Goal: Transaction & Acquisition: Purchase product/service

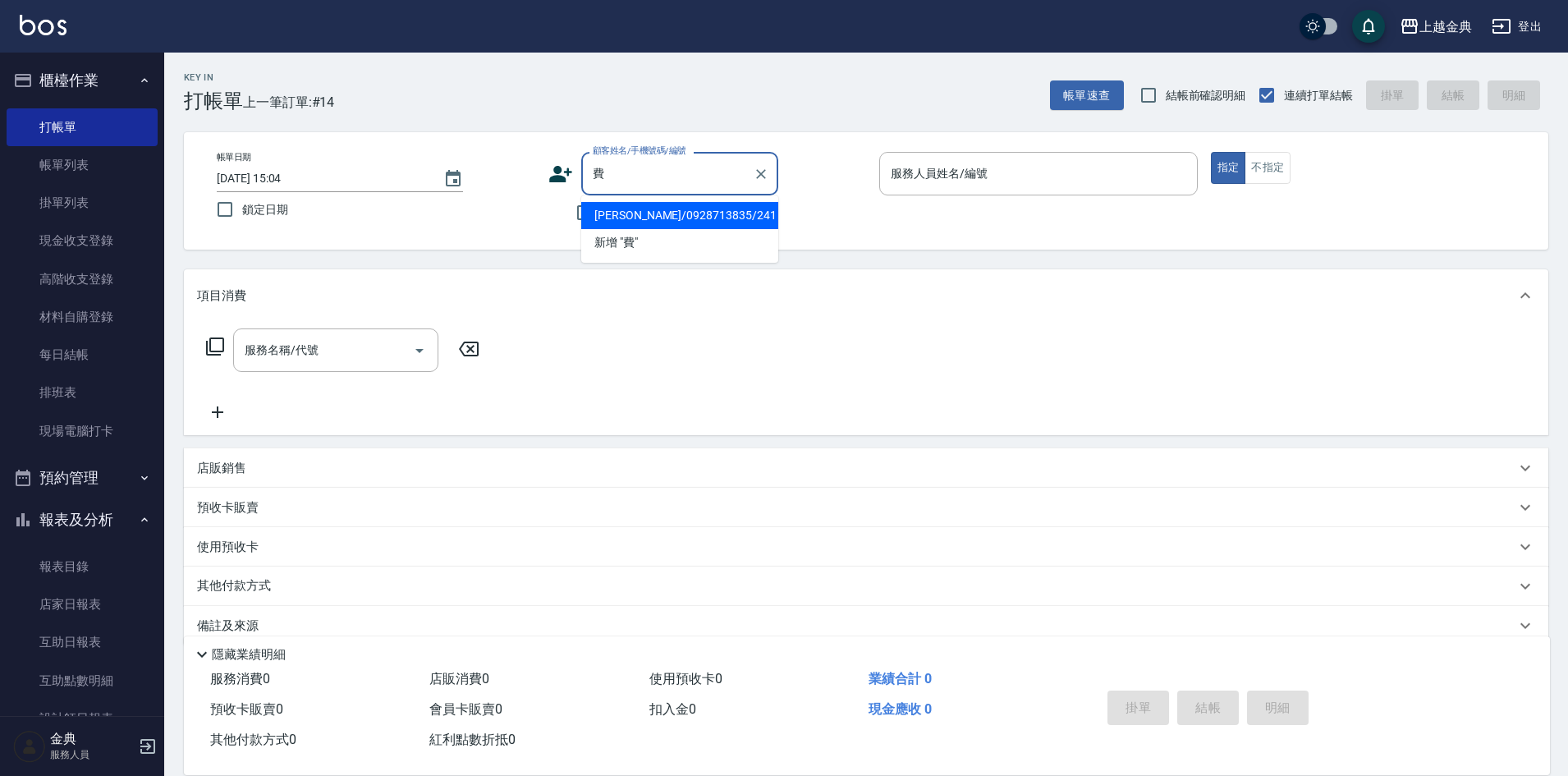
type input "費"
click at [763, 146] on div "帳單日期 [DATE] 15:04 鎖定日期 顧客姓名/手機號碼/編號 費 顧客姓名/手機號碼/編號 不留客資 服務人員姓名/編號 服務人員姓名/編號 指定 …" at bounding box center [865, 191] width 1364 height 117
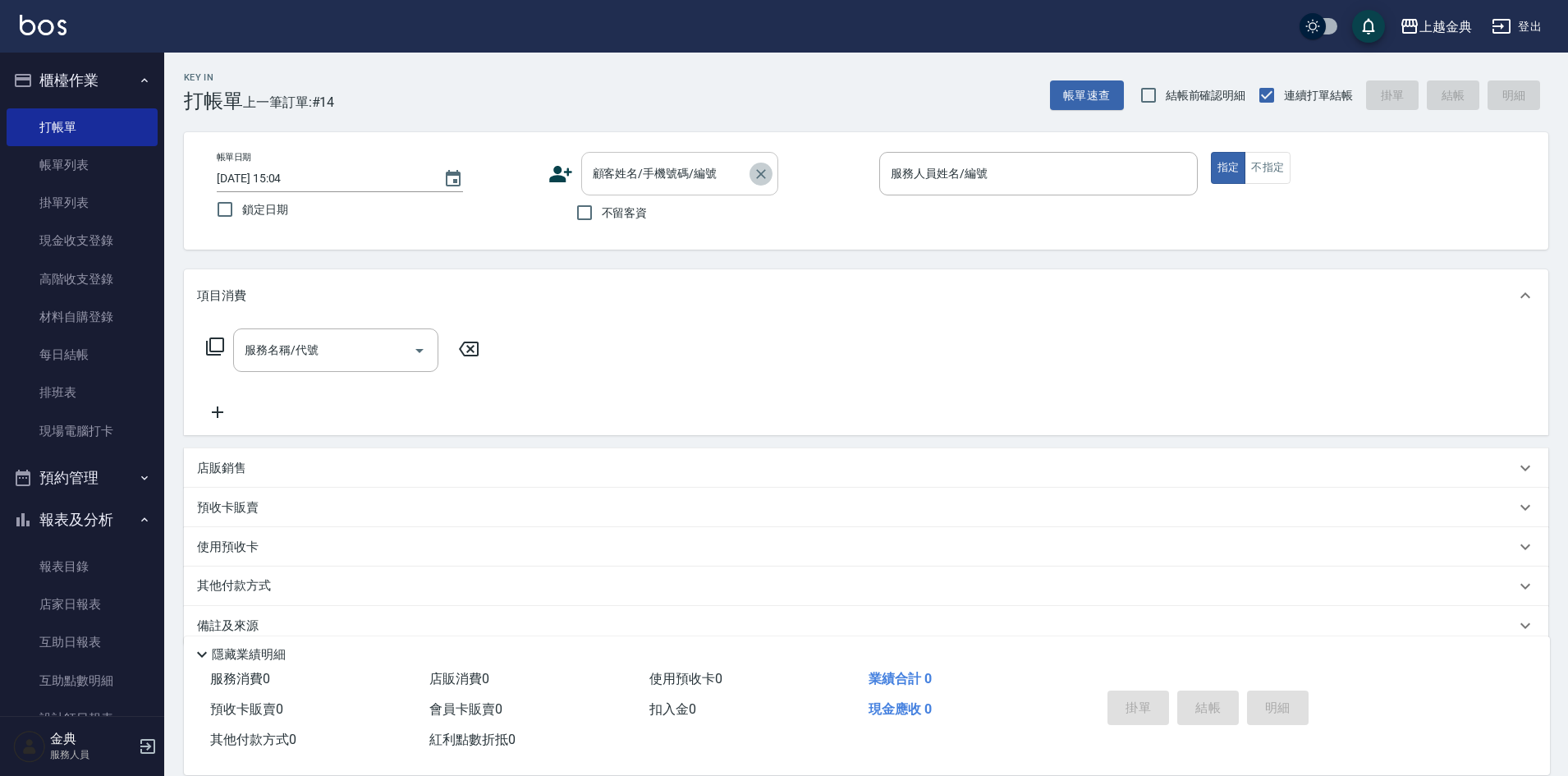
click at [765, 167] on icon "Clear" at bounding box center [761, 174] width 17 height 17
click at [590, 211] on input "不留客資" at bounding box center [584, 212] width 34 height 34
checkbox input "true"
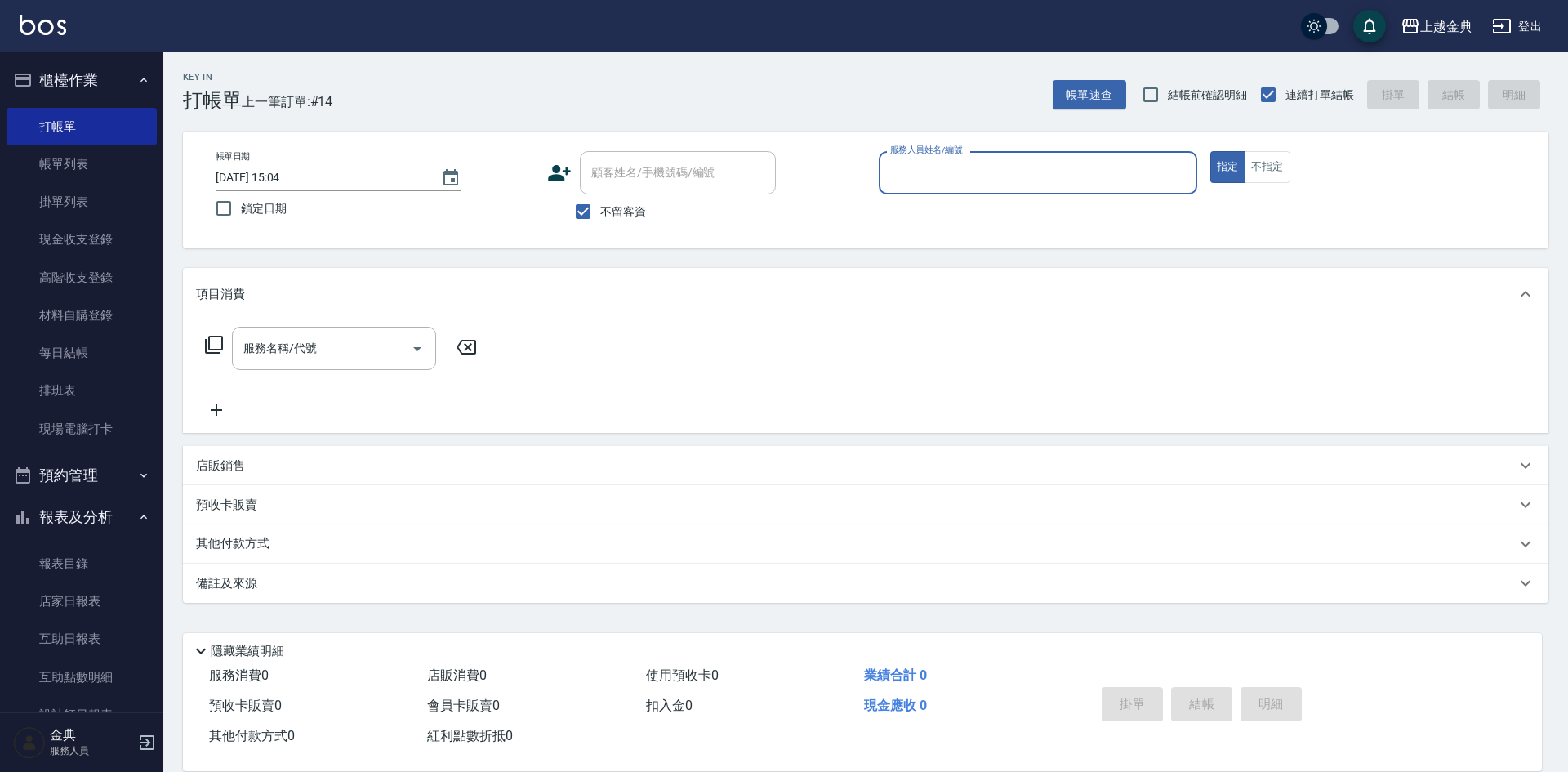
click at [946, 174] on input "服務人員姓名/編號" at bounding box center [1038, 173] width 304 height 28
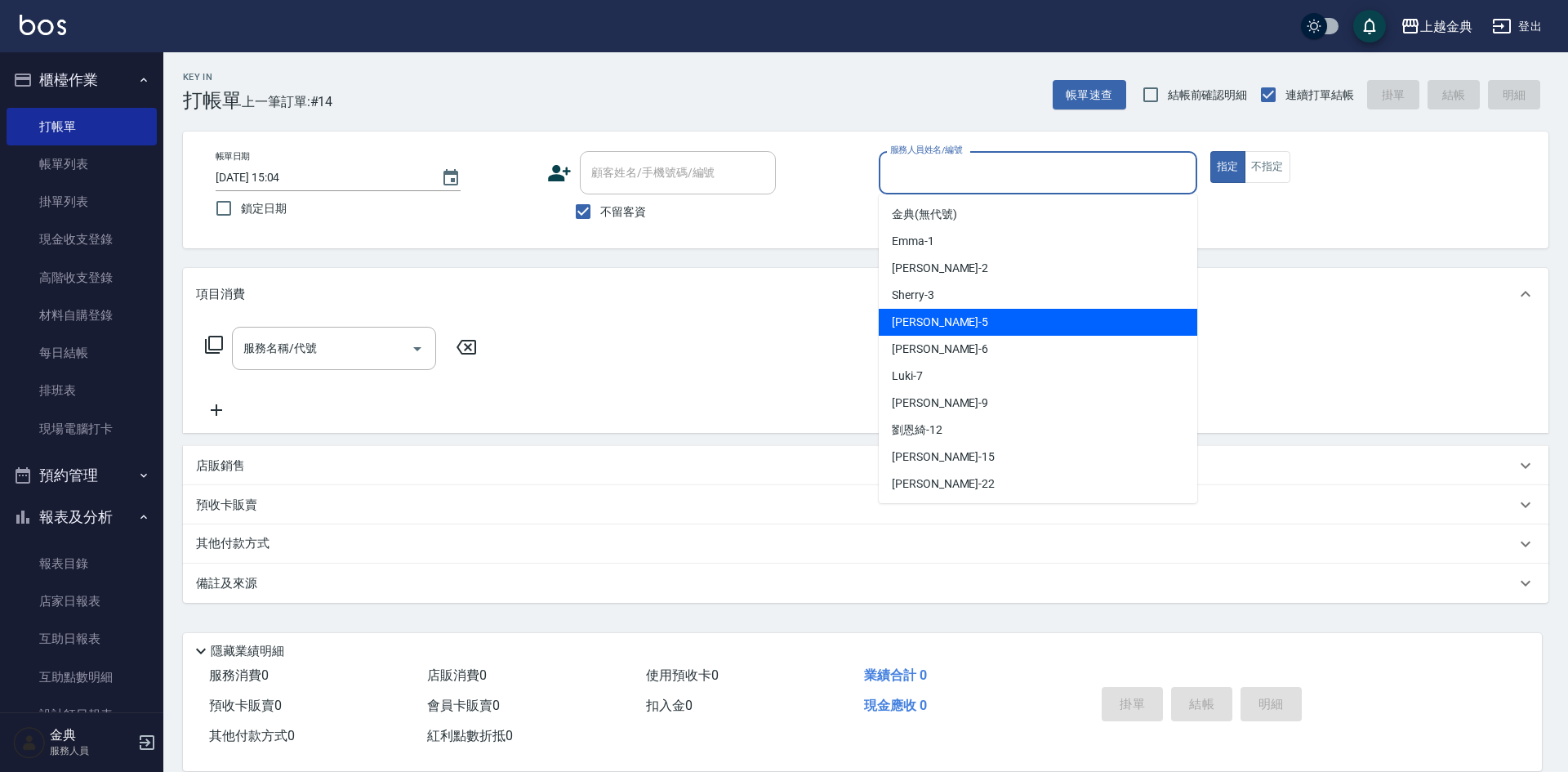
click at [945, 310] on div "[PERSON_NAME] -5" at bounding box center [1038, 322] width 319 height 27
type input "[PERSON_NAME]-5"
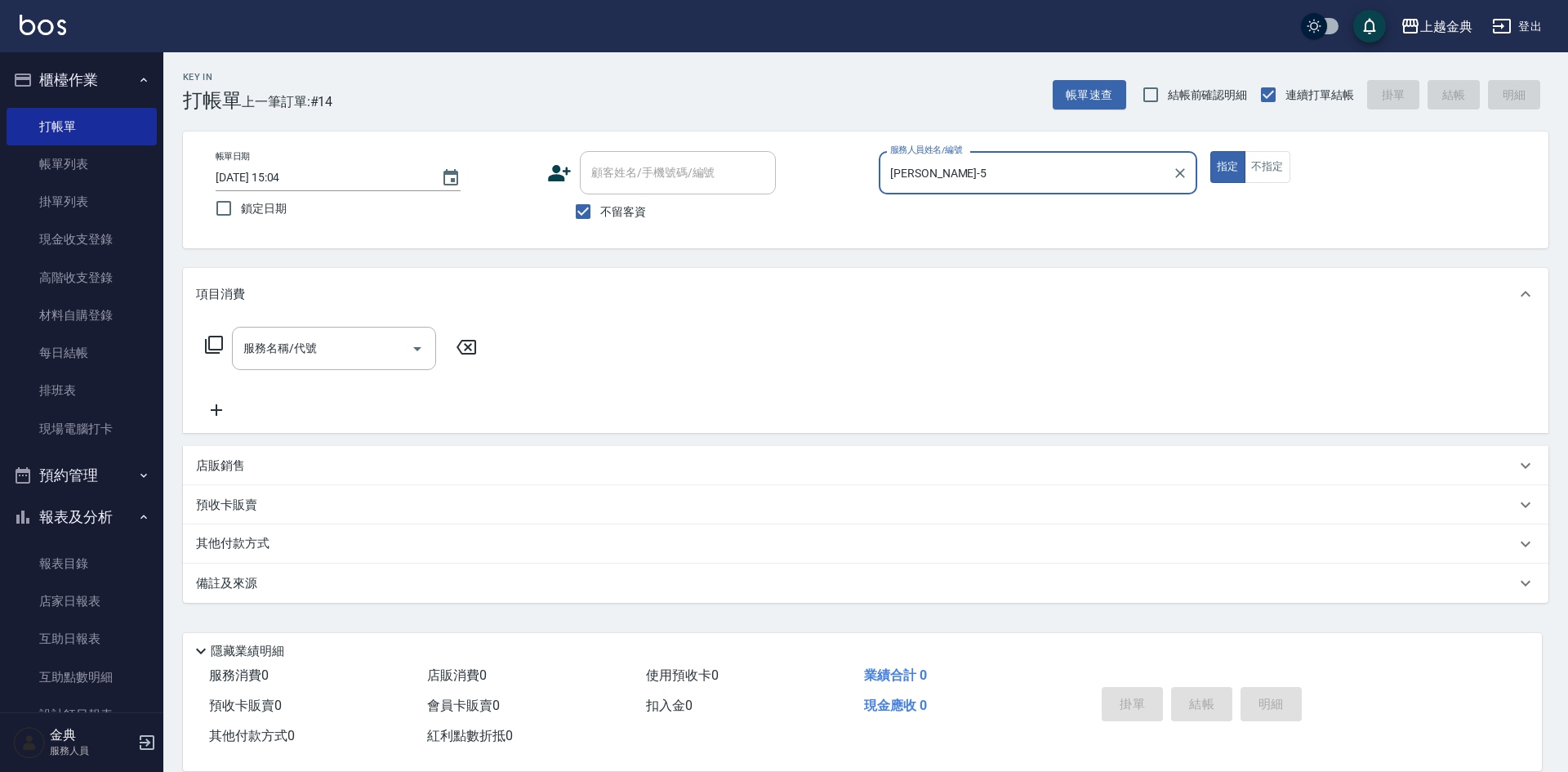
click at [208, 338] on icon at bounding box center [214, 344] width 19 height 19
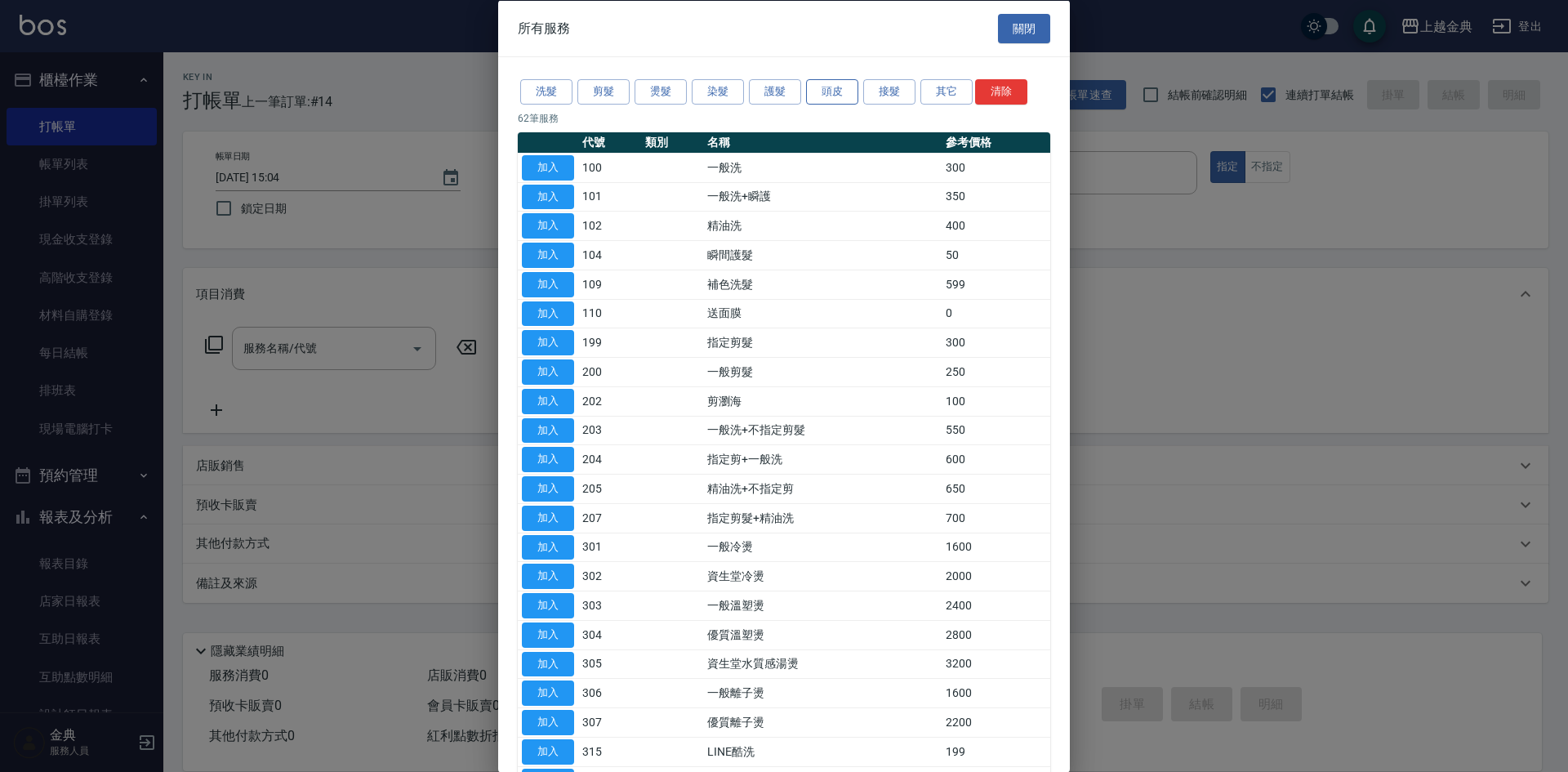
click at [836, 87] on button "頭皮" at bounding box center [832, 92] width 53 height 25
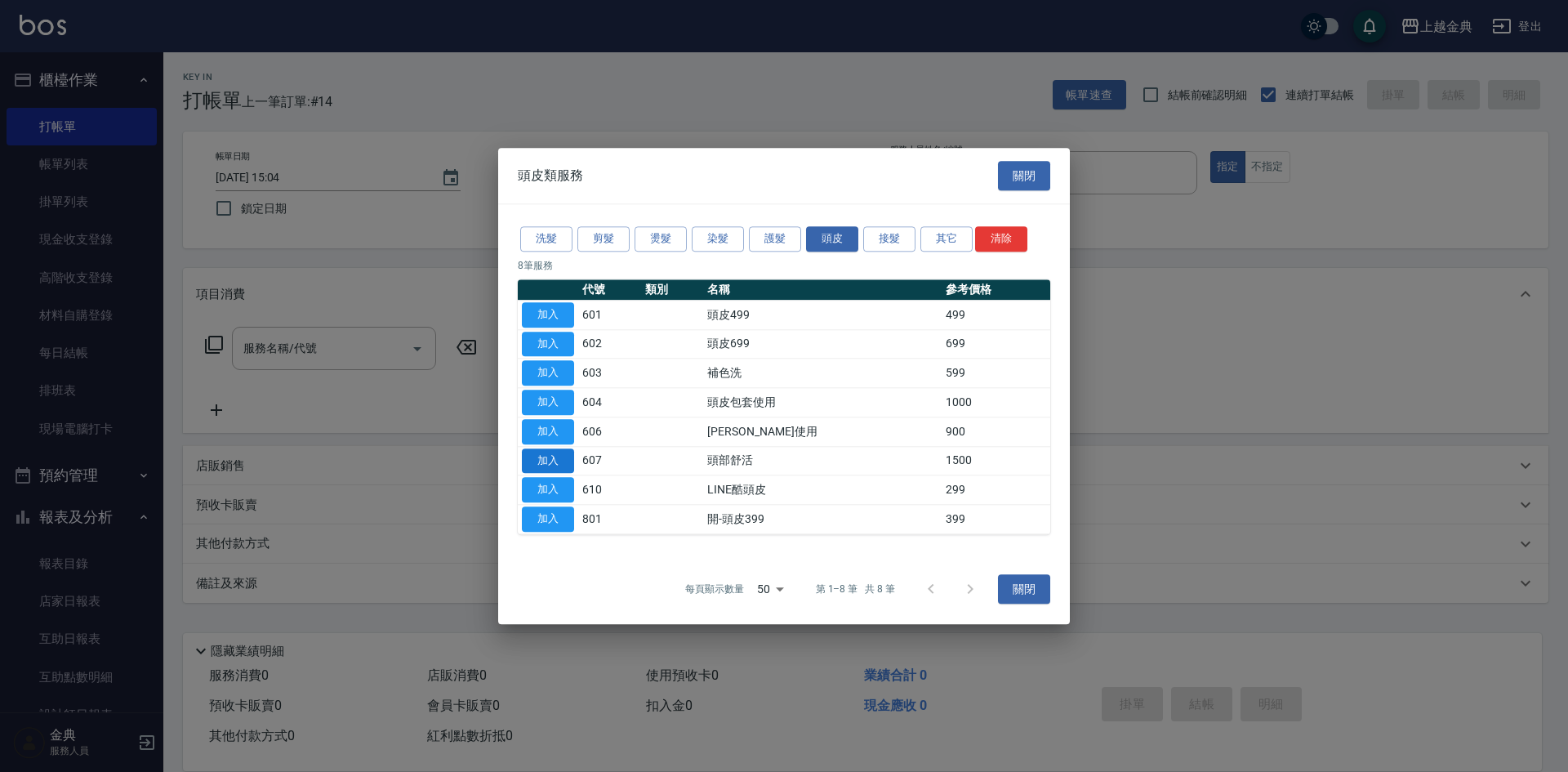
click at [568, 455] on button "加入" at bounding box center [548, 461] width 53 height 25
type input "頭部舒活(607)"
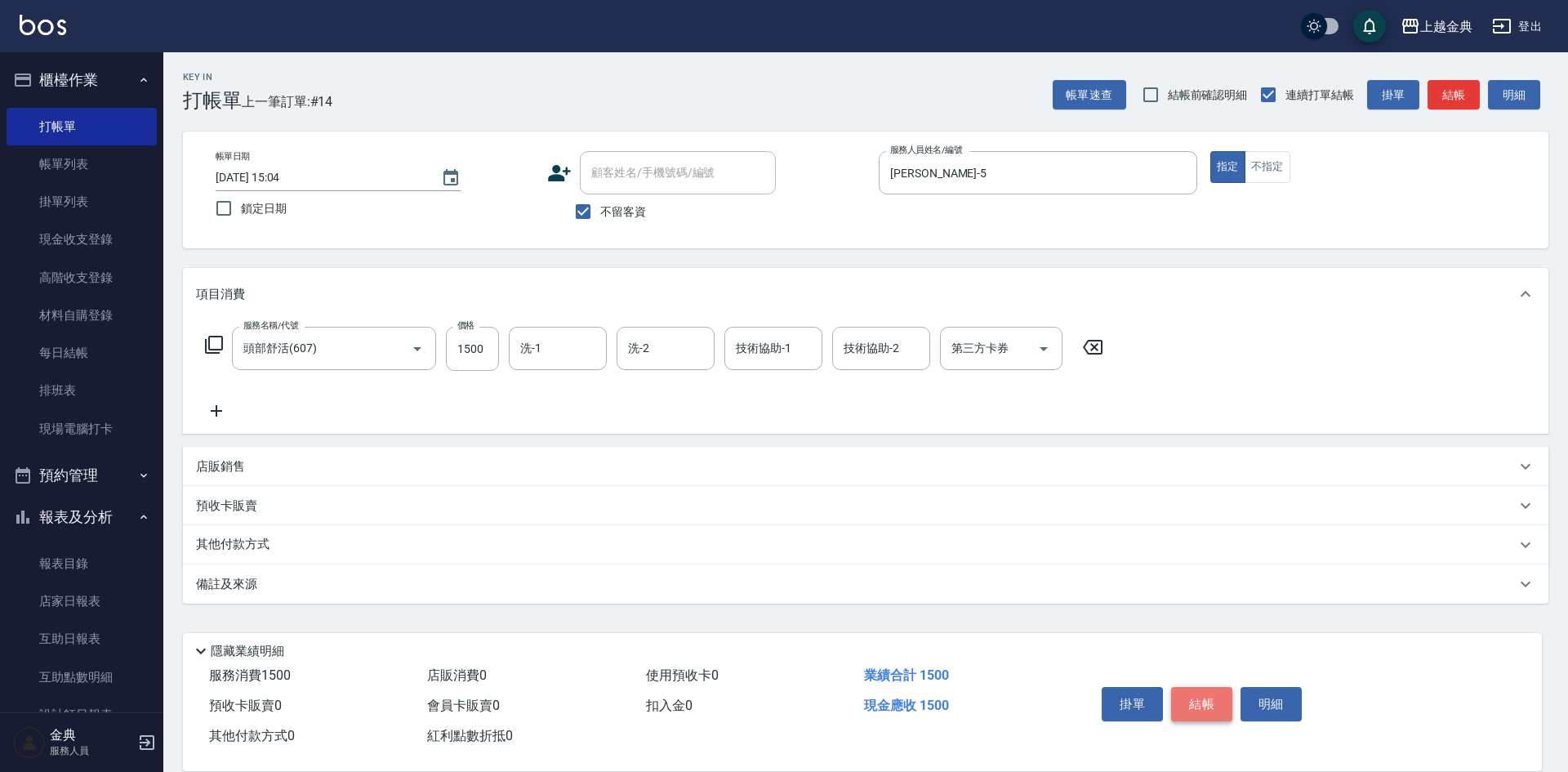
click at [1189, 687] on button "結帳" at bounding box center [1202, 704] width 61 height 34
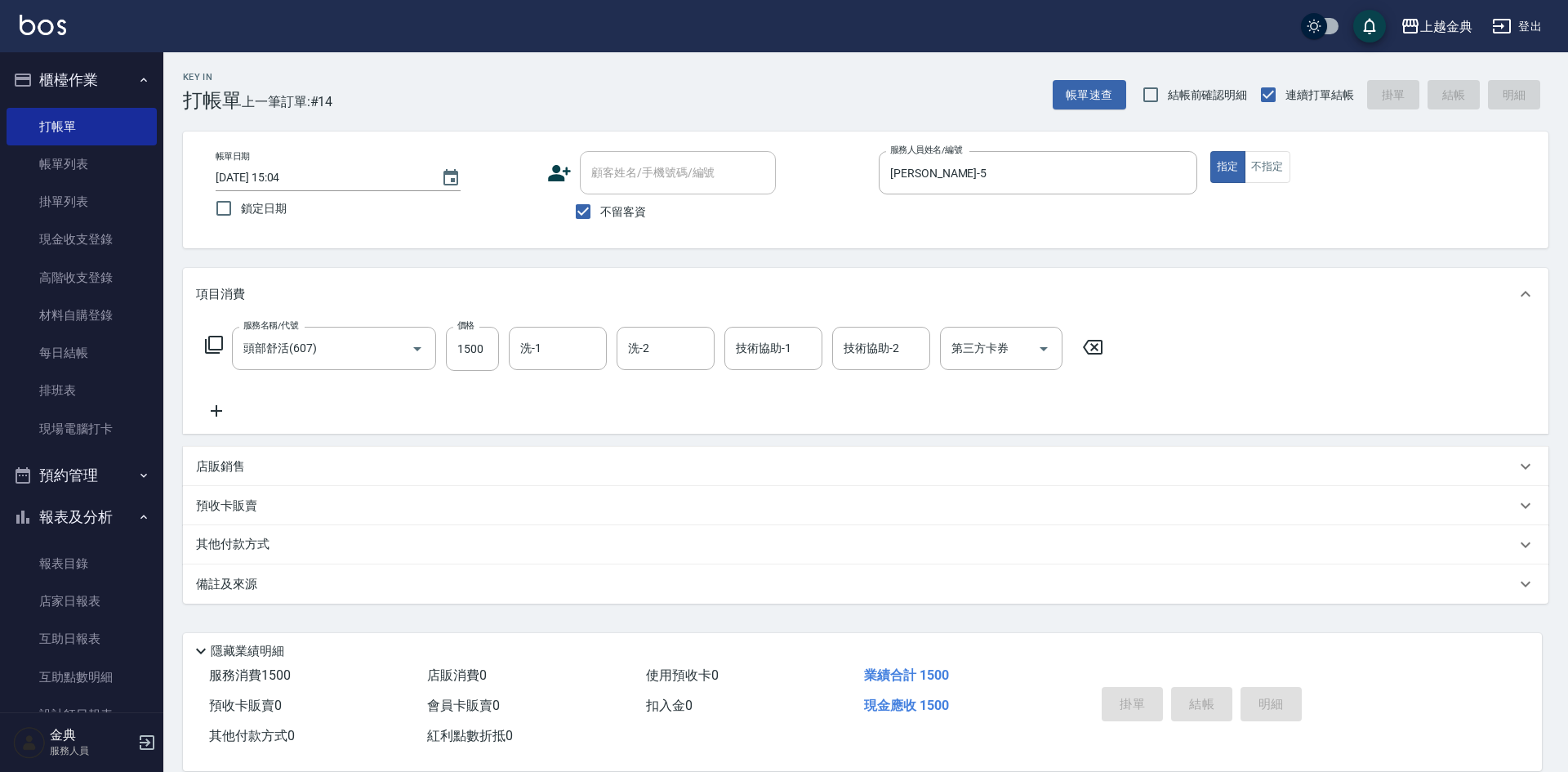
type input "[DATE] 17:02"
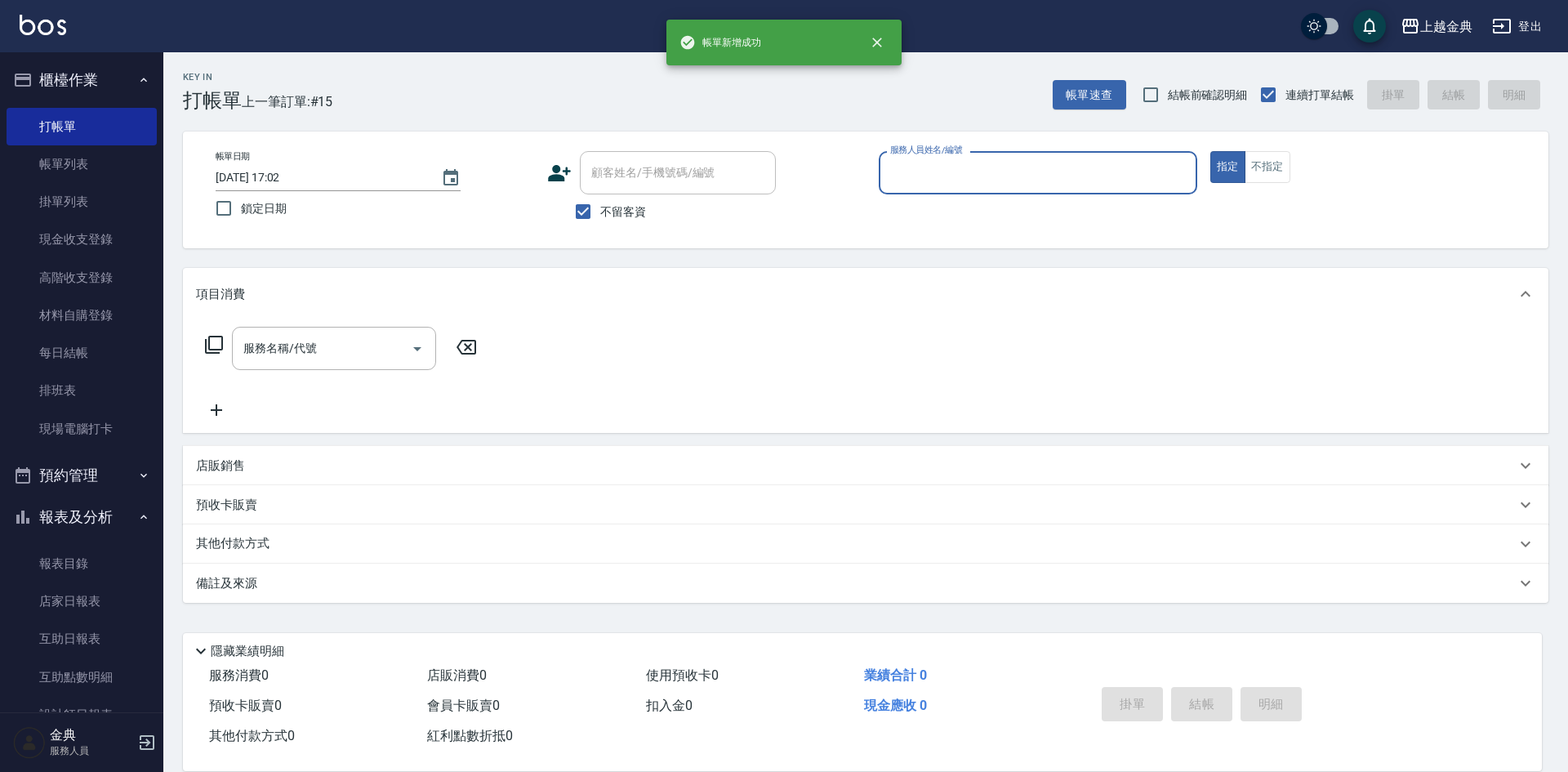
click at [623, 213] on span "不留客資" at bounding box center [623, 212] width 46 height 18
click at [600, 213] on input "不留客資" at bounding box center [582, 211] width 34 height 34
checkbox input "false"
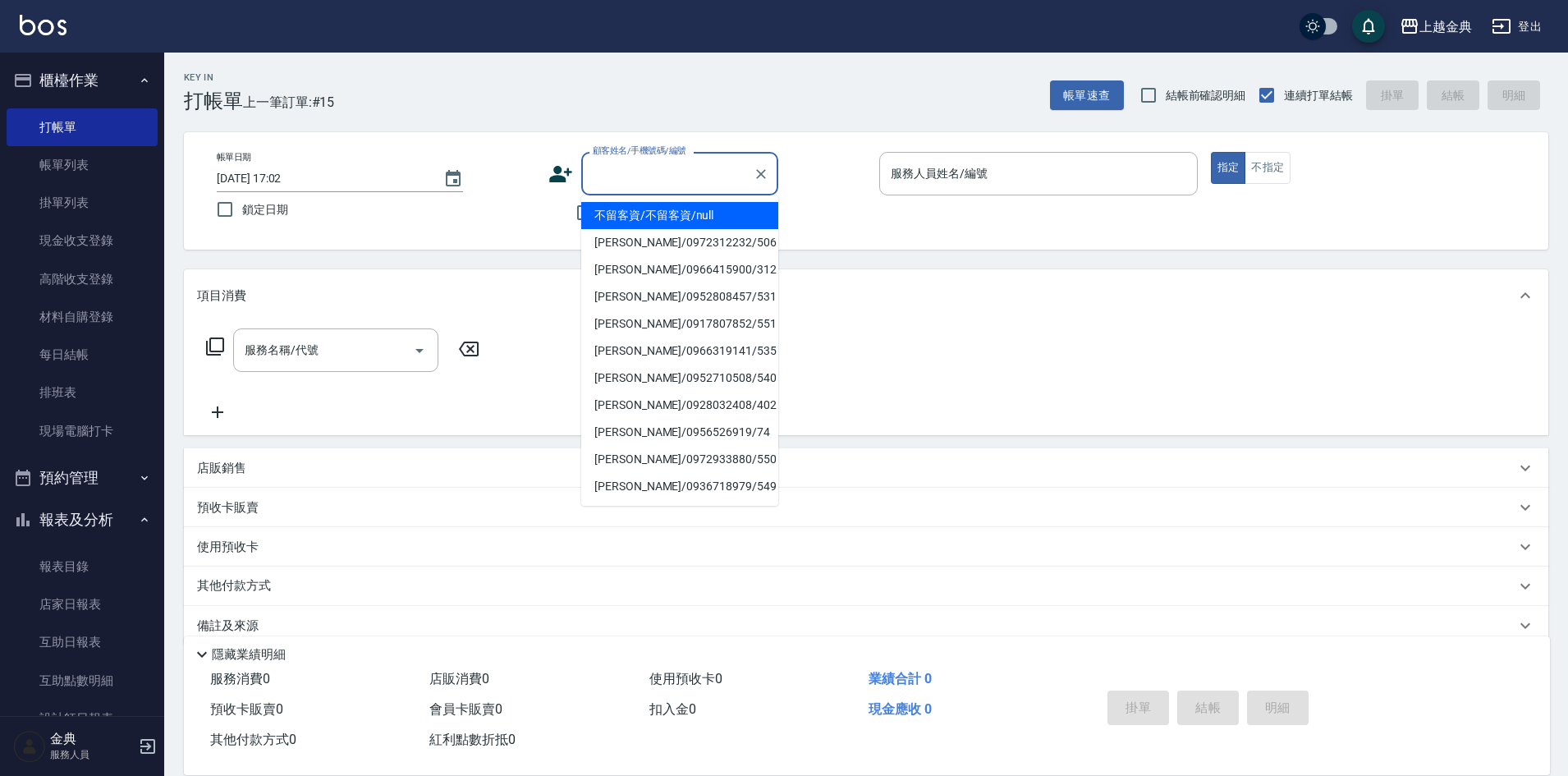
click at [645, 174] on input "顧客姓名/手機號碼/編號" at bounding box center [667, 174] width 158 height 29
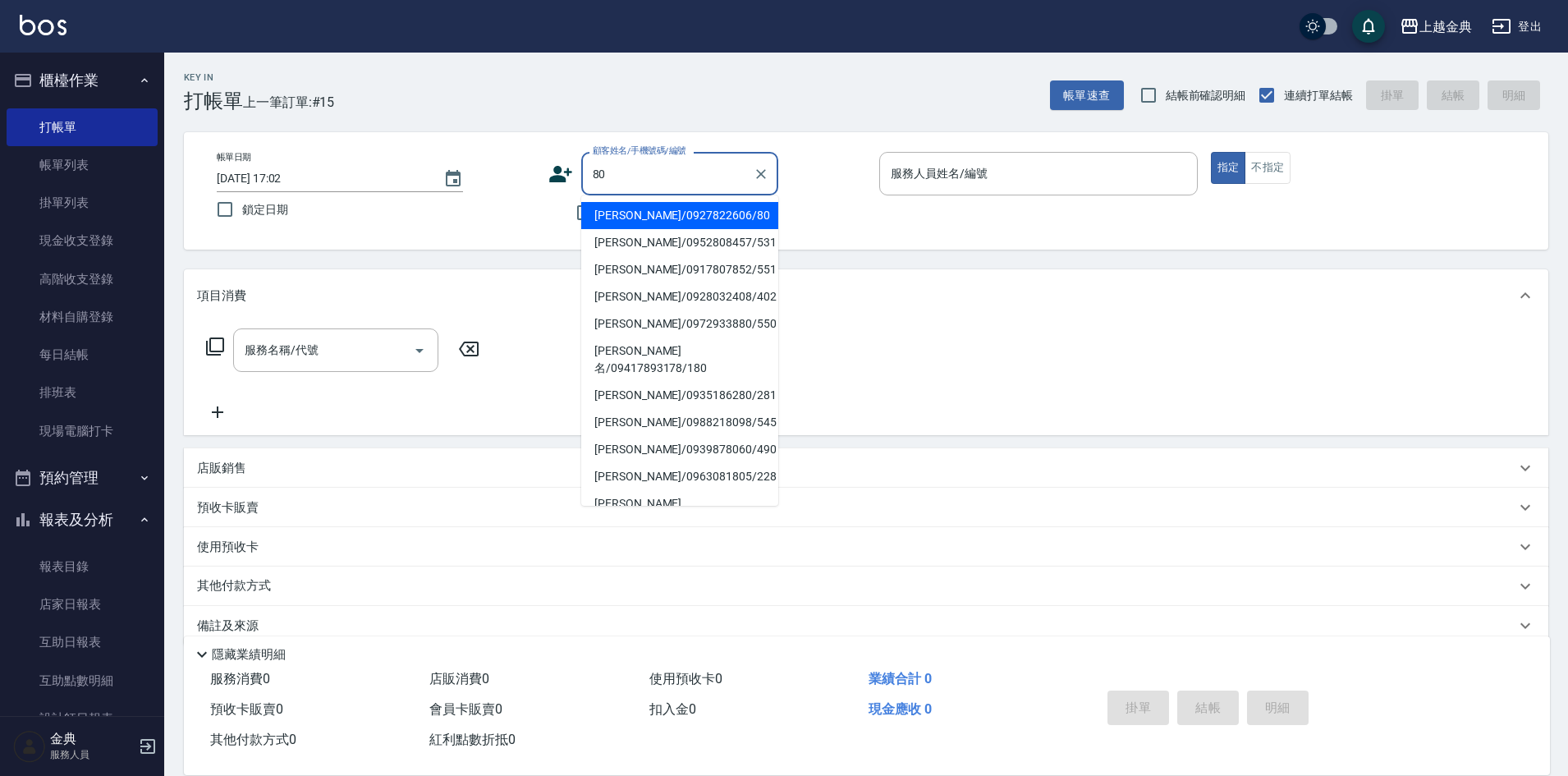
click at [649, 207] on li "[PERSON_NAME]/0927822606/80" at bounding box center [679, 216] width 197 height 27
type input "[PERSON_NAME]/0927822606/80"
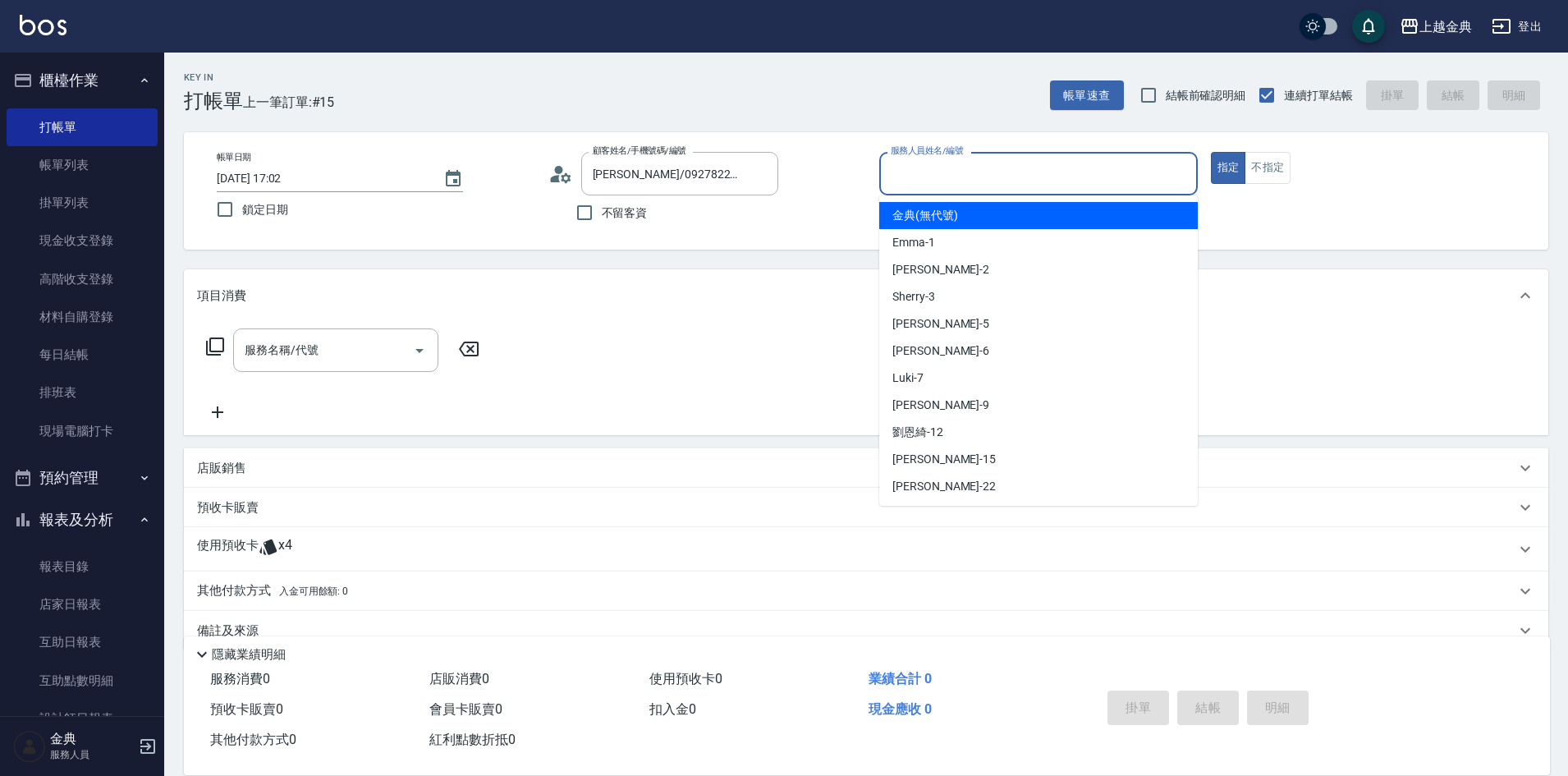
click at [991, 161] on input "服務人員姓名/編號" at bounding box center [1038, 174] width 304 height 29
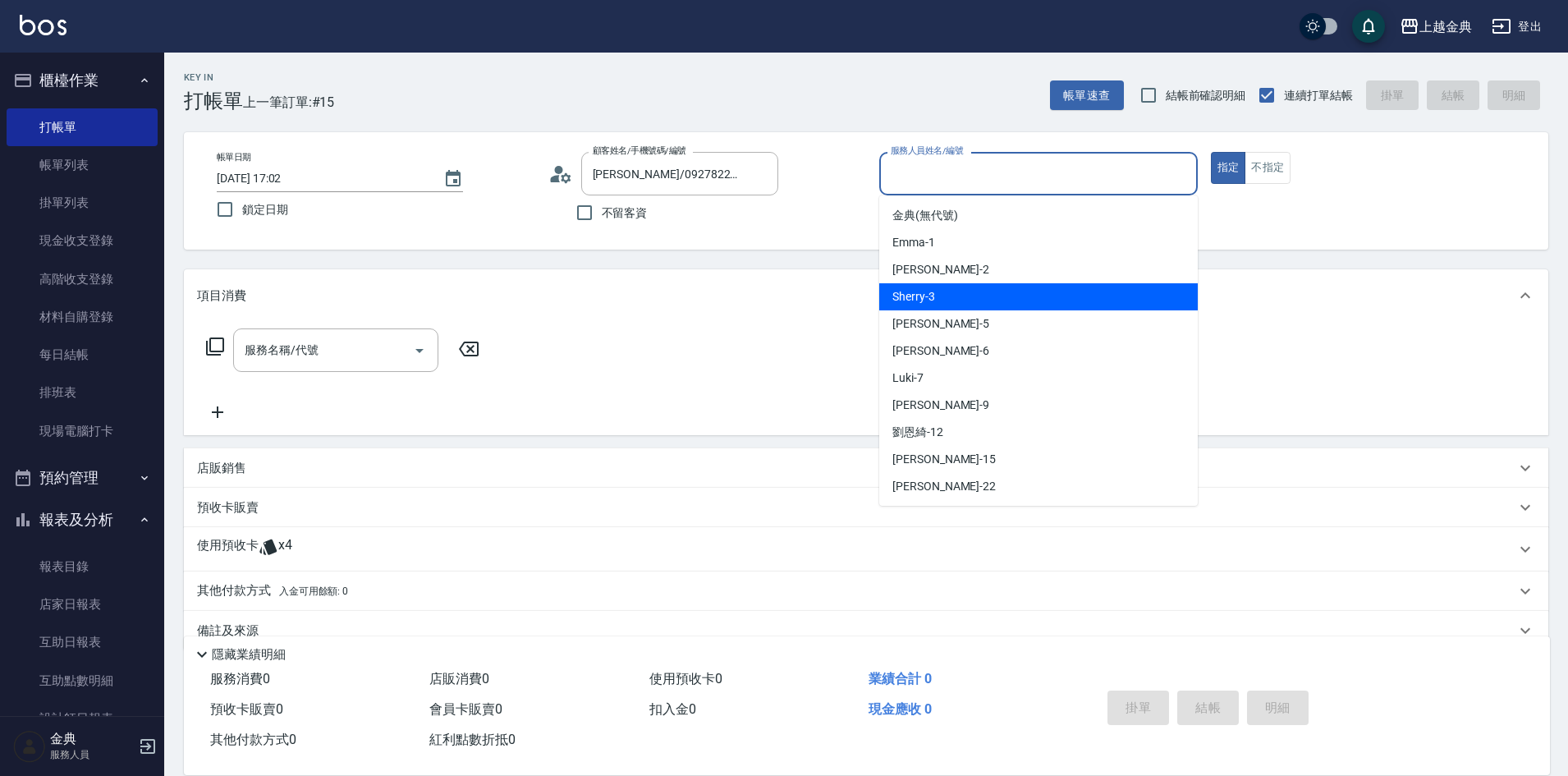
click at [1014, 300] on div "Sherry -3" at bounding box center [1038, 297] width 319 height 27
type input "Sherry-3"
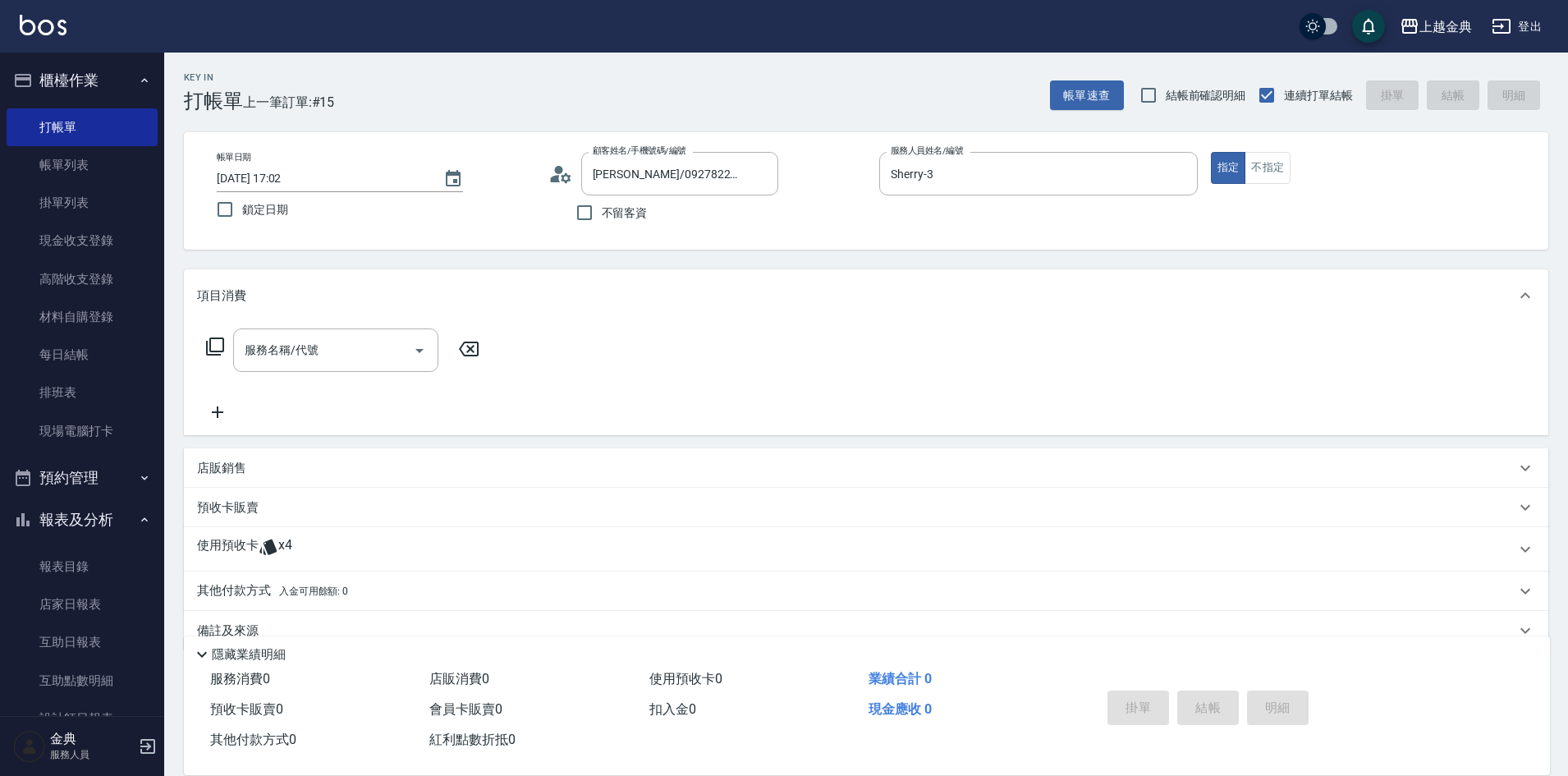
click at [240, 559] on p "使用預收卡" at bounding box center [227, 549] width 61 height 24
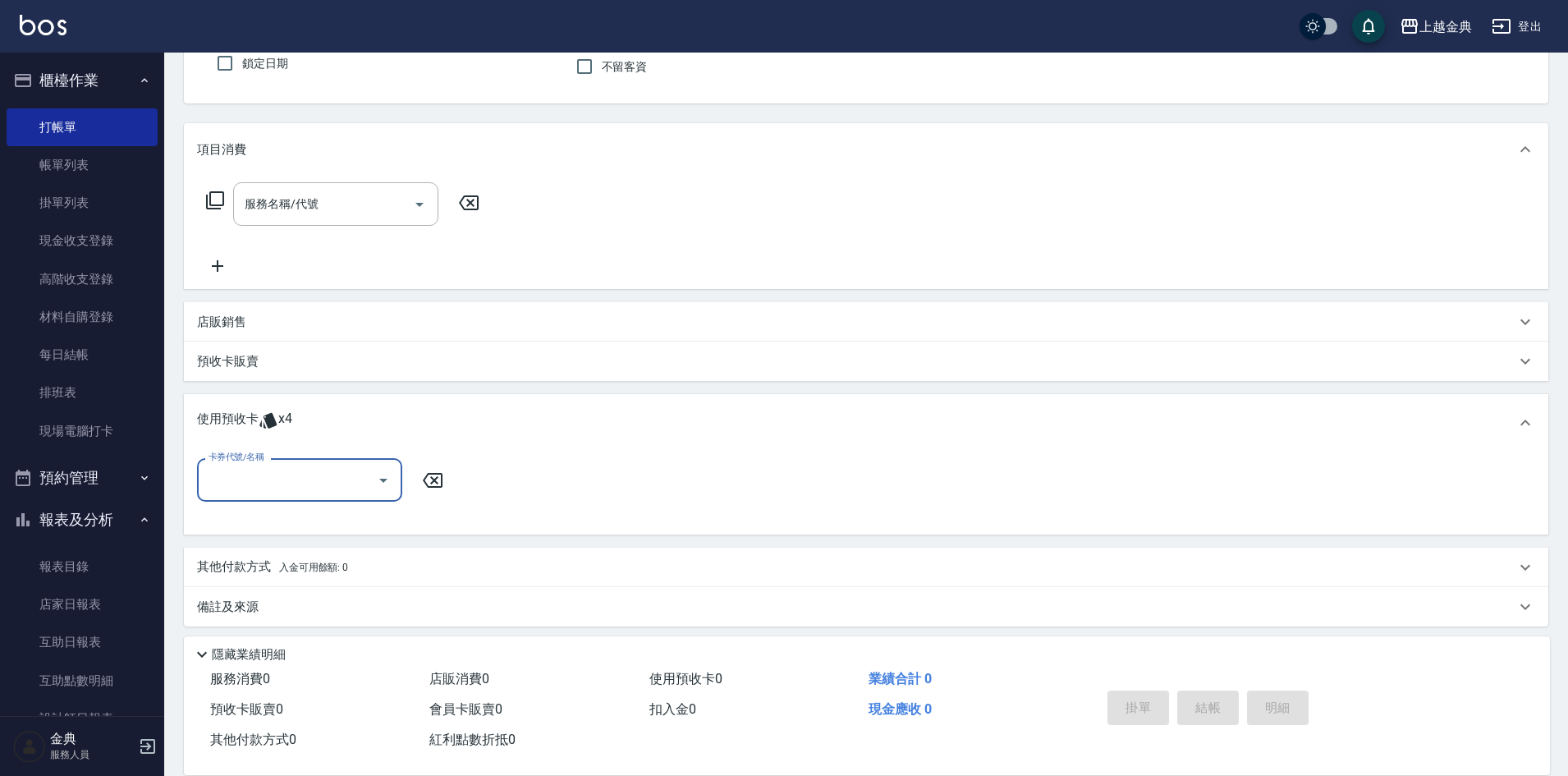
scroll to position [154, 0]
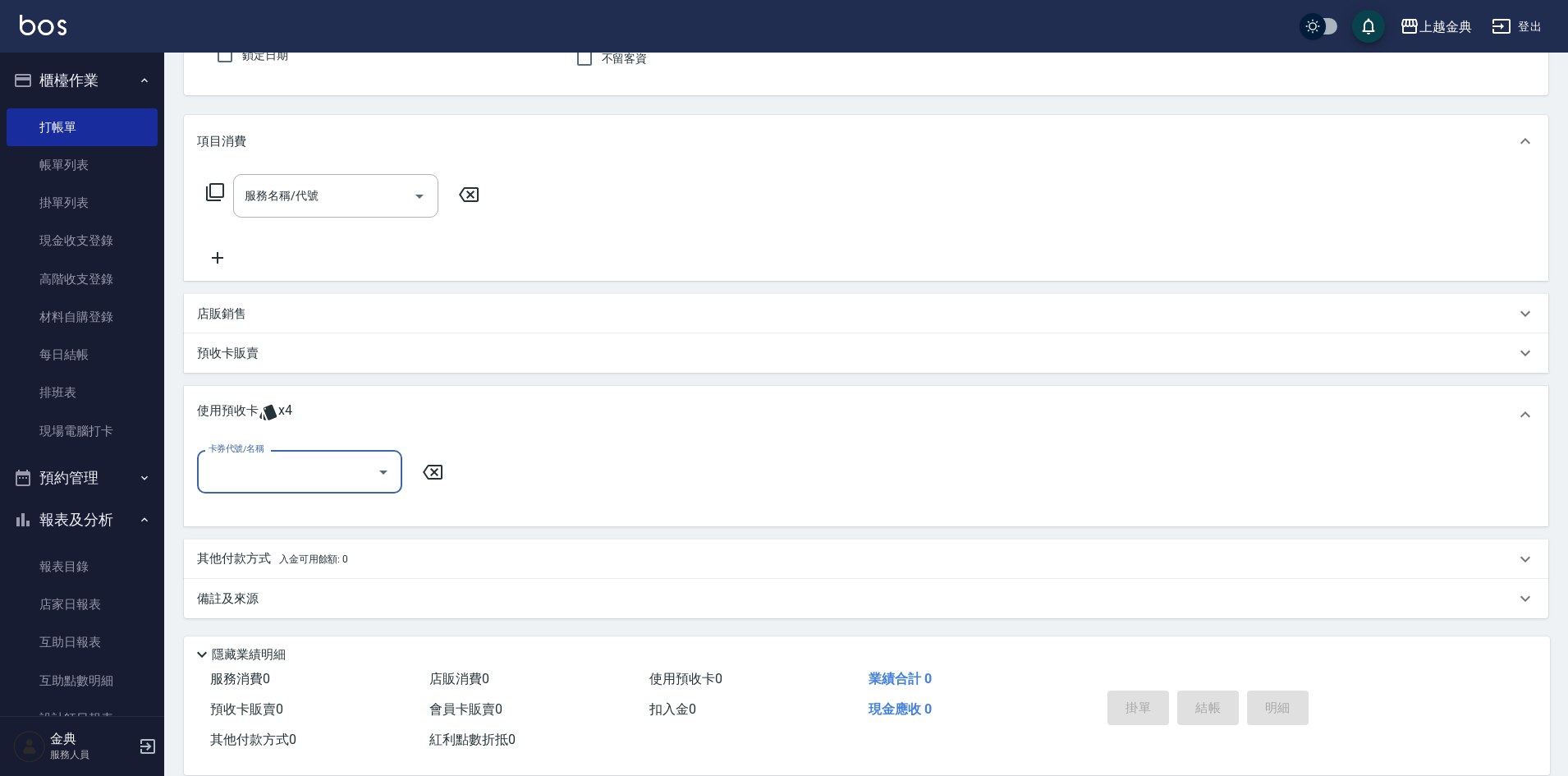
click at [262, 472] on input "卡券代號/名稱" at bounding box center [288, 471] width 166 height 29
click at [268, 512] on div "頭皮3次 剩餘4張" at bounding box center [299, 513] width 205 height 27
type input "頭皮3次"
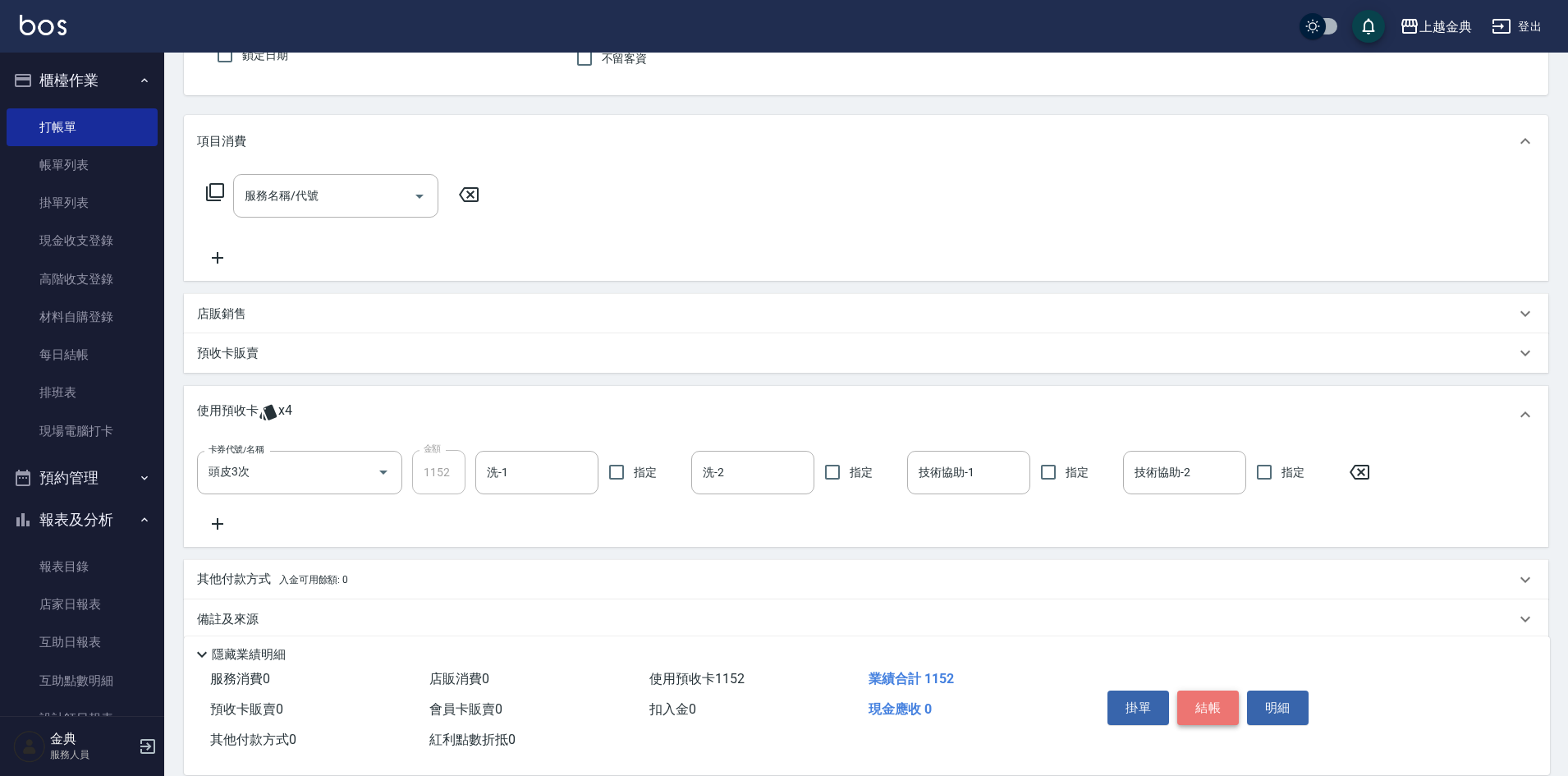
click at [1212, 694] on button "結帳" at bounding box center [1207, 707] width 61 height 34
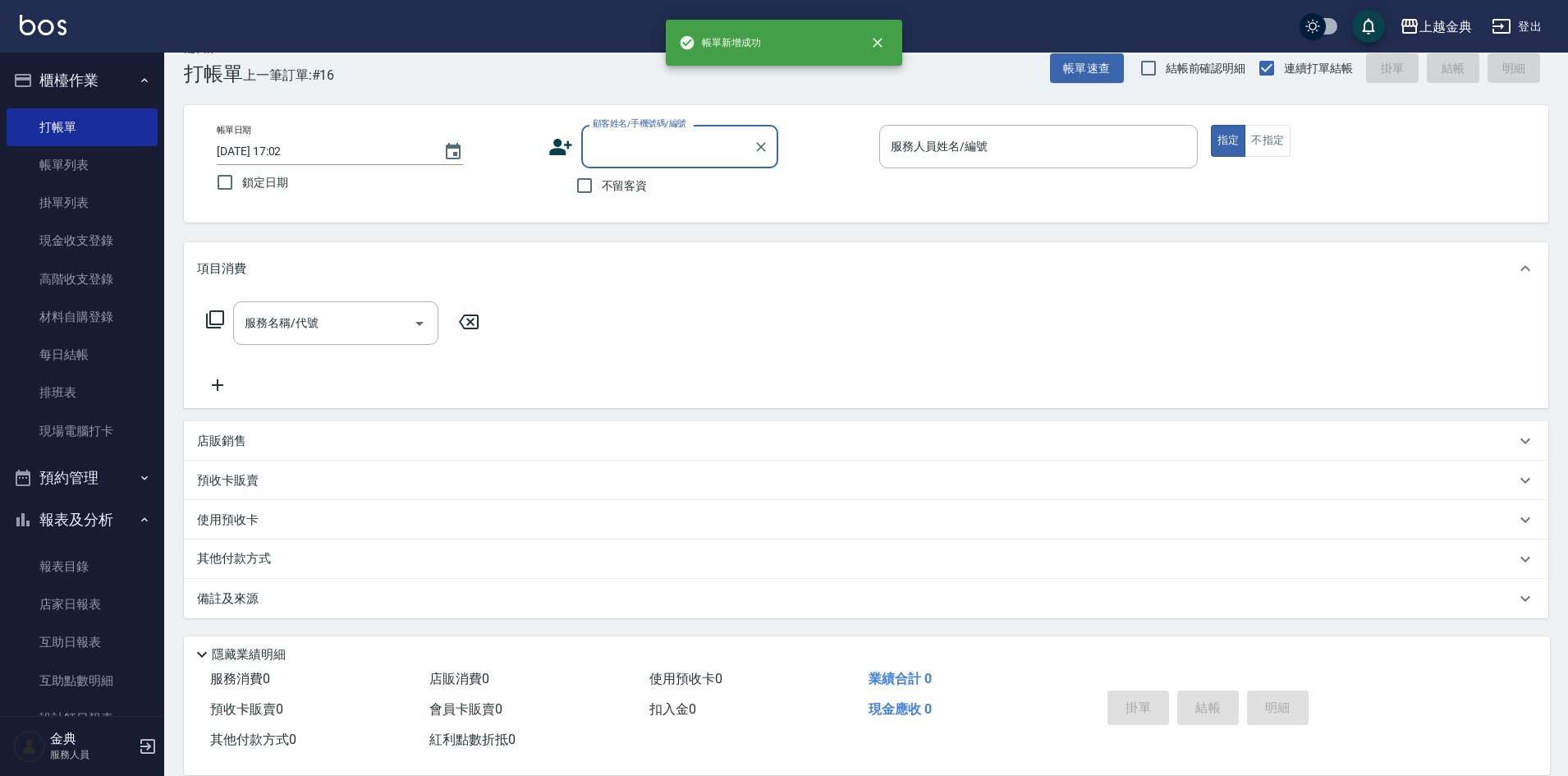
scroll to position [27, 0]
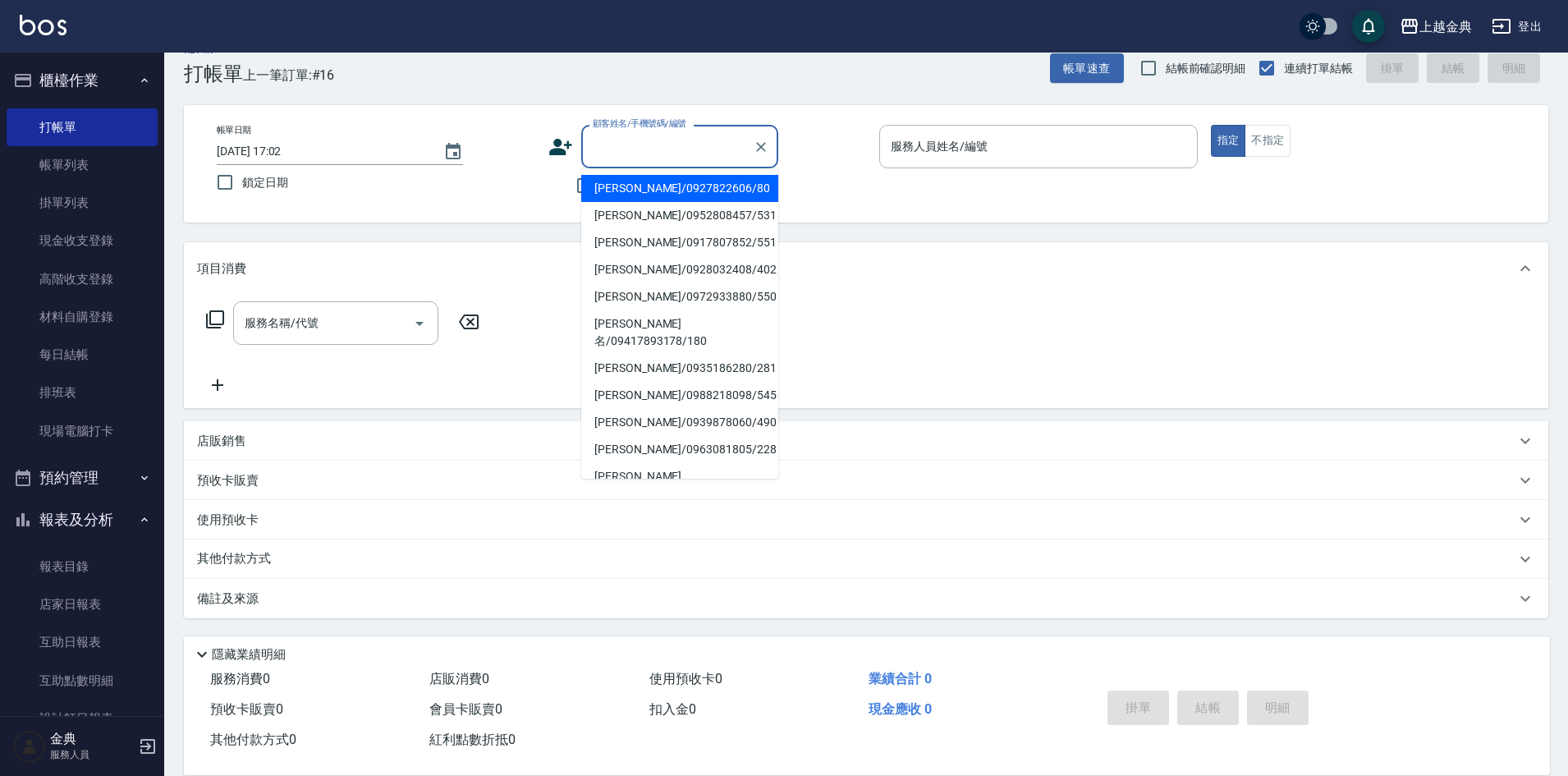
click at [610, 157] on input "顧客姓名/手機號碼/編號" at bounding box center [667, 147] width 158 height 29
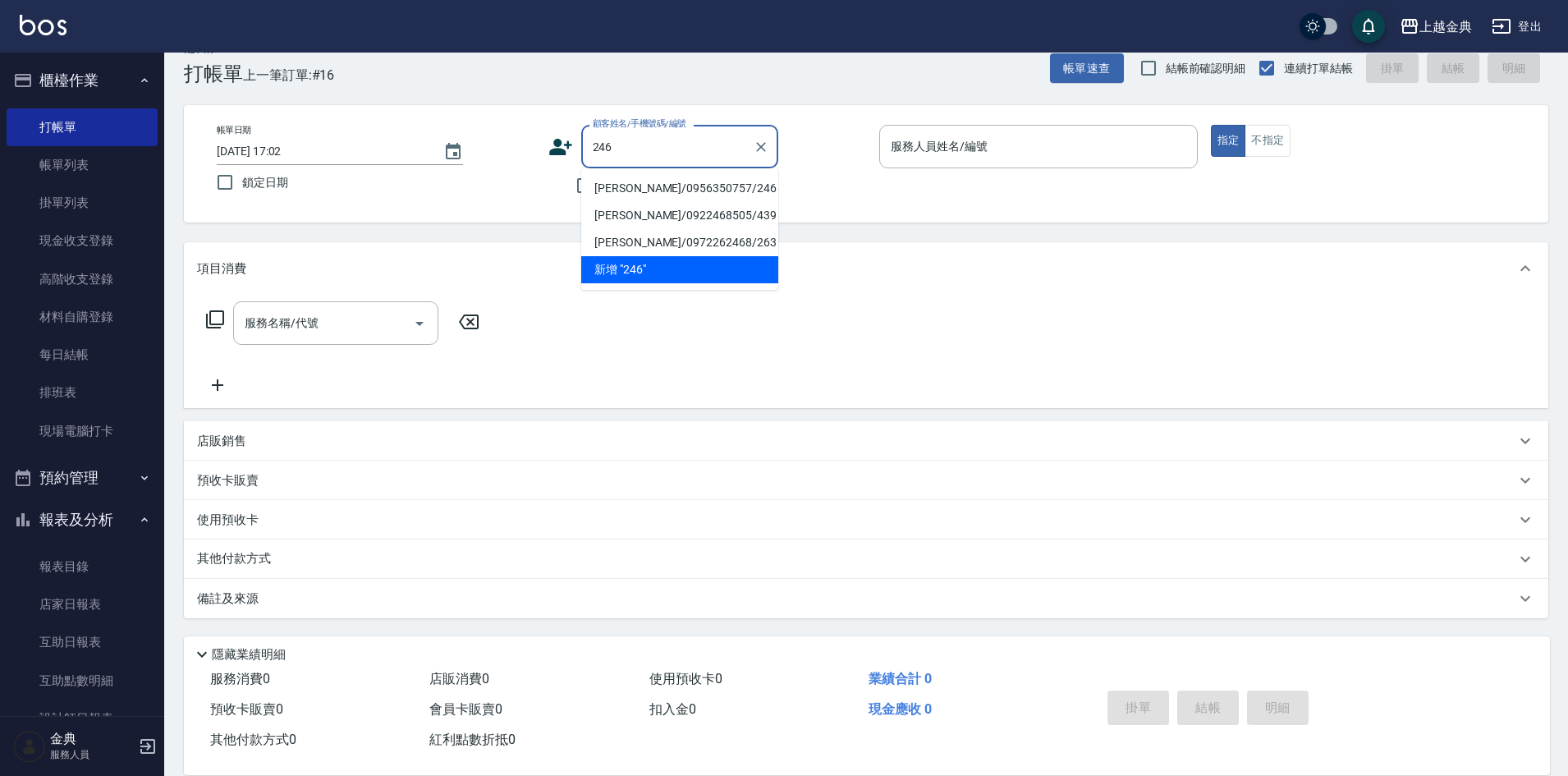
click at [683, 190] on li "[PERSON_NAME]/0956350757/246" at bounding box center [679, 189] width 197 height 27
type input "[PERSON_NAME]/0956350757/246"
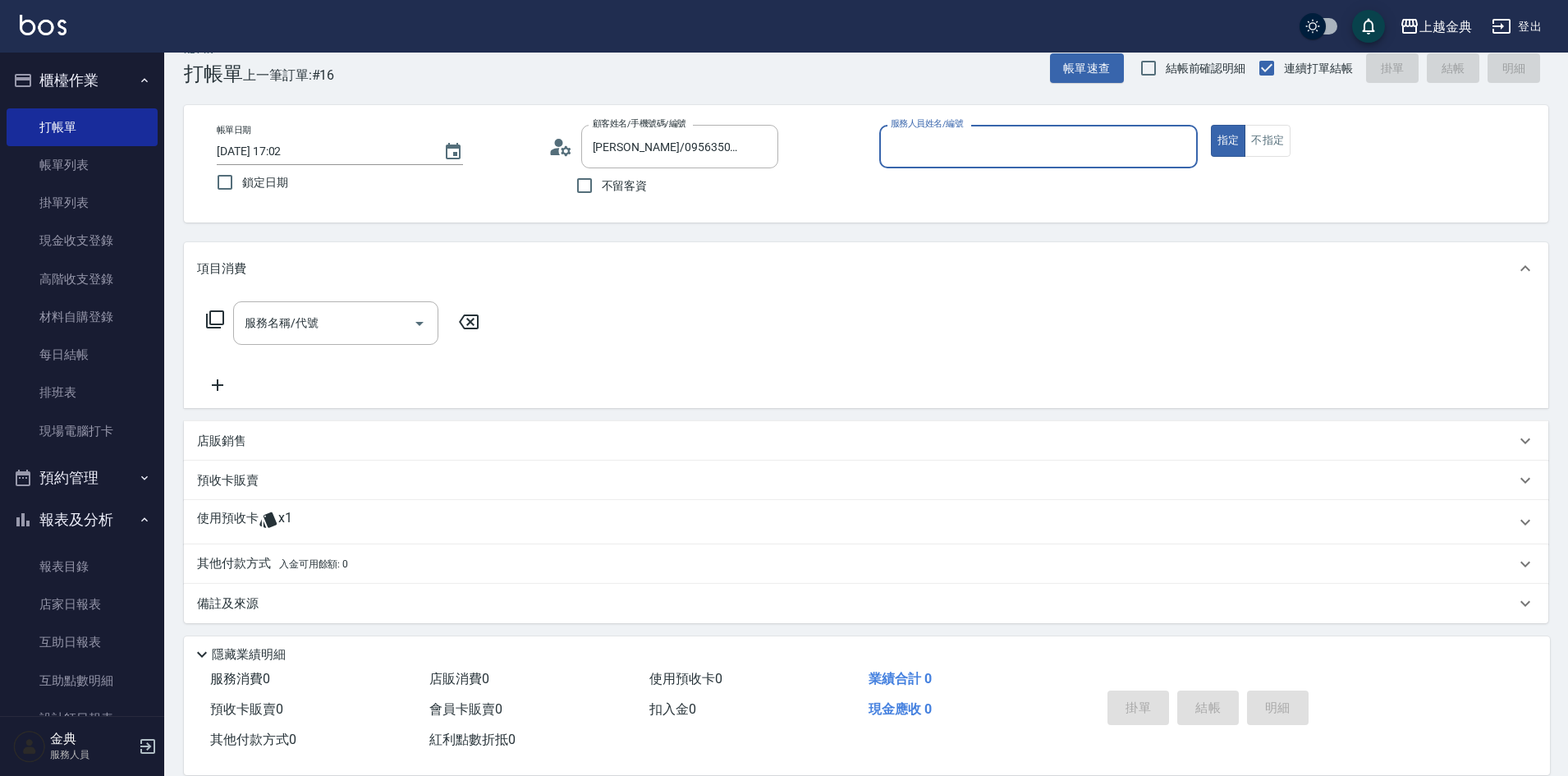
drag, startPoint x: 1010, startPoint y: 154, endPoint x: 917, endPoint y: 163, distance: 93.4
click at [1010, 154] on input "服務人員姓名/編號" at bounding box center [1038, 147] width 304 height 29
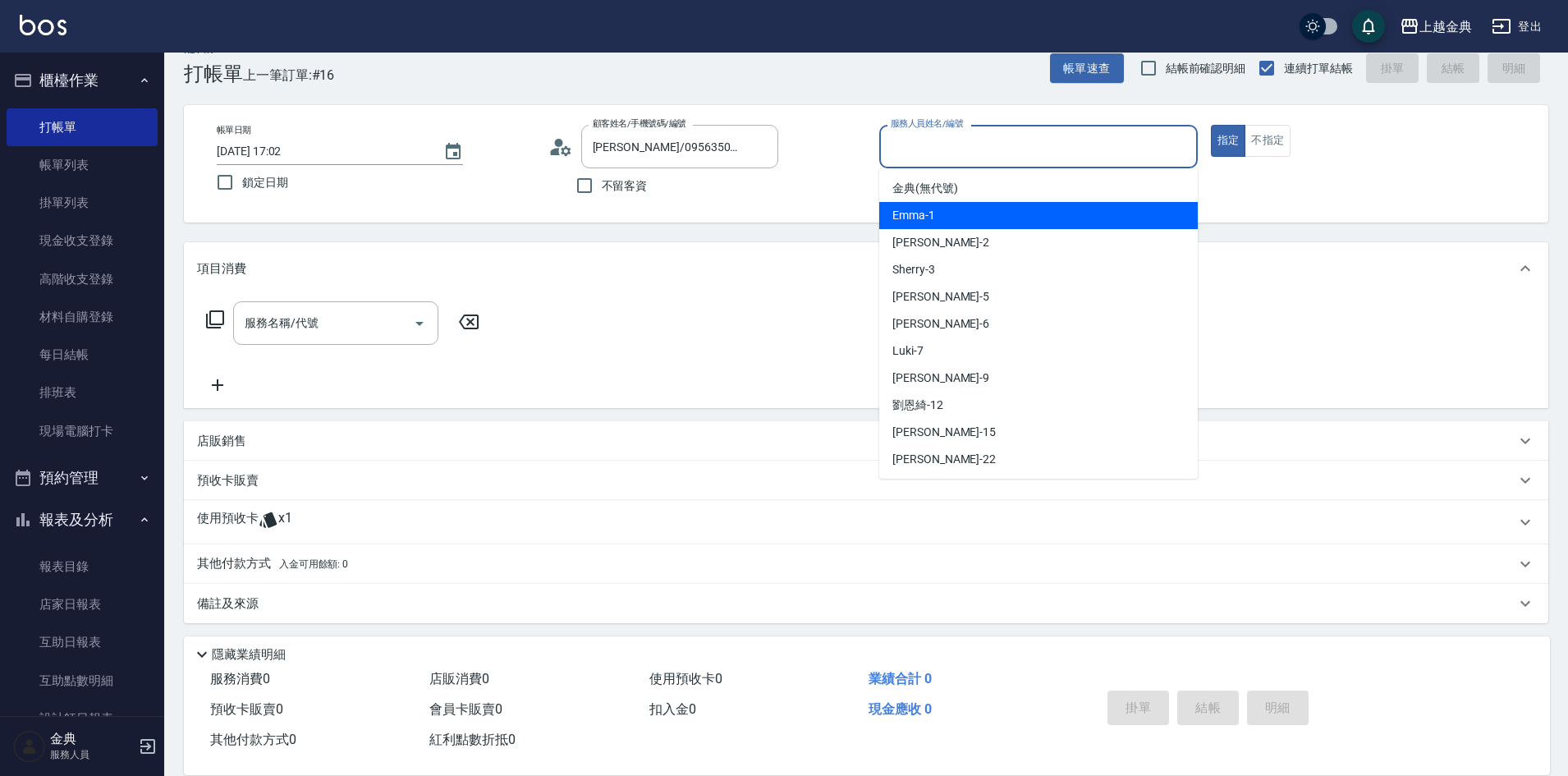
click at [968, 215] on div "Emma -1" at bounding box center [1038, 216] width 319 height 27
type input "Emma-1"
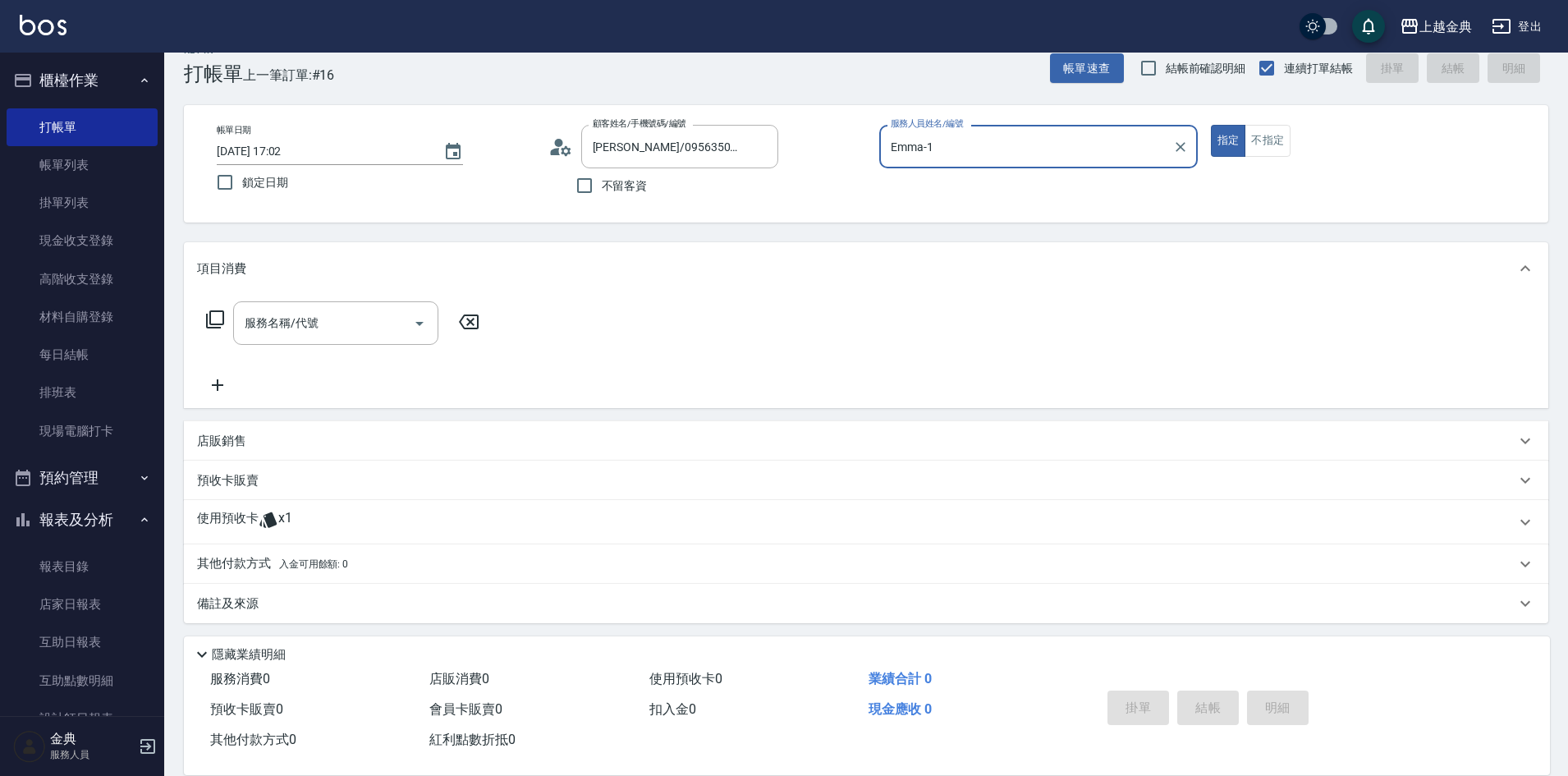
click at [241, 512] on p "使用預收卡" at bounding box center [227, 522] width 61 height 24
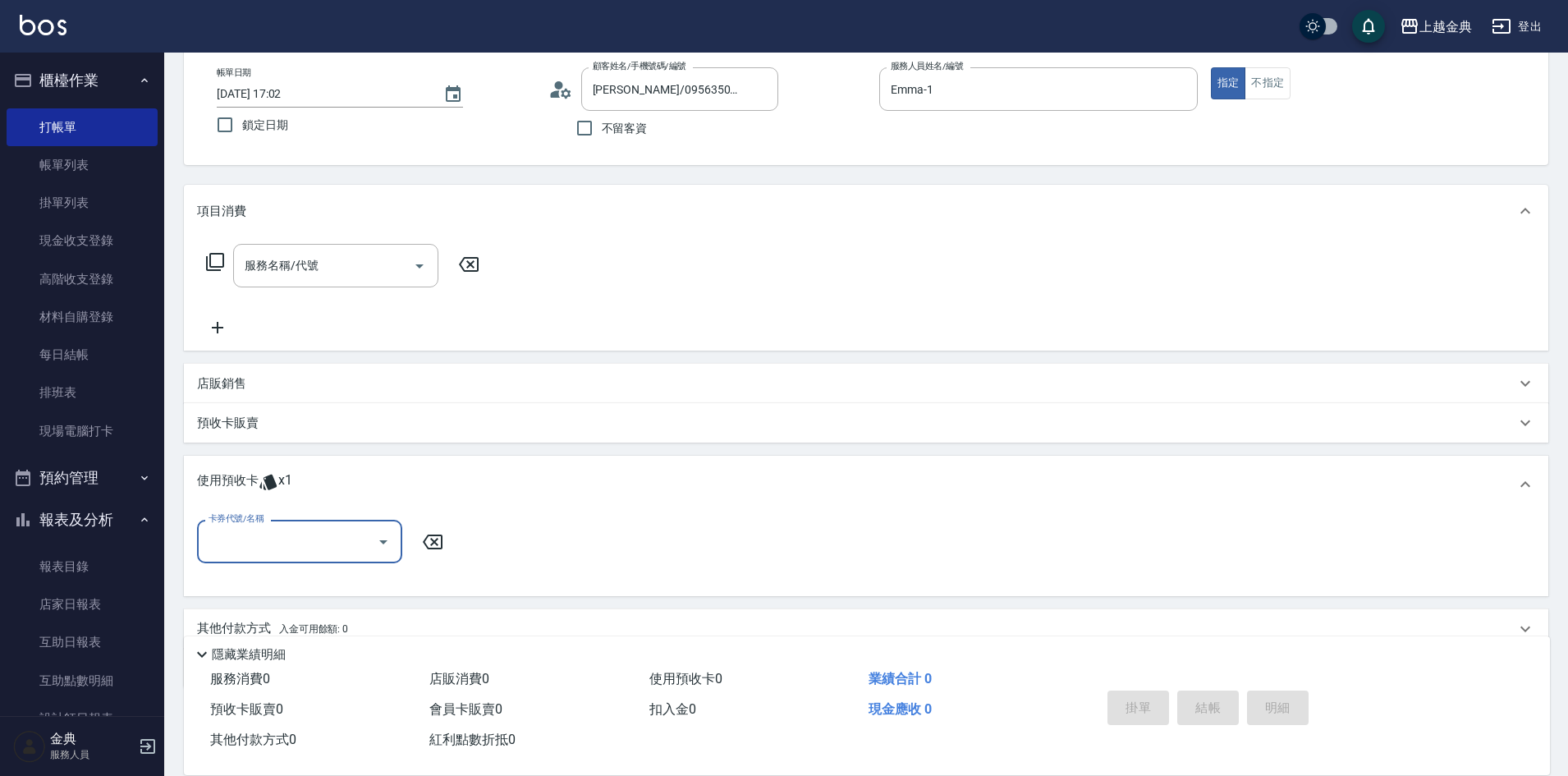
scroll to position [154, 0]
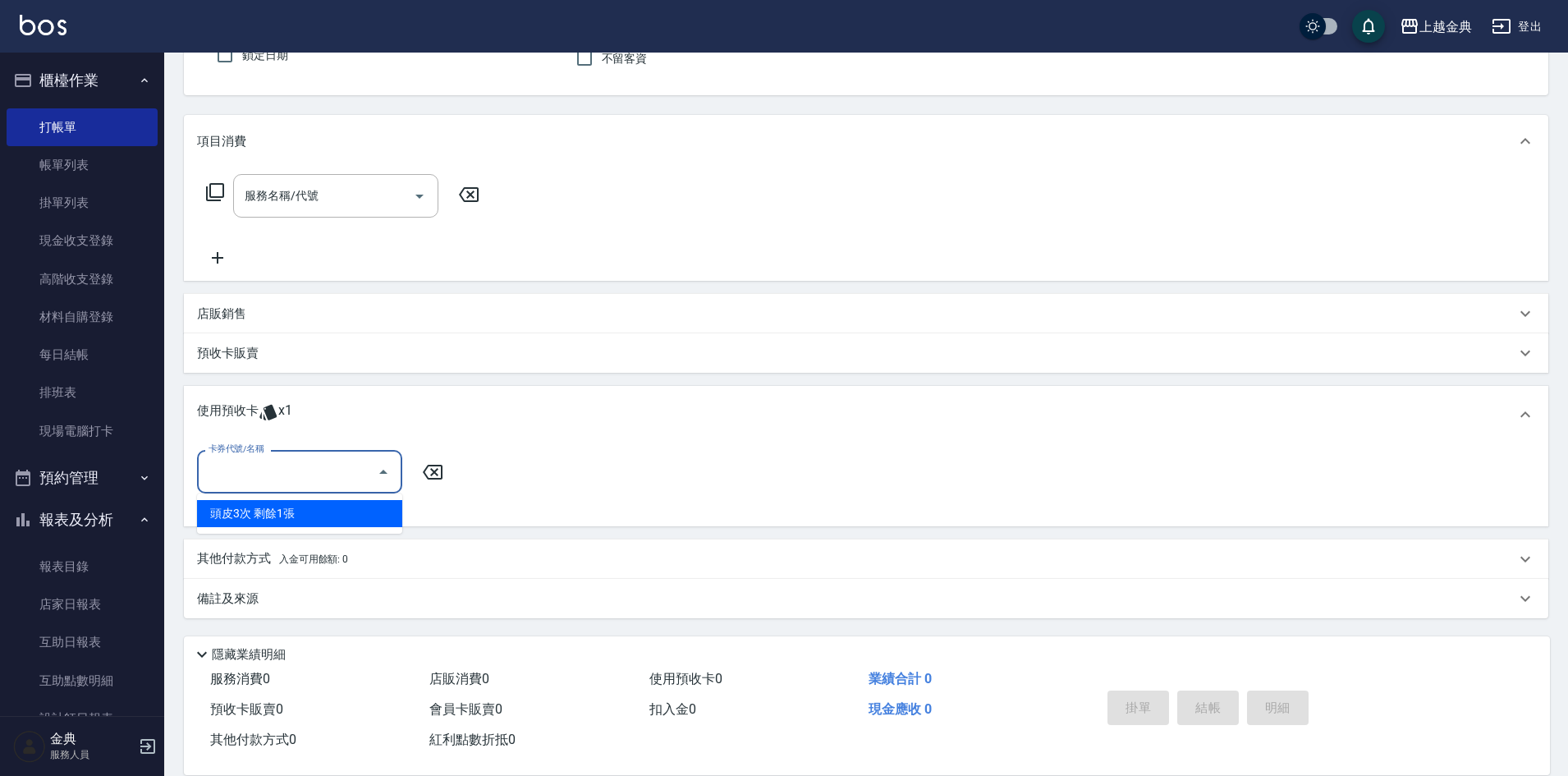
click at [287, 478] on input "卡券代號/名稱" at bounding box center [288, 471] width 166 height 29
click at [289, 515] on div "頭皮3次 剩餘1張" at bounding box center [299, 513] width 205 height 27
type input "頭皮3次"
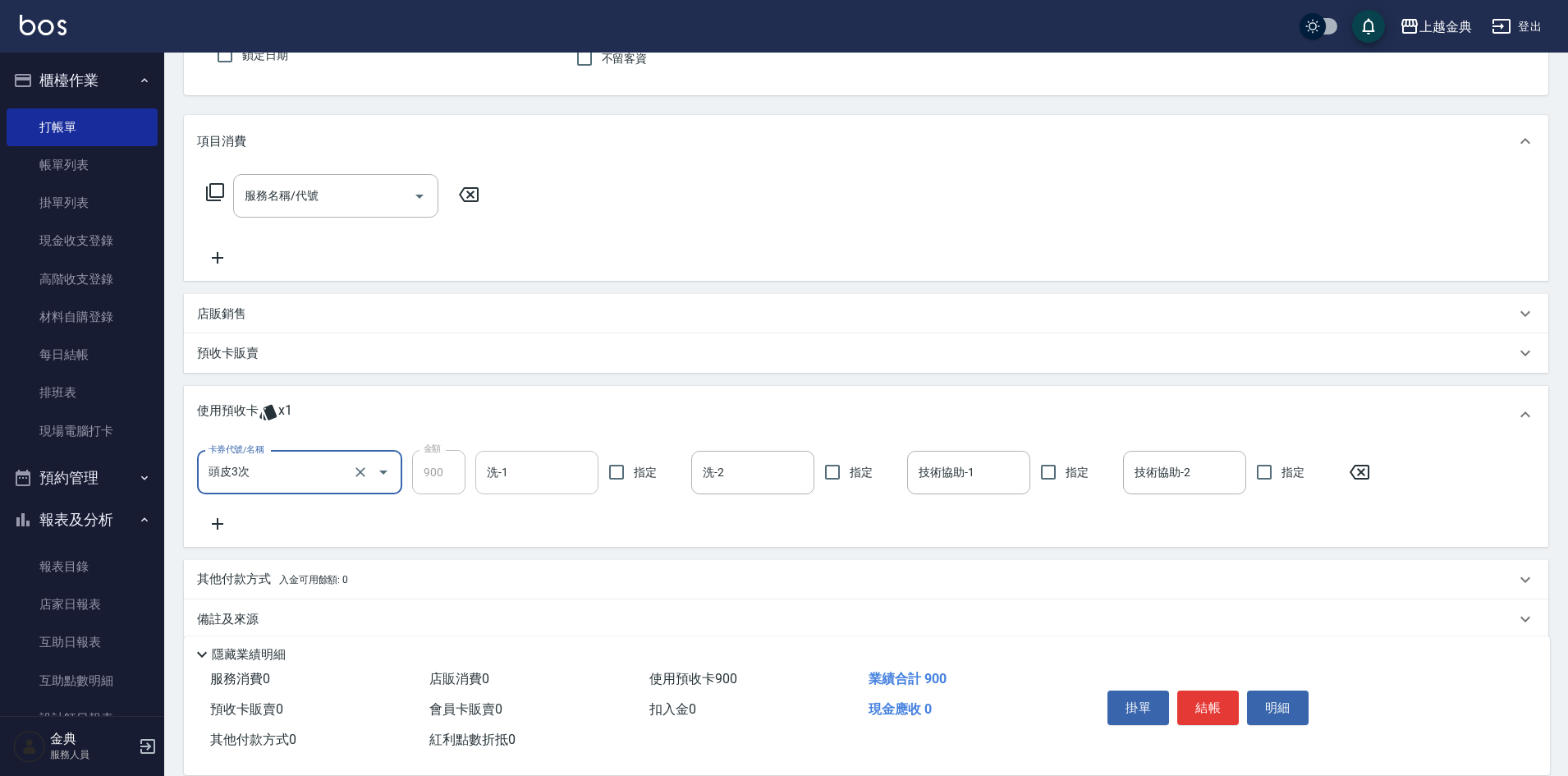
click at [591, 470] on div "洗-1" at bounding box center [537, 472] width 123 height 44
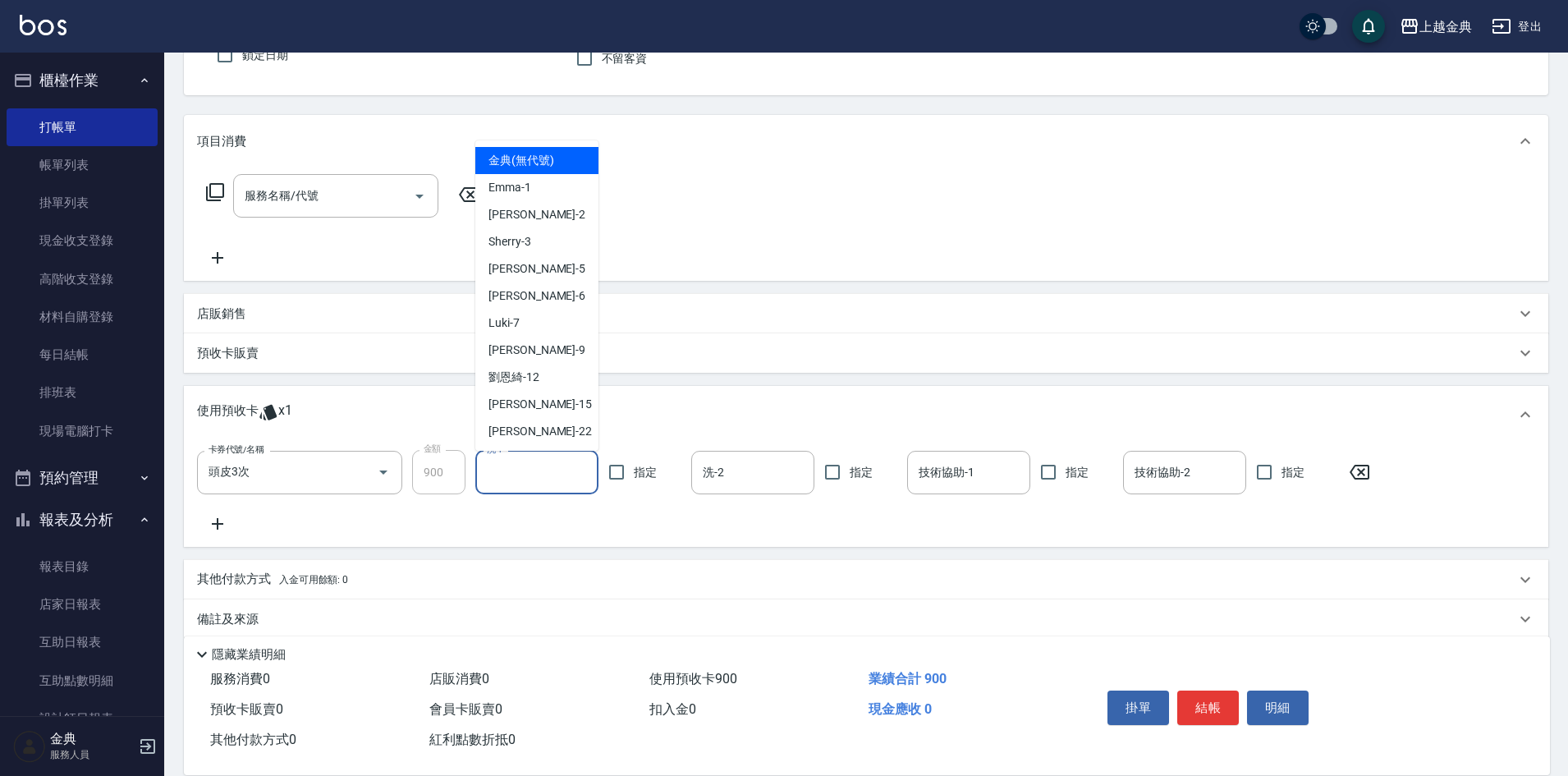
click at [572, 456] on div "洗-1" at bounding box center [537, 472] width 123 height 44
drag, startPoint x: 570, startPoint y: 475, endPoint x: 525, endPoint y: 393, distance: 93.5
click at [569, 476] on input "洗-1" at bounding box center [537, 472] width 108 height 29
drag, startPoint x: 536, startPoint y: 372, endPoint x: 681, endPoint y: 407, distance: 149.2
click at [536, 371] on span "[PERSON_NAME]-12" at bounding box center [513, 378] width 51 height 18
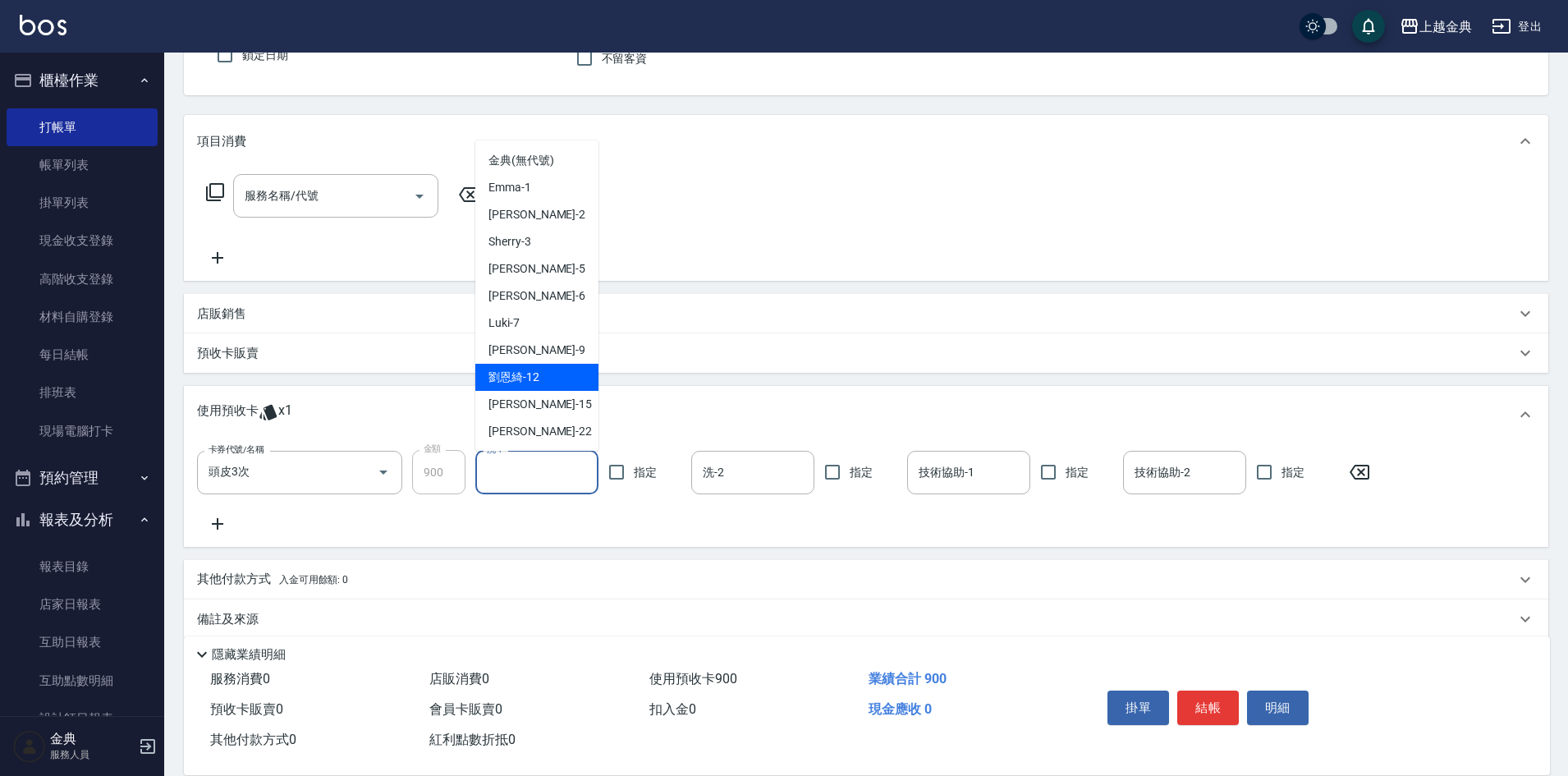
type input "[PERSON_NAME]-12"
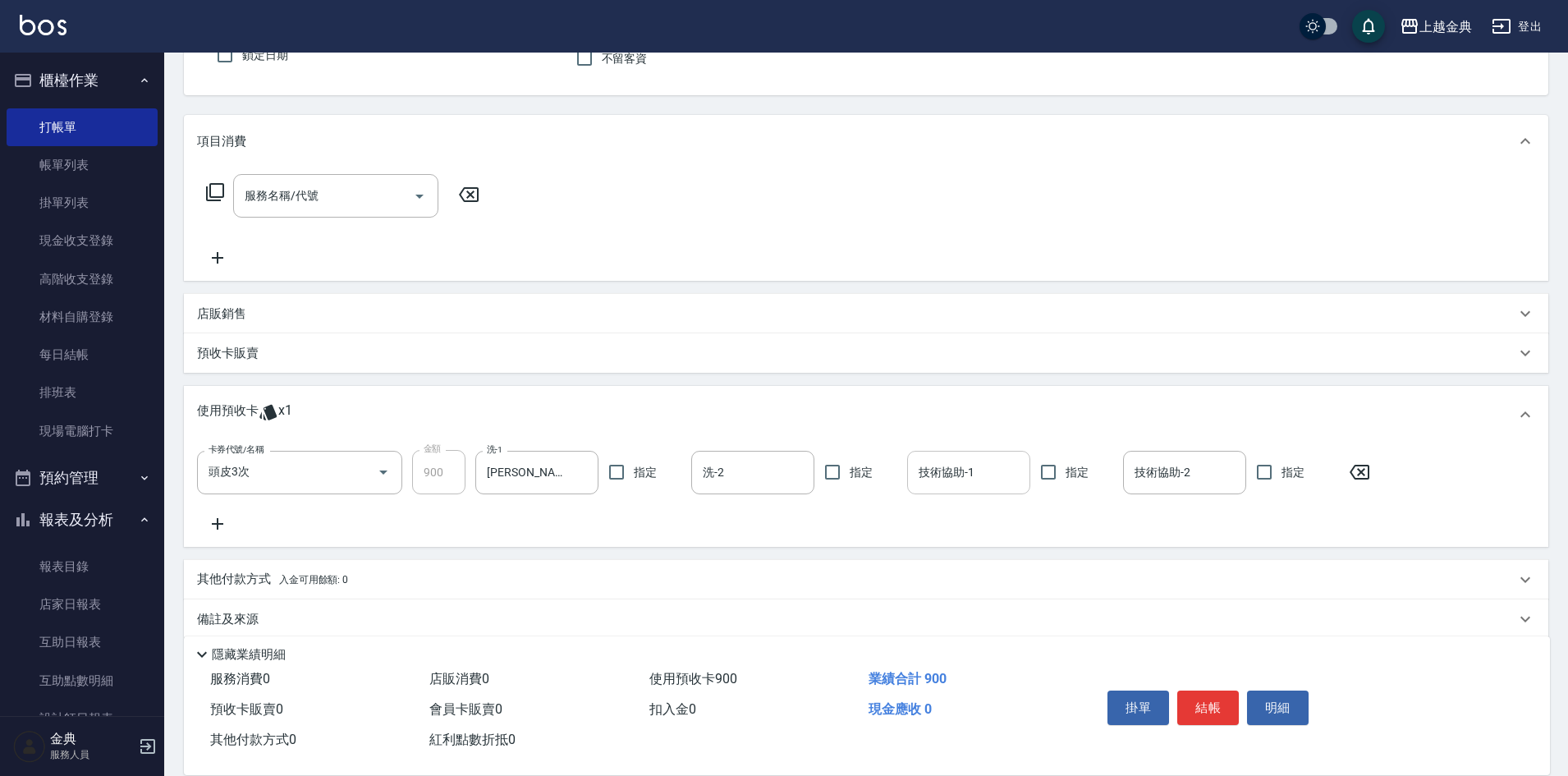
click at [977, 466] on input "技術協助-1" at bounding box center [968, 472] width 108 height 29
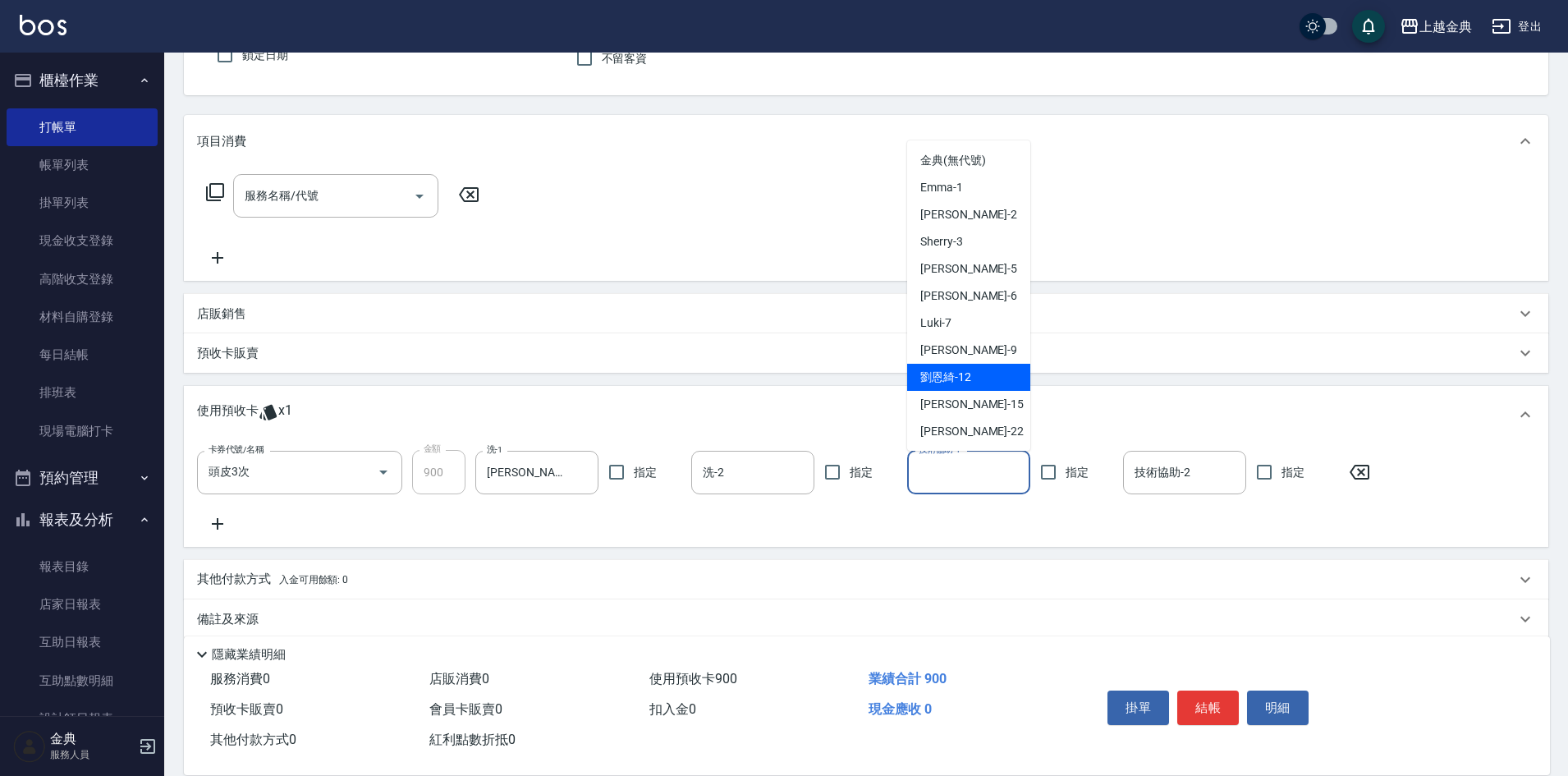
click at [976, 369] on div "[PERSON_NAME]-12" at bounding box center [968, 378] width 123 height 27
type input "[PERSON_NAME]-12"
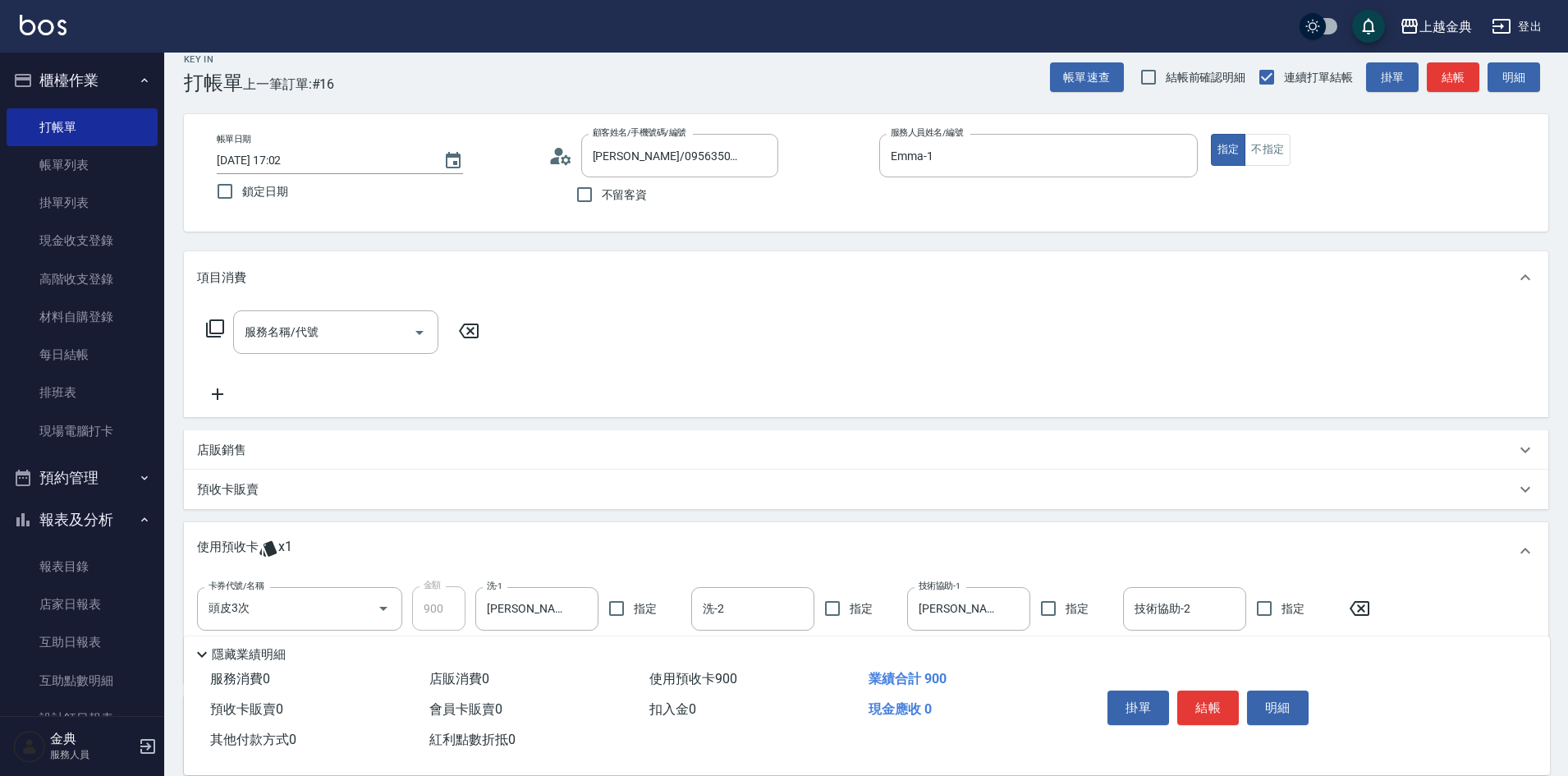
scroll to position [0, 0]
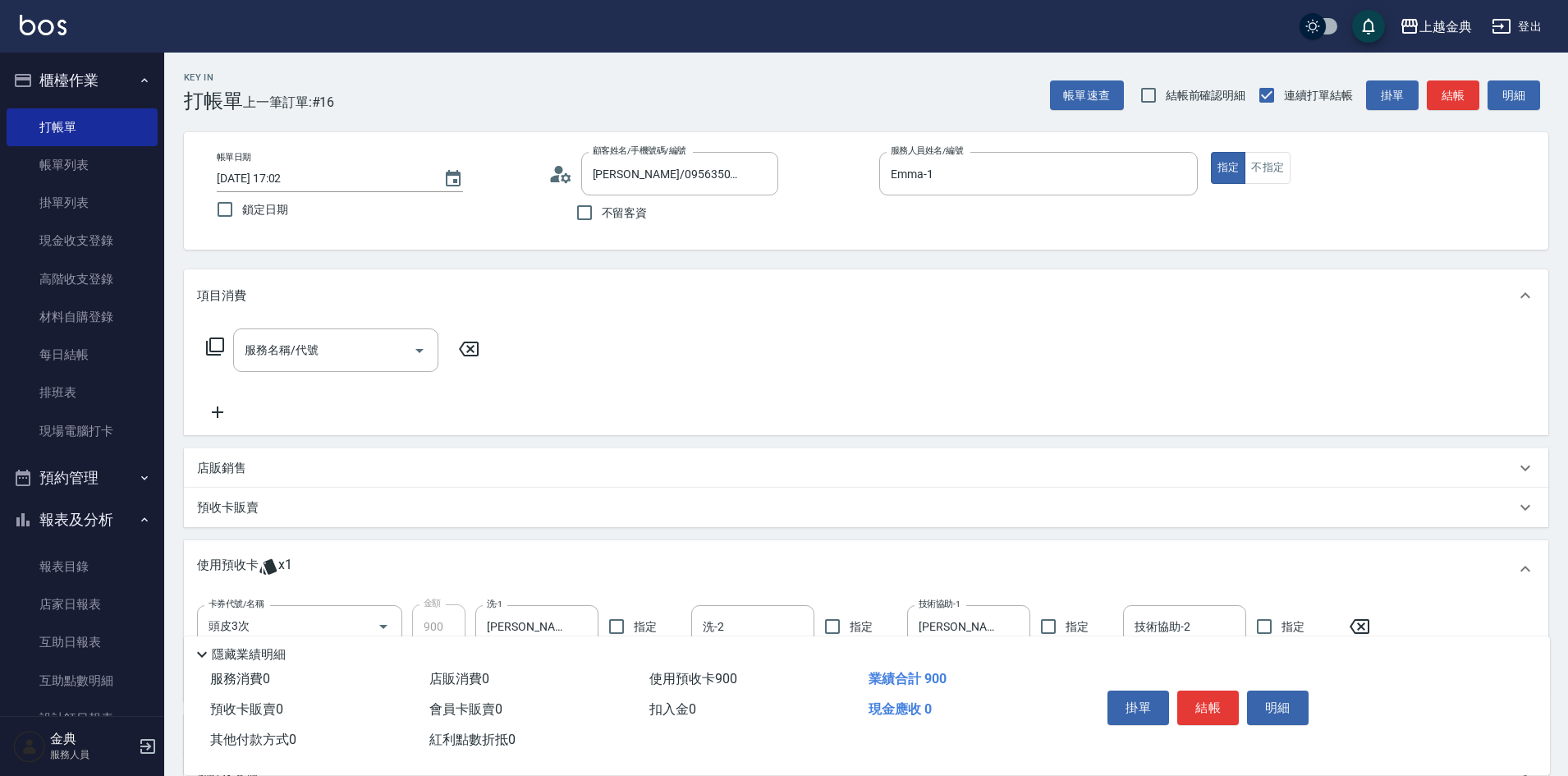
click at [213, 342] on icon at bounding box center [215, 346] width 19 height 19
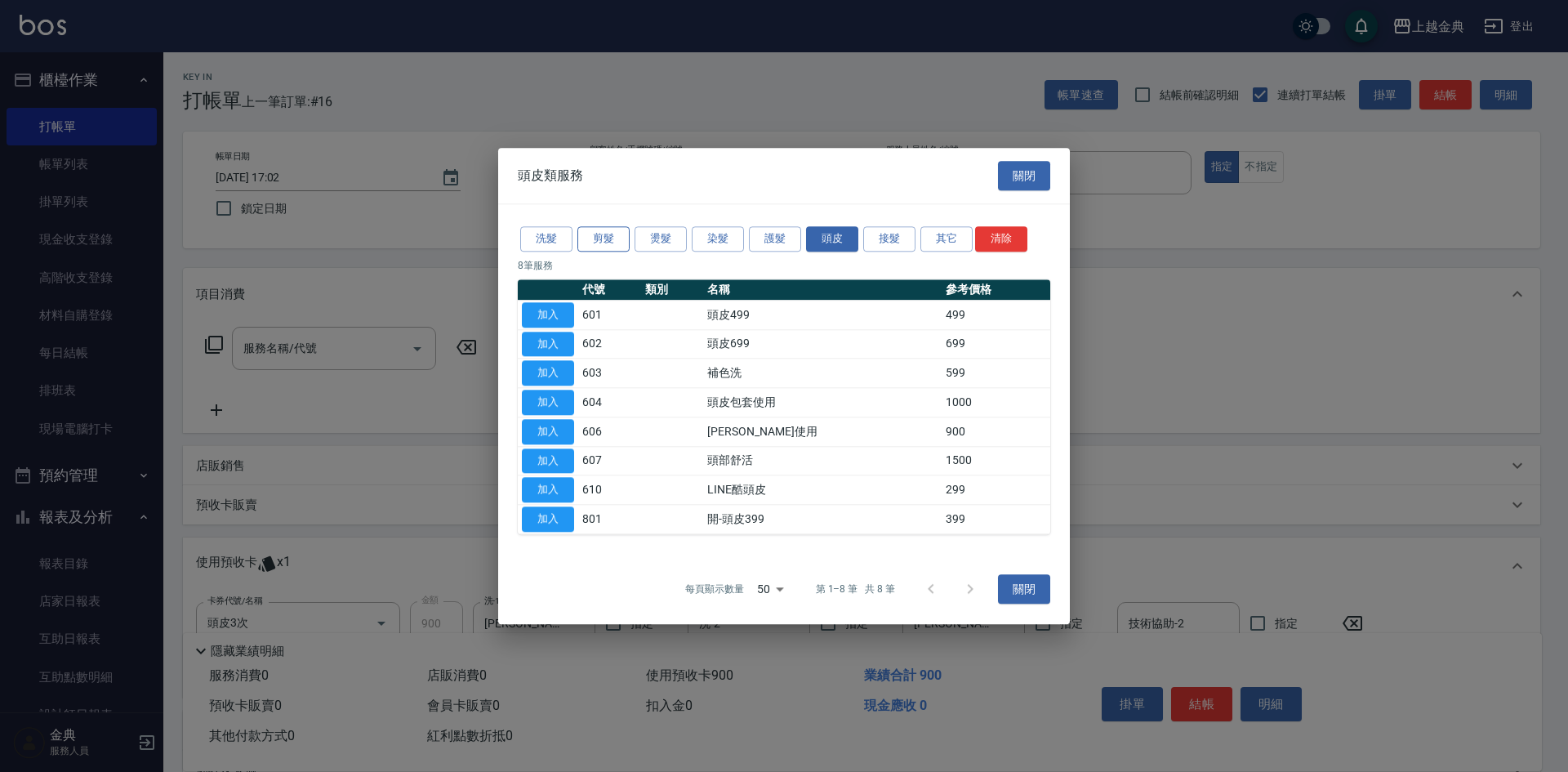
click at [597, 243] on button "剪髮" at bounding box center [603, 239] width 53 height 25
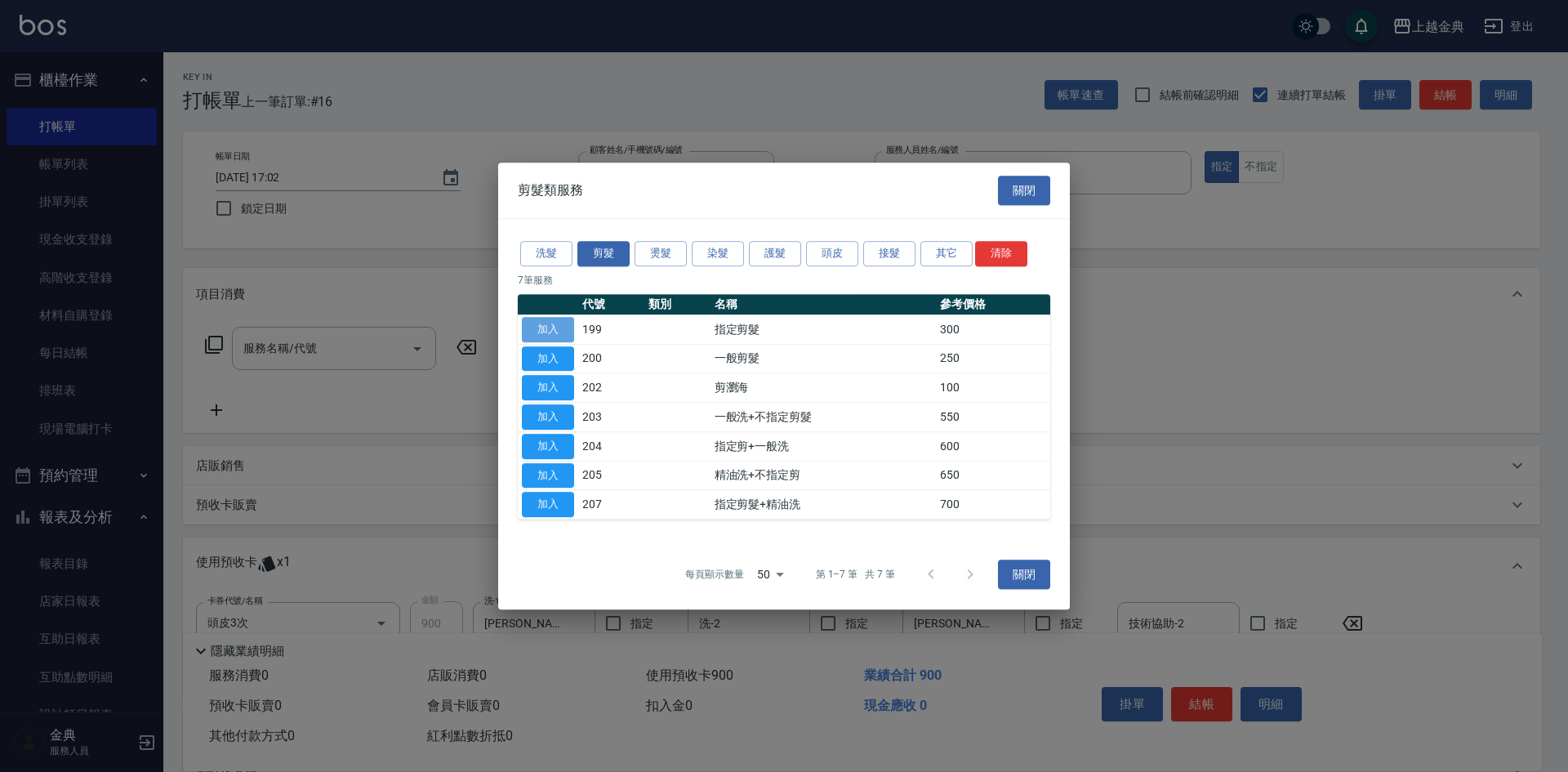
click at [549, 327] on button "加入" at bounding box center [548, 330] width 53 height 25
type input "指定剪髮(199)"
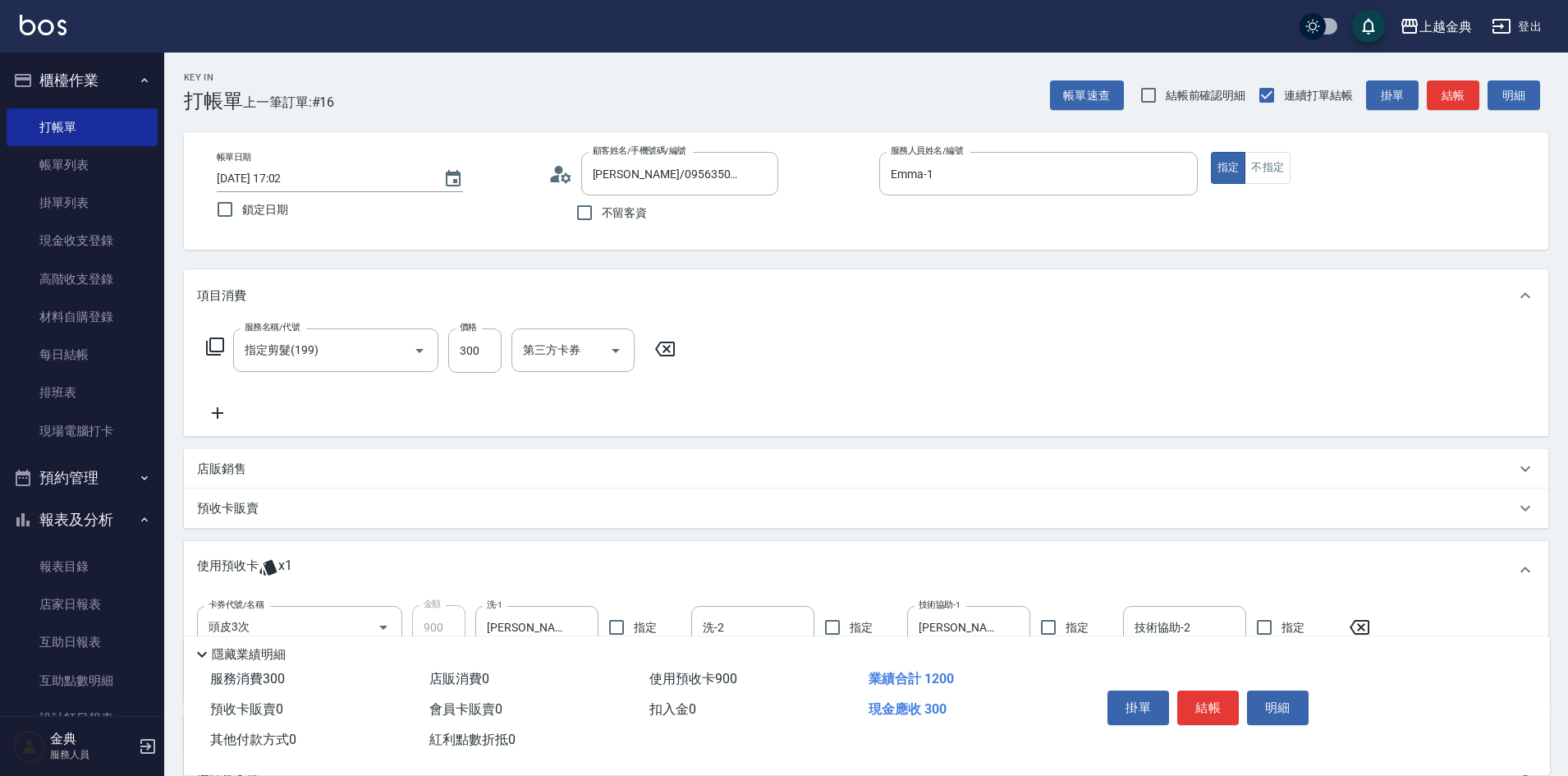
click at [232, 340] on div "服務名稱/代號 指定剪髮(199) 服務名稱/代號 價格 300 價格 第三方卡券 第三方卡券" at bounding box center [441, 351] width 488 height 44
click at [483, 352] on input "300" at bounding box center [475, 351] width 54 height 44
type input "600"
click at [1197, 697] on button "結帳" at bounding box center [1207, 707] width 61 height 34
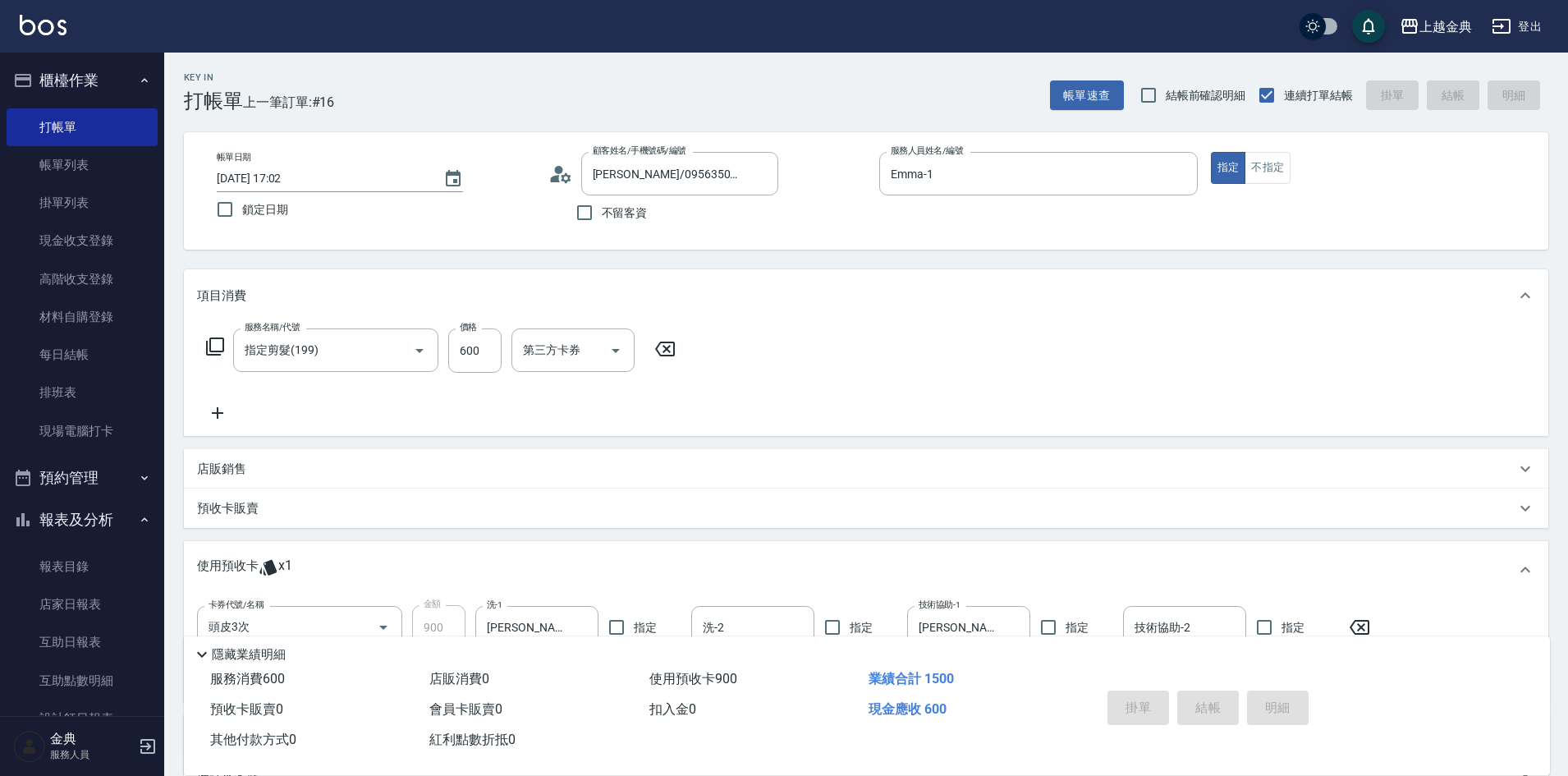
type input "[DATE] 17:04"
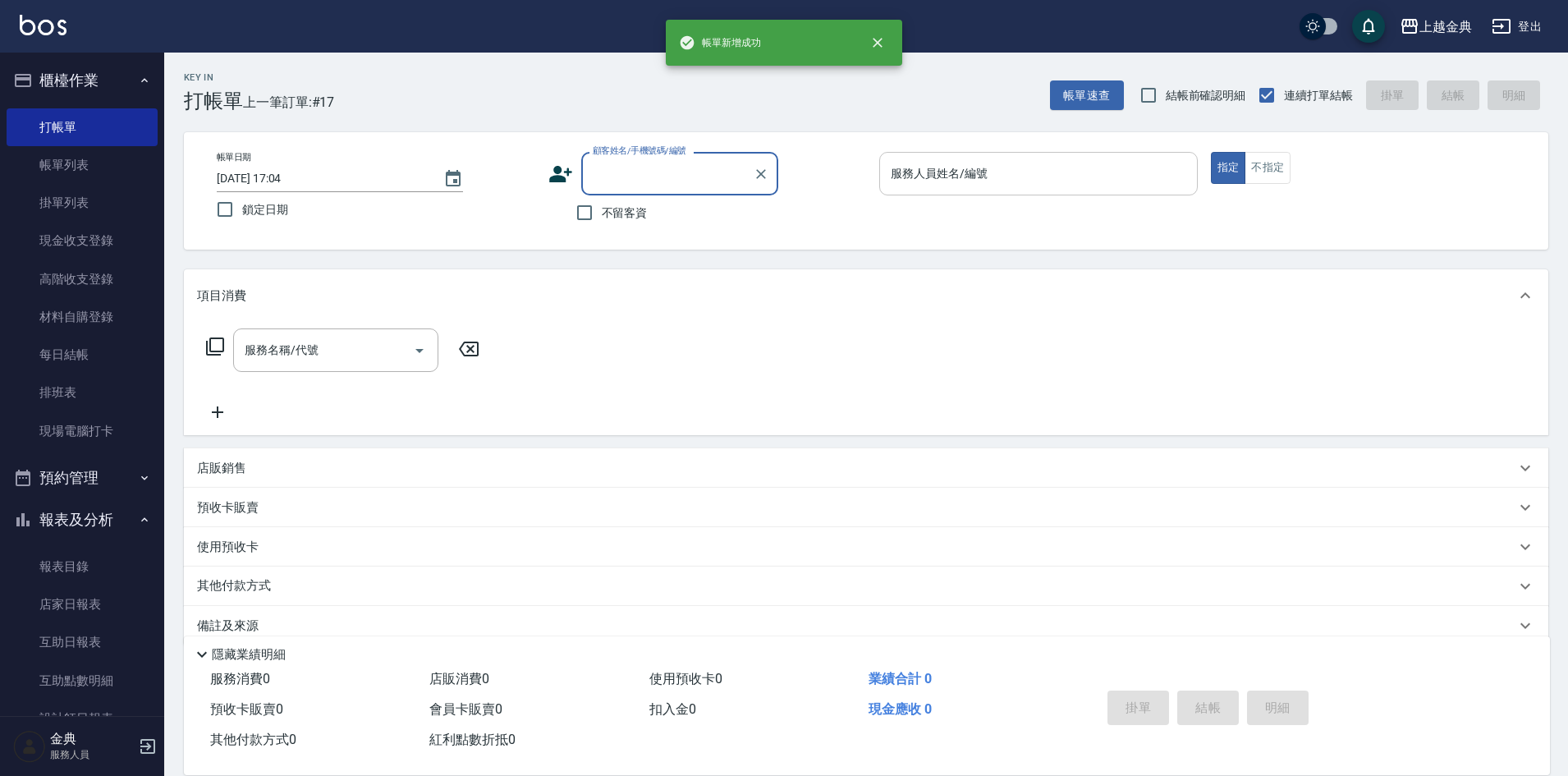
click at [1027, 185] on input "服務人員姓名/編號" at bounding box center [1038, 174] width 304 height 29
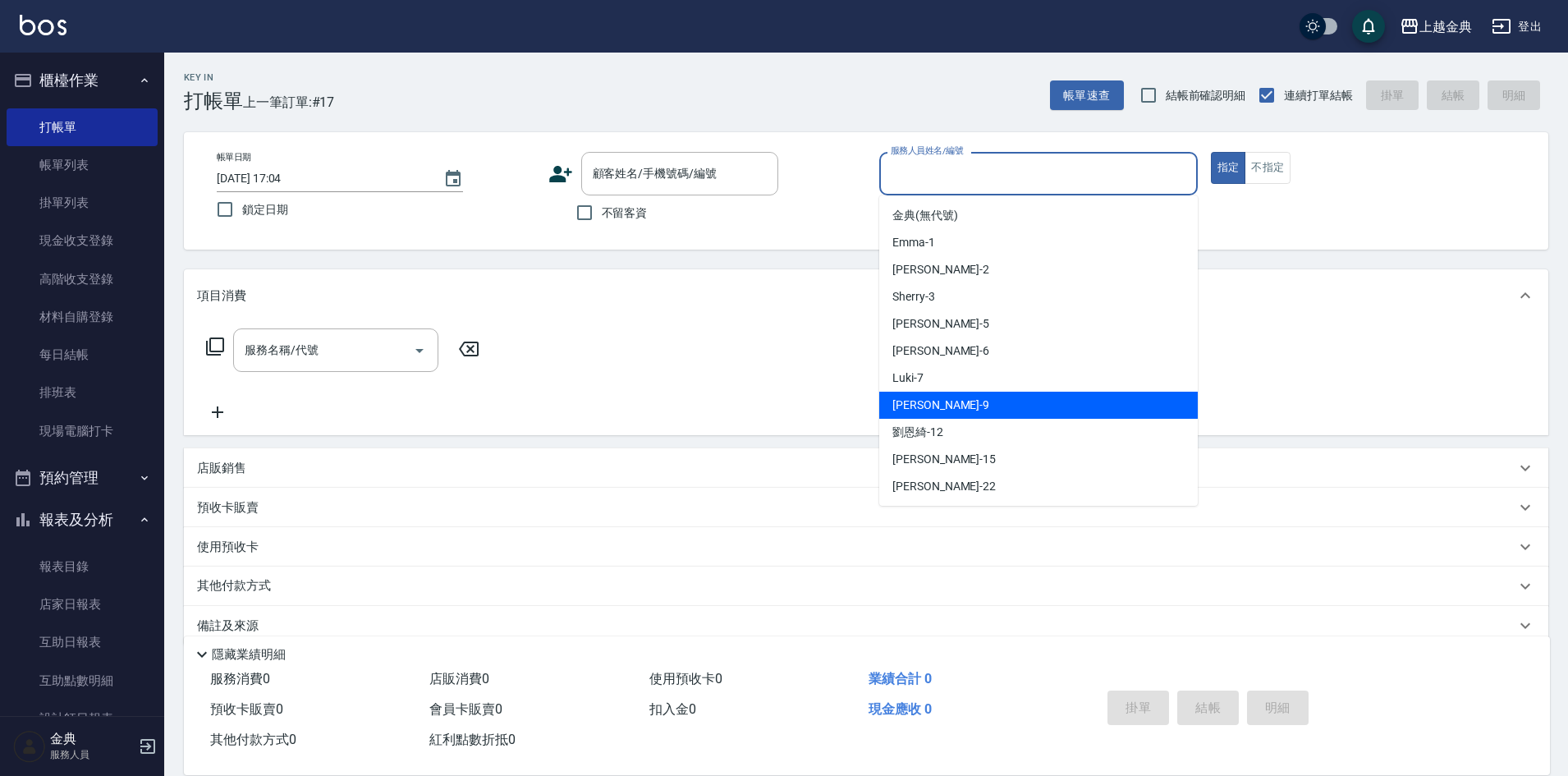
click at [957, 414] on div "[PERSON_NAME] -9" at bounding box center [1038, 405] width 319 height 27
type input "[PERSON_NAME]-9"
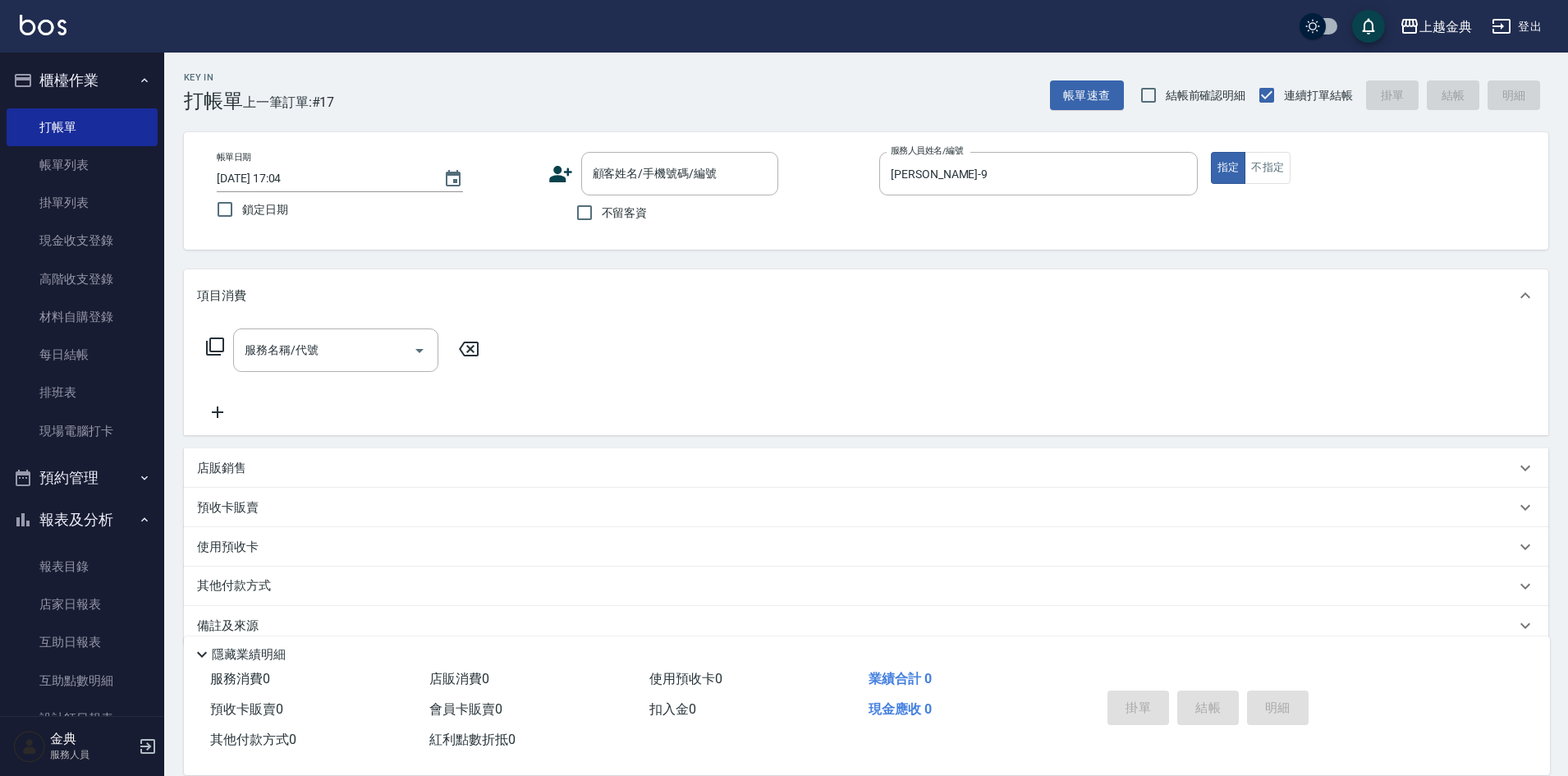
click at [602, 221] on label "不留客資" at bounding box center [607, 212] width 80 height 34
click at [602, 221] on input "不留客資" at bounding box center [584, 212] width 34 height 34
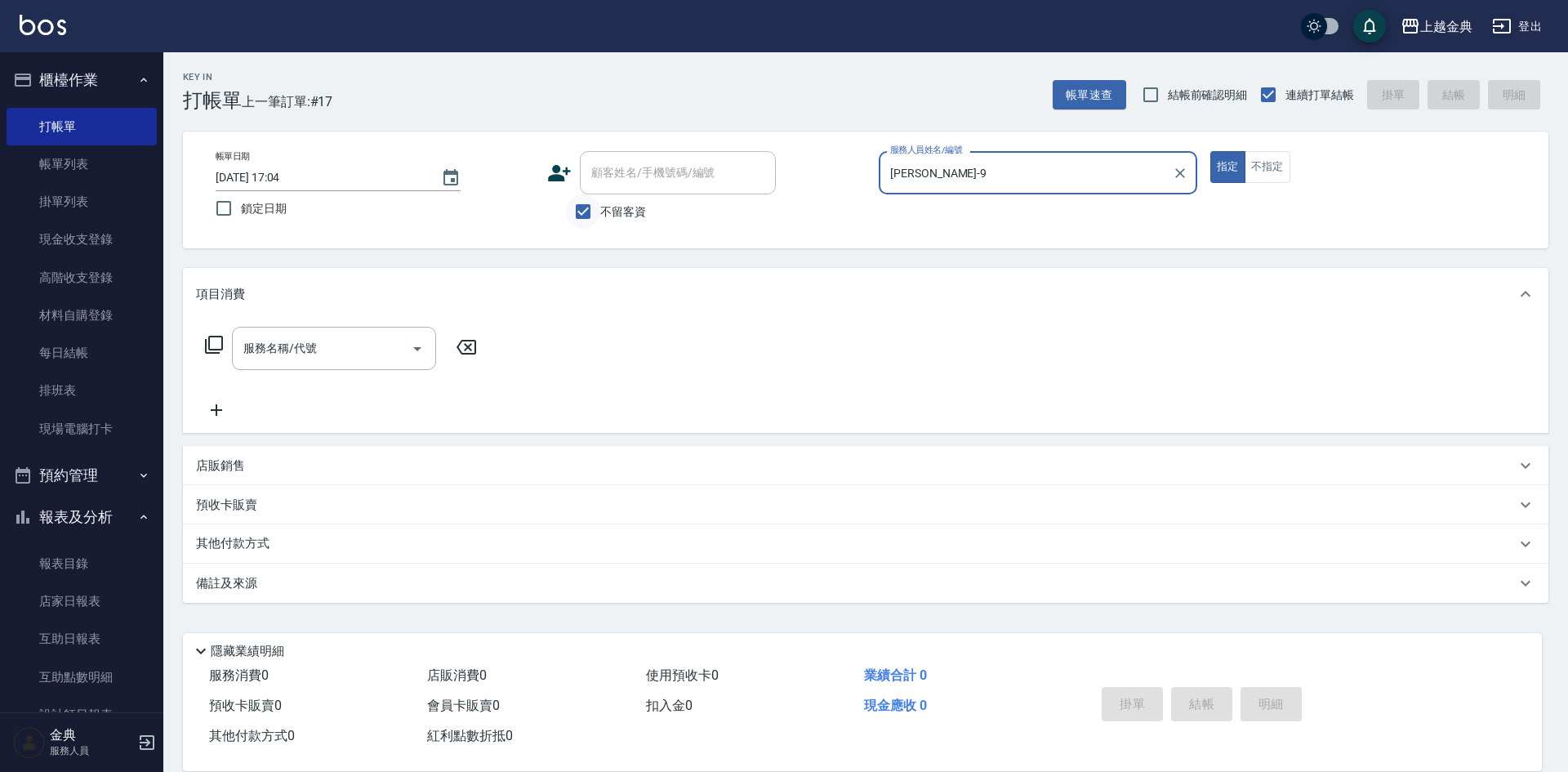
click at [597, 215] on input "不留客資" at bounding box center [582, 211] width 34 height 34
checkbox input "false"
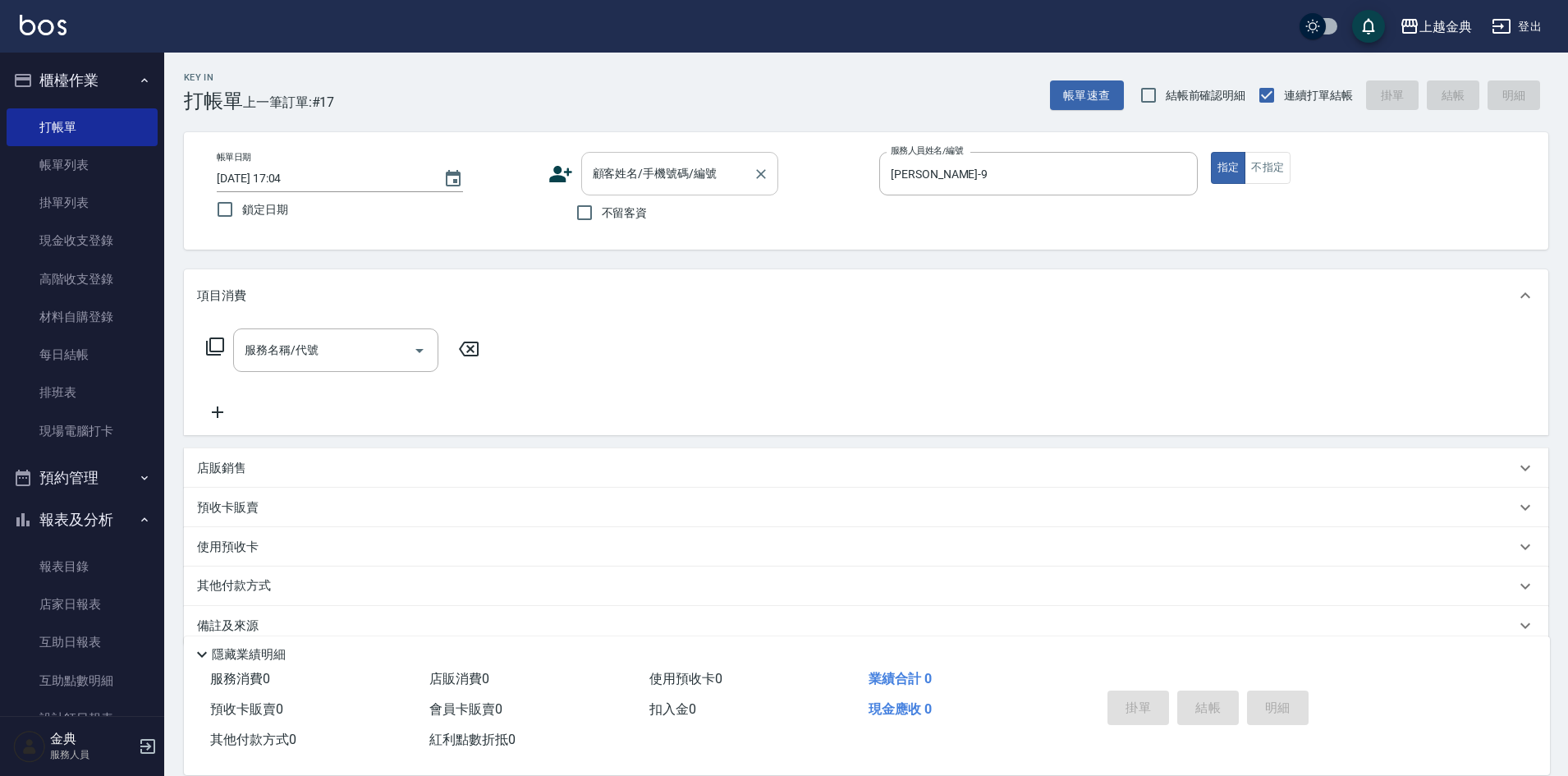
click at [622, 187] on input "顧客姓名/手機號碼/編號" at bounding box center [667, 174] width 158 height 29
drag, startPoint x: 472, startPoint y: 218, endPoint x: 628, endPoint y: 220, distance: 156.0
click at [475, 218] on label "鎖定日期" at bounding box center [365, 209] width 314 height 34
click at [242, 218] on input "鎖定日期" at bounding box center [225, 209] width 34 height 34
checkbox input "true"
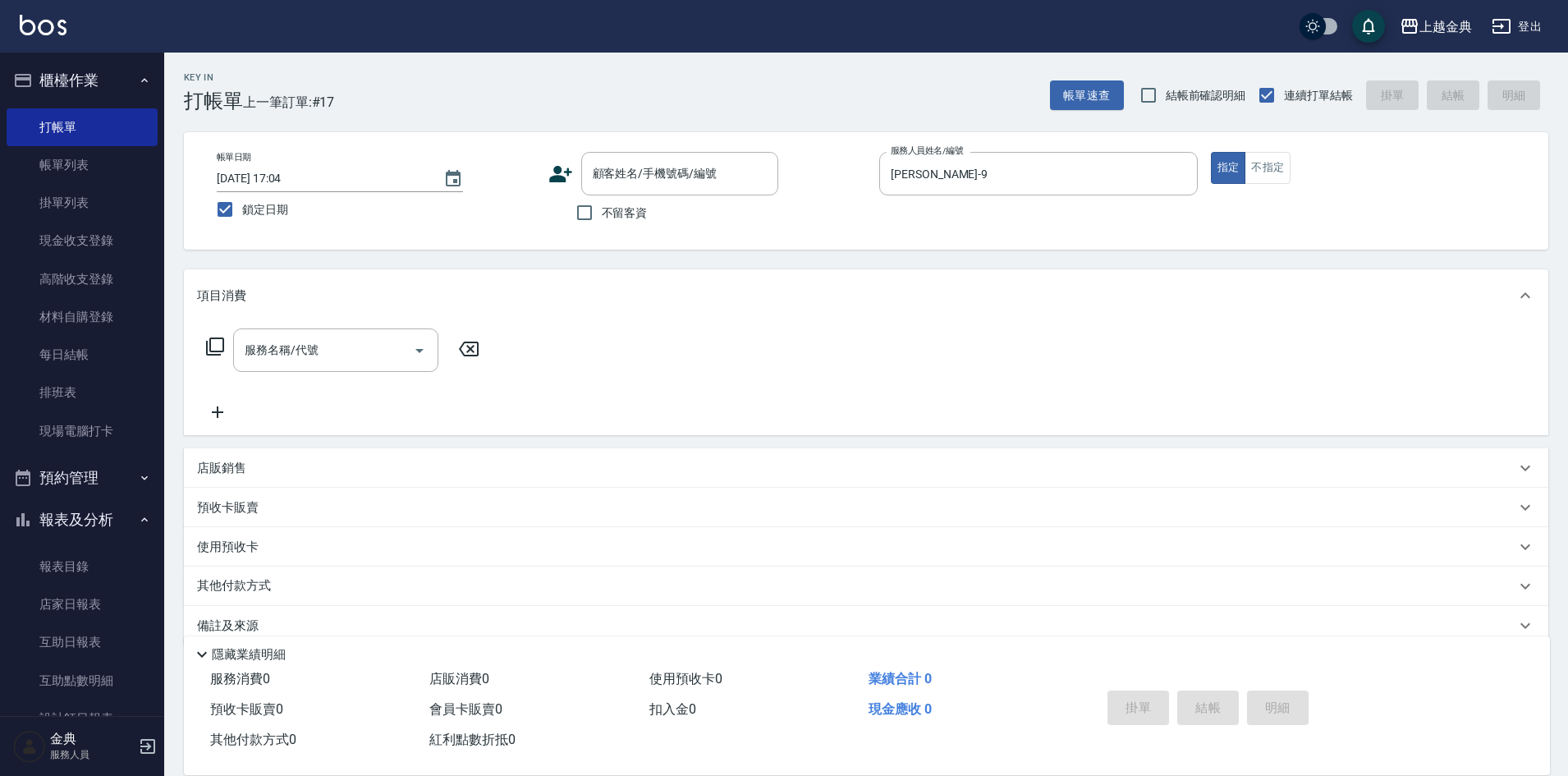
click at [629, 219] on span "不留客資" at bounding box center [625, 213] width 46 height 18
click at [602, 219] on input "不留客資" at bounding box center [584, 212] width 34 height 34
checkbox input "true"
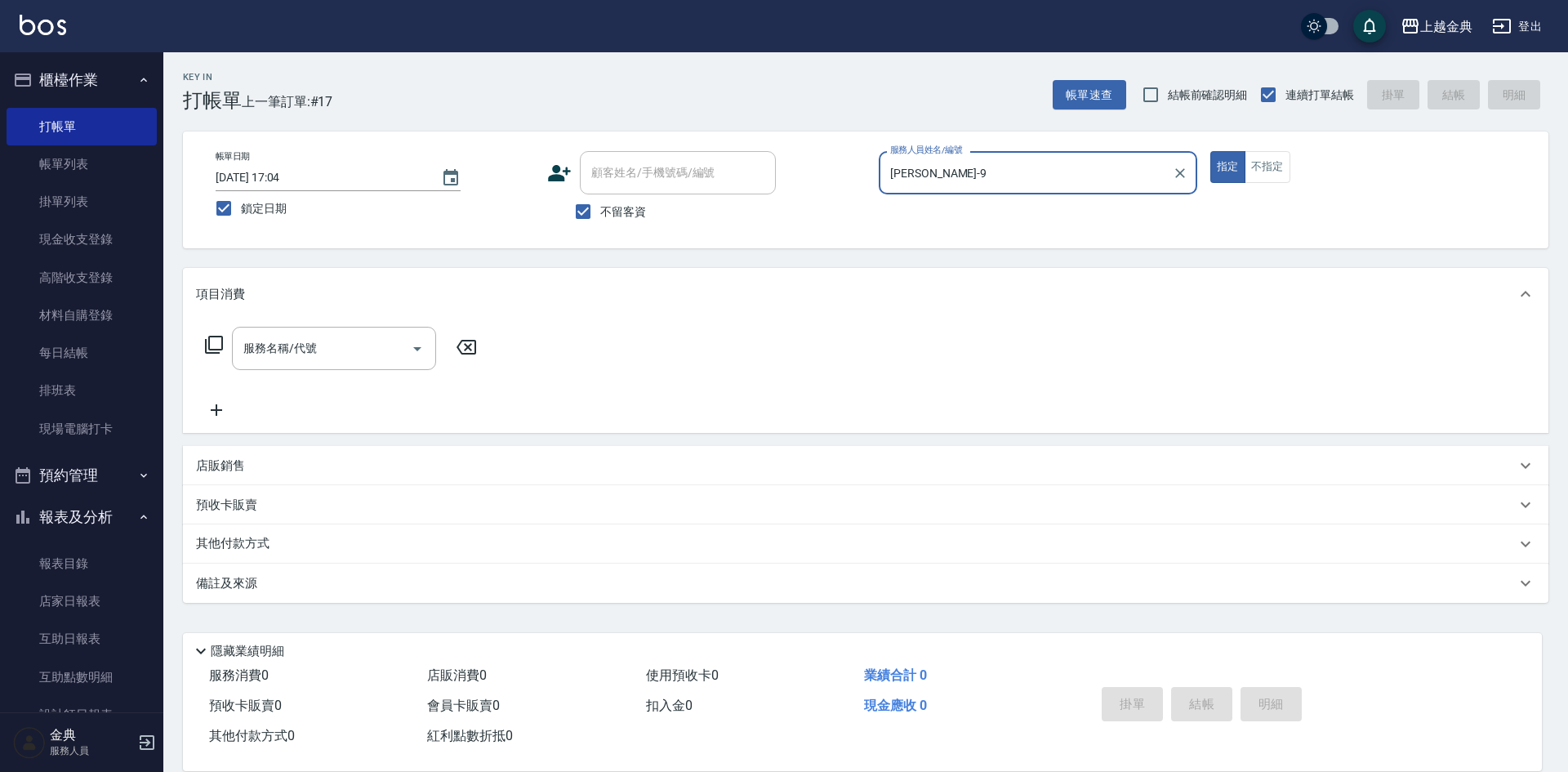
click at [219, 346] on icon at bounding box center [214, 344] width 19 height 19
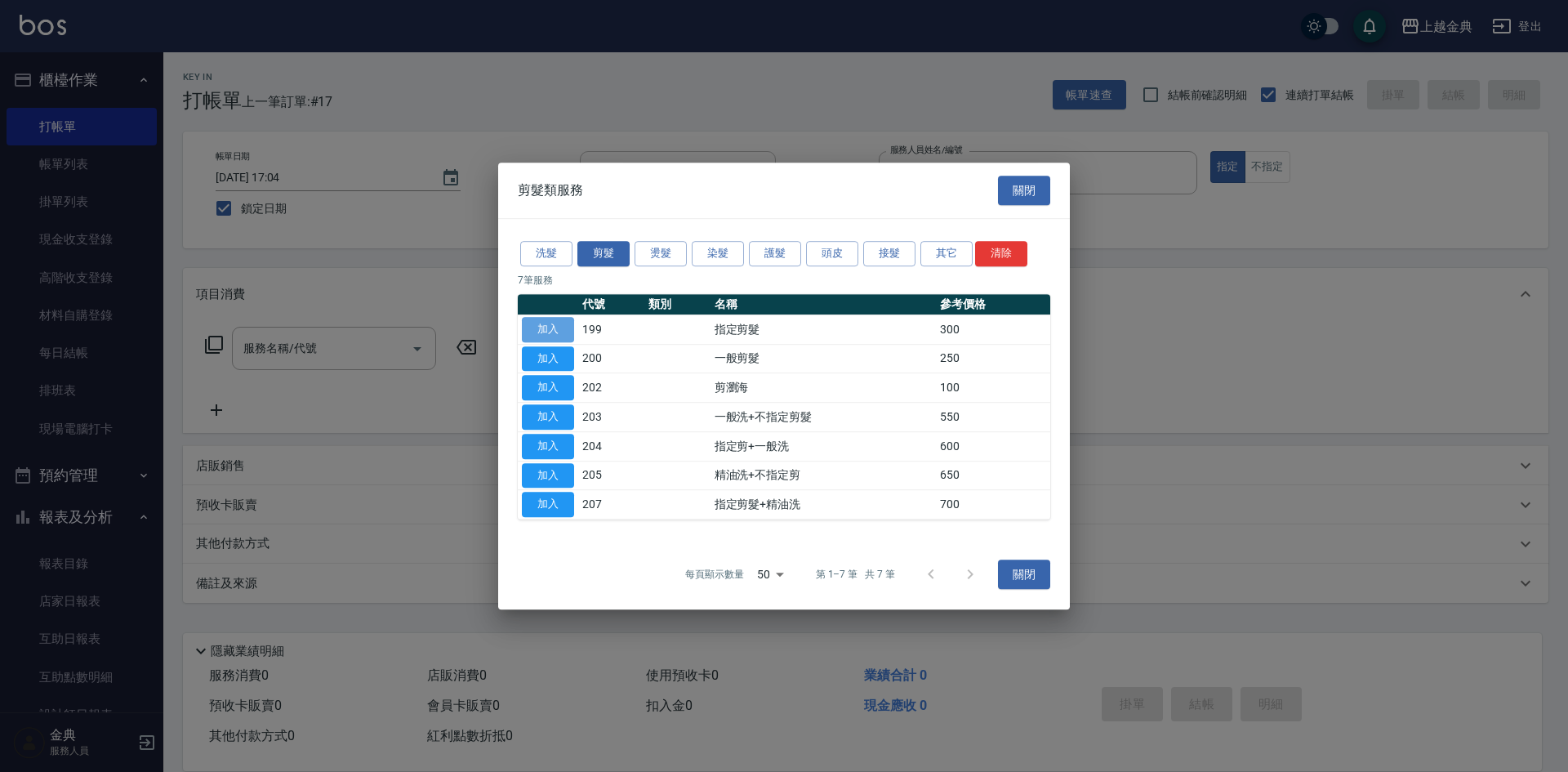
click at [560, 328] on button "加入" at bounding box center [548, 330] width 53 height 25
type input "指定剪髮(199)"
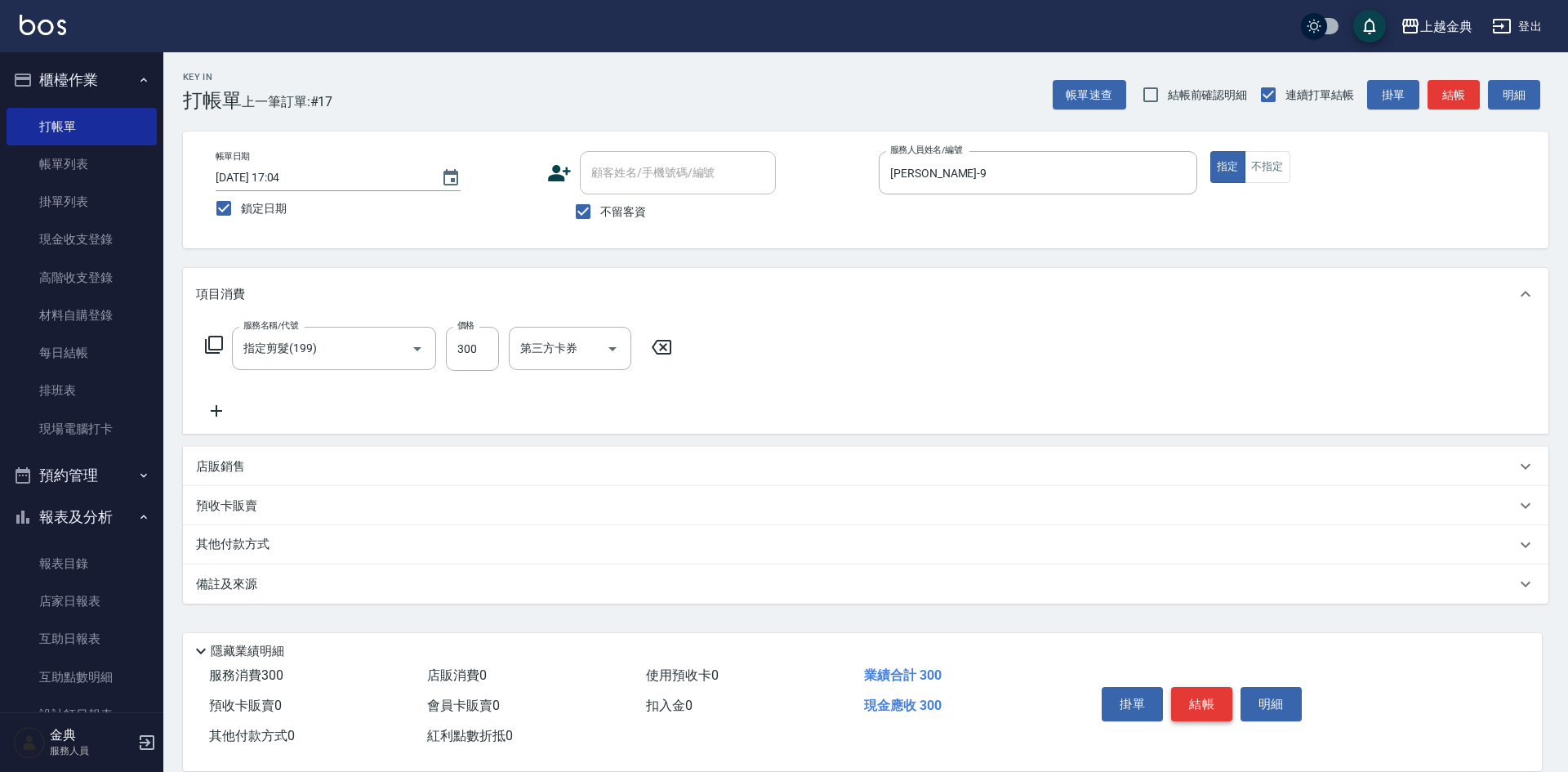
click at [1187, 696] on button "結帳" at bounding box center [1202, 704] width 61 height 34
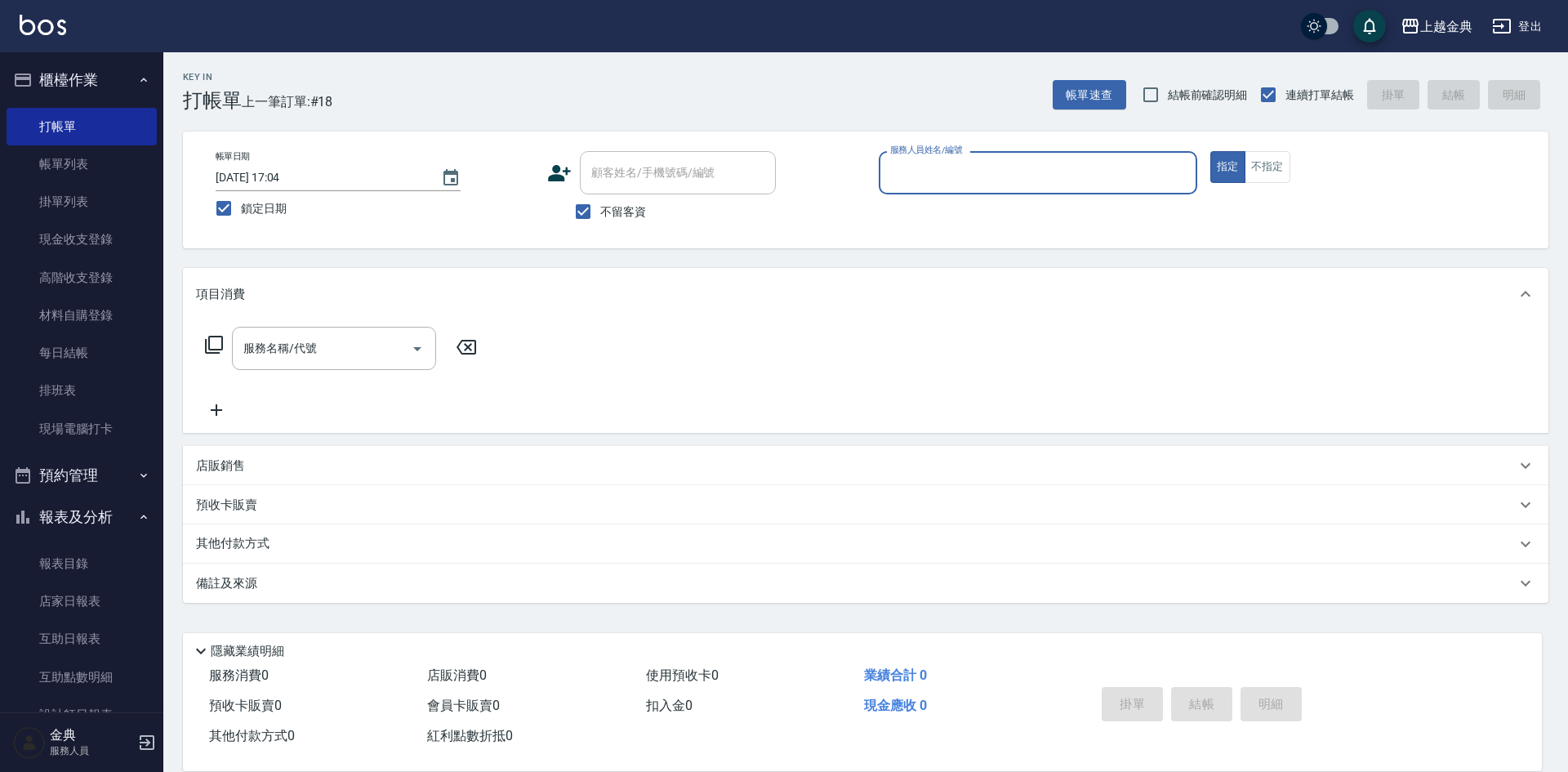
click at [1062, 174] on input "服務人員姓名/編號" at bounding box center [1038, 173] width 304 height 28
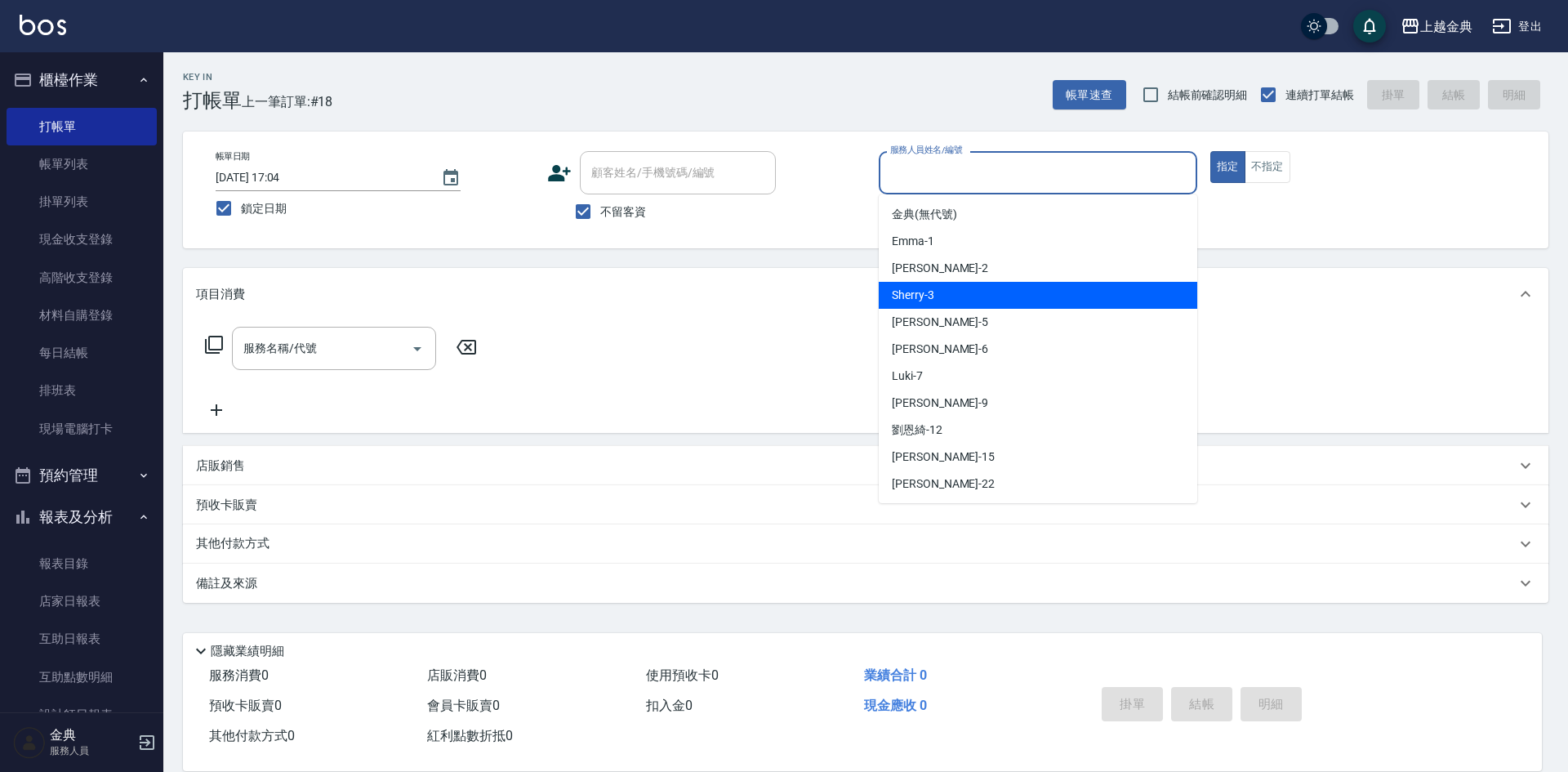
click at [1026, 284] on div "Sherry -3" at bounding box center [1038, 295] width 319 height 27
type input "Sherry-3"
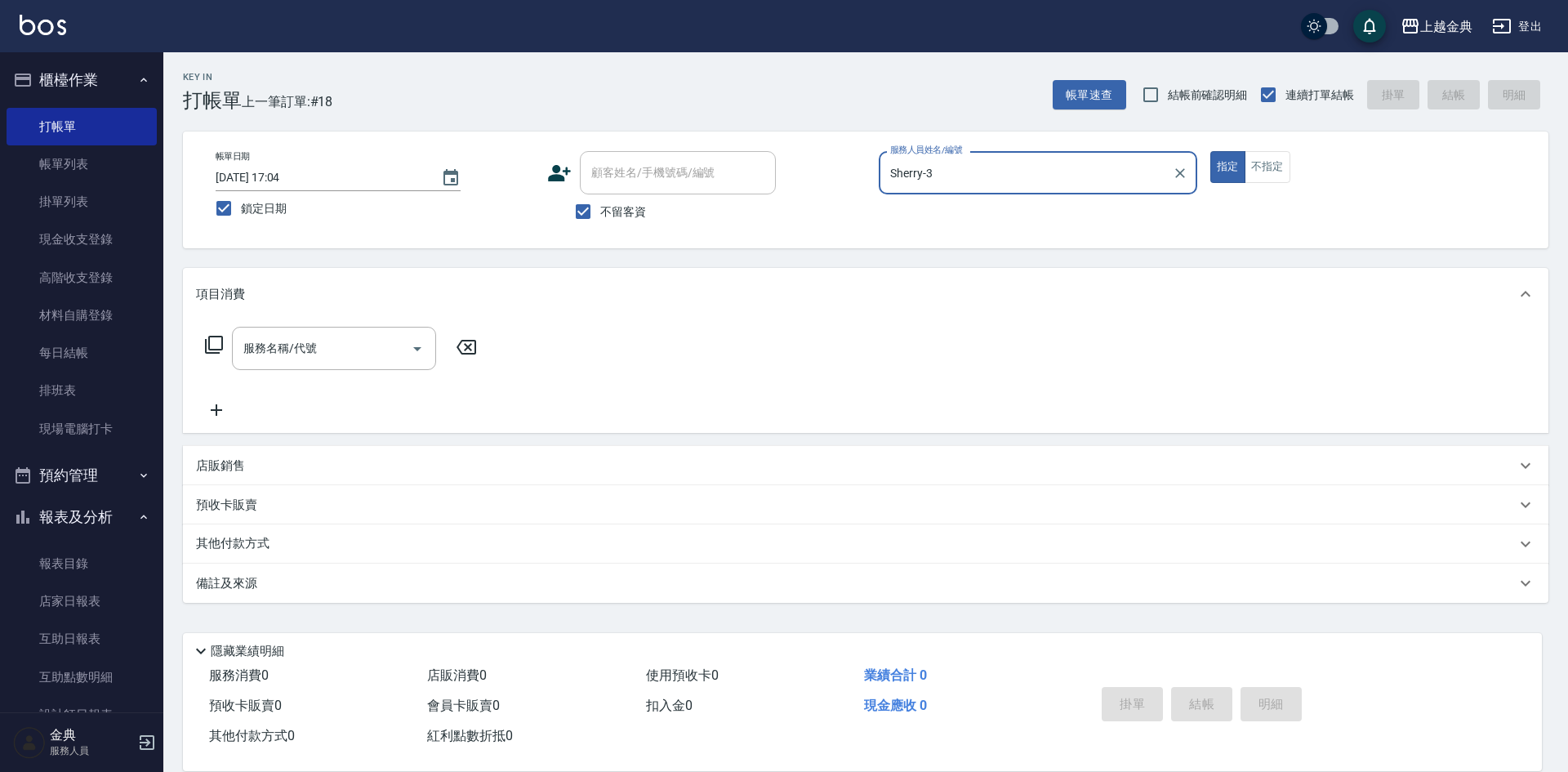
click at [203, 336] on div "服務名稱/代號 服務名稱/代號" at bounding box center [341, 349] width 290 height 43
click at [221, 341] on icon at bounding box center [214, 345] width 18 height 18
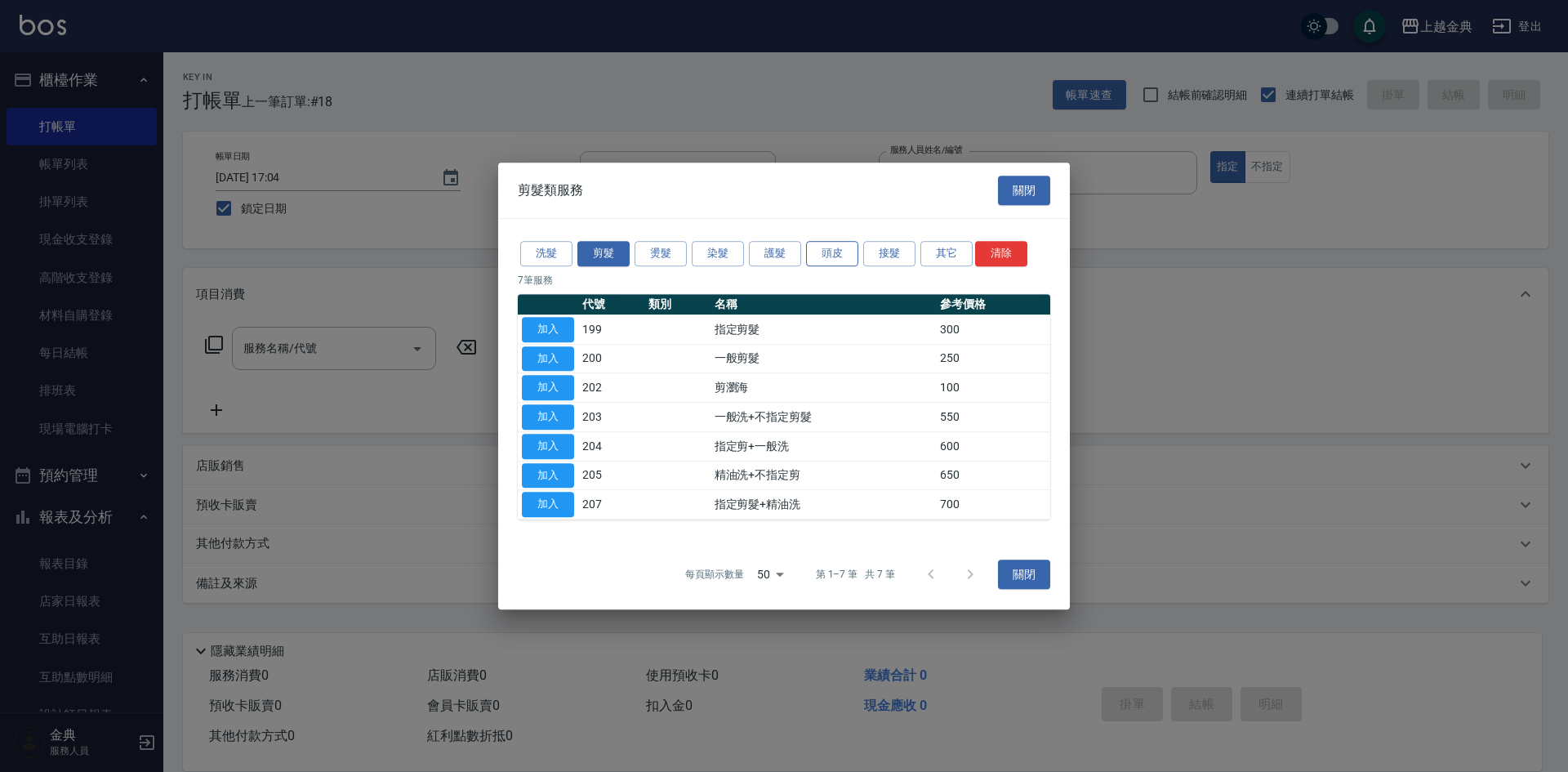
click at [858, 251] on button "頭皮" at bounding box center [832, 254] width 53 height 25
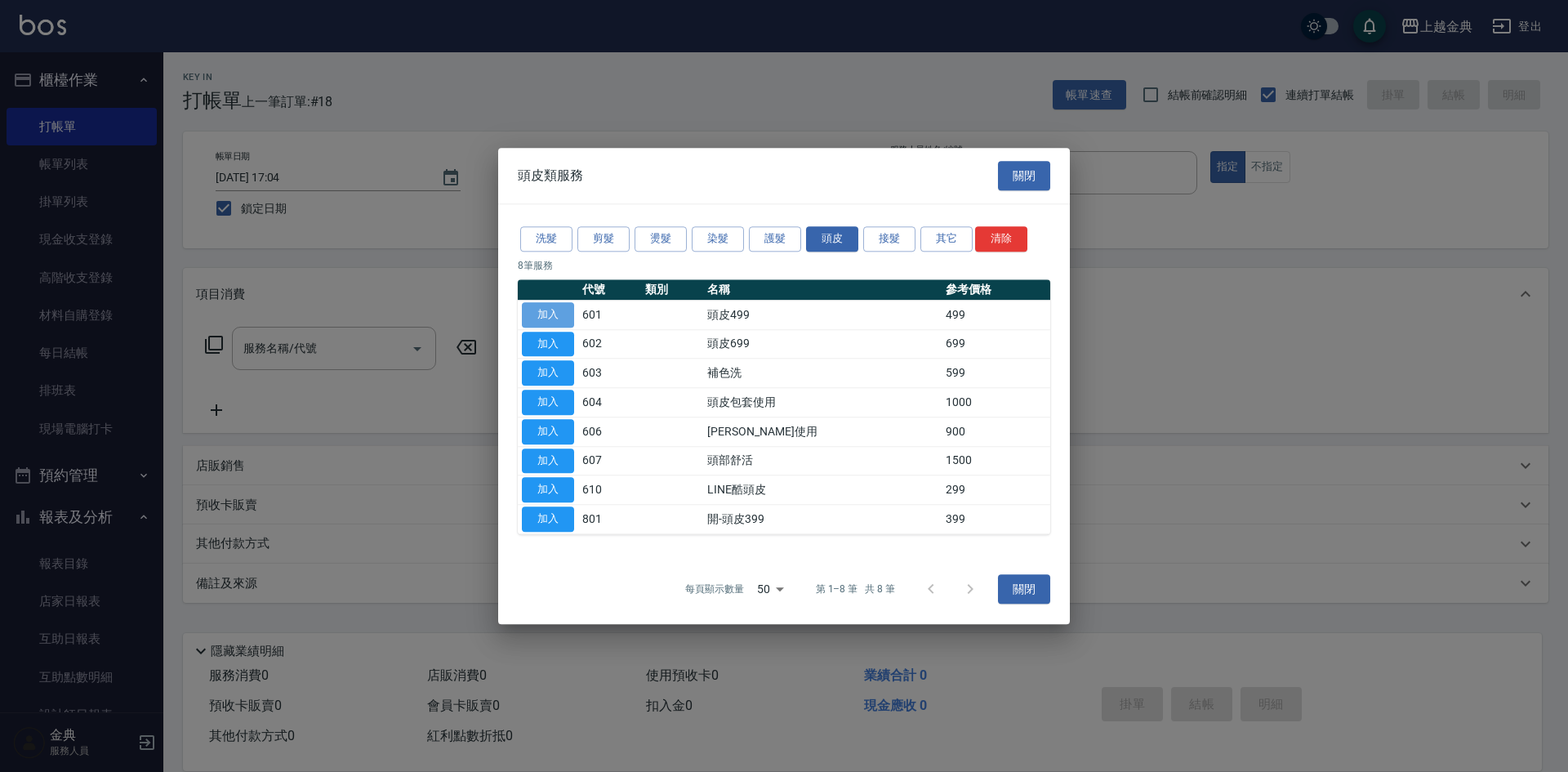
click at [550, 311] on button "加入" at bounding box center [548, 315] width 53 height 25
type input "頭皮499(601)"
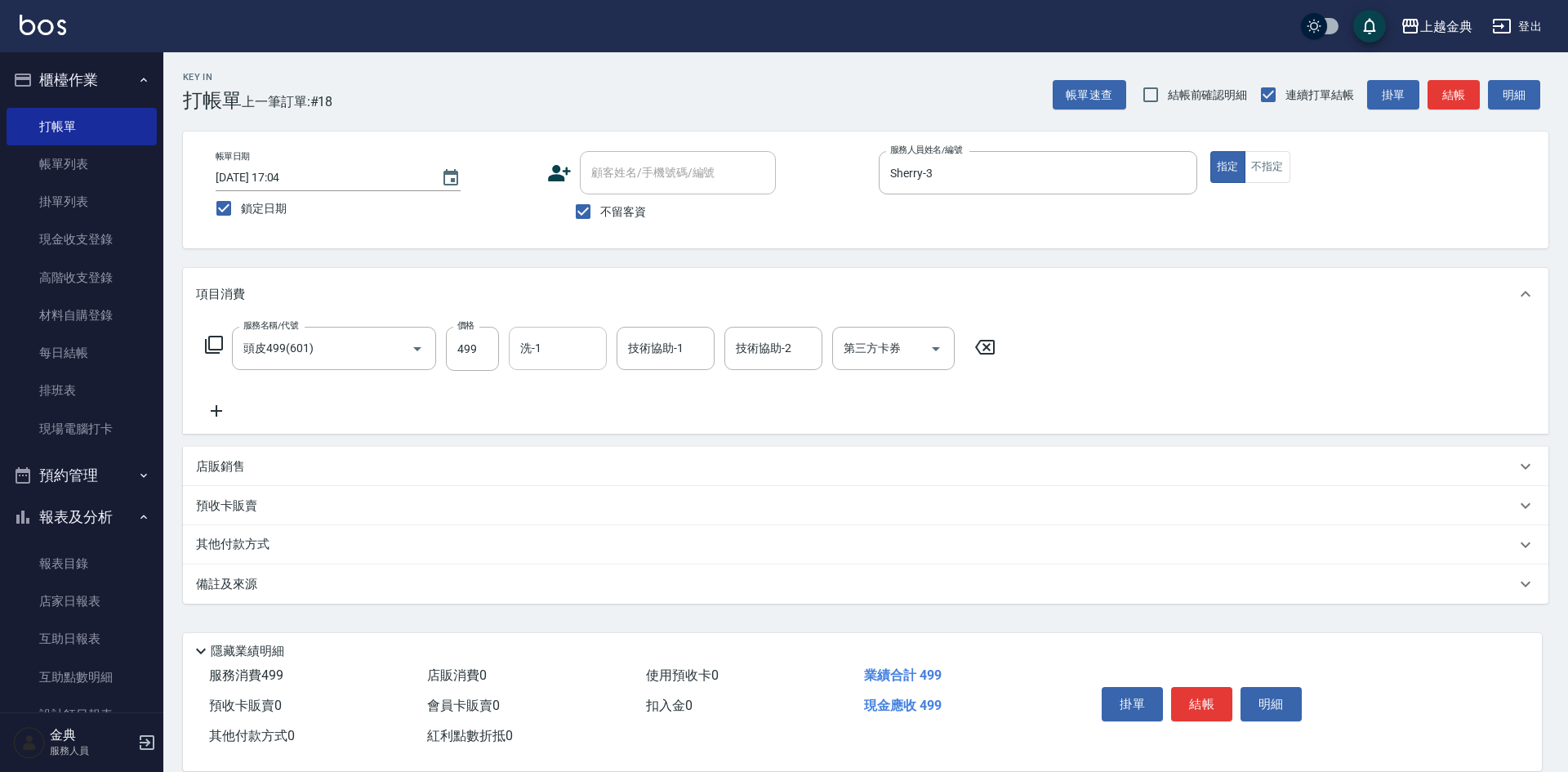
click at [555, 348] on input "洗-1" at bounding box center [558, 348] width 83 height 28
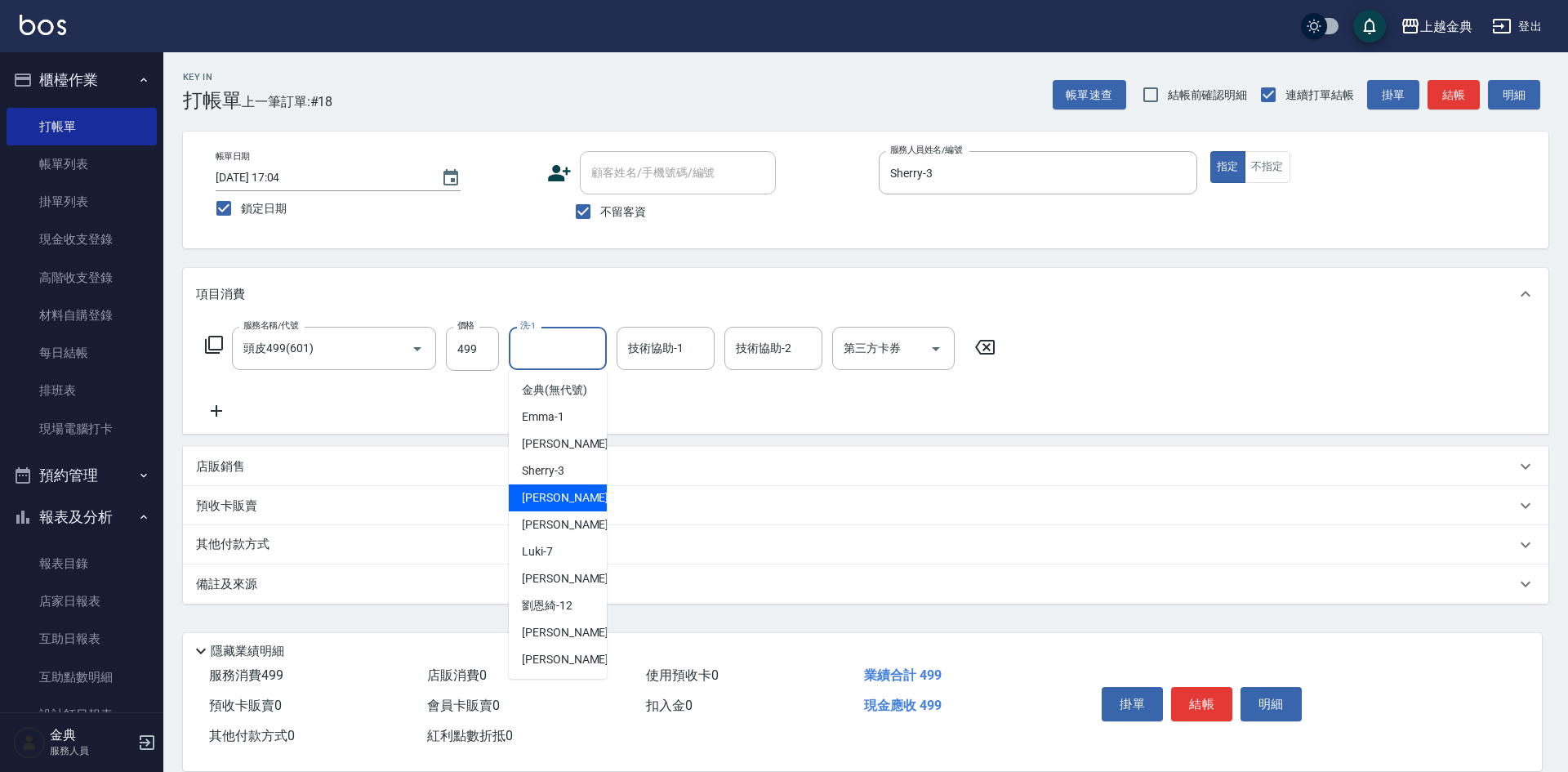
drag, startPoint x: 565, startPoint y: 520, endPoint x: 577, endPoint y: 503, distance: 20.8
click at [565, 512] on div "[PERSON_NAME] -5" at bounding box center [557, 497] width 98 height 27
type input "[PERSON_NAME]-5"
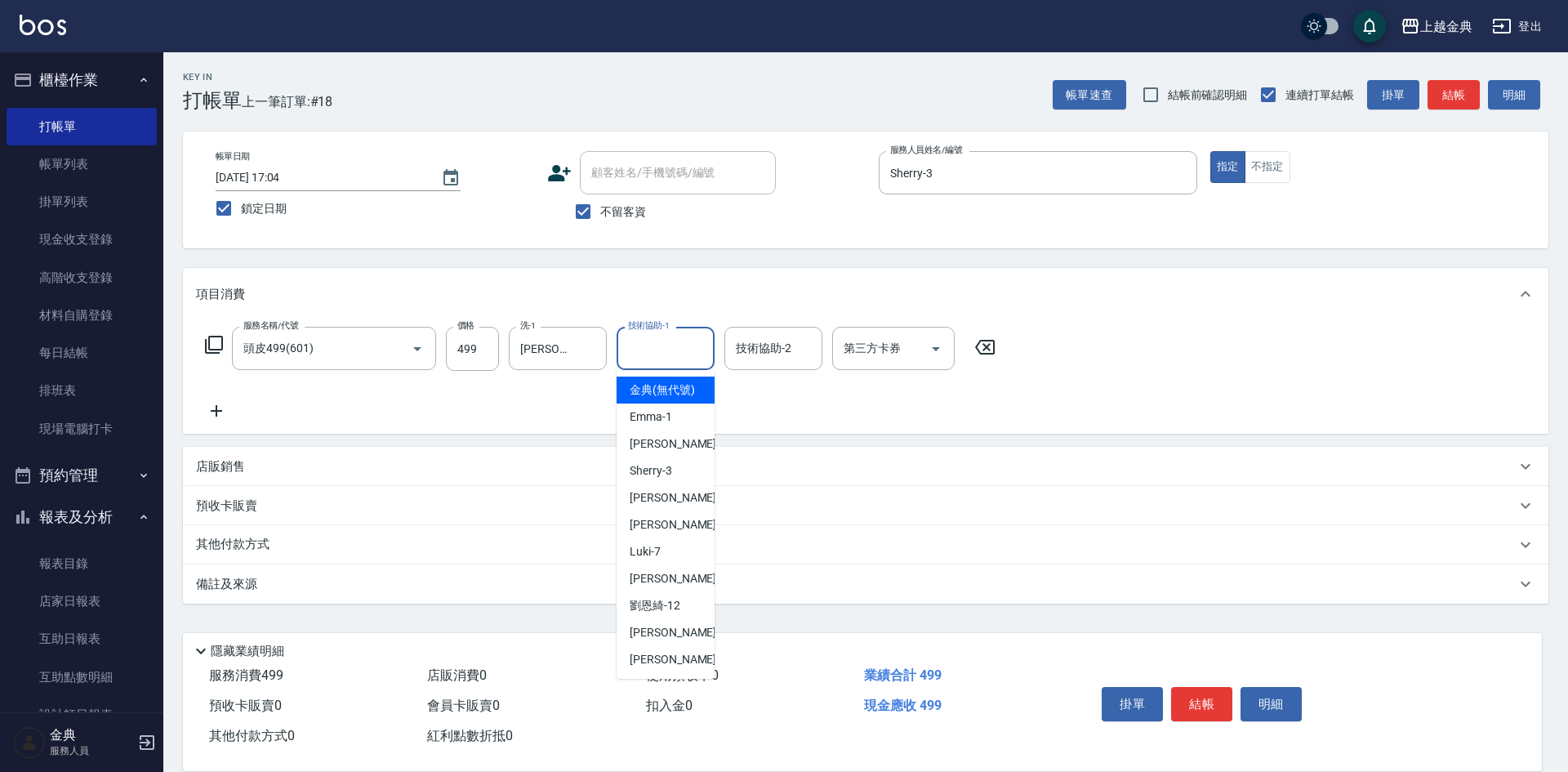
click at [677, 344] on input "技術協助-1" at bounding box center [666, 348] width 83 height 28
click at [685, 484] on div "Sherry -3" at bounding box center [665, 471] width 98 height 27
type input "Sherry-3"
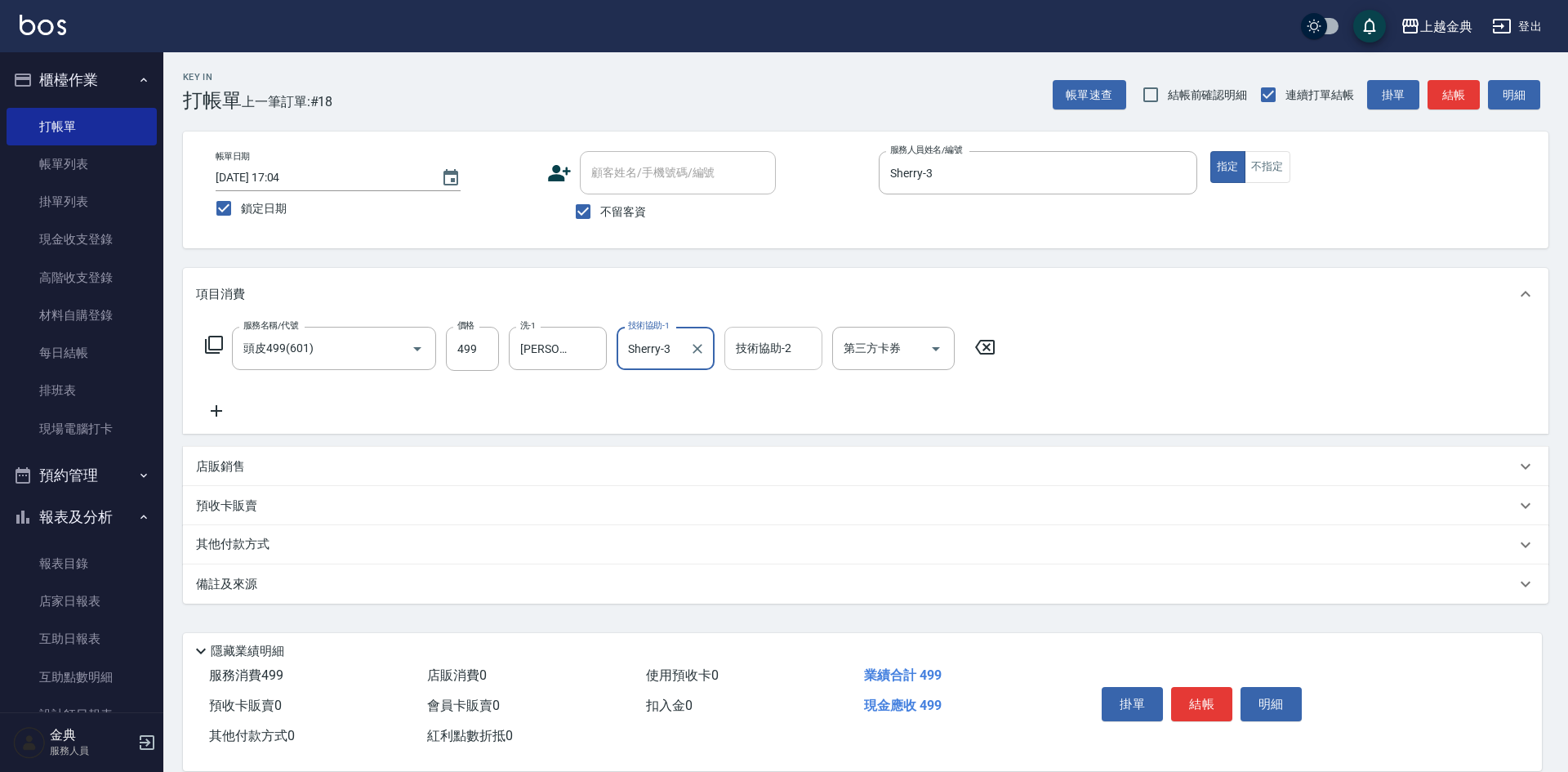
drag, startPoint x: 740, startPoint y: 329, endPoint x: 754, endPoint y: 357, distance: 31.3
click at [743, 333] on div "技術協助-2" at bounding box center [773, 349] width 98 height 43
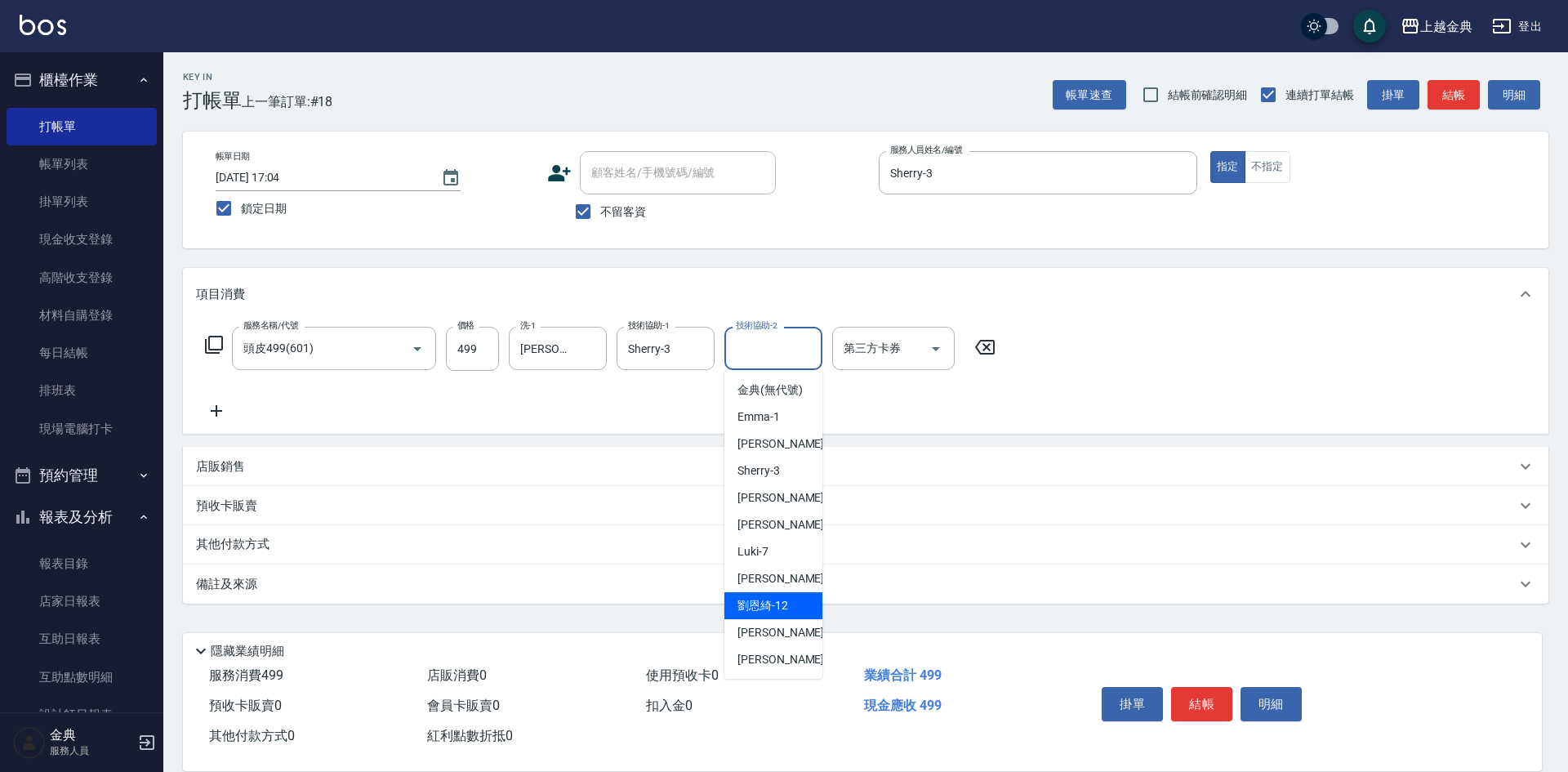
click at [773, 619] on div "[PERSON_NAME]-12" at bounding box center [773, 606] width 98 height 27
type input "[PERSON_NAME]-12"
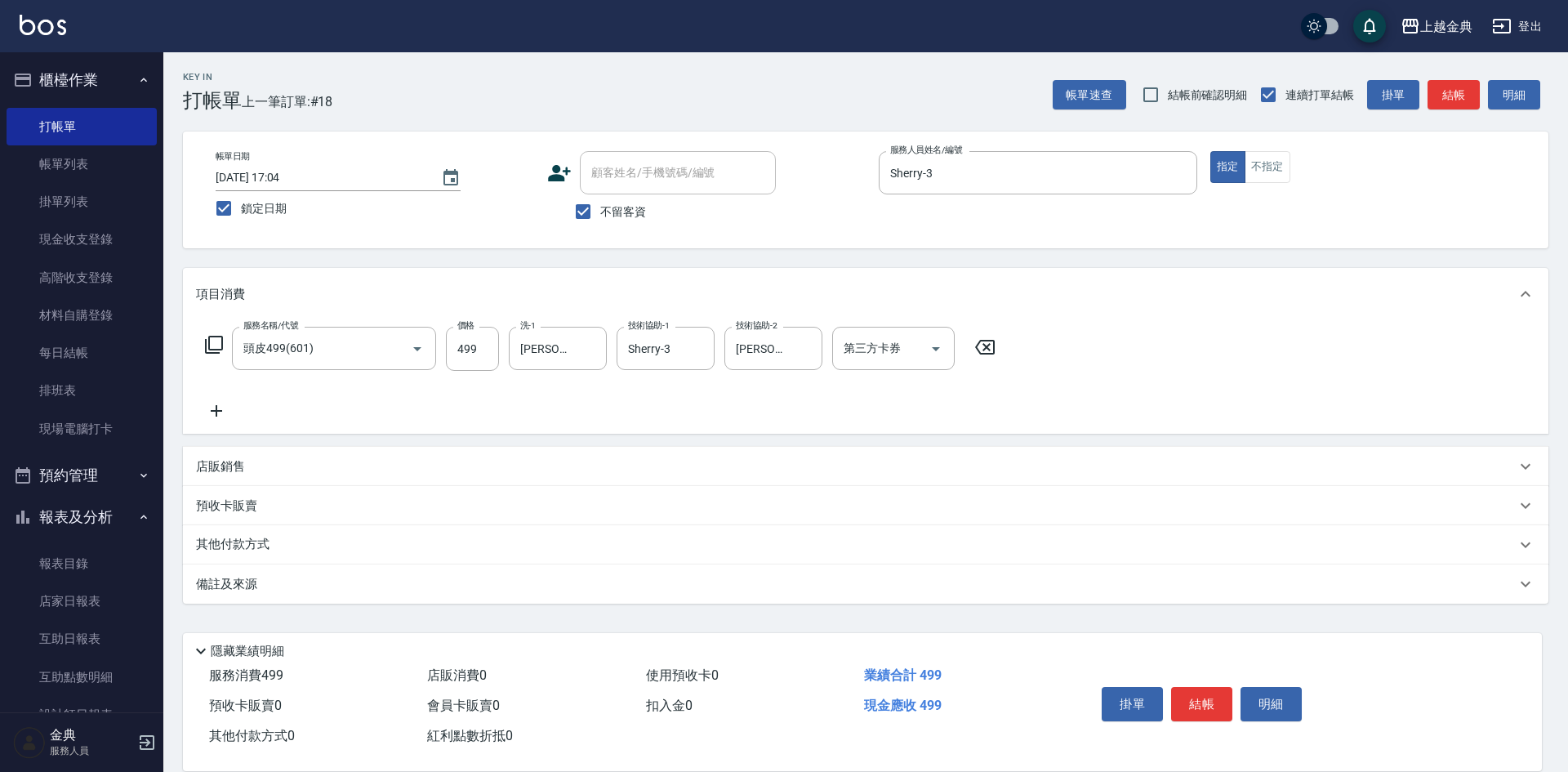
click at [214, 343] on icon at bounding box center [214, 344] width 19 height 19
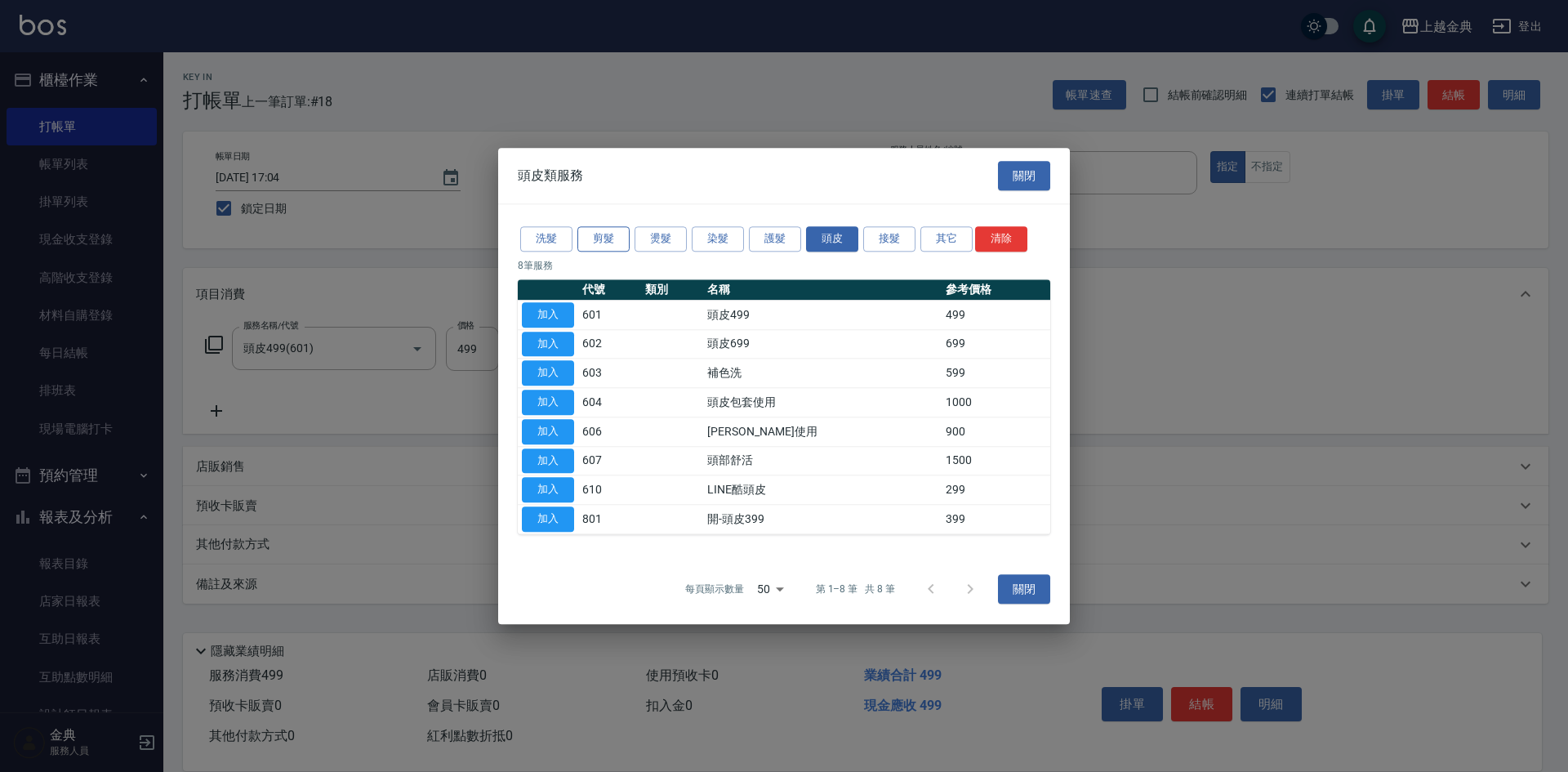
click at [592, 240] on button "剪髮" at bounding box center [603, 239] width 53 height 25
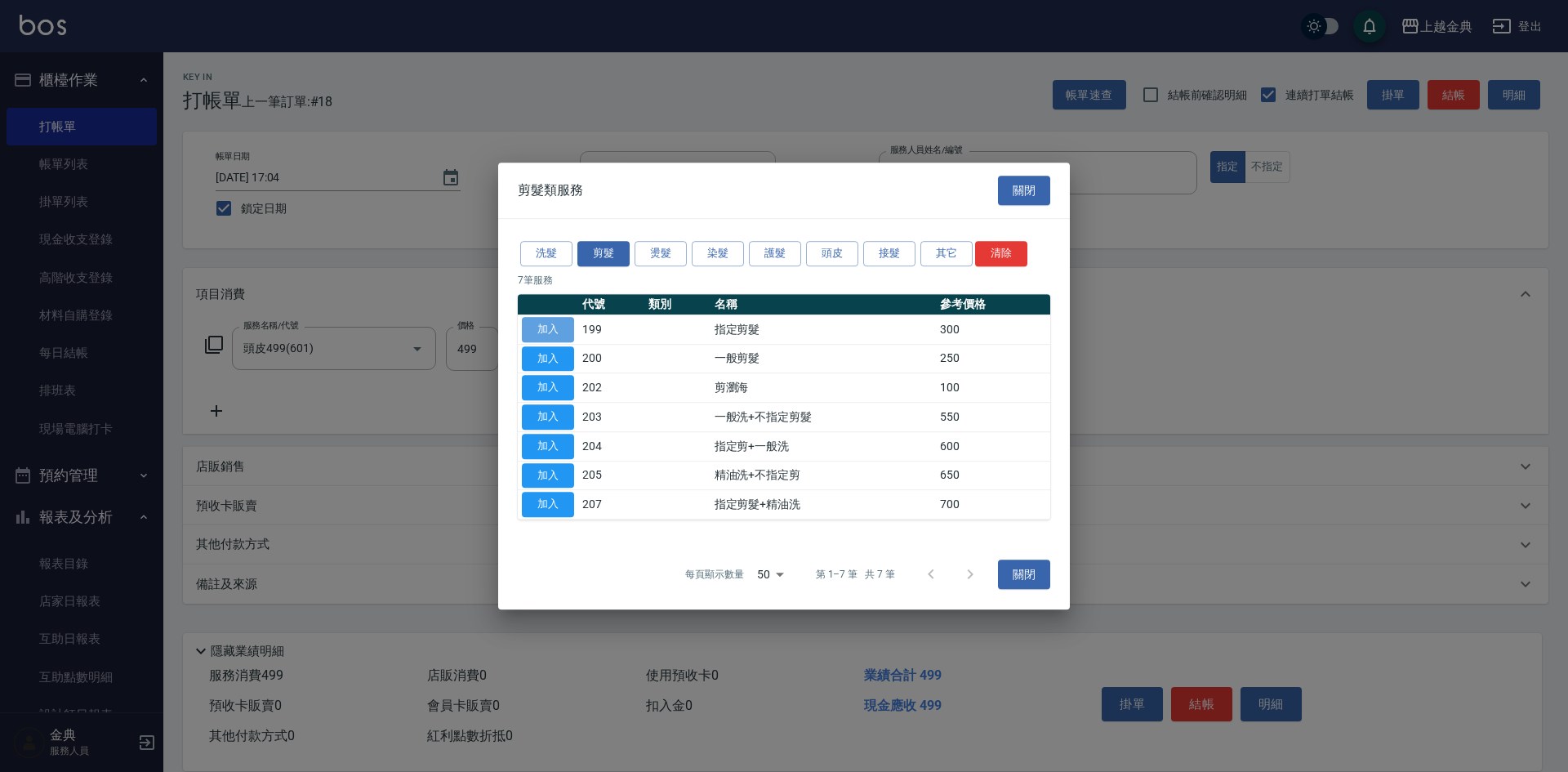
click at [548, 330] on button "加入" at bounding box center [548, 330] width 53 height 25
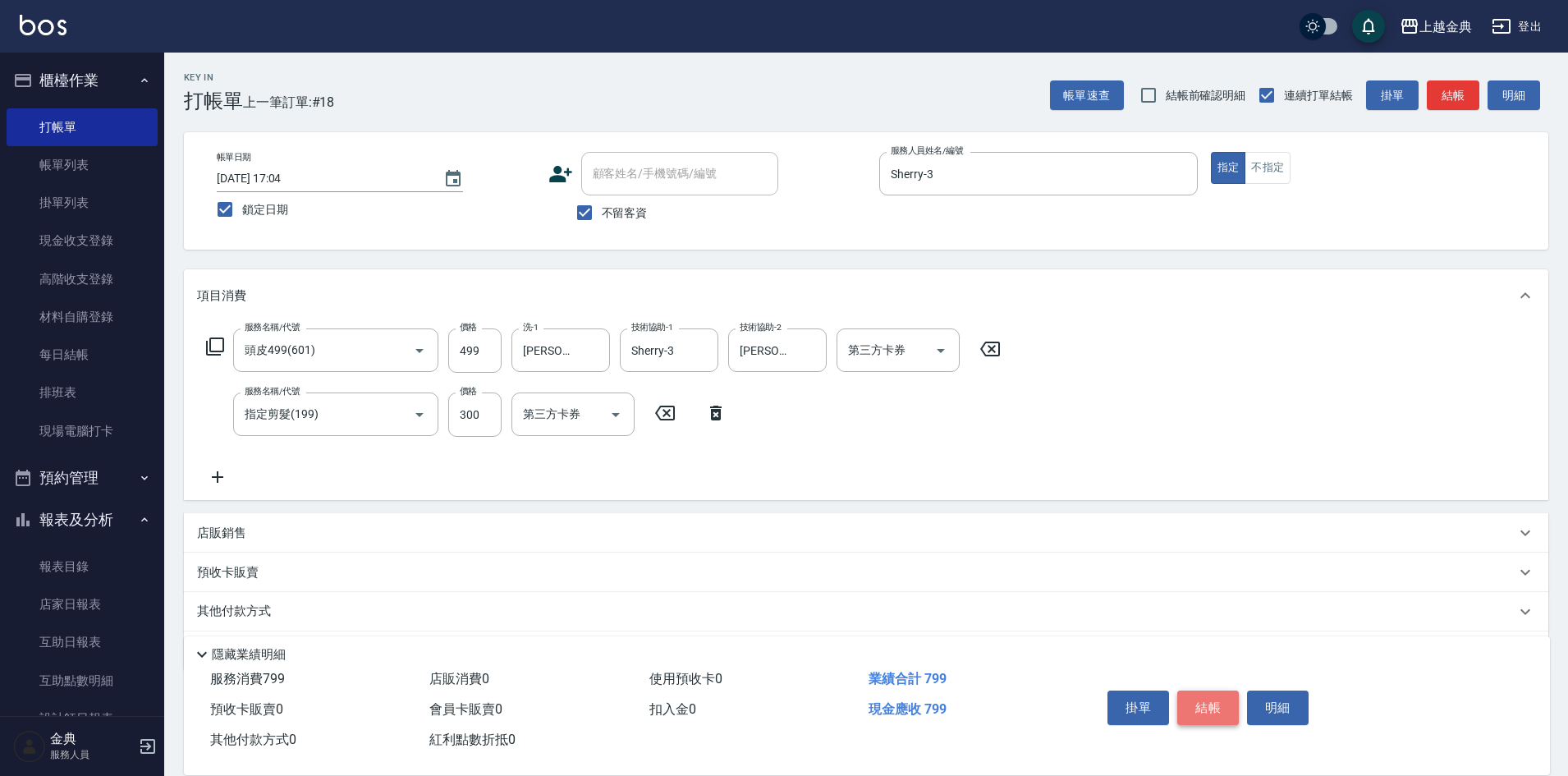
click at [1198, 699] on button "結帳" at bounding box center [1207, 707] width 61 height 34
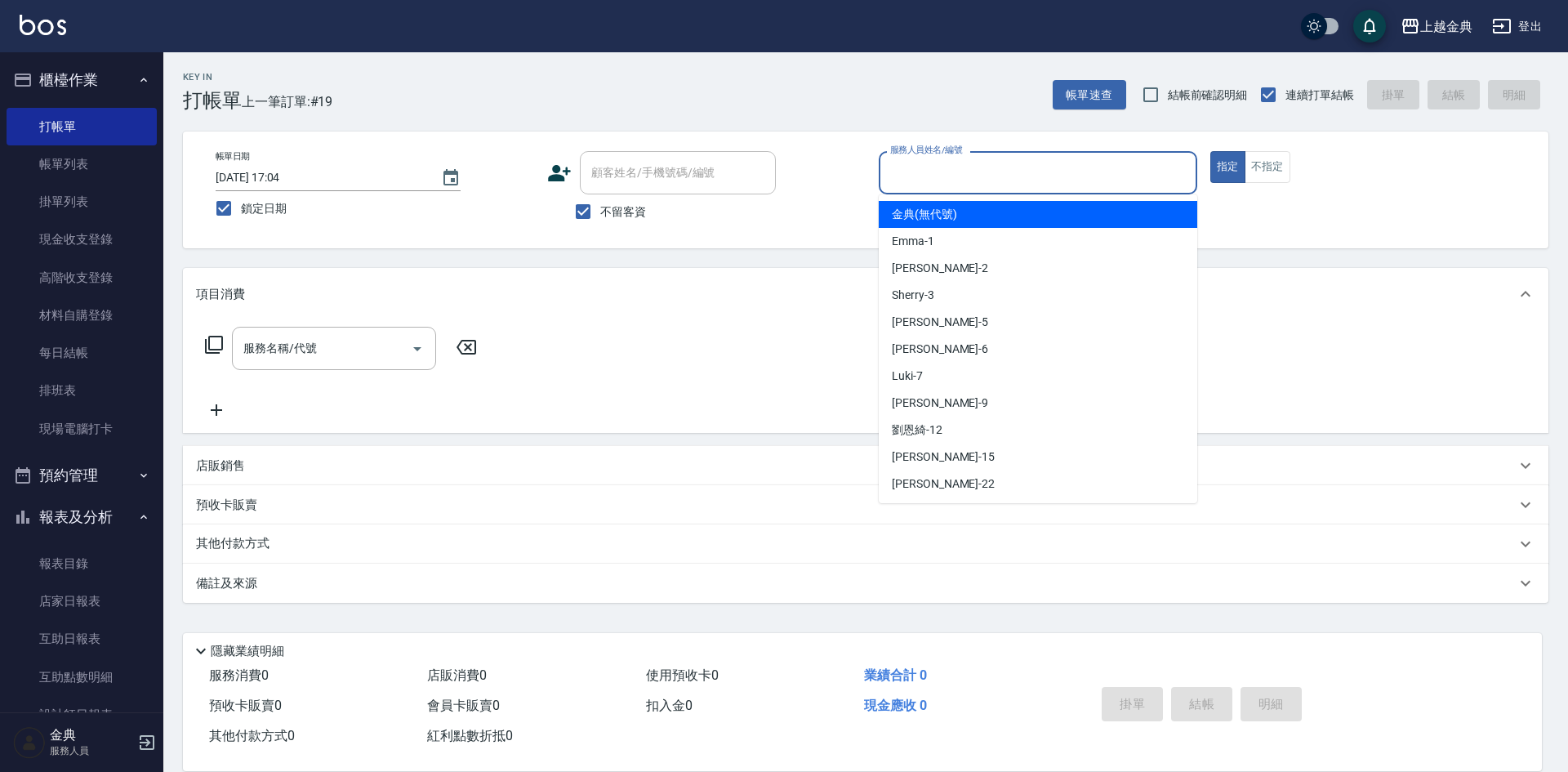
drag, startPoint x: 1089, startPoint y: 162, endPoint x: 1056, endPoint y: 198, distance: 48.8
click at [1088, 172] on input "服務人員姓名/編號" at bounding box center [1038, 173] width 304 height 28
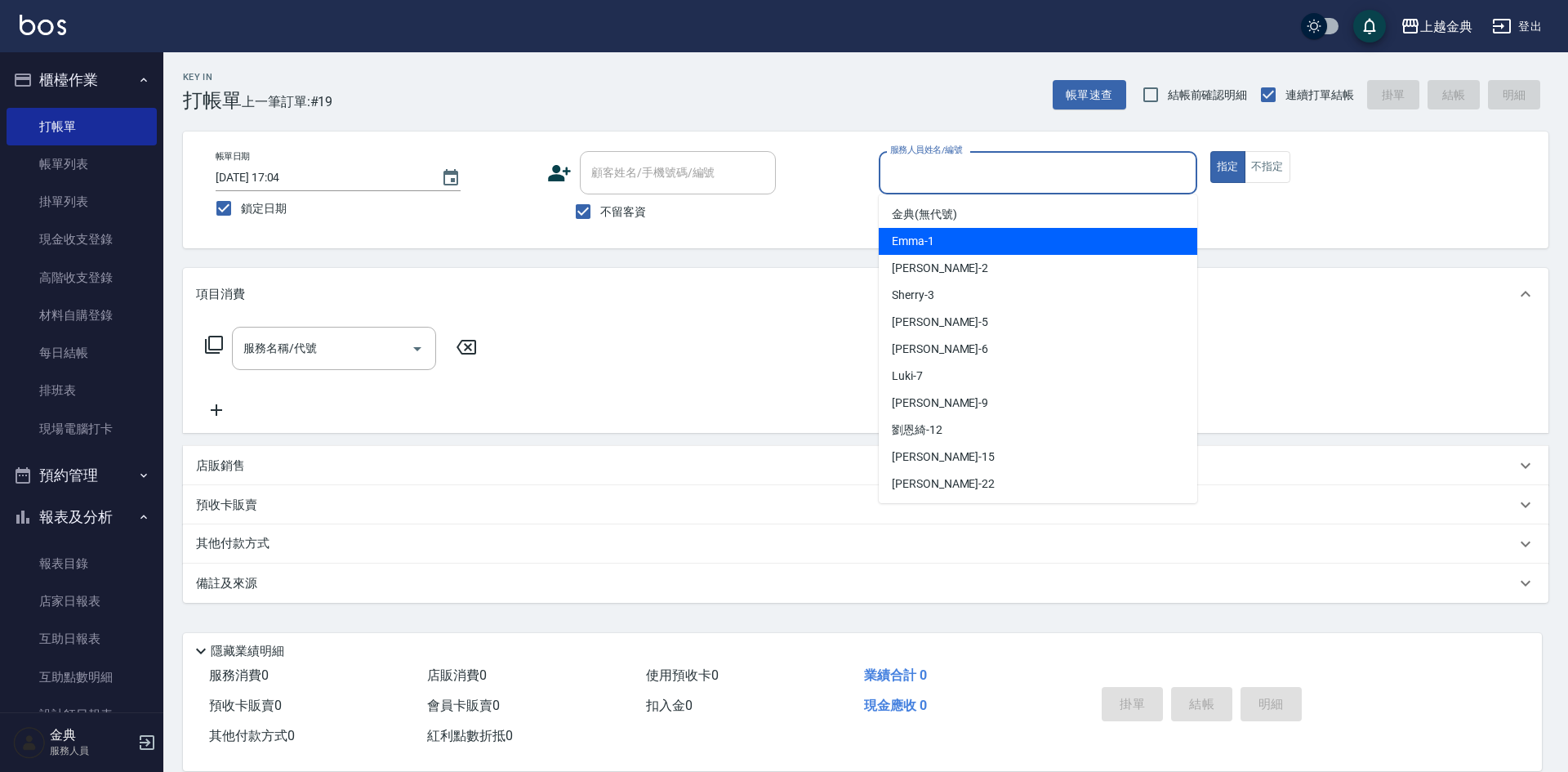
drag, startPoint x: 1020, startPoint y: 240, endPoint x: 218, endPoint y: 329, distance: 806.9
click at [1017, 240] on div "Emma -1" at bounding box center [1038, 241] width 319 height 27
type input "Emma-1"
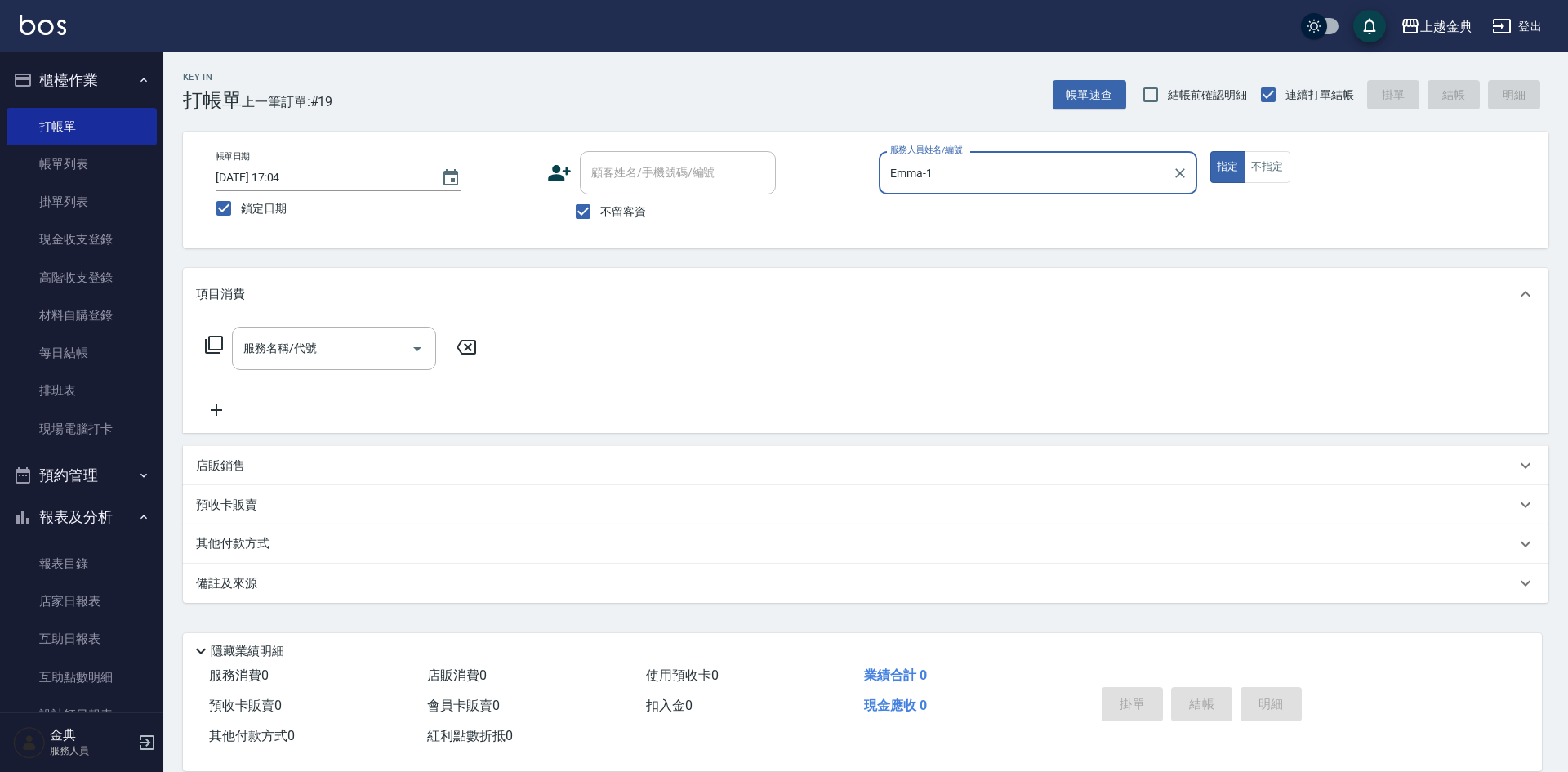
click at [222, 342] on icon at bounding box center [214, 345] width 18 height 18
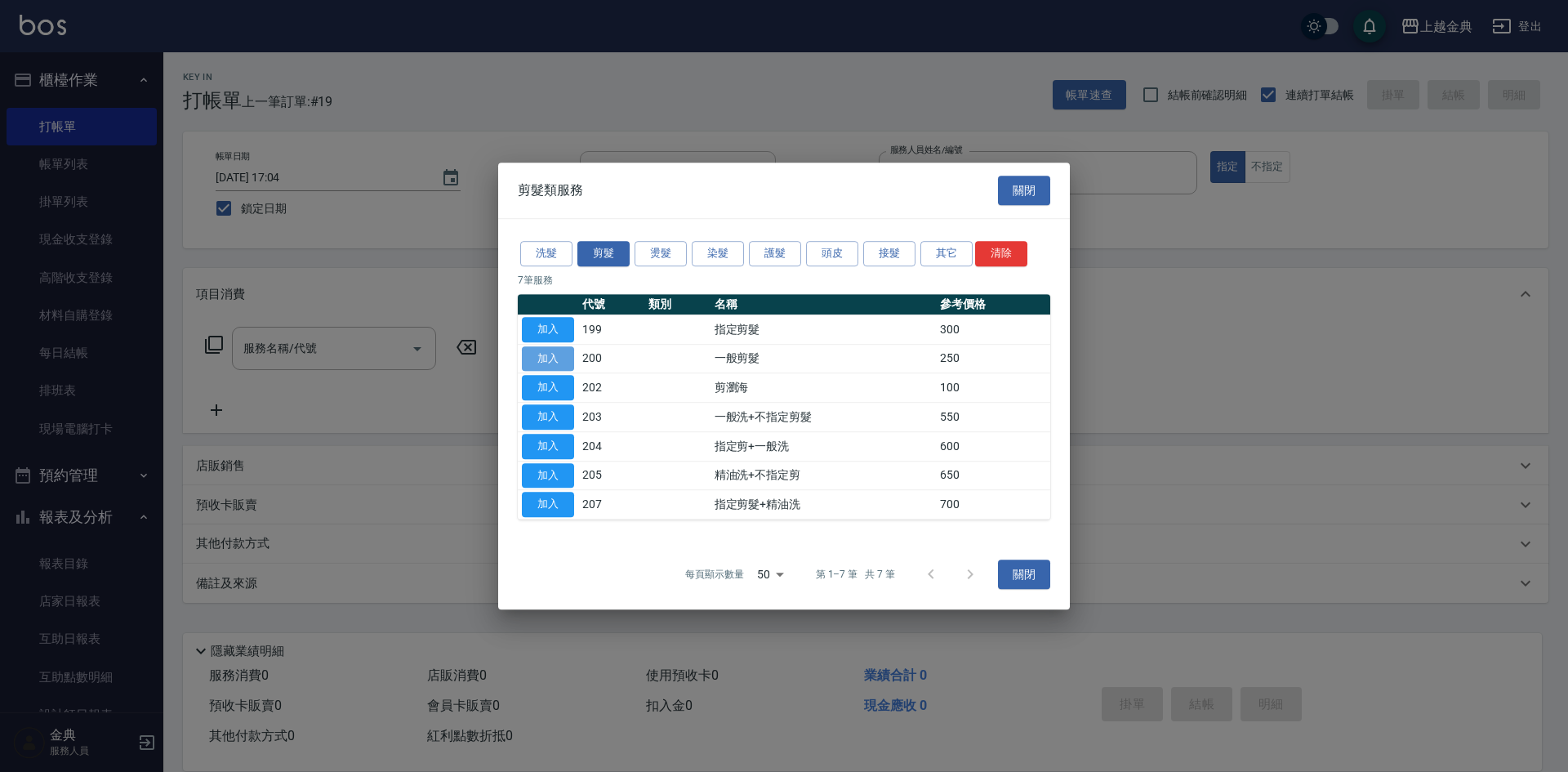
drag, startPoint x: 542, startPoint y: 366, endPoint x: 550, endPoint y: 361, distance: 9.4
click at [548, 361] on button "加入" at bounding box center [548, 359] width 53 height 25
type input "一般剪髮(200)"
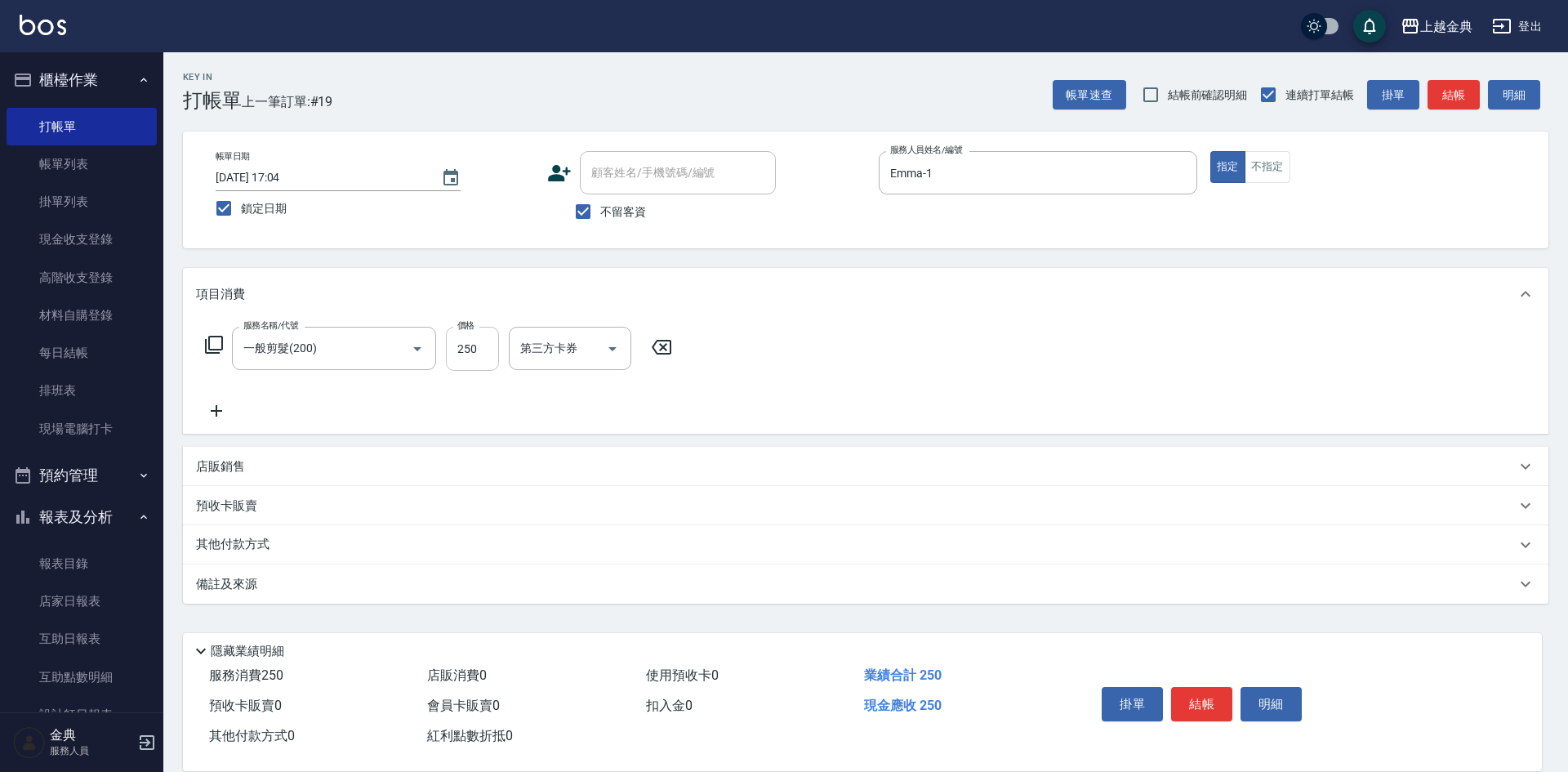
click at [461, 351] on input "250" at bounding box center [472, 349] width 53 height 44
type input "500"
click at [1216, 698] on button "結帳" at bounding box center [1202, 704] width 61 height 34
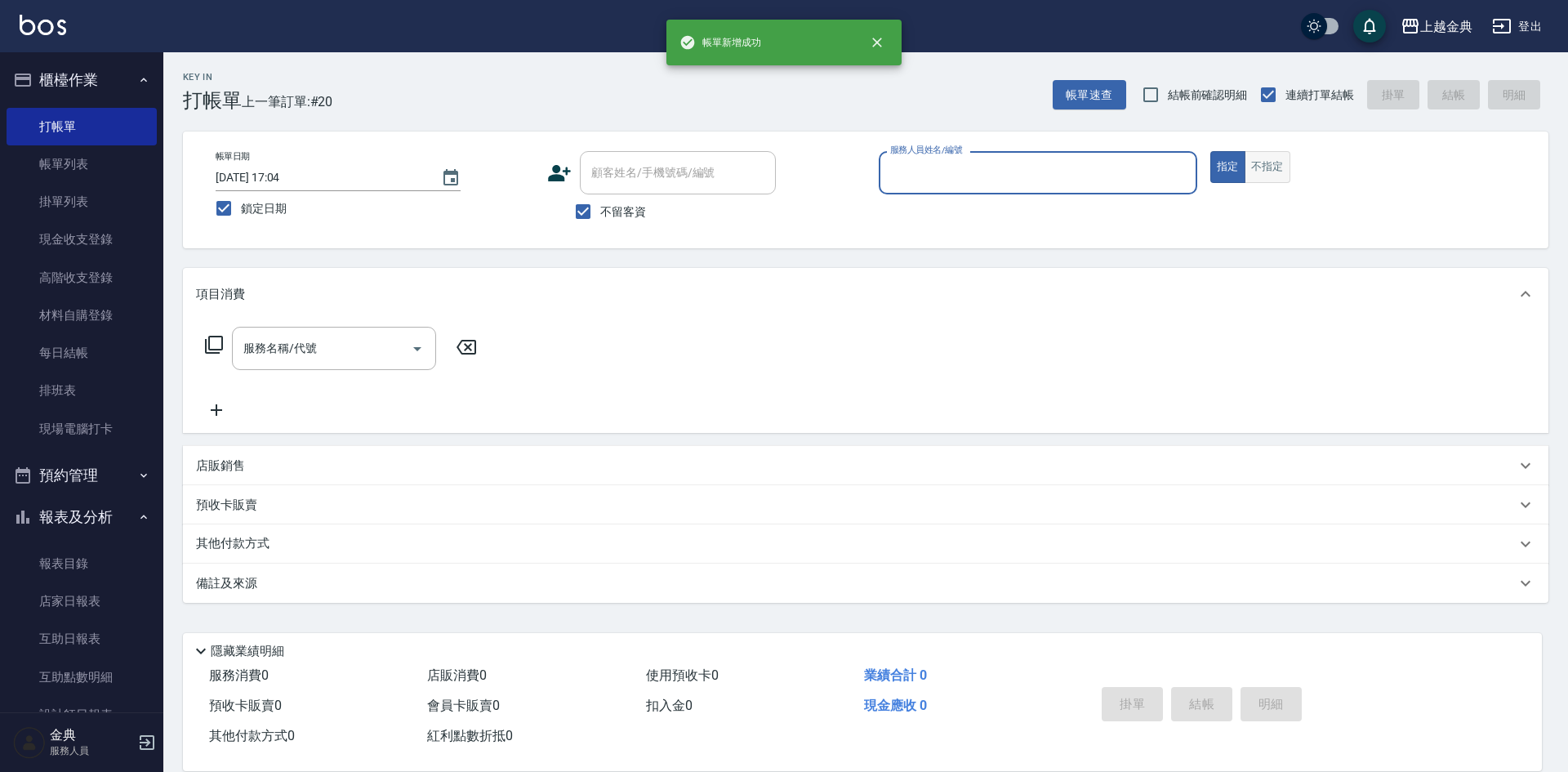
click at [1272, 168] on button "不指定" at bounding box center [1268, 167] width 46 height 32
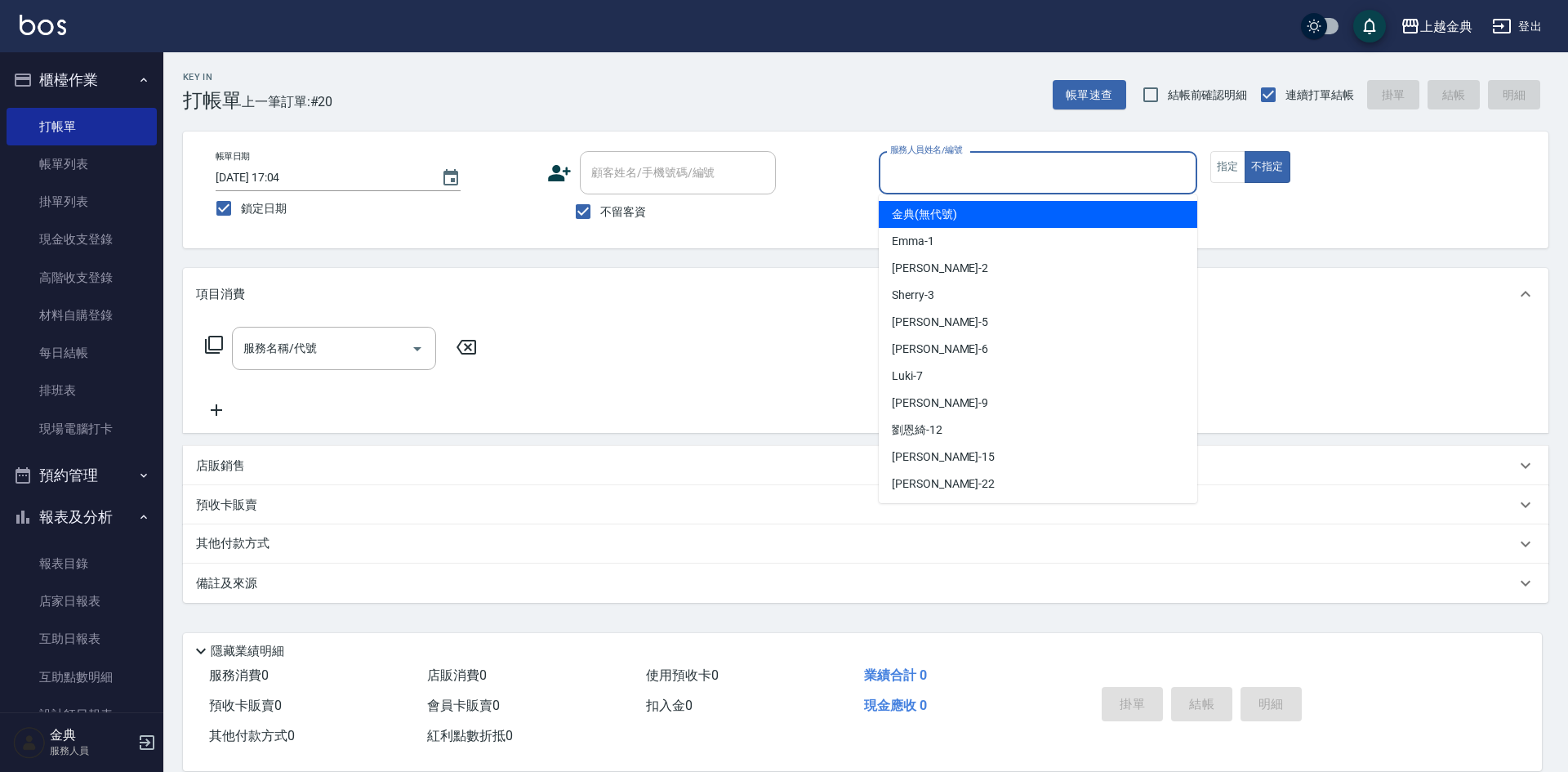
click at [1119, 169] on input "服務人員姓名/編號" at bounding box center [1038, 173] width 304 height 28
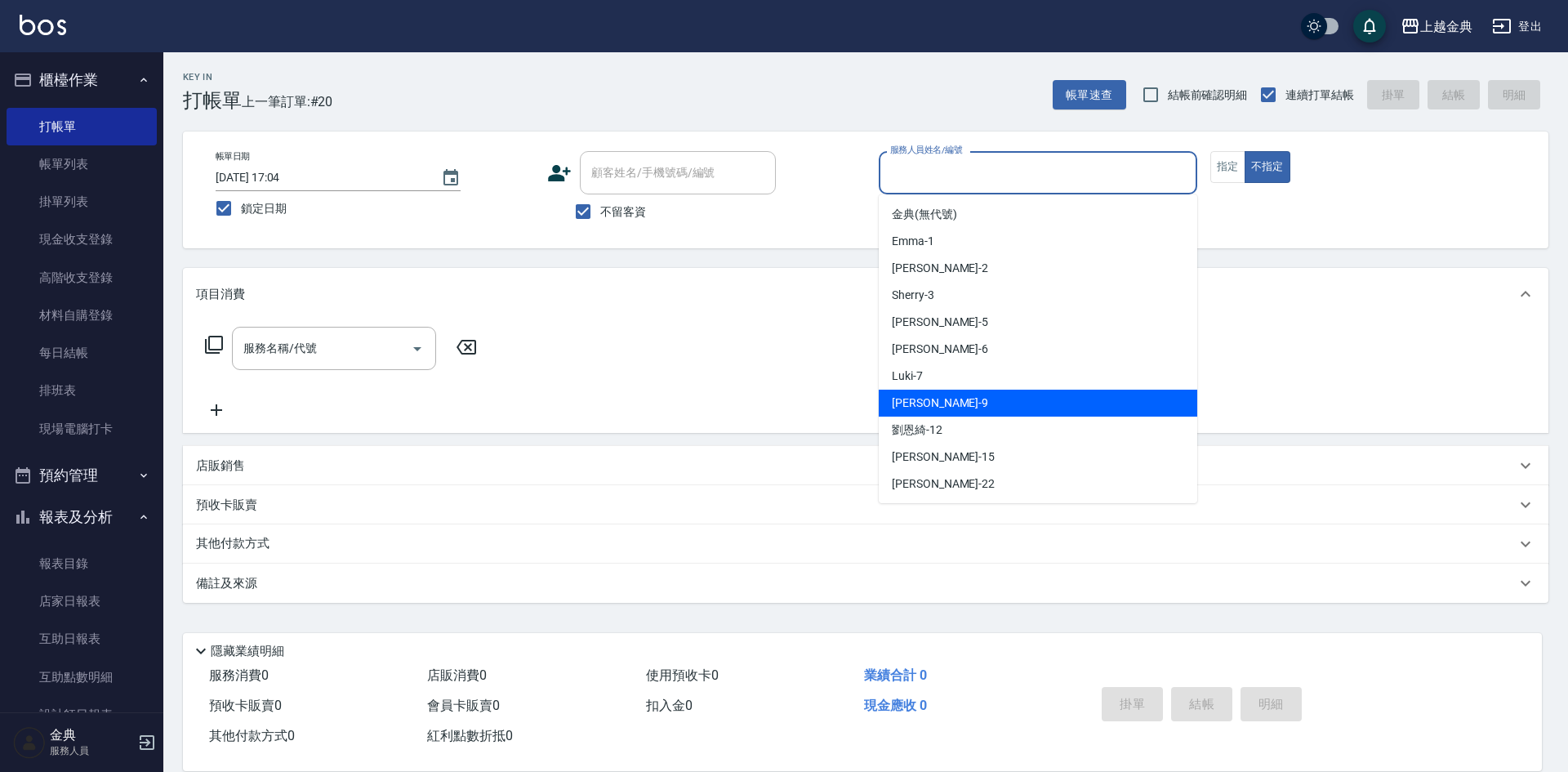
click at [1026, 380] on div "Luki -7" at bounding box center [1038, 376] width 319 height 27
type input "Luki-7"
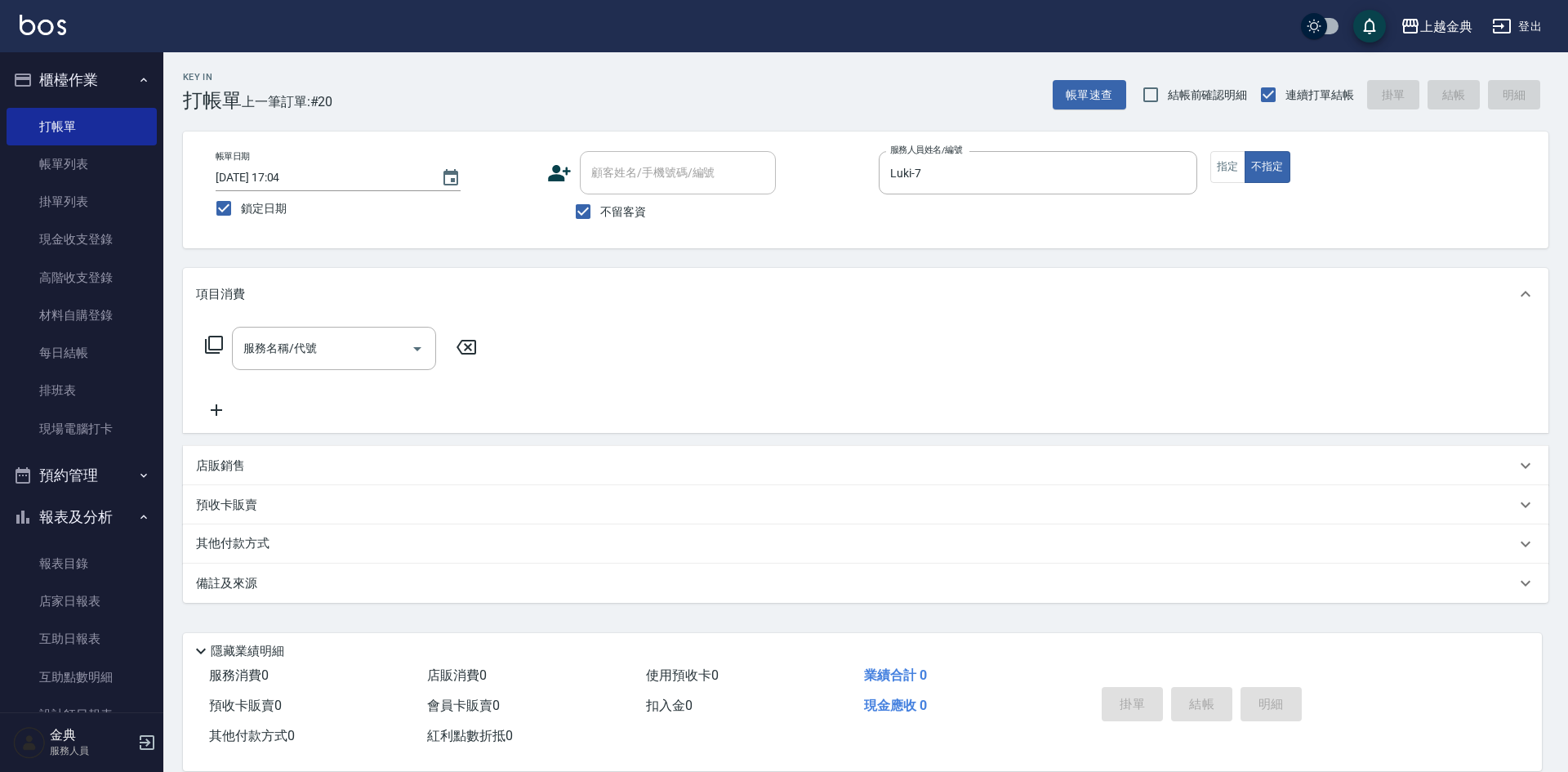
click at [216, 345] on icon at bounding box center [214, 344] width 19 height 19
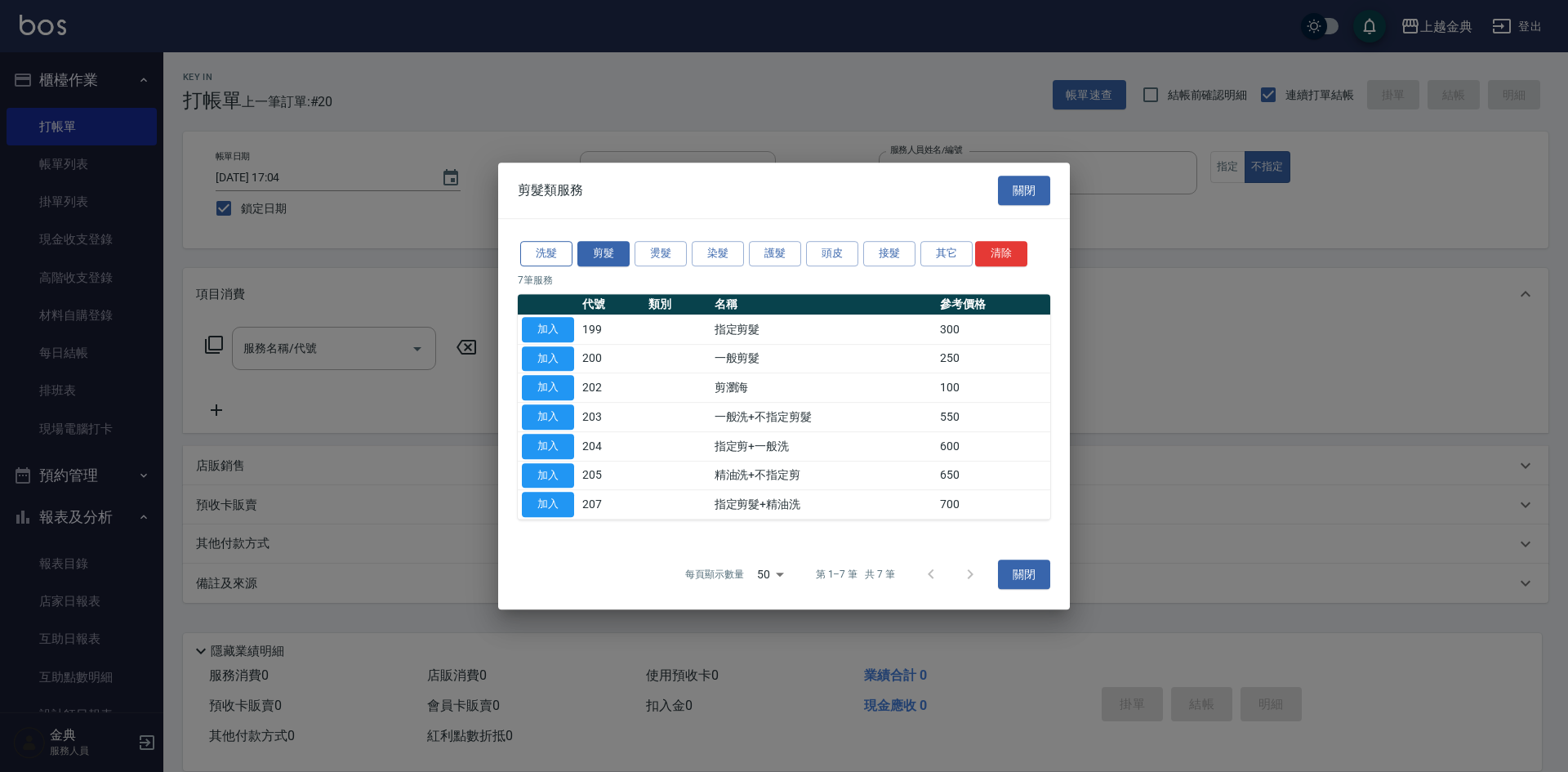
click at [553, 262] on button "洗髮" at bounding box center [547, 254] width 53 height 25
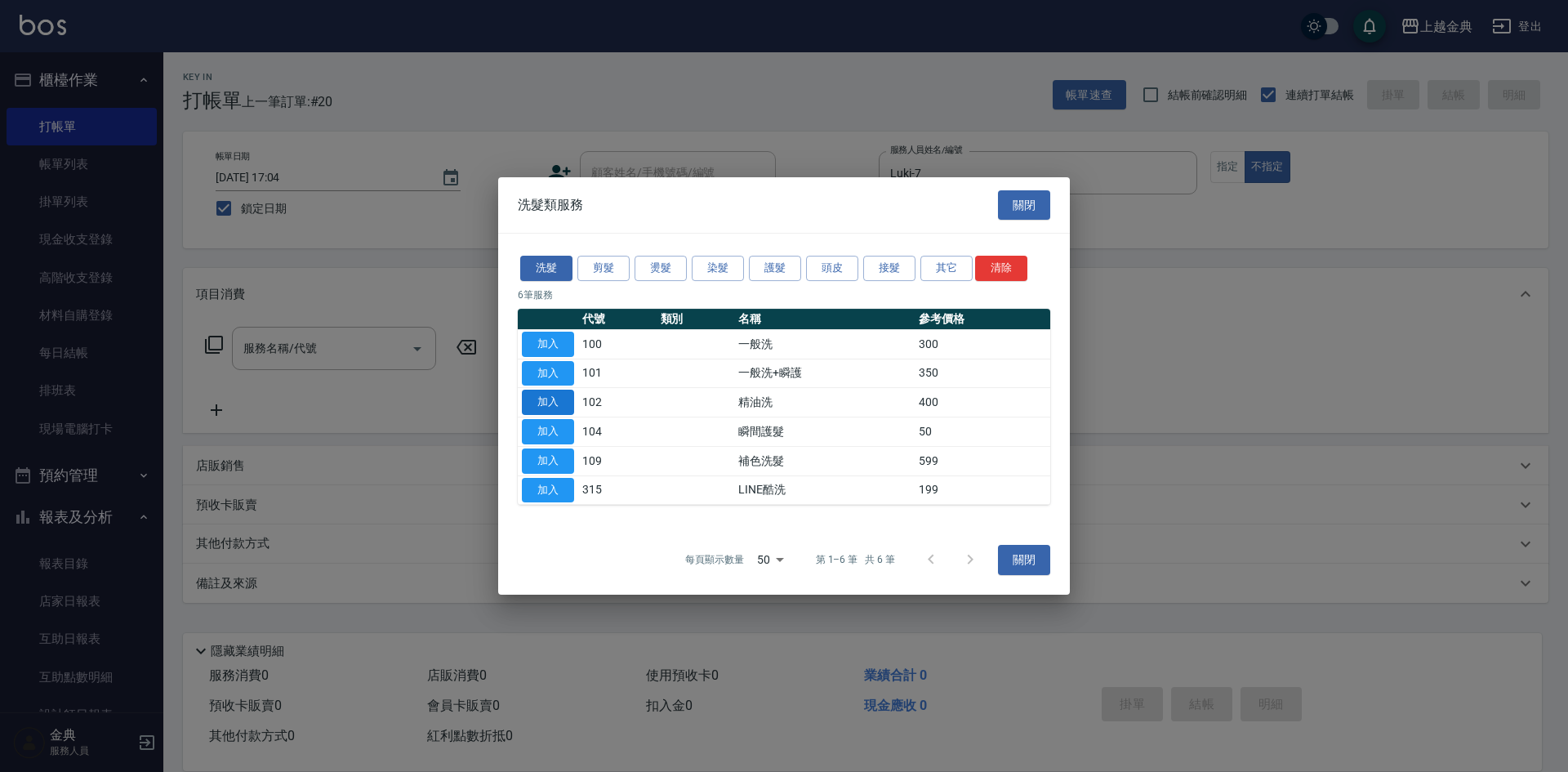
click at [532, 395] on button "加入" at bounding box center [548, 402] width 53 height 25
type input "精油洗(102)"
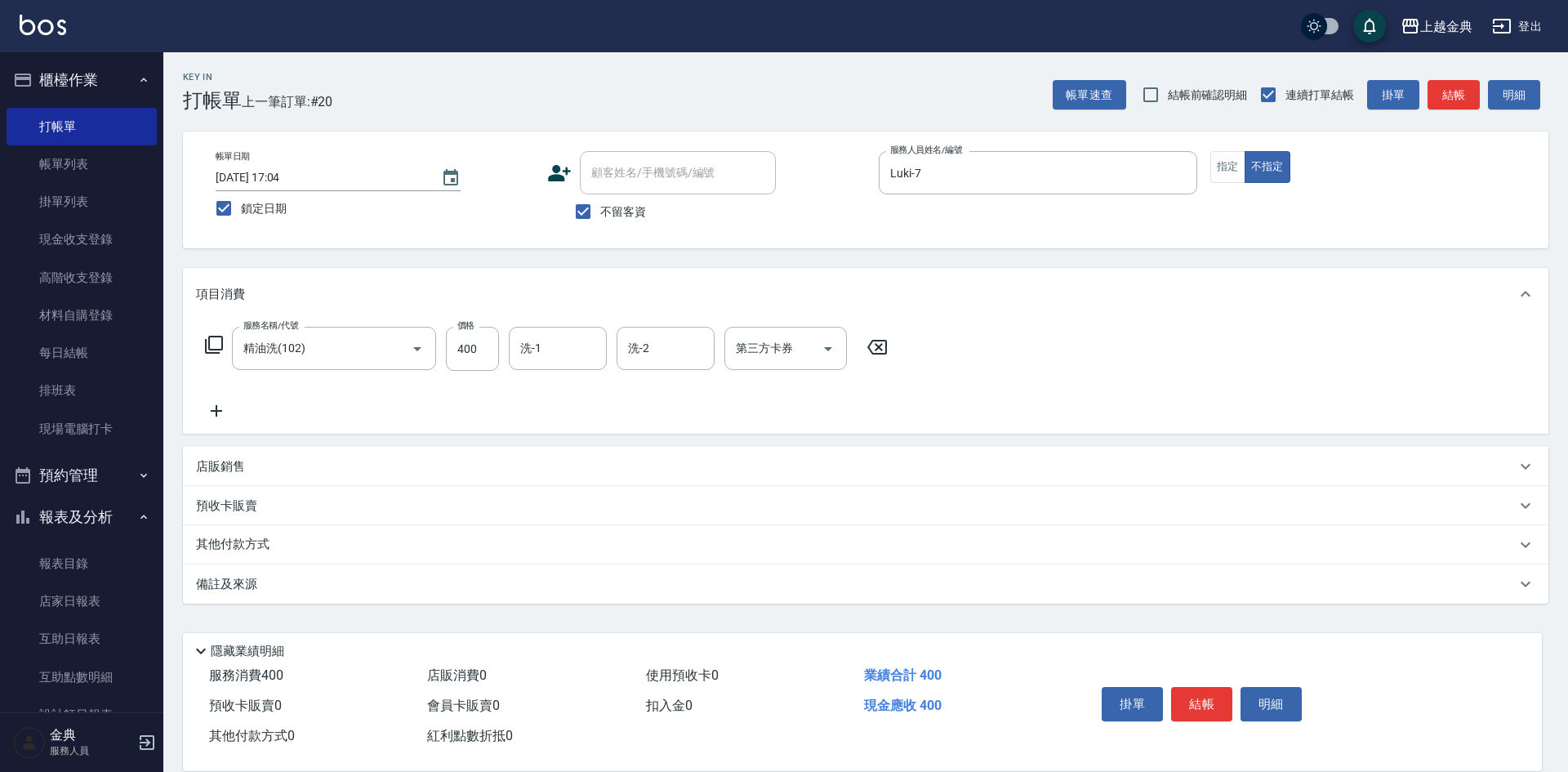
click at [602, 189] on div "顧客姓名/手機號碼/編號" at bounding box center [678, 173] width 196 height 43
click at [602, 212] on span "不留客資" at bounding box center [623, 212] width 46 height 18
click at [600, 212] on input "不留客資" at bounding box center [582, 211] width 34 height 34
checkbox input "false"
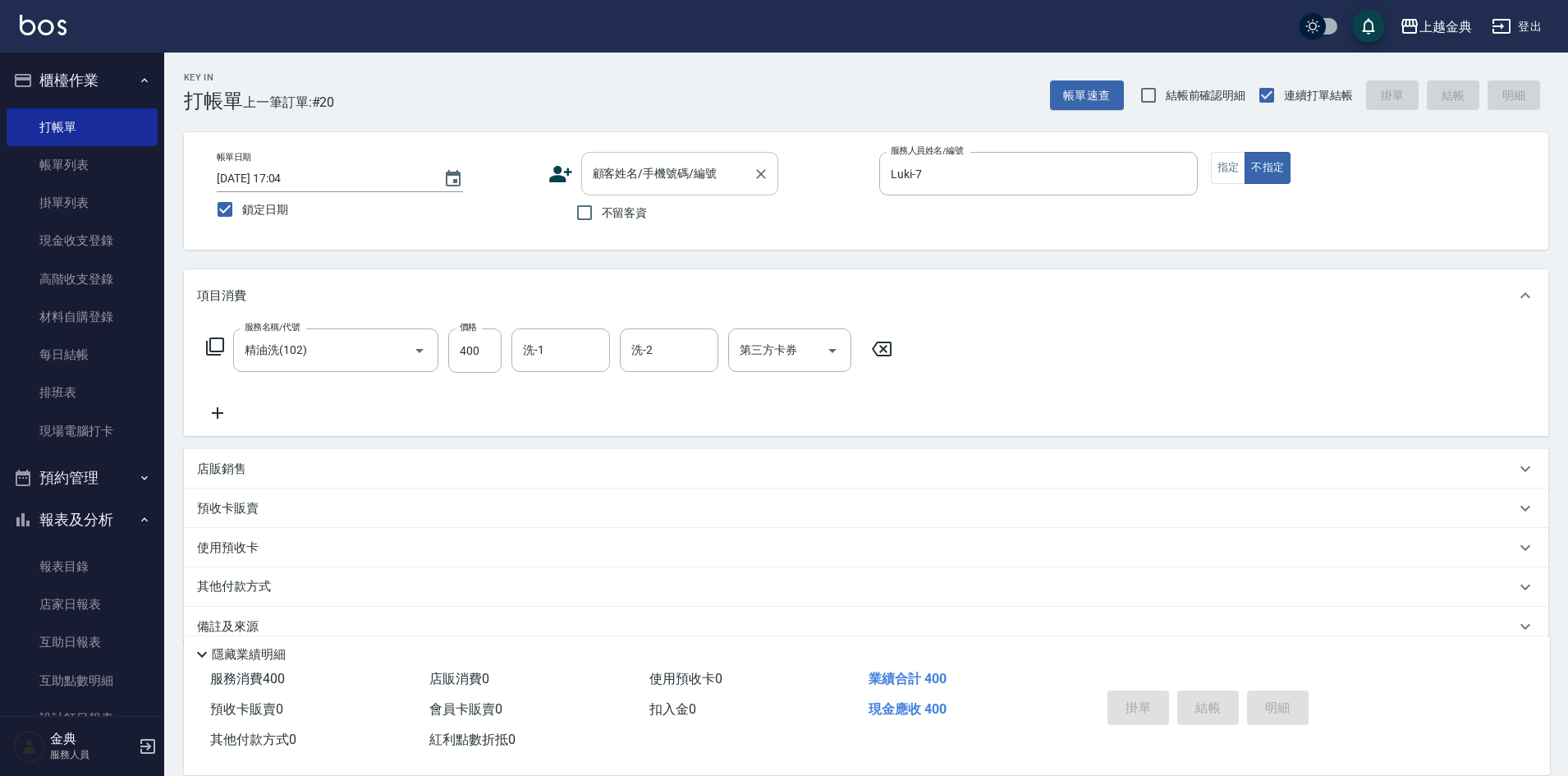
click at [630, 175] on input "顧客姓名/手機號碼/編號" at bounding box center [667, 174] width 158 height 29
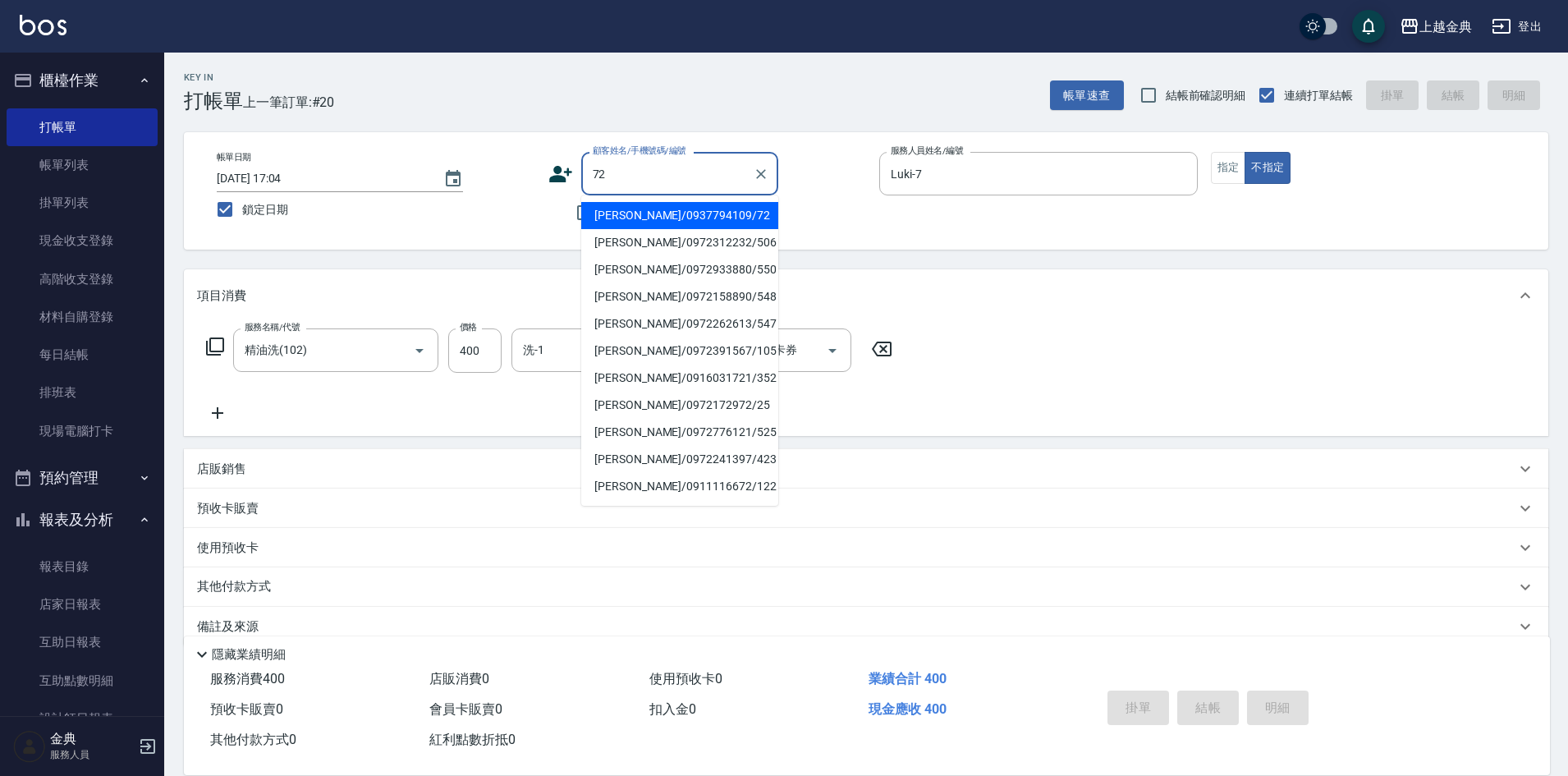
click at [668, 204] on li "[PERSON_NAME]/0937794109/72" at bounding box center [679, 216] width 197 height 27
type input "[PERSON_NAME]/0937794109/72"
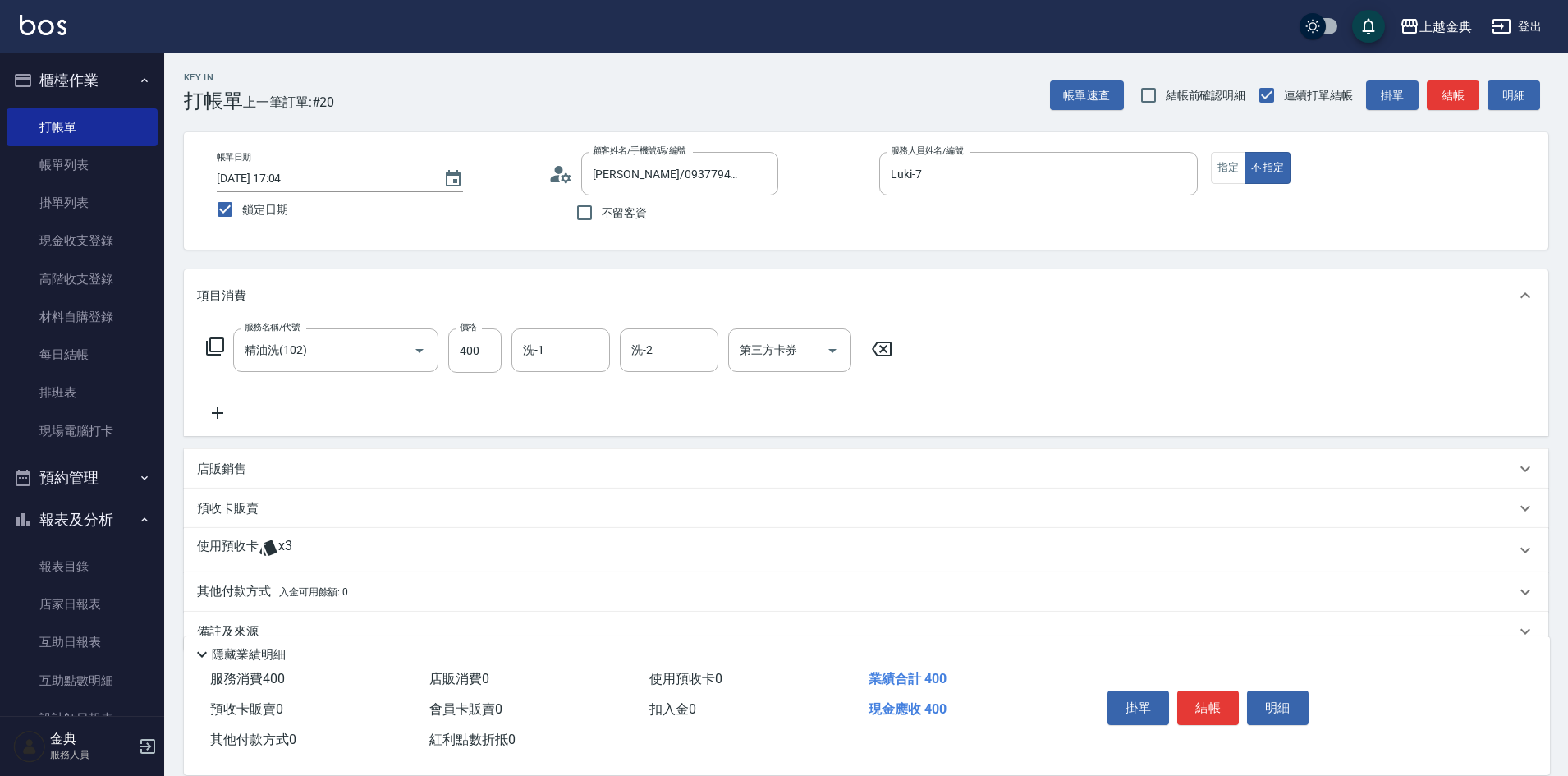
click at [224, 559] on p "使用預收卡" at bounding box center [227, 549] width 61 height 24
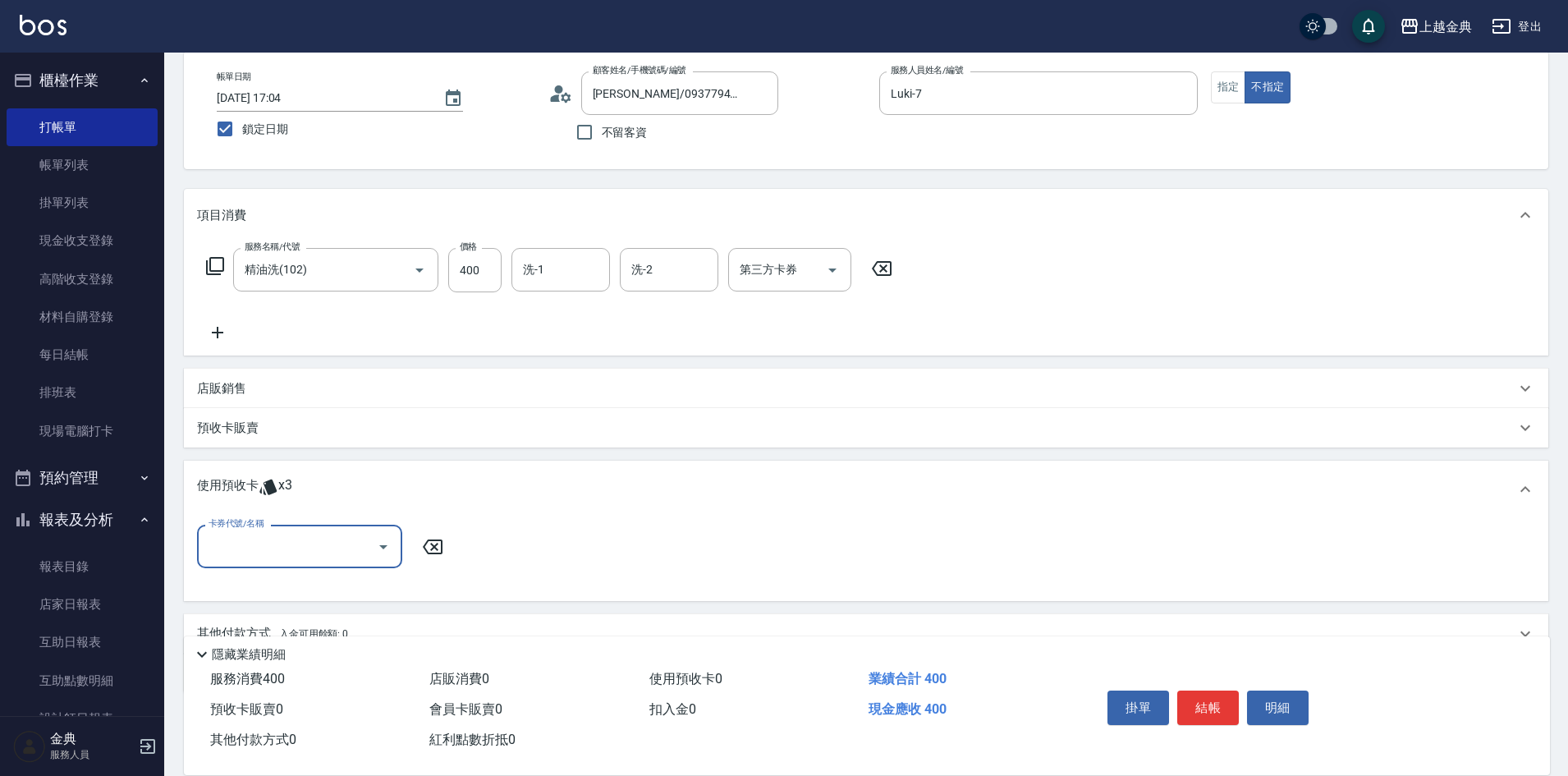
scroll to position [155, 0]
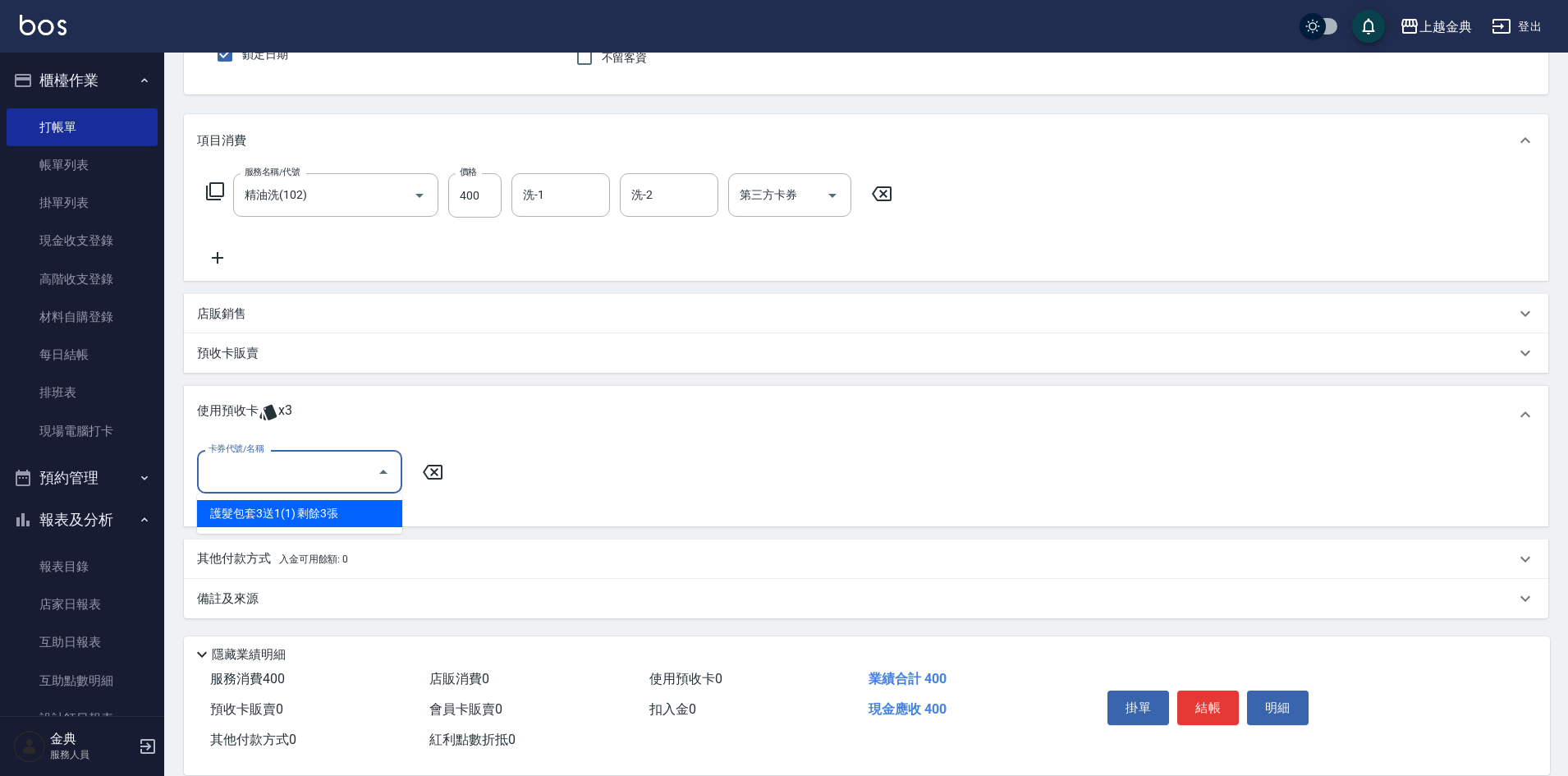
click at [231, 477] on input "卡券代號/名稱" at bounding box center [288, 471] width 166 height 29
click at [267, 509] on div "護髮包套3送1(1) 剩餘3張" at bounding box center [299, 513] width 205 height 27
type input "護髮包套3送1(1)"
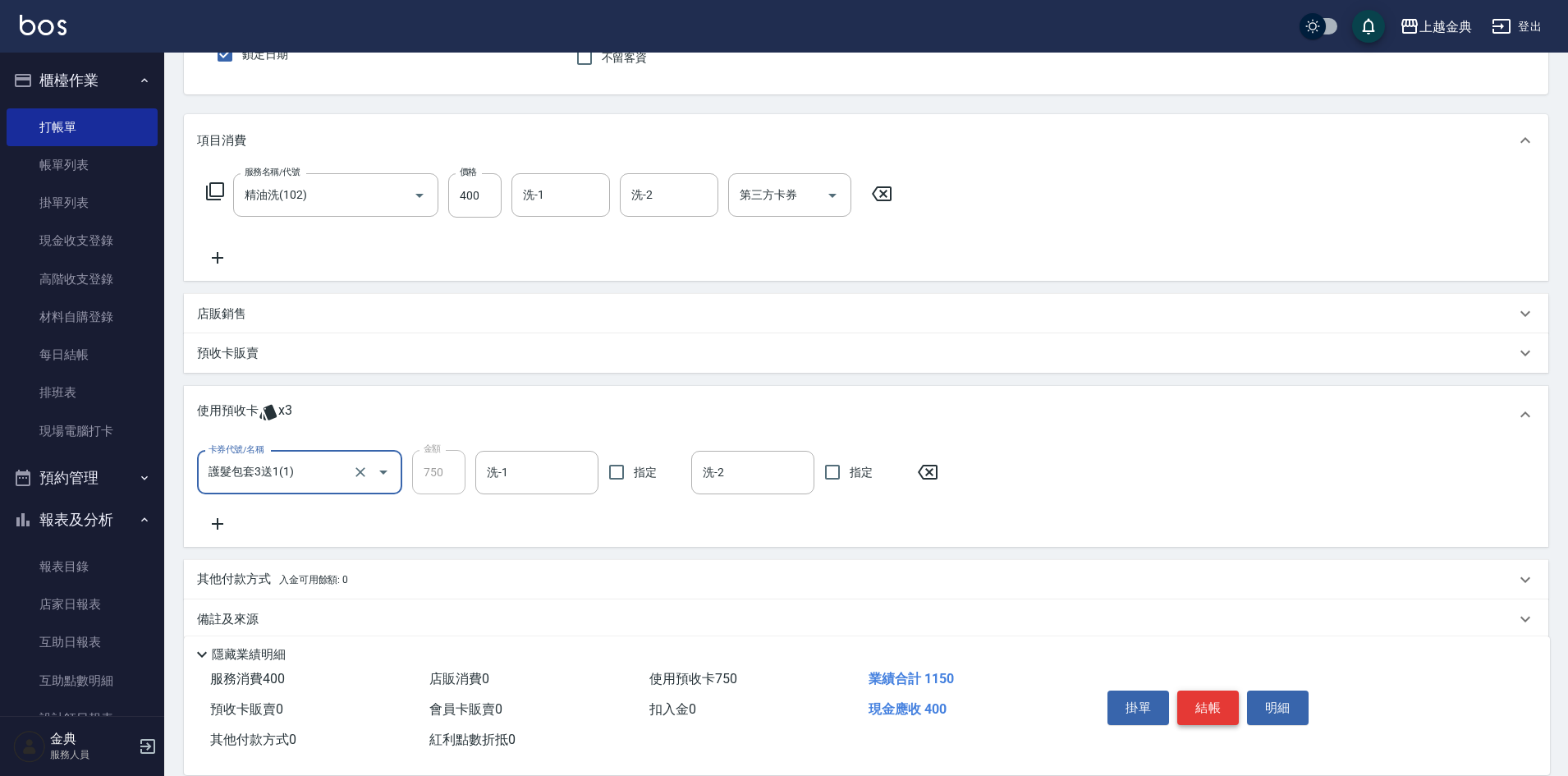
click at [1212, 701] on button "結帳" at bounding box center [1207, 707] width 61 height 34
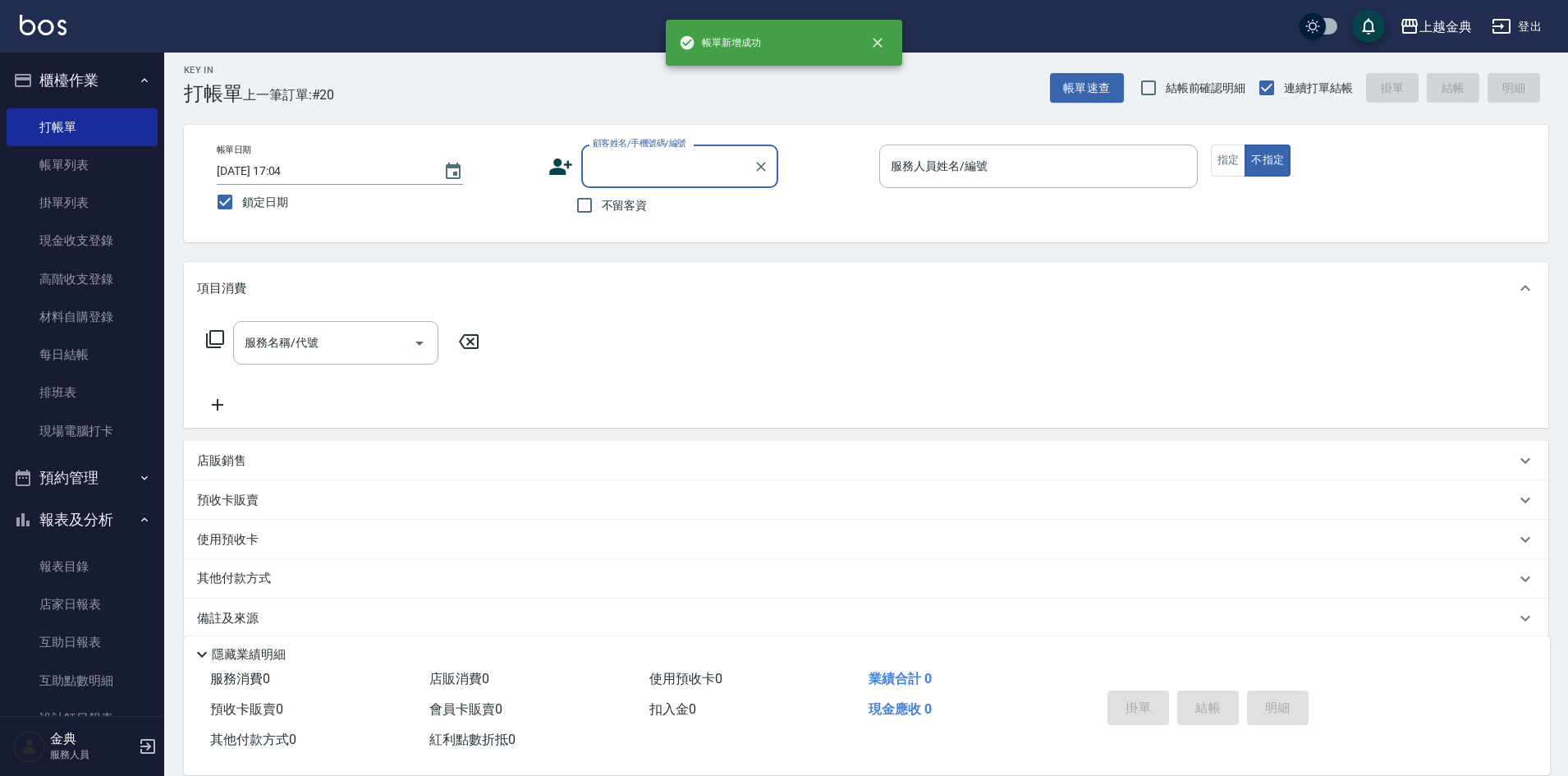
scroll to position [0, 0]
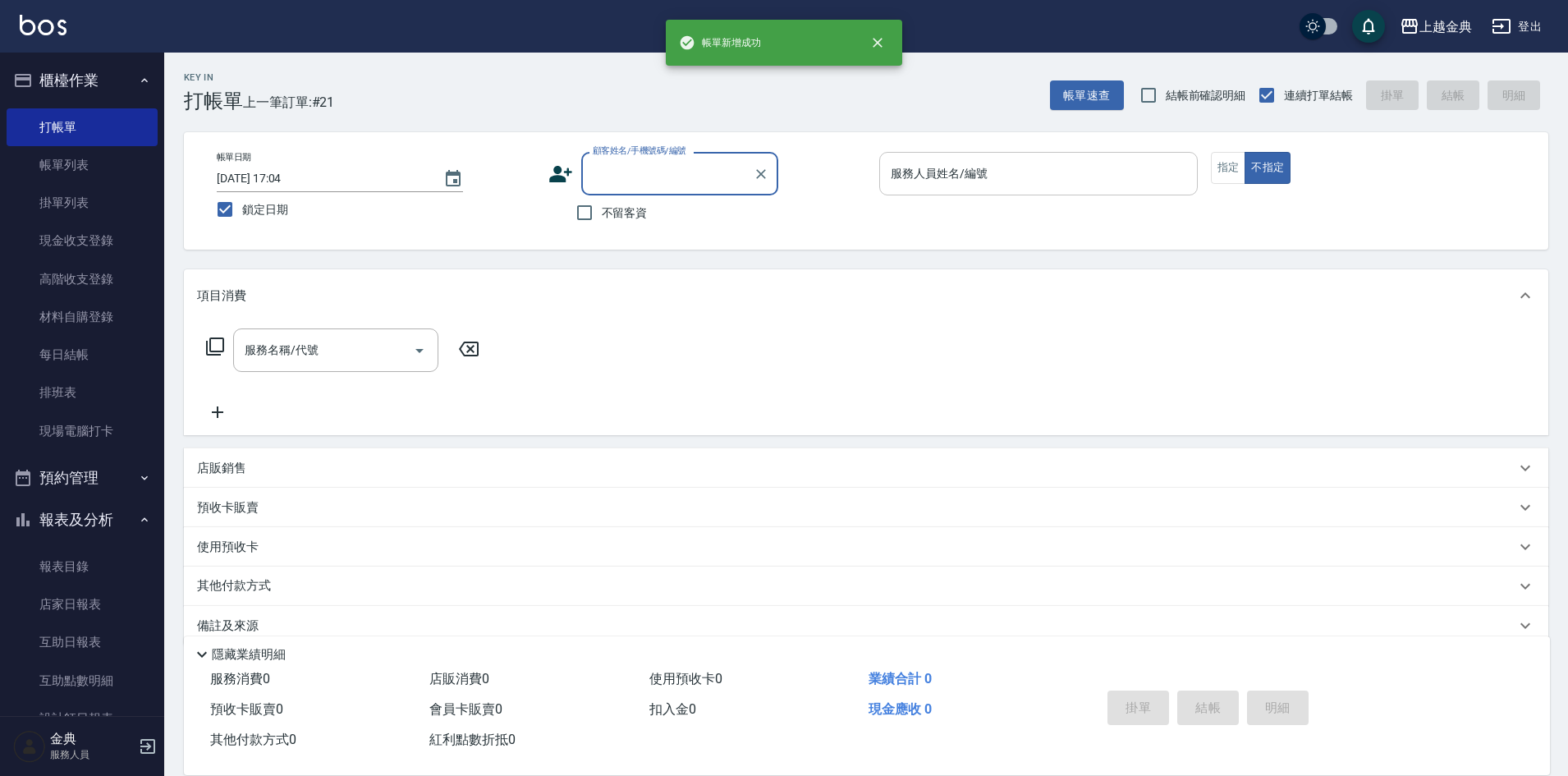
drag, startPoint x: 914, startPoint y: 185, endPoint x: 911, endPoint y: 164, distance: 21.2
click at [911, 169] on div "服務人員姓名/編號" at bounding box center [1038, 174] width 319 height 44
click at [911, 164] on div "服務人員姓名/編號 服務人員姓名/編號" at bounding box center [1038, 174] width 319 height 44
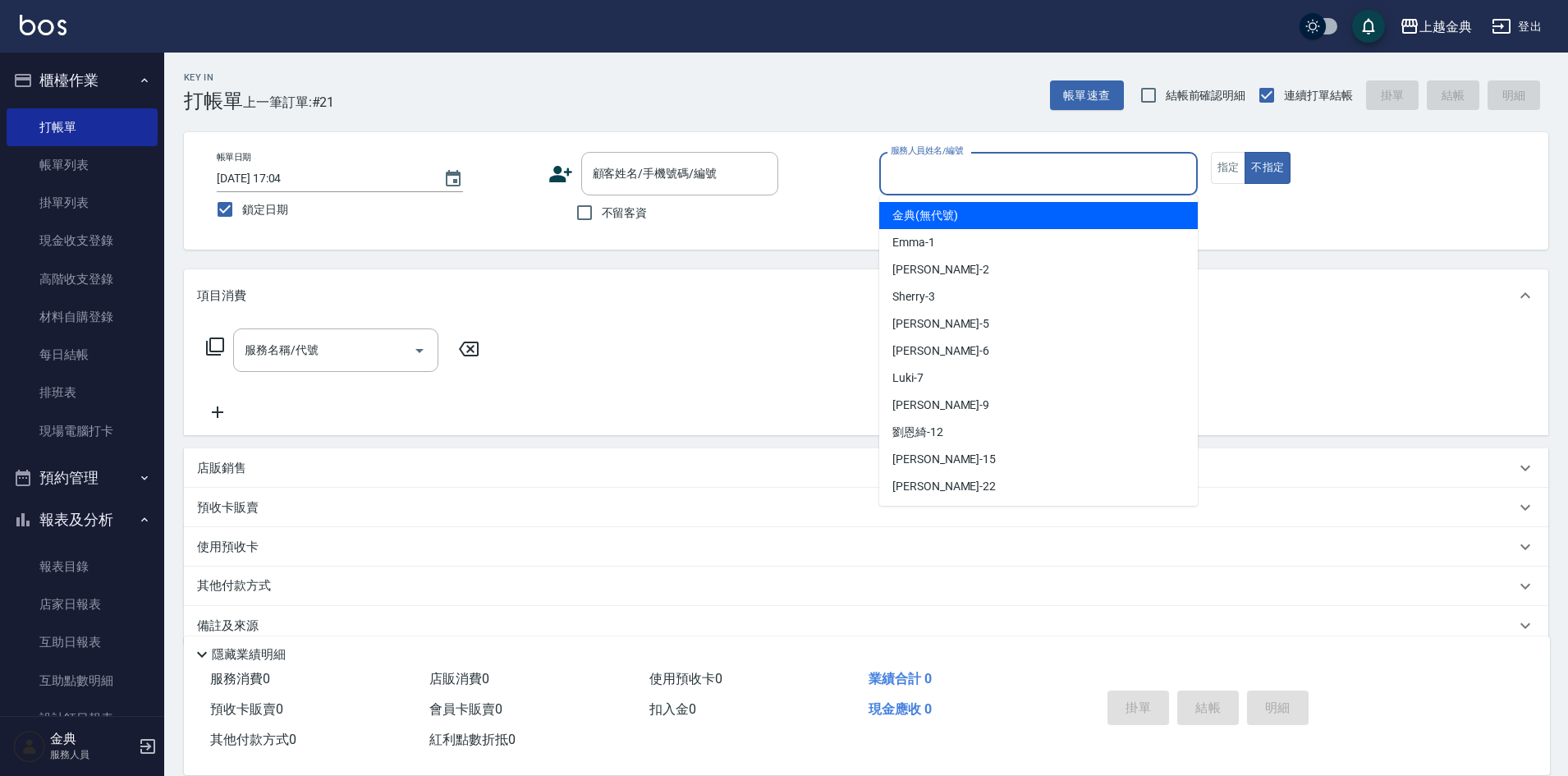
click at [911, 164] on input "服務人員姓名/編號" at bounding box center [1038, 174] width 304 height 29
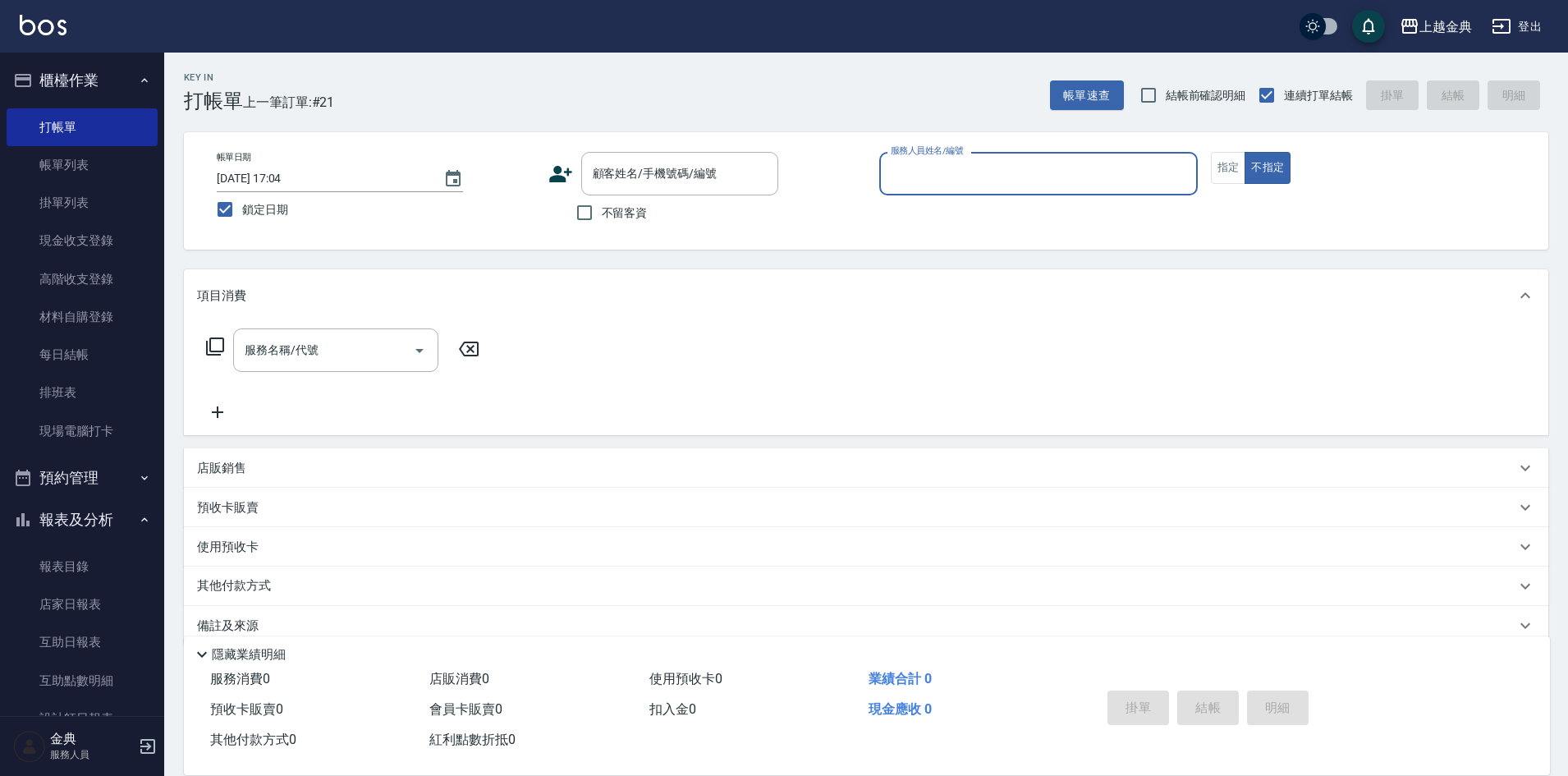
drag, startPoint x: 923, startPoint y: 163, endPoint x: 938, endPoint y: 189, distance: 30.0
click at [924, 166] on input "服務人員姓名/編號" at bounding box center [1038, 174] width 304 height 29
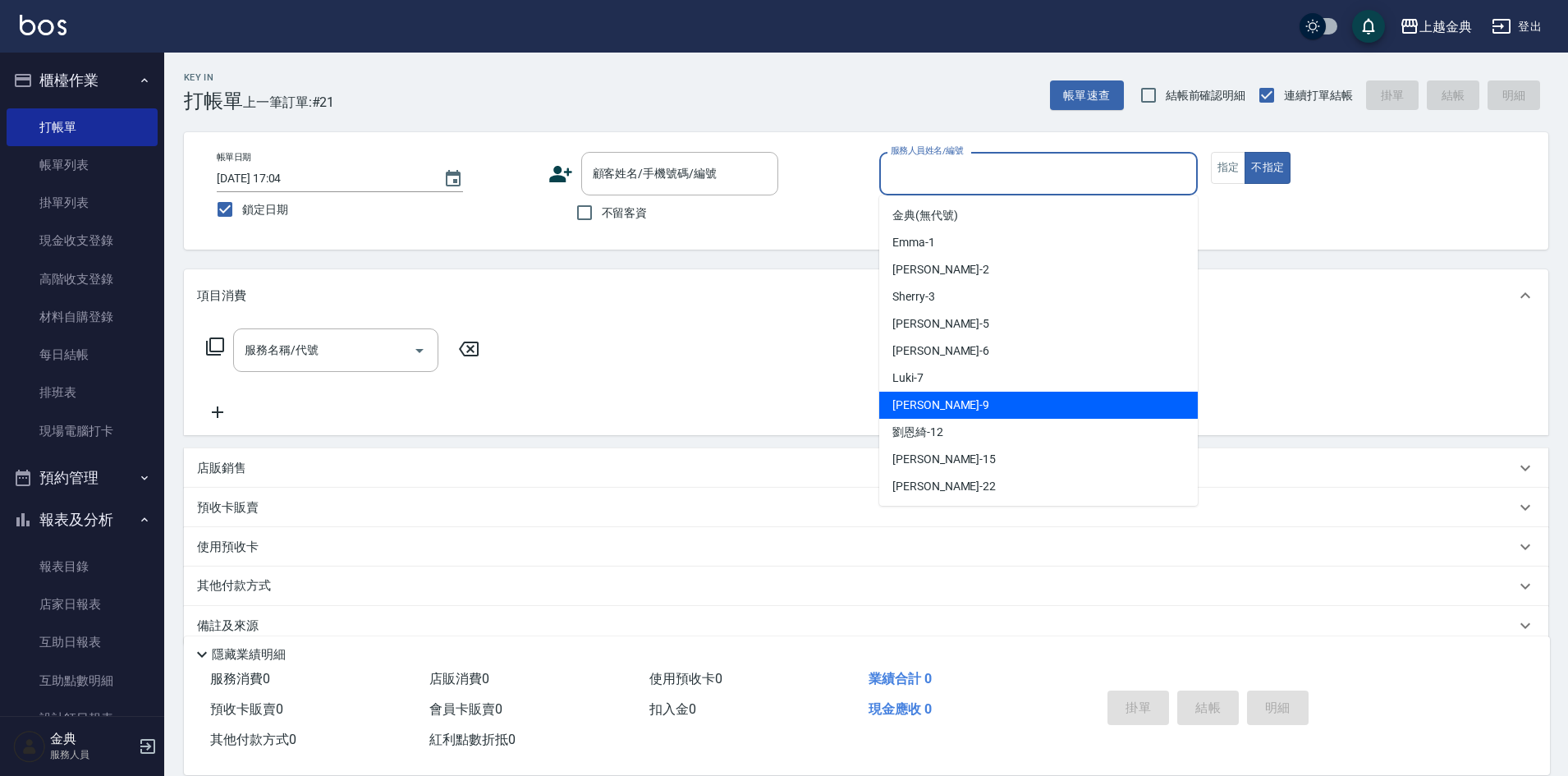
click at [977, 409] on div "[PERSON_NAME] -9" at bounding box center [1038, 405] width 319 height 27
type input "[PERSON_NAME]-9"
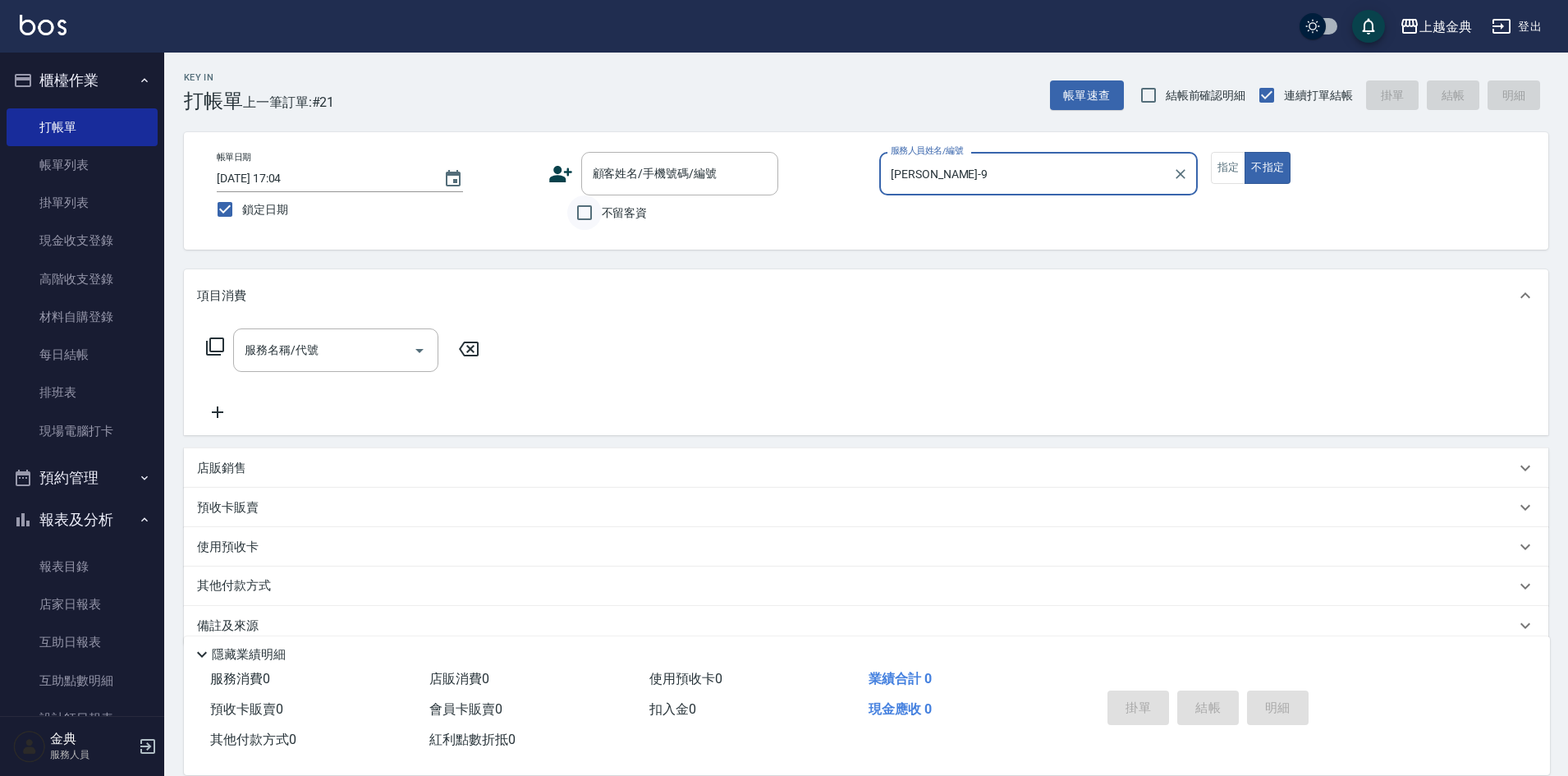
click at [600, 214] on input "不留客資" at bounding box center [584, 212] width 34 height 34
checkbox input "true"
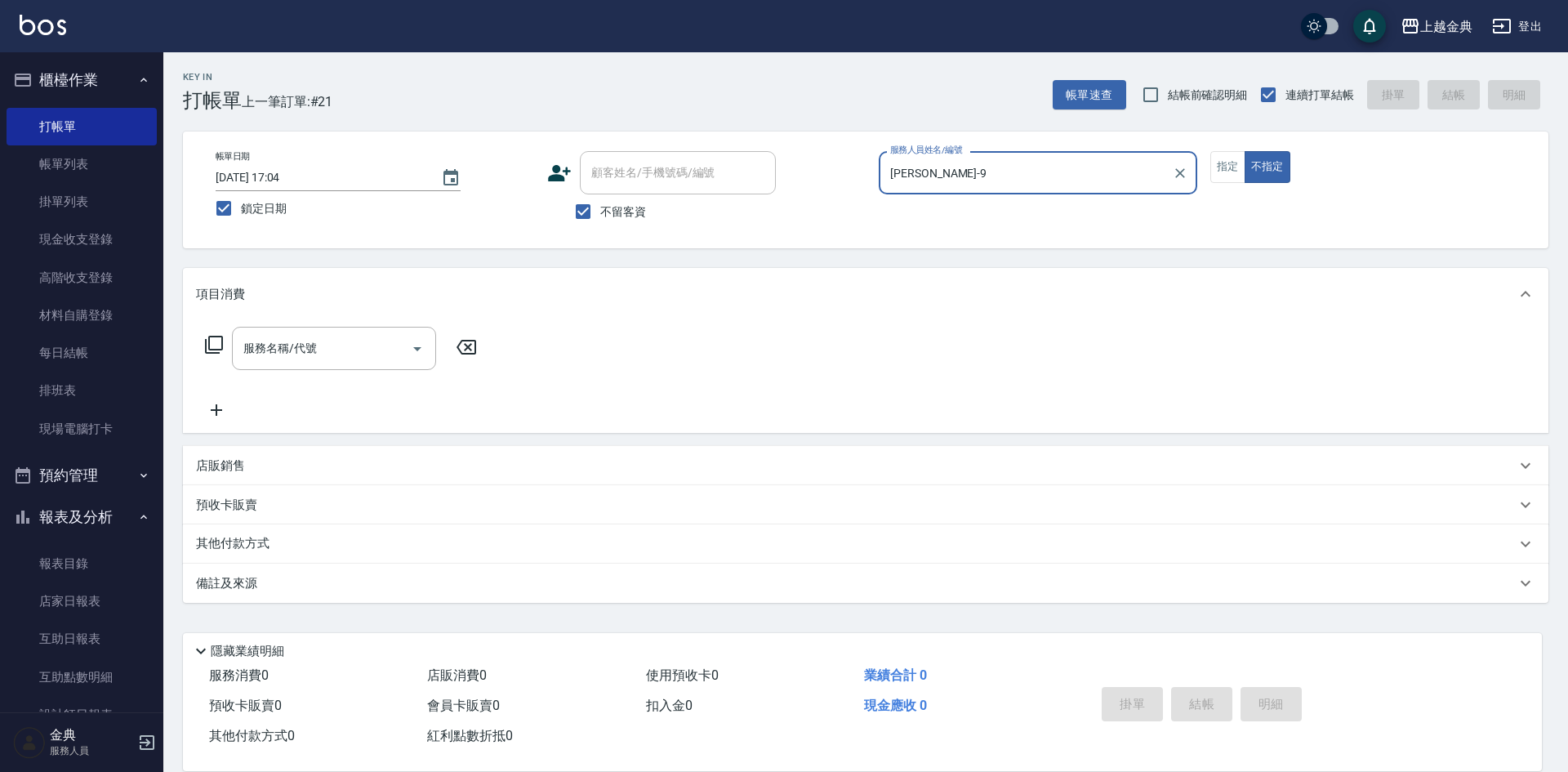
click at [219, 346] on icon at bounding box center [214, 344] width 19 height 19
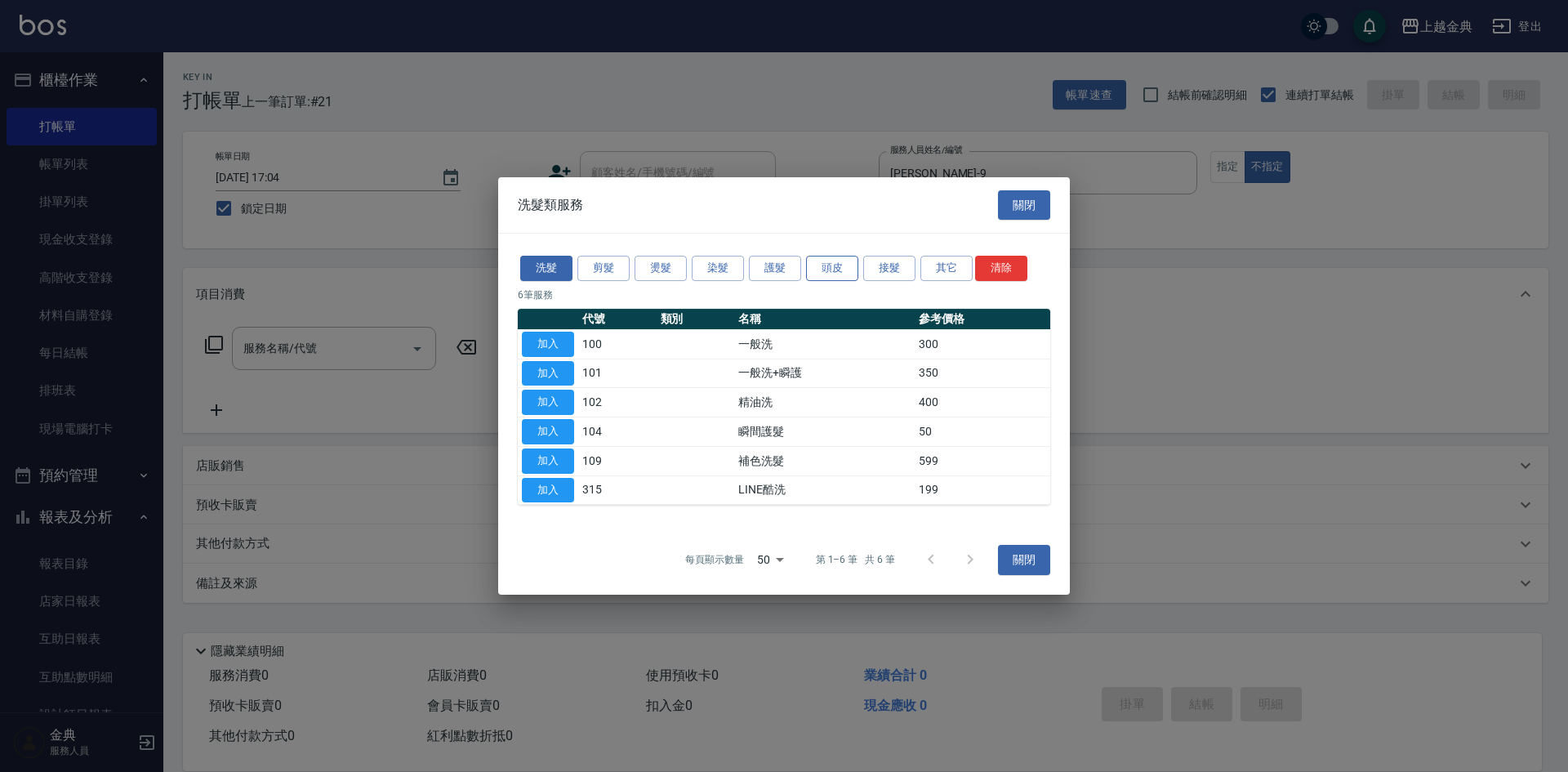
click at [814, 271] on button "頭皮" at bounding box center [832, 268] width 53 height 25
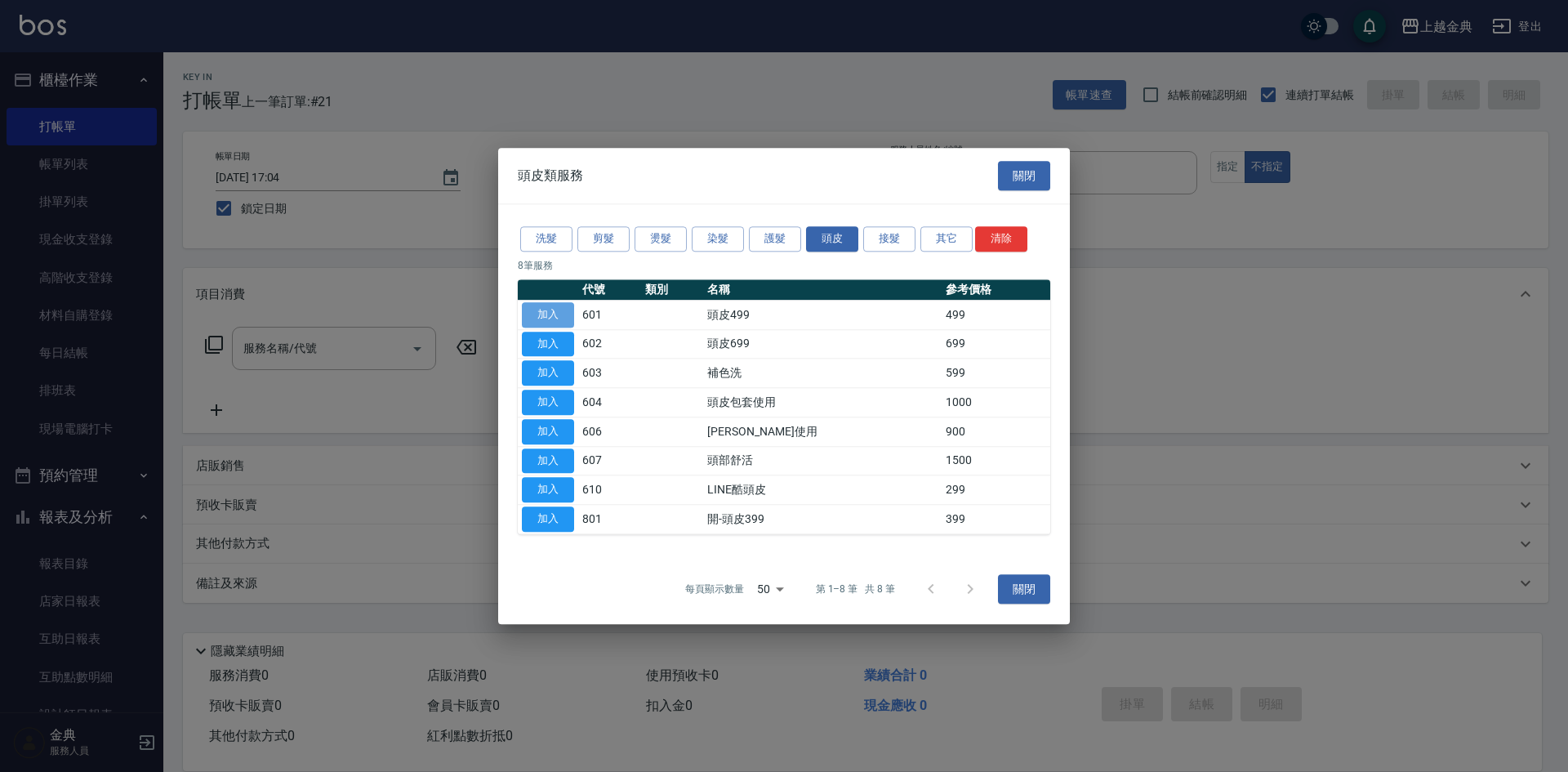
click at [548, 315] on button "加入" at bounding box center [548, 315] width 53 height 25
type input "頭皮499(601)"
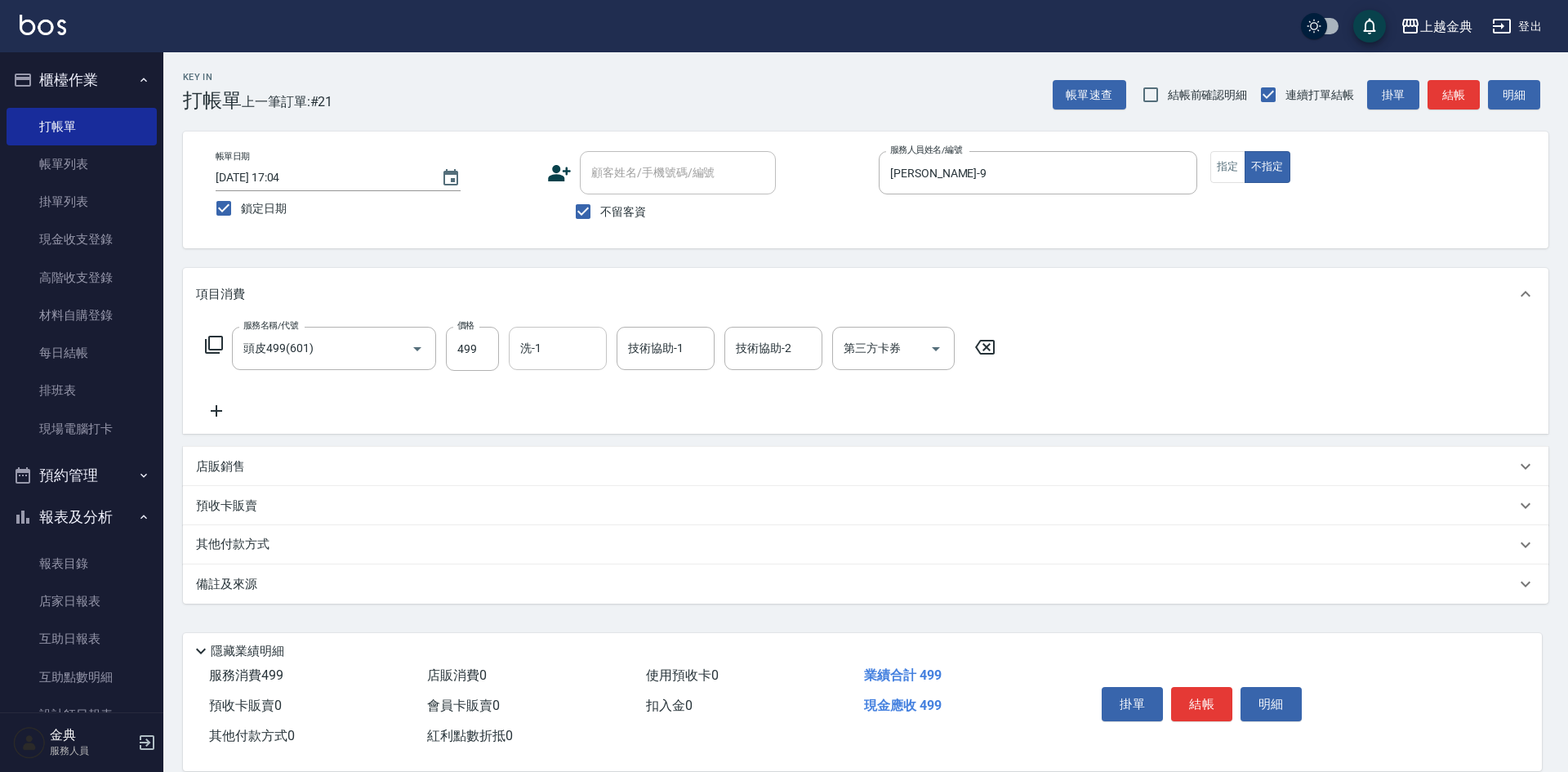
click at [522, 336] on div "洗-1 洗-1" at bounding box center [557, 349] width 98 height 43
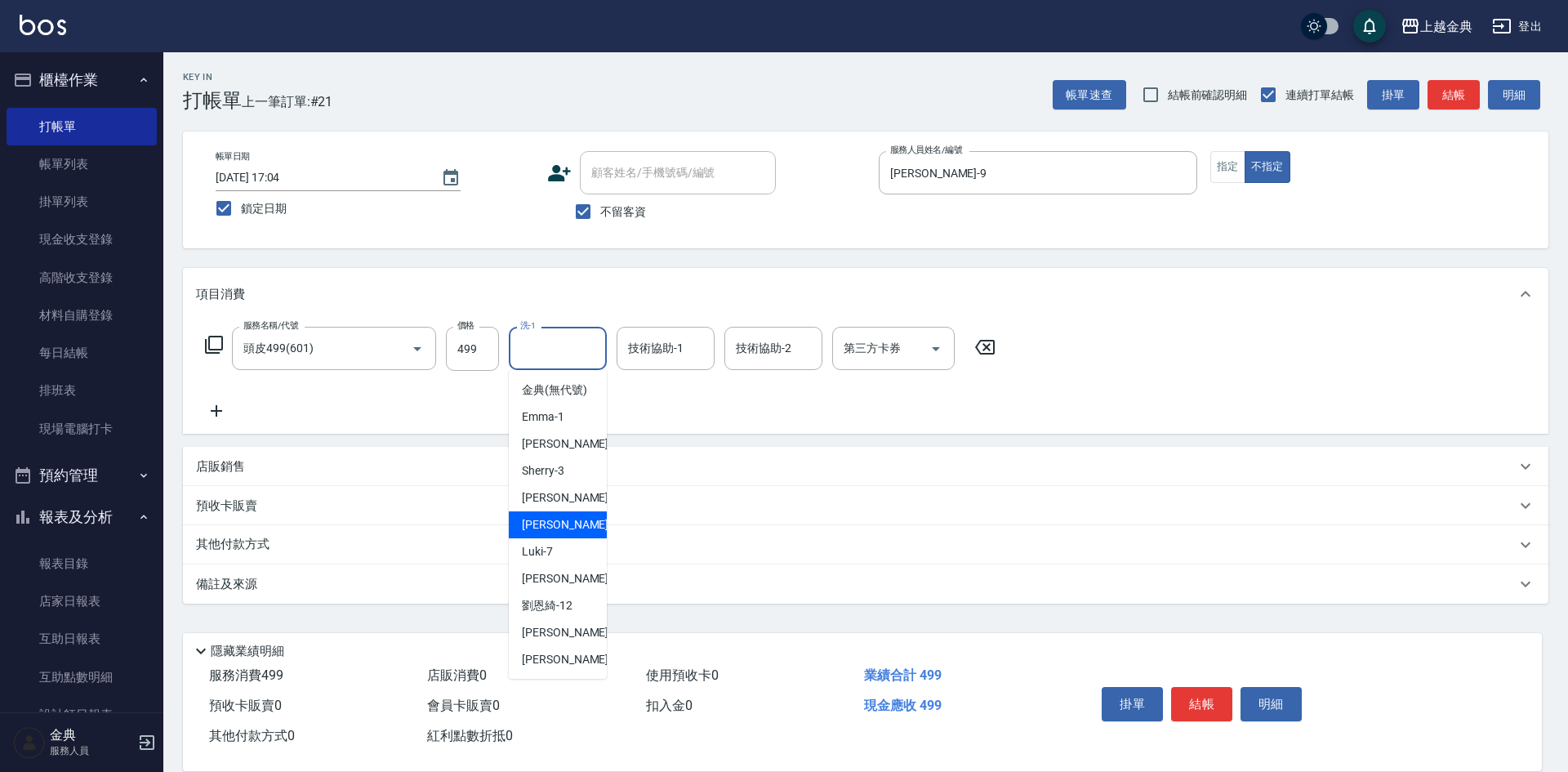
click at [562, 532] on div "[PERSON_NAME] -6" at bounding box center [557, 525] width 98 height 27
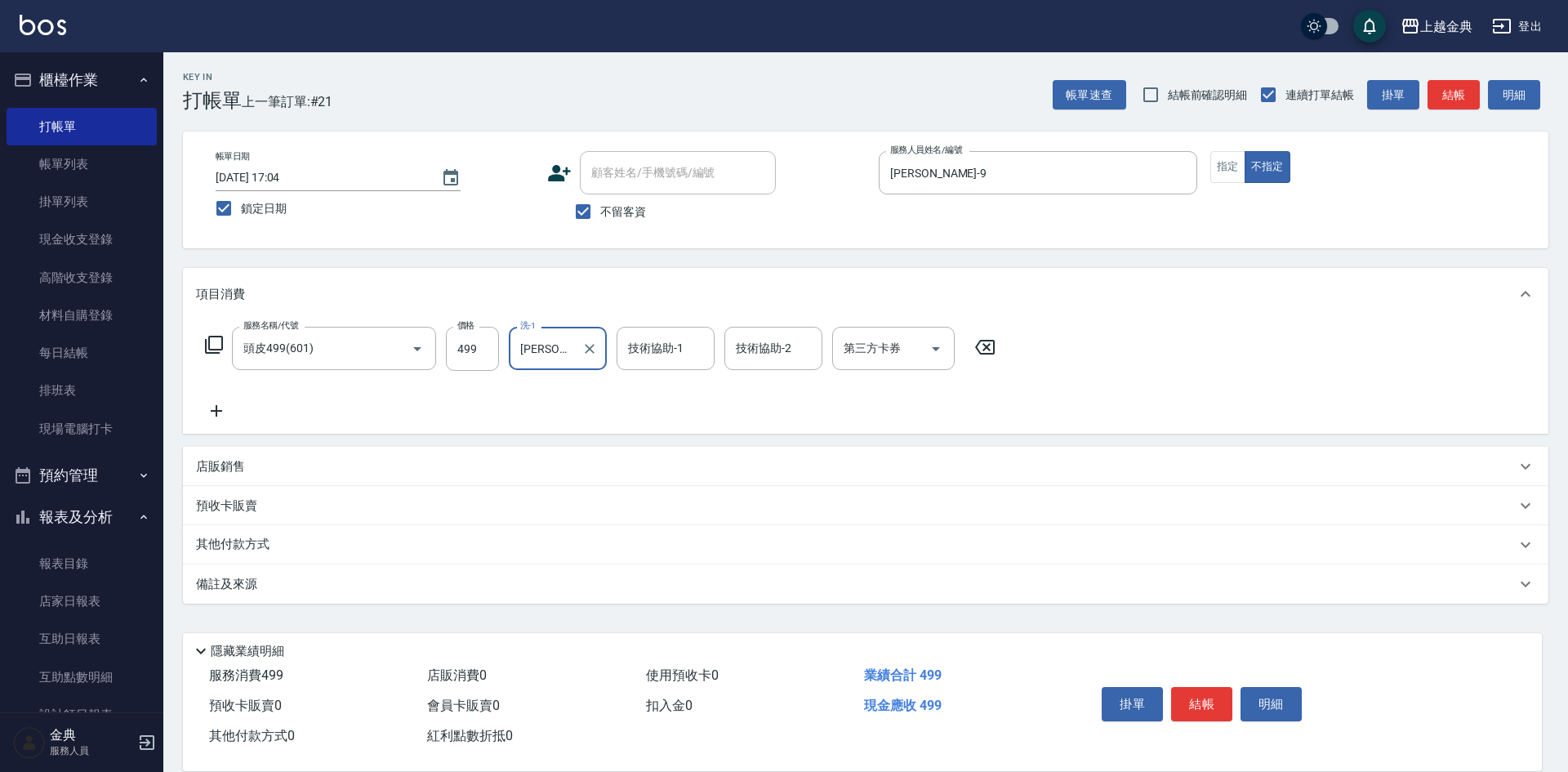
click at [552, 352] on input "[PERSON_NAME]-6" at bounding box center [546, 348] width 58 height 28
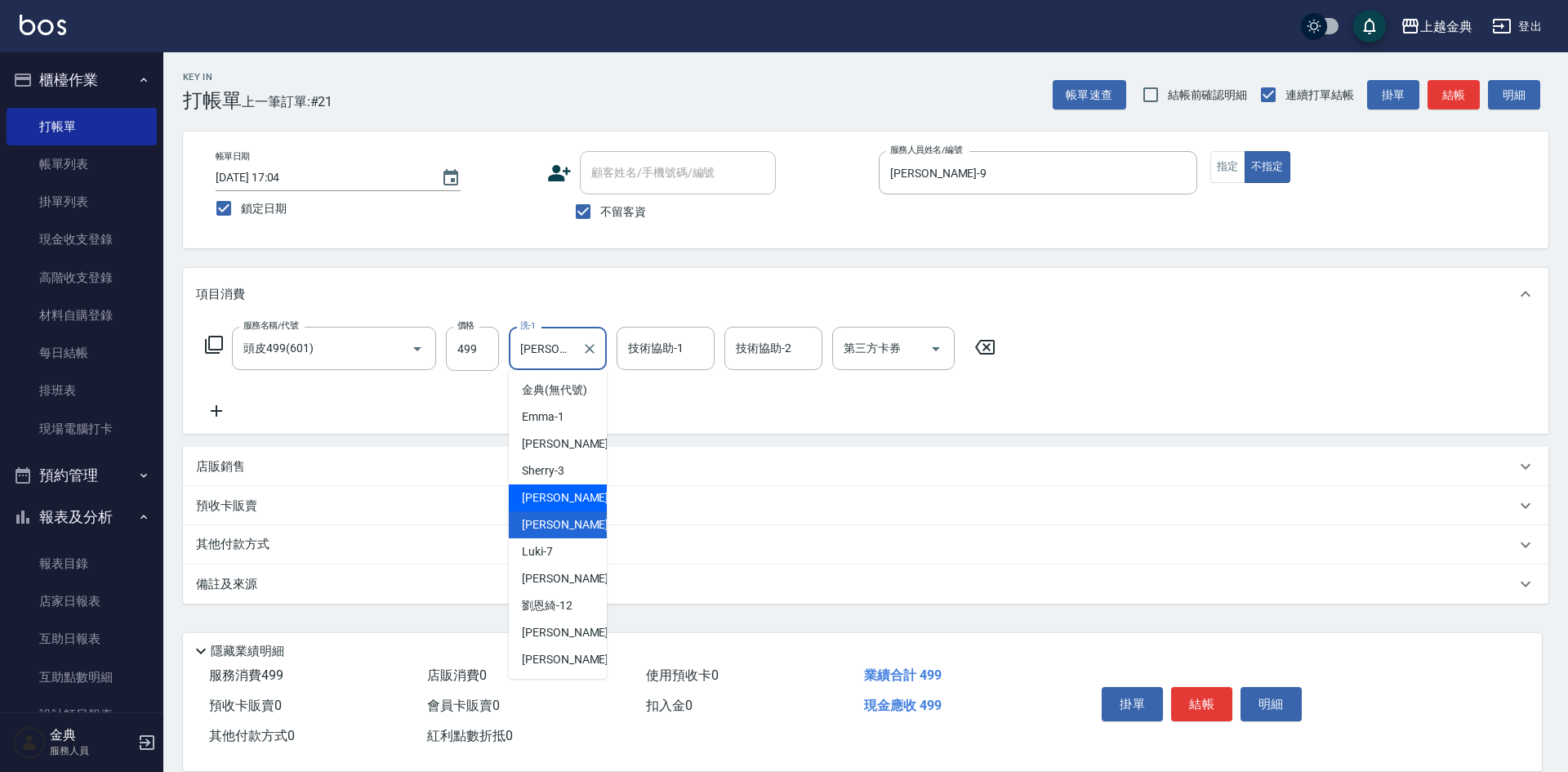
click at [577, 505] on div "[PERSON_NAME] -5" at bounding box center [557, 497] width 98 height 27
type input "[PERSON_NAME]-5"
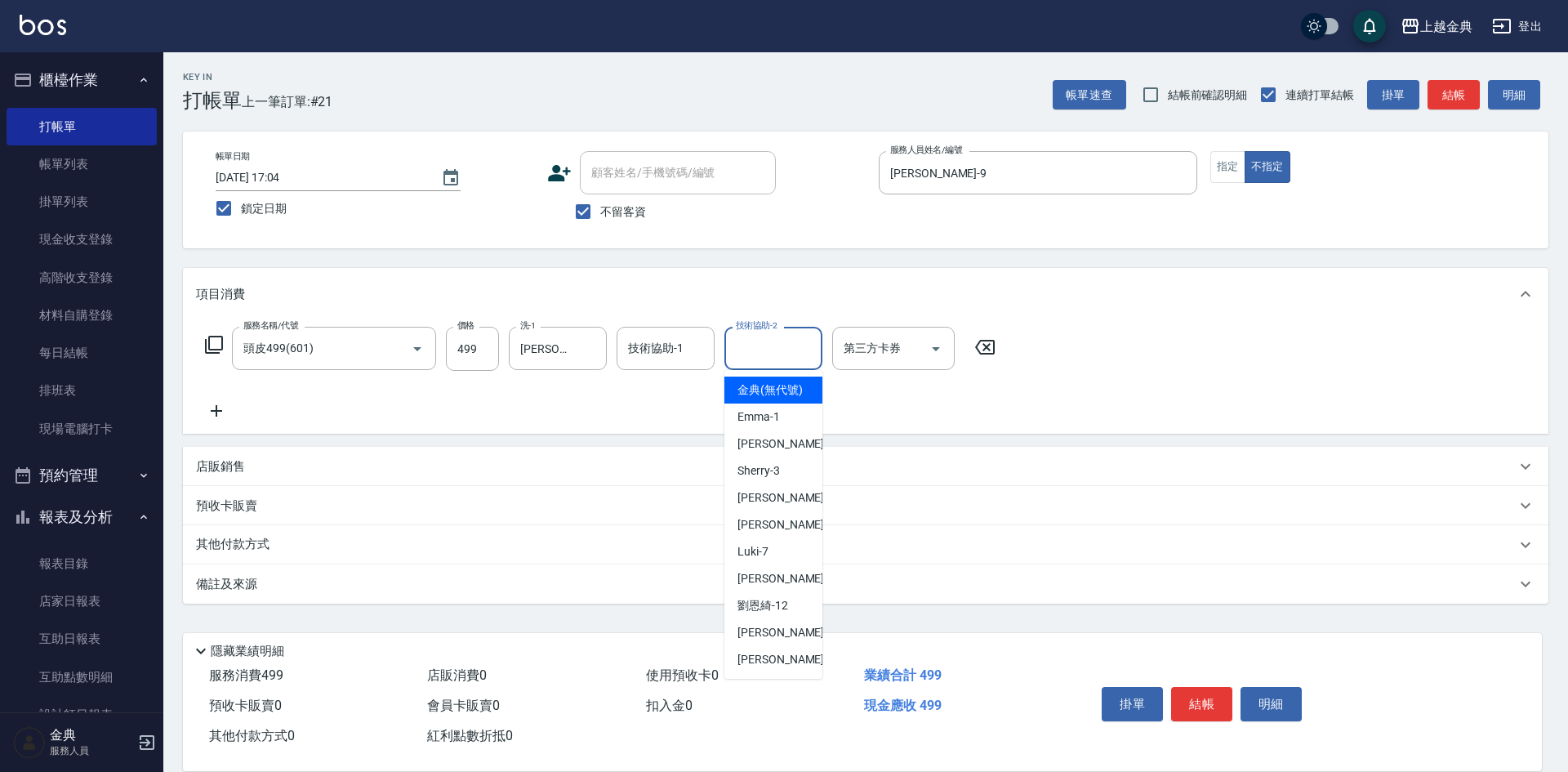
click at [756, 356] on input "技術協助-2" at bounding box center [774, 348] width 83 height 28
click at [791, 593] on div "[PERSON_NAME] -9" at bounding box center [773, 578] width 98 height 27
type input "[PERSON_NAME]-9"
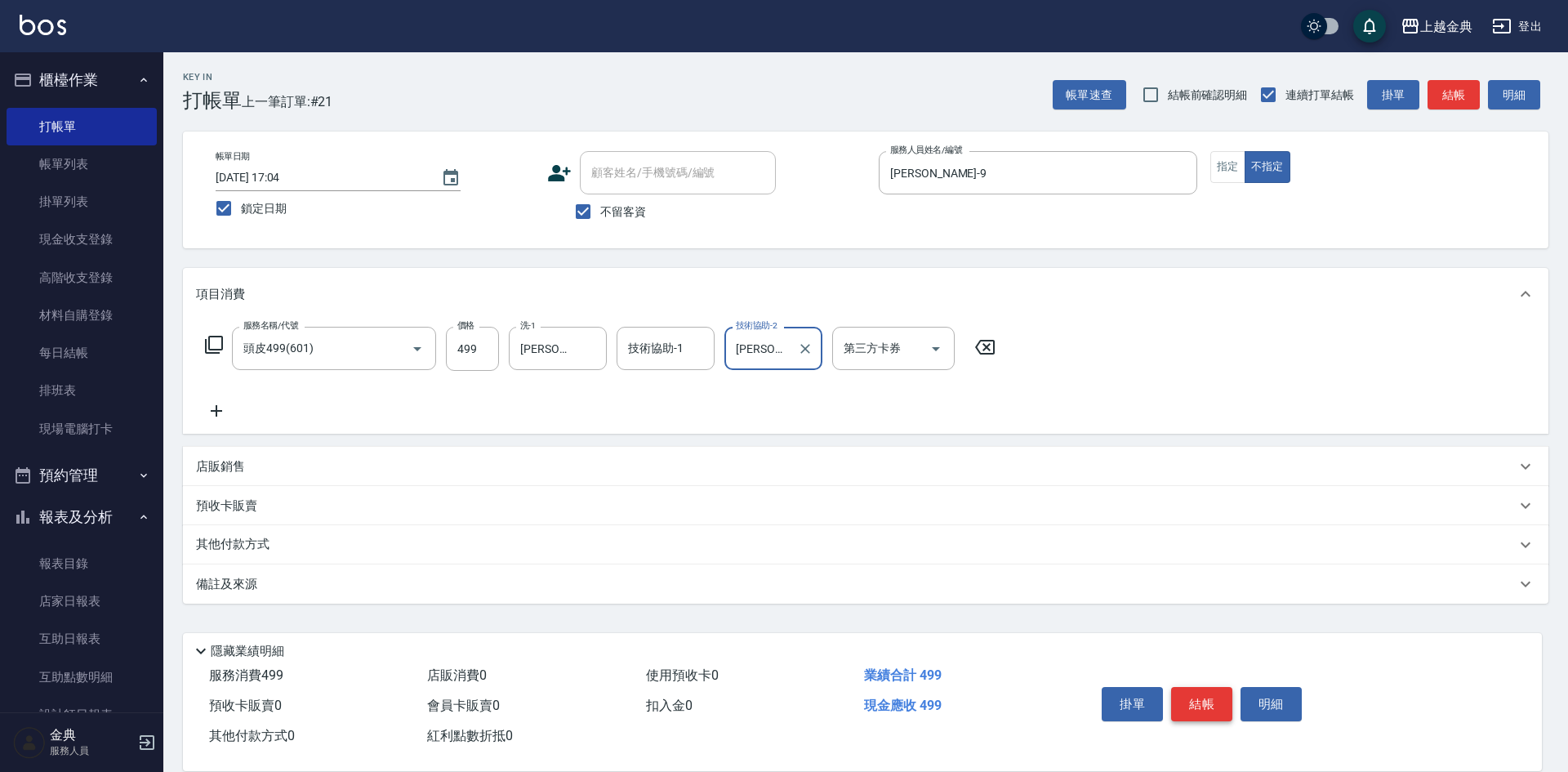
click at [1200, 690] on button "結帳" at bounding box center [1202, 704] width 61 height 34
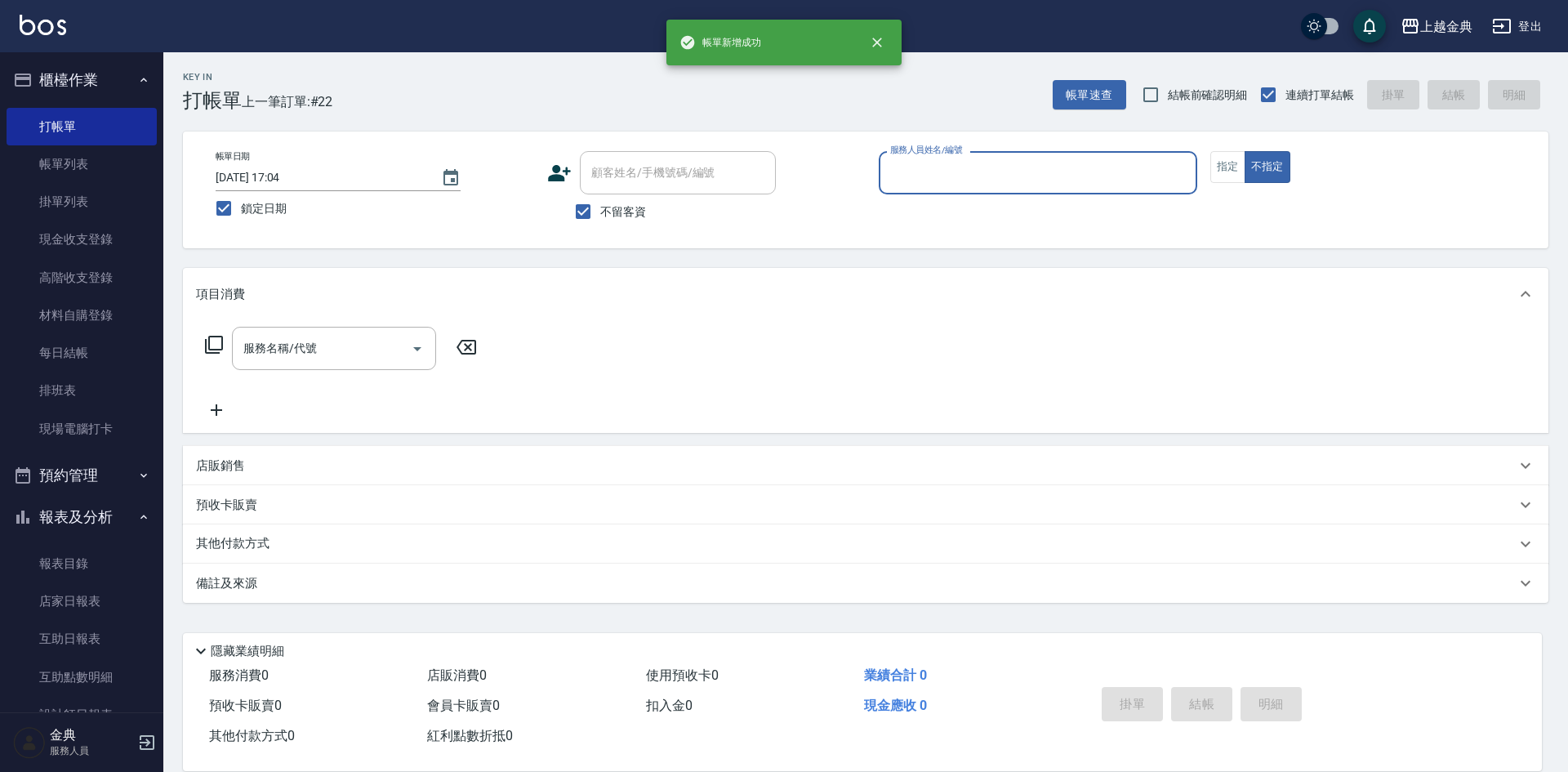
click at [926, 161] on input "服務人員姓名/編號" at bounding box center [1038, 173] width 304 height 28
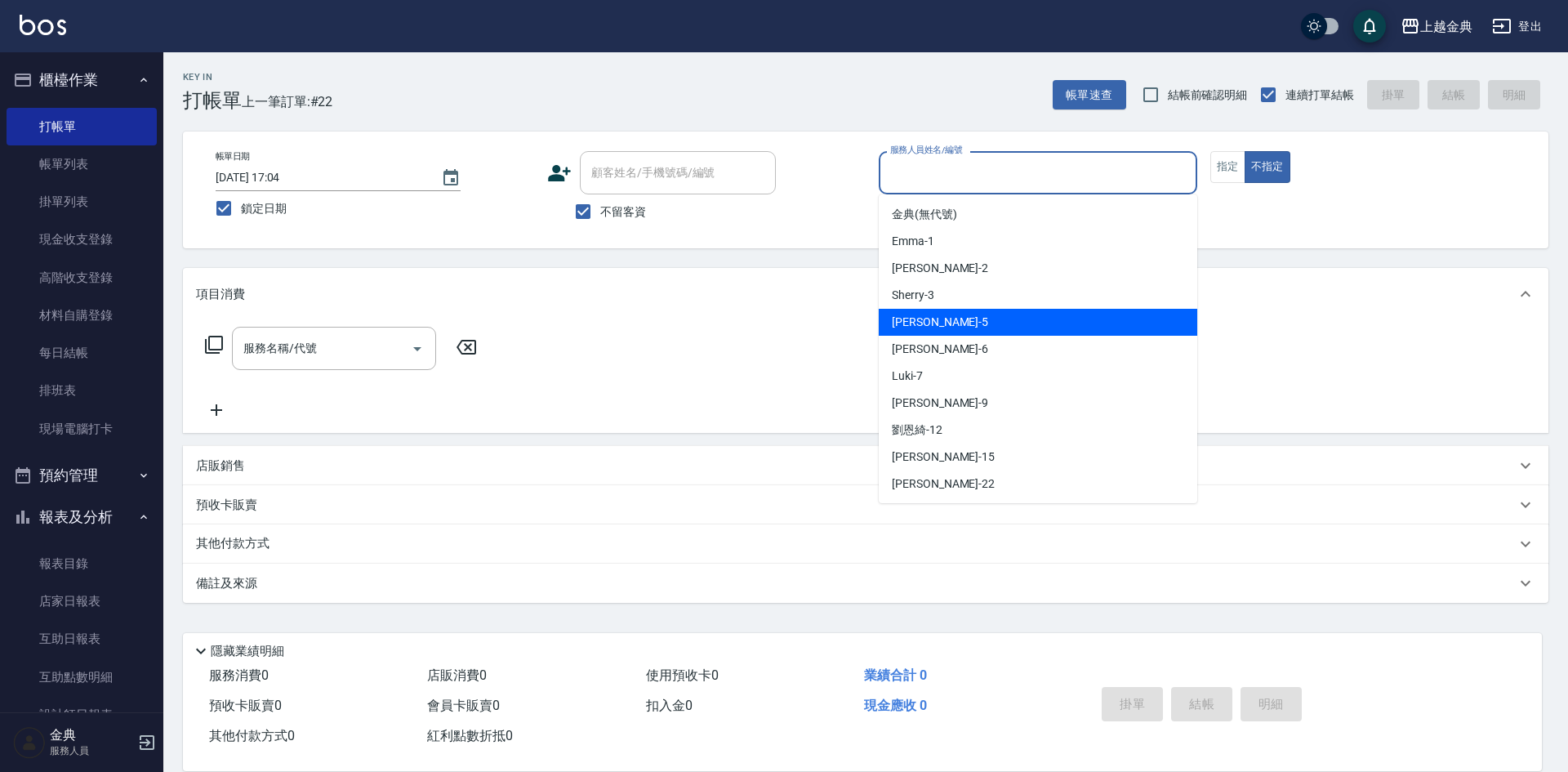
click at [965, 314] on div "[PERSON_NAME] -5" at bounding box center [1038, 322] width 319 height 27
type input "[PERSON_NAME]-5"
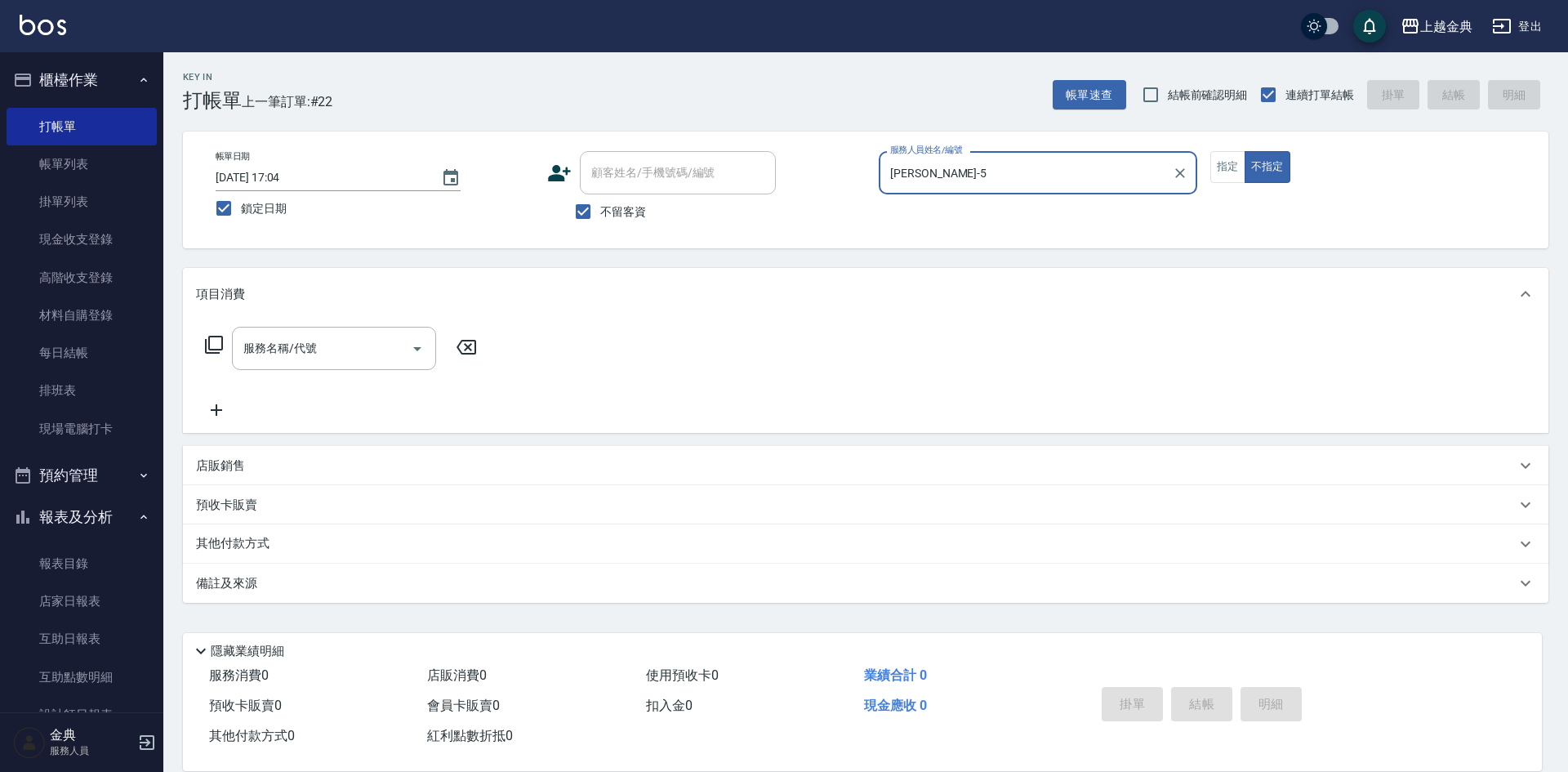
click at [208, 342] on icon at bounding box center [214, 344] width 19 height 19
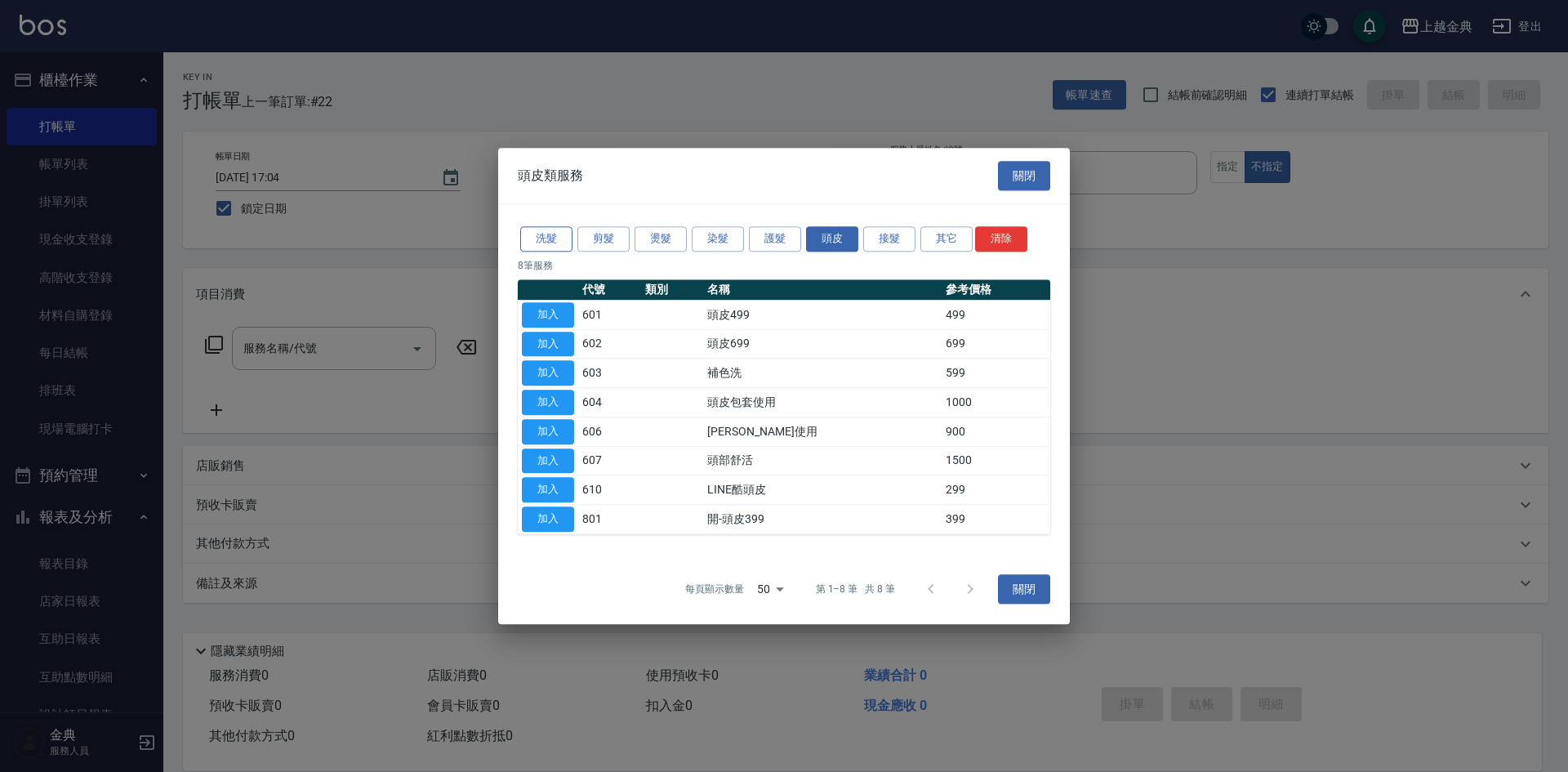
click at [557, 246] on button "洗髮" at bounding box center [547, 239] width 53 height 25
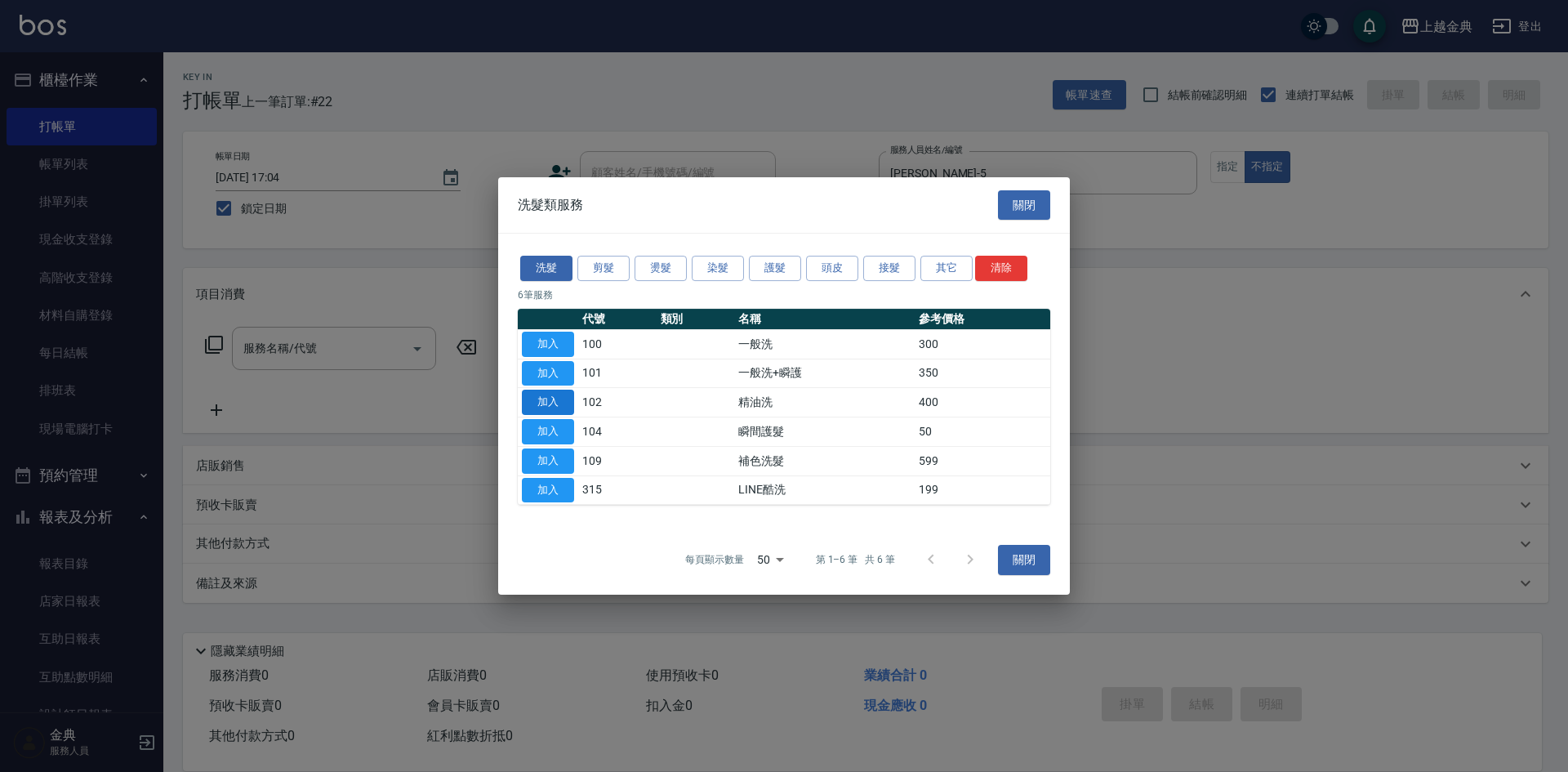
click at [555, 406] on button "加入" at bounding box center [548, 402] width 53 height 25
type input "精油洗(102)"
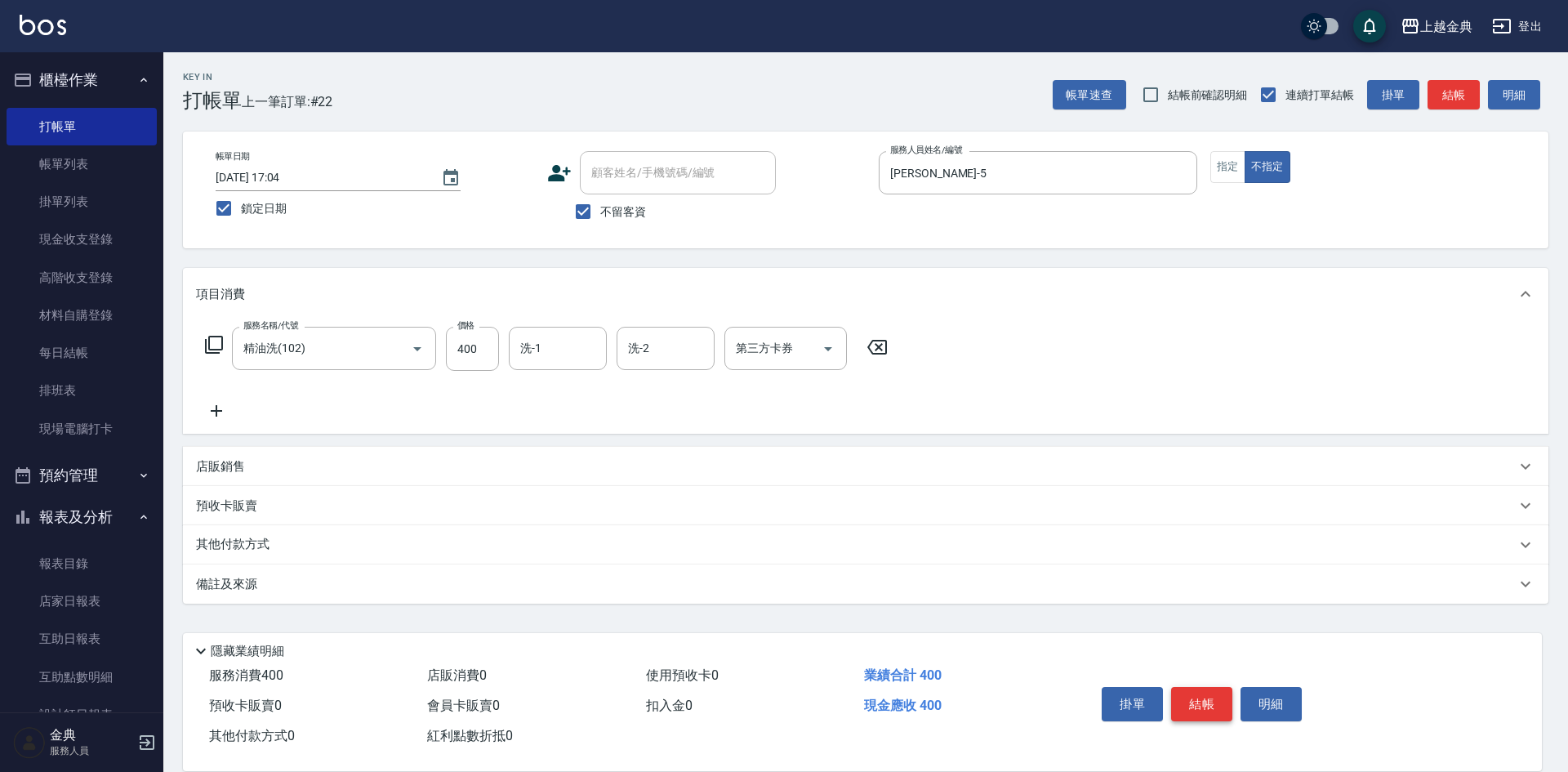
click at [1211, 693] on button "結帳" at bounding box center [1202, 704] width 61 height 34
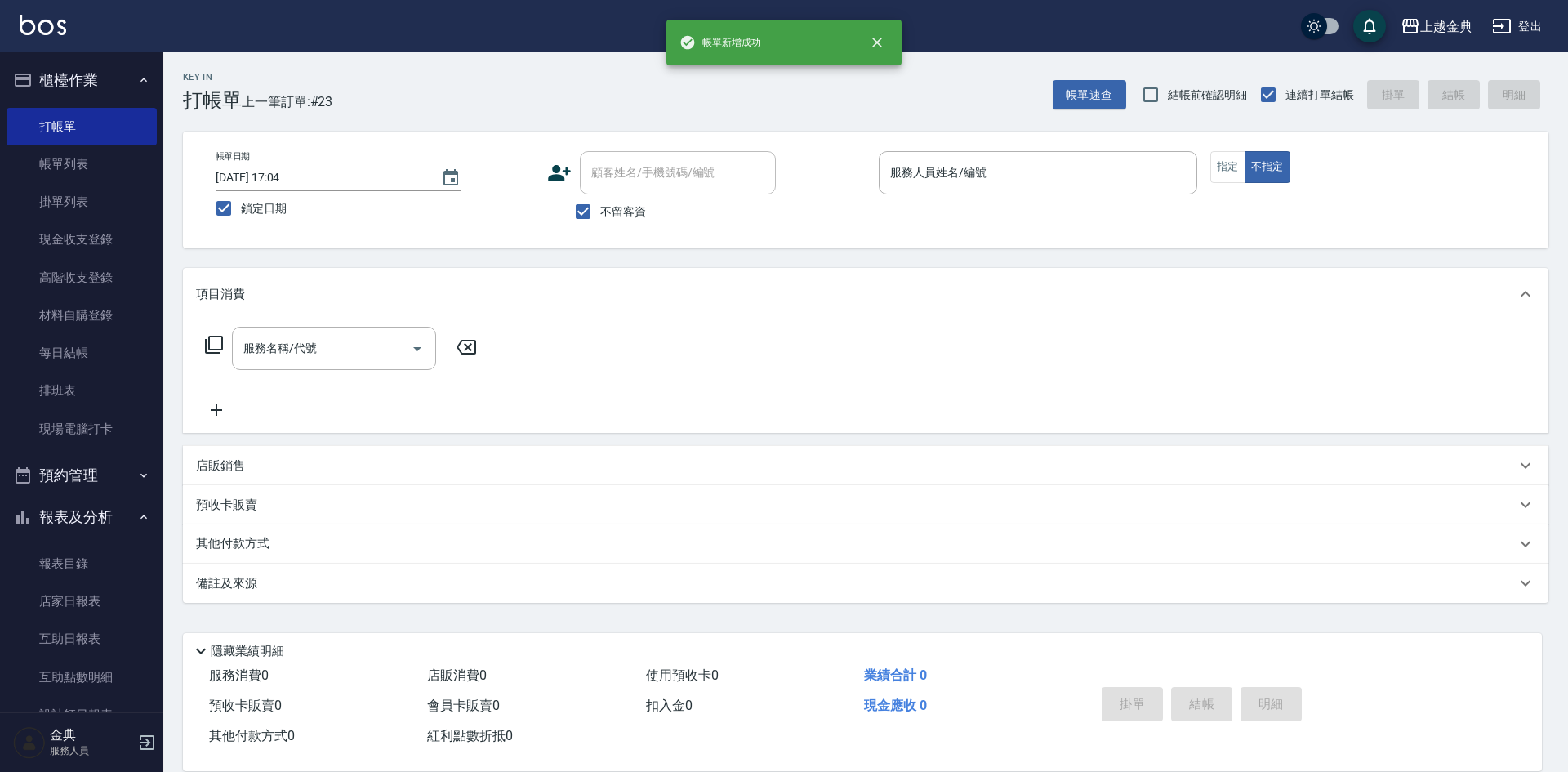
click at [604, 218] on span "不留客資" at bounding box center [623, 212] width 46 height 18
click at [600, 218] on input "不留客資" at bounding box center [582, 211] width 34 height 34
checkbox input "false"
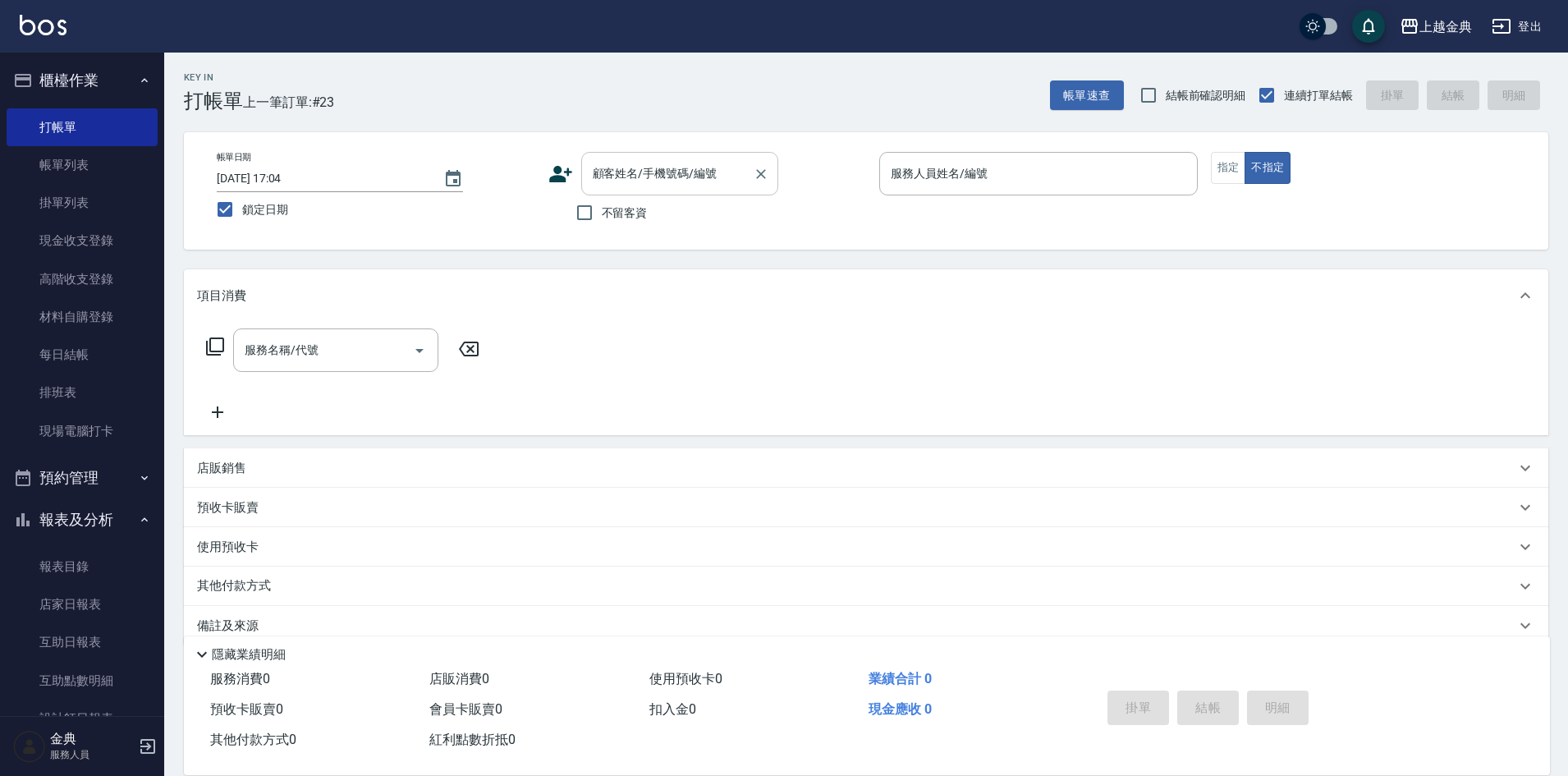
click at [634, 190] on div "顧客姓名/手機號碼/編號" at bounding box center [679, 174] width 197 height 44
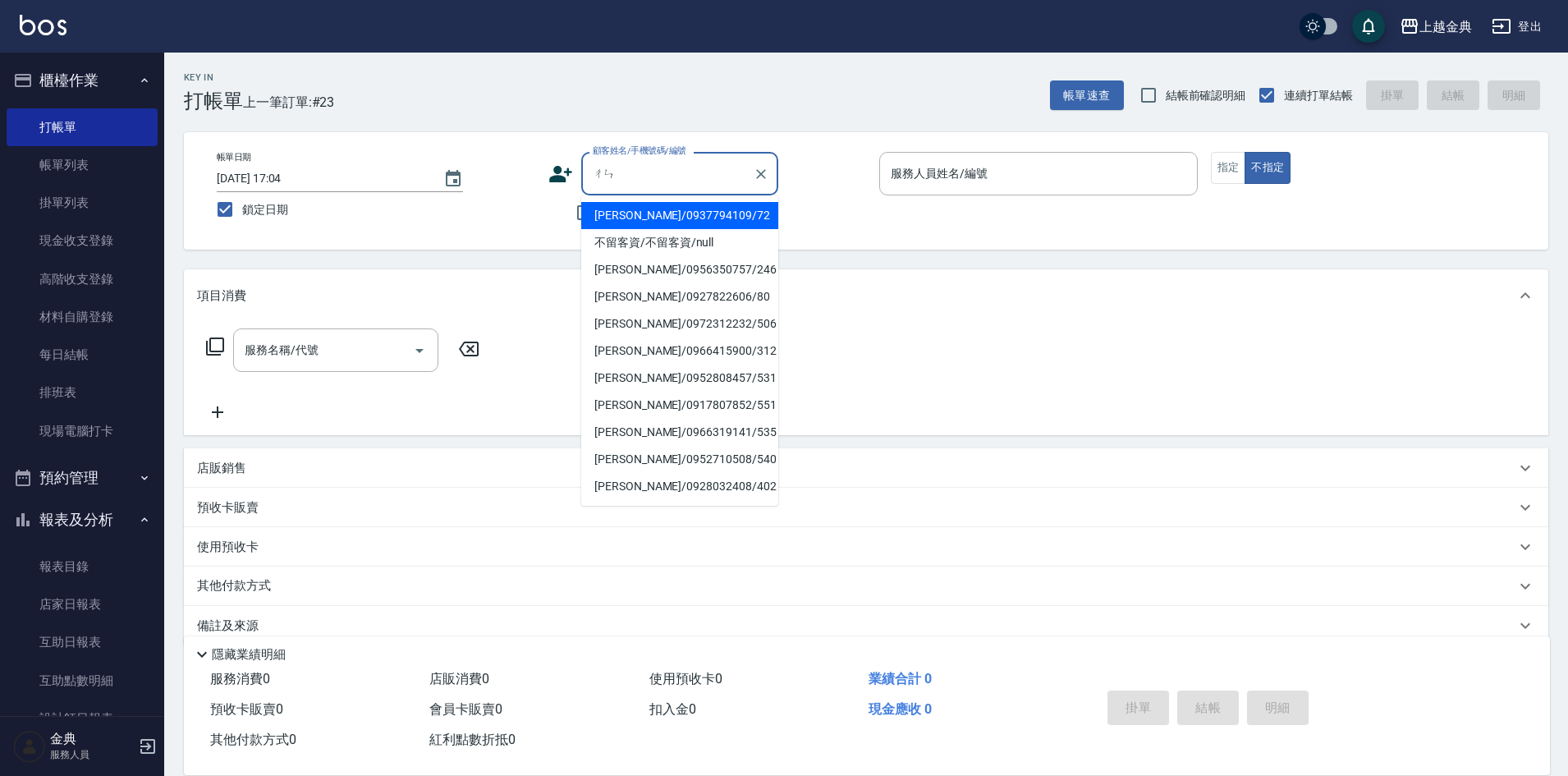
type input "陳"
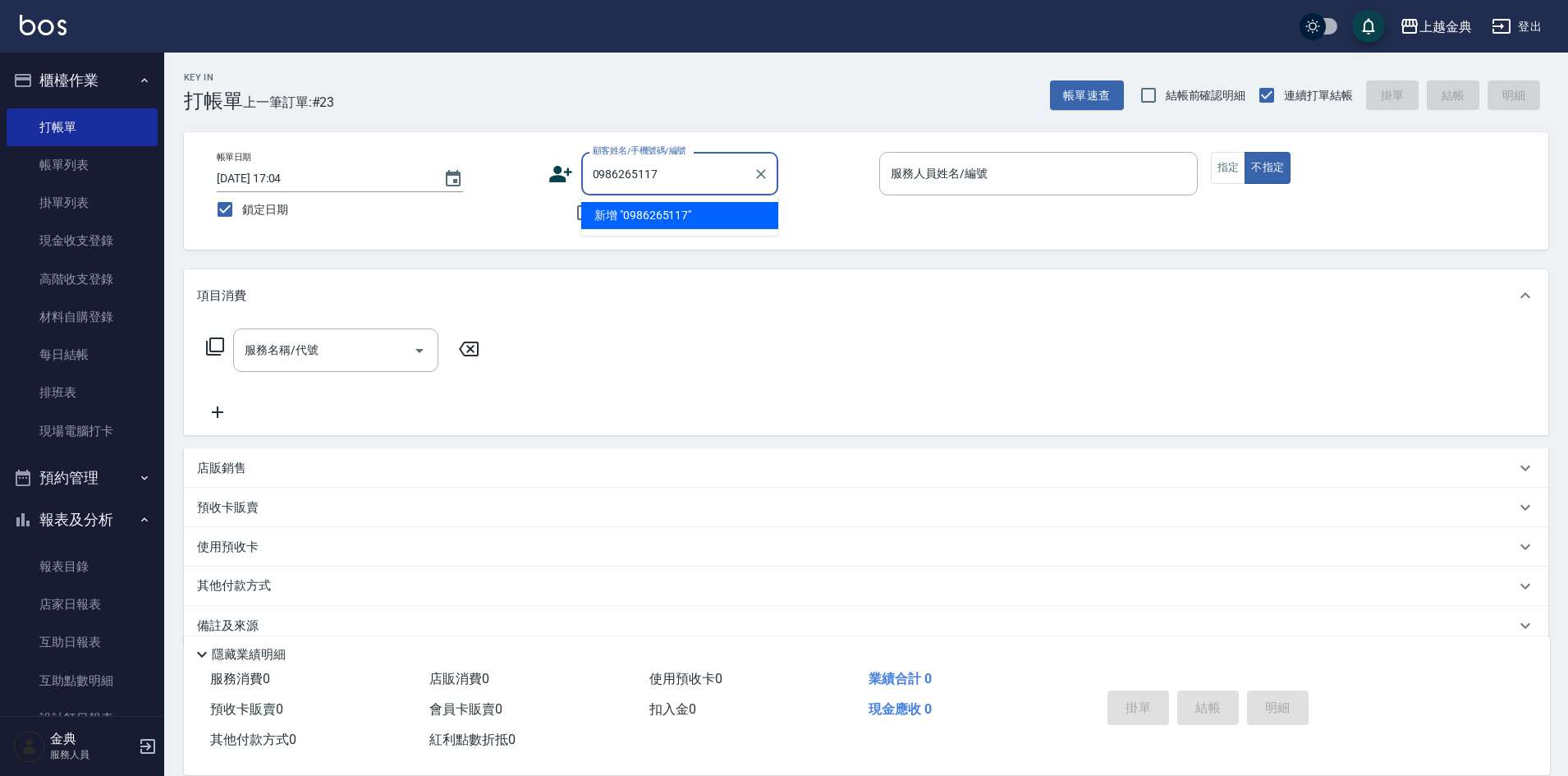
click at [620, 196] on ul "新增 "0986265117"" at bounding box center [679, 216] width 197 height 40
click at [614, 209] on li "新增 "0986265117"" at bounding box center [679, 216] width 197 height 27
type input "0986265117"
click at [563, 172] on icon at bounding box center [560, 174] width 24 height 24
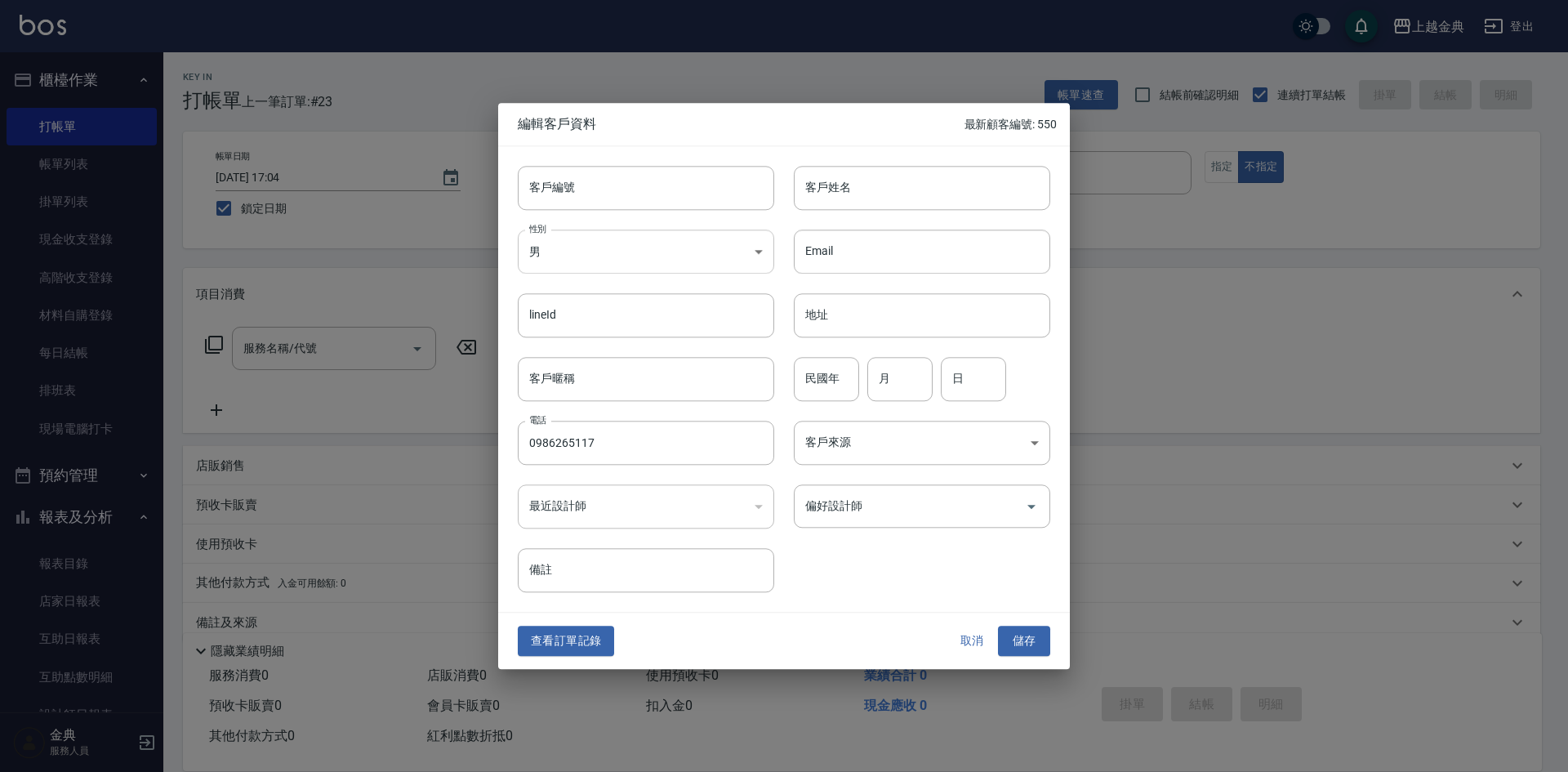
click at [629, 252] on body "上越金典 登出 櫃檯作業 打帳單 帳單列表 掛單列表 現金收支登錄 高階收支登錄 材料自購登錄 每日結帳 排班表 現場電腦打卡 預約管理 預約管理 單日預約紀…" at bounding box center [784, 399] width 1568 height 799
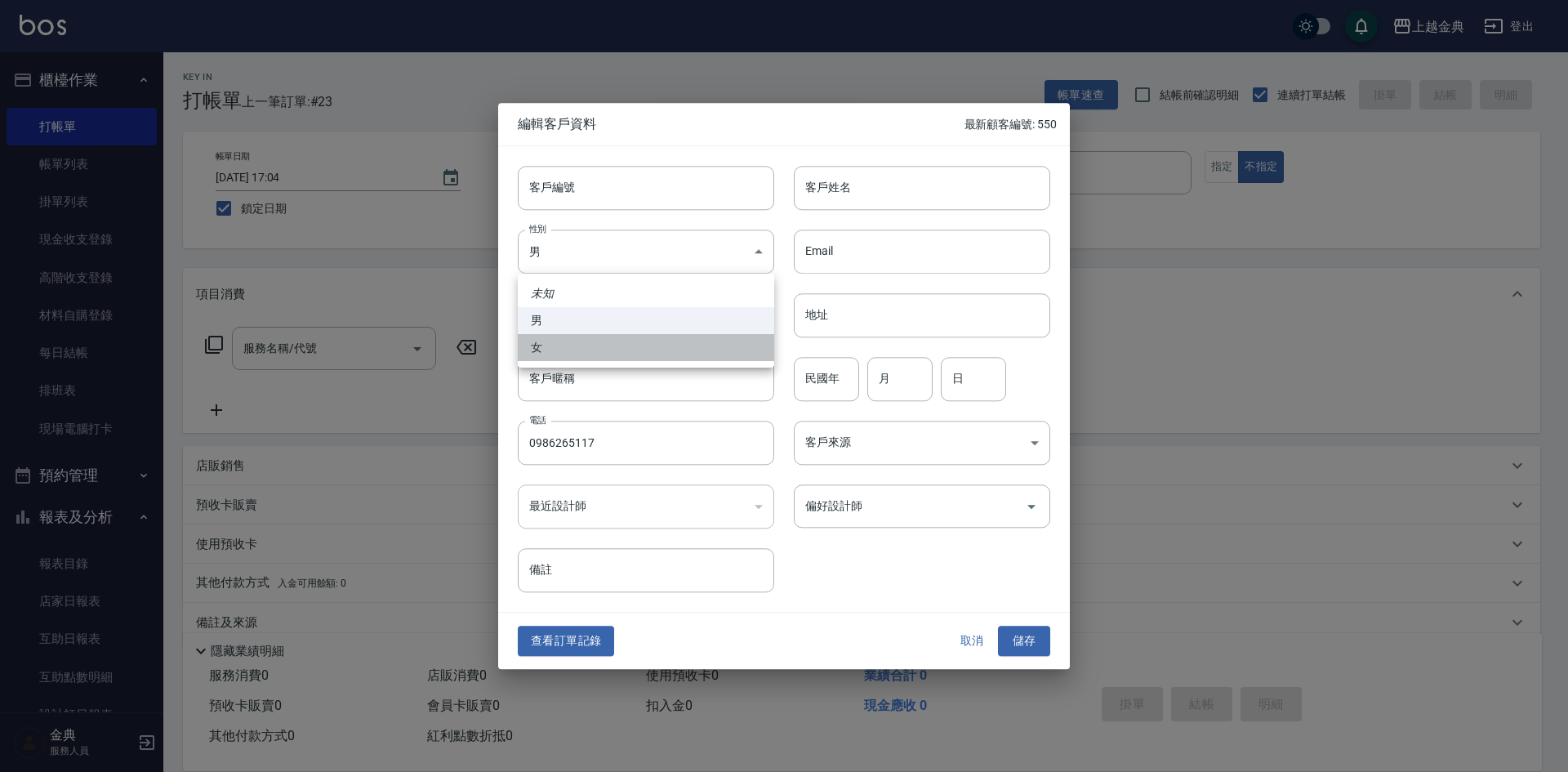
click at [597, 359] on li "女" at bounding box center [646, 347] width 256 height 27
type input "[DEMOGRAPHIC_DATA]"
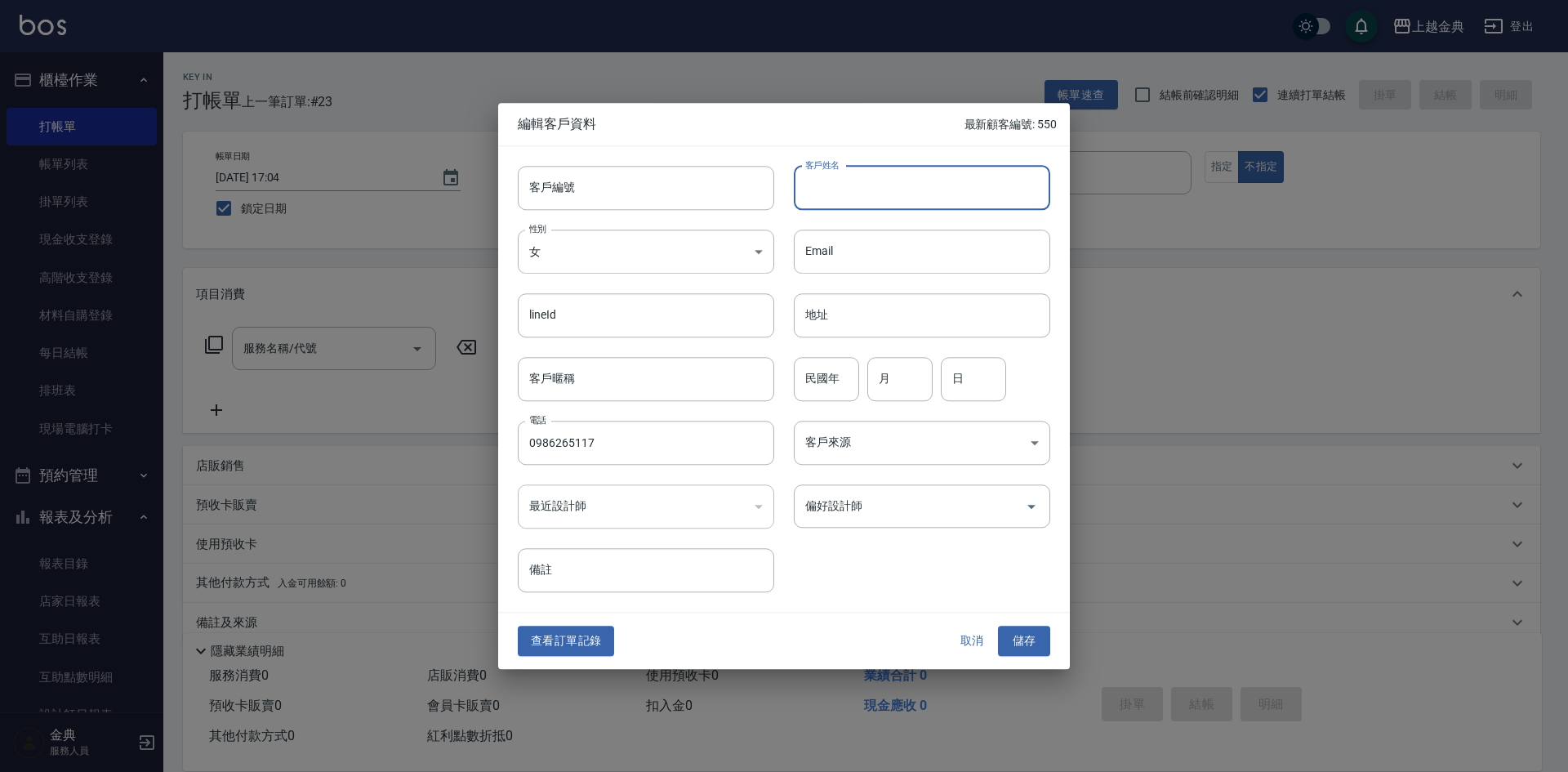
click at [909, 199] on input "客戶姓名" at bounding box center [921, 188] width 256 height 44
type input "長"
type input "[PERSON_NAME]"
click at [1019, 634] on button "儲存" at bounding box center [1024, 642] width 53 height 30
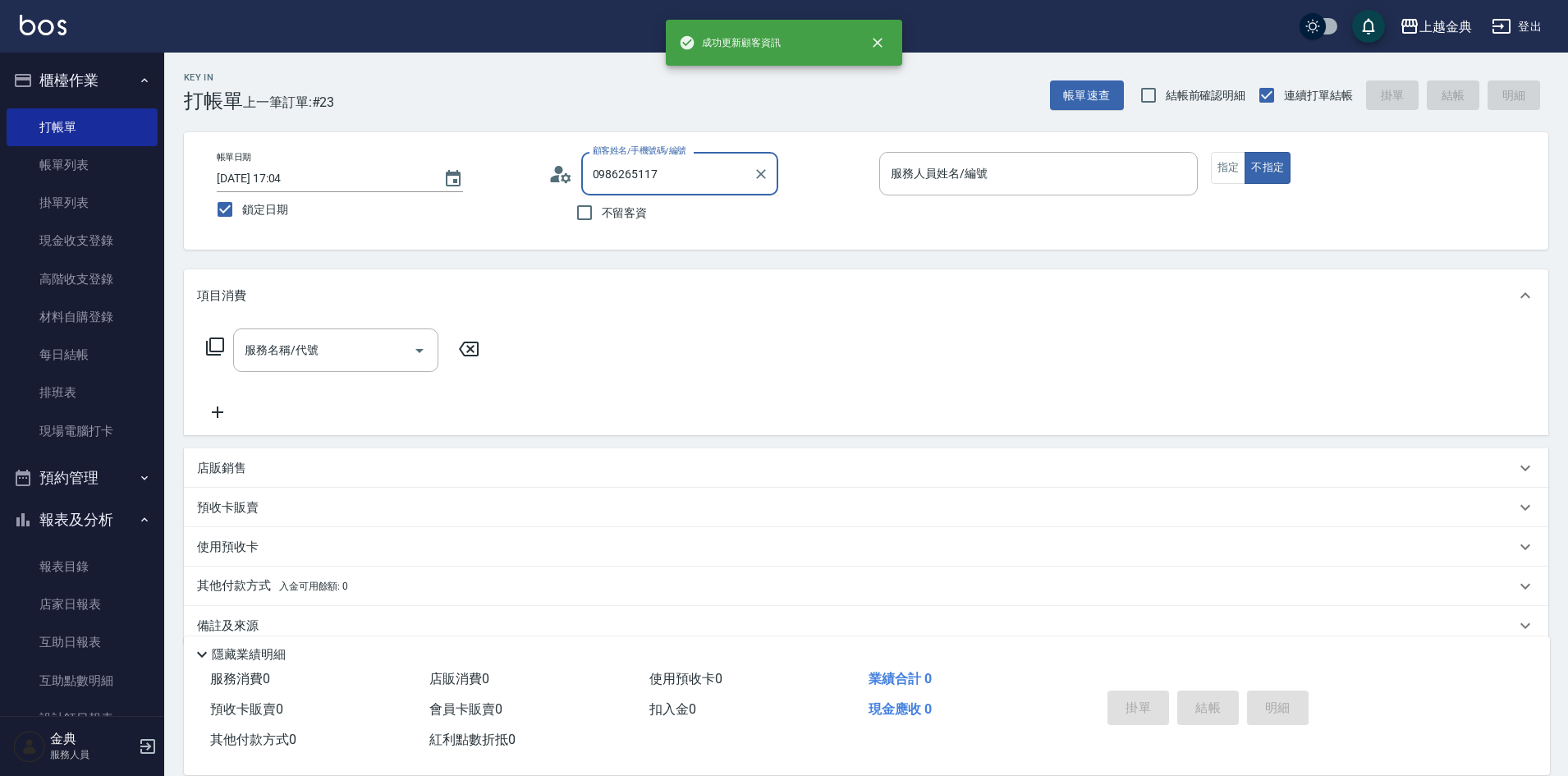
click at [737, 174] on input "0986265117" at bounding box center [667, 174] width 158 height 29
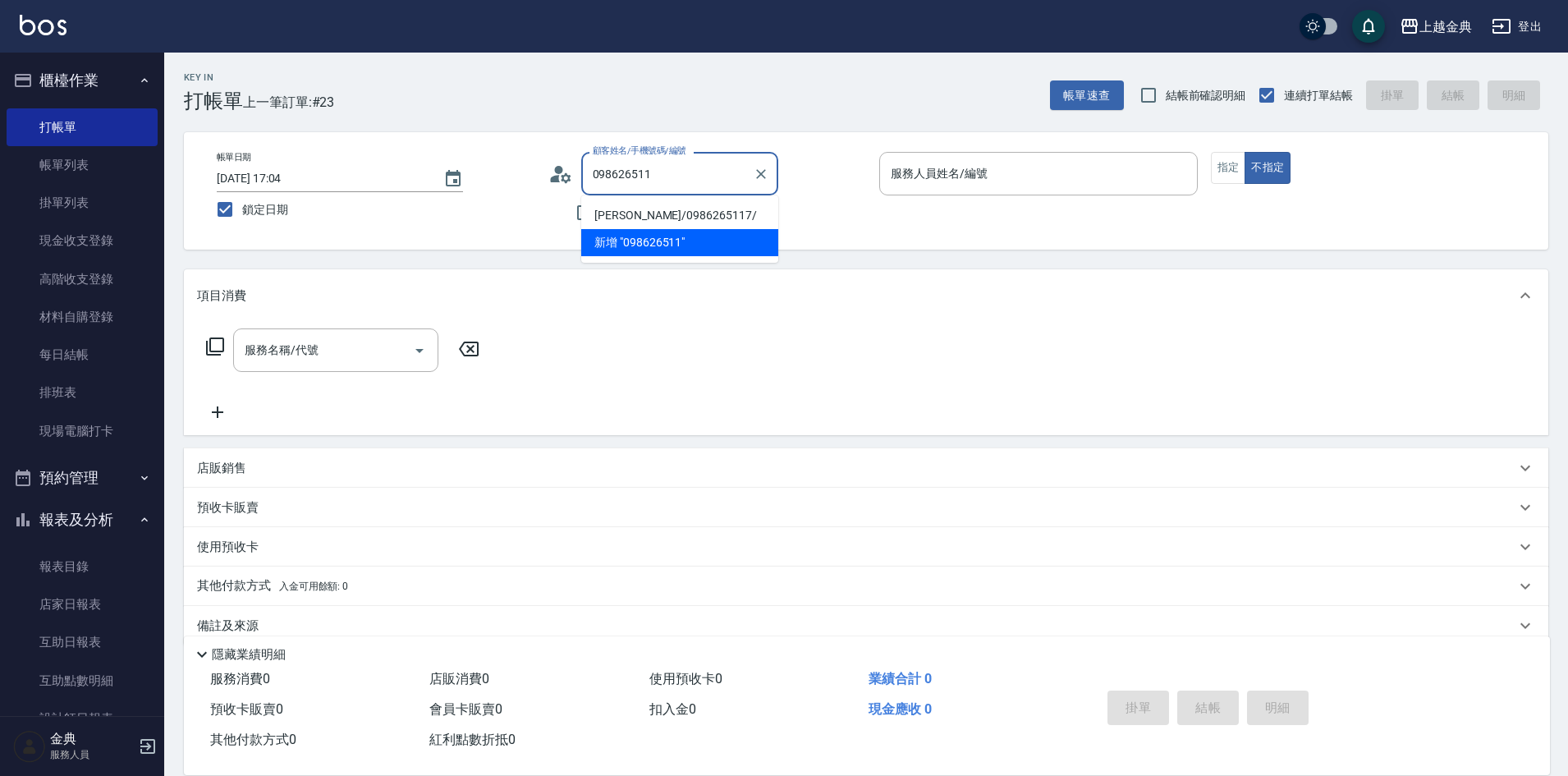
click at [667, 206] on li "[PERSON_NAME]/0986265117/" at bounding box center [679, 216] width 197 height 27
type input "[PERSON_NAME]/0986265117/"
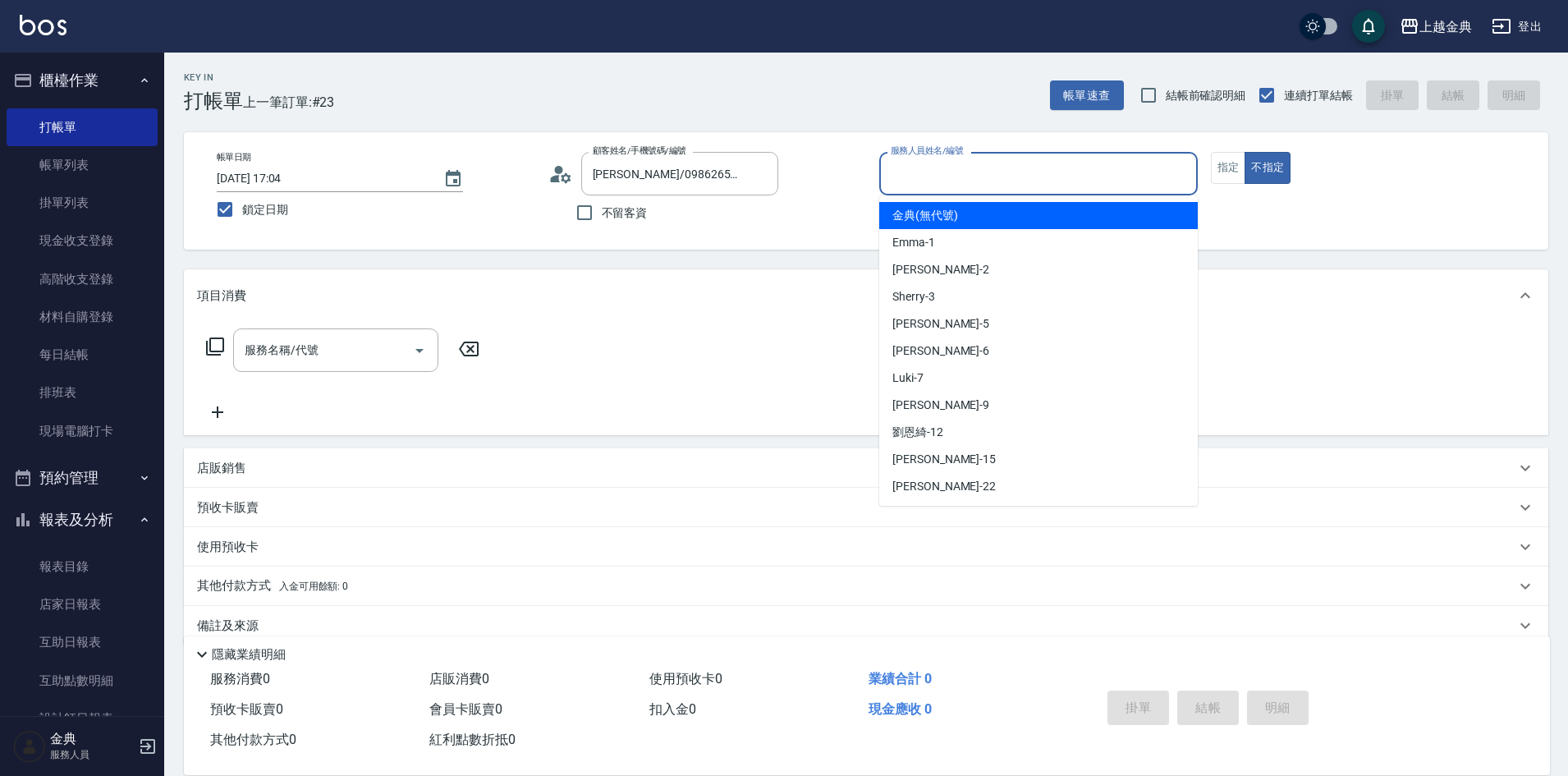
click at [974, 179] on input "服務人員姓名/編號" at bounding box center [1038, 174] width 304 height 29
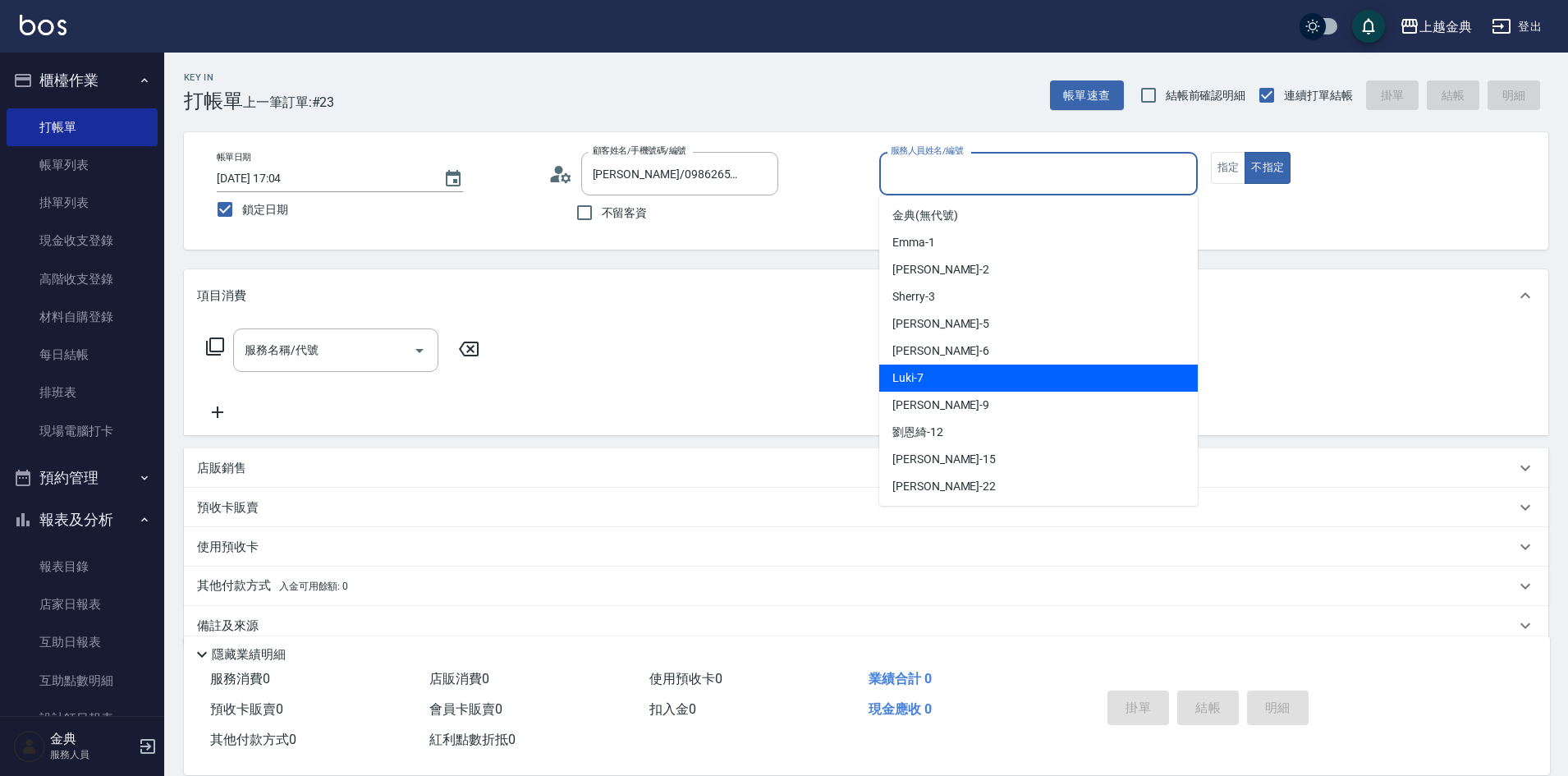
click at [1005, 376] on div "Luki -7" at bounding box center [1038, 378] width 319 height 27
type input "Luki-7"
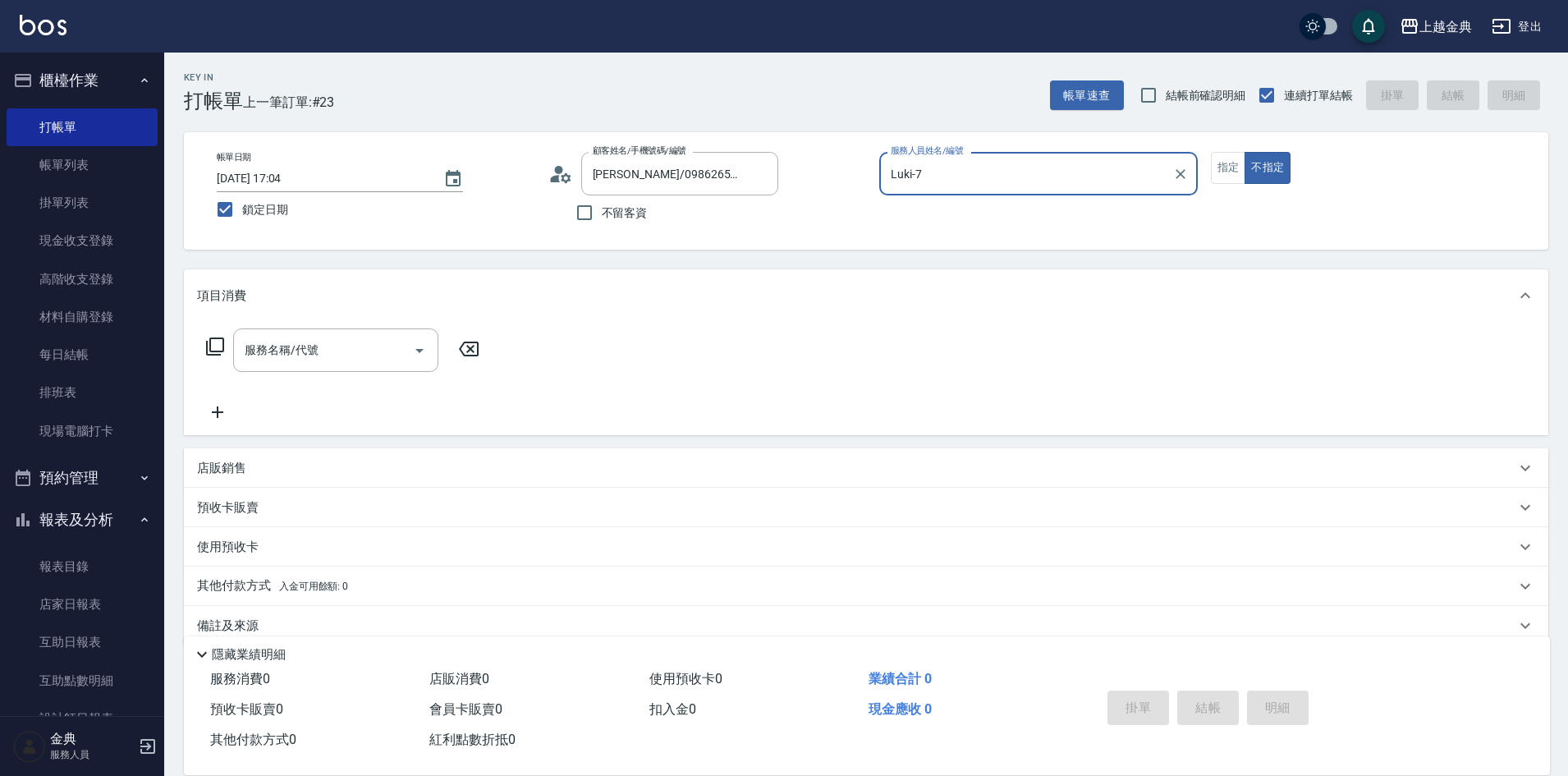
click at [214, 338] on icon at bounding box center [215, 346] width 18 height 18
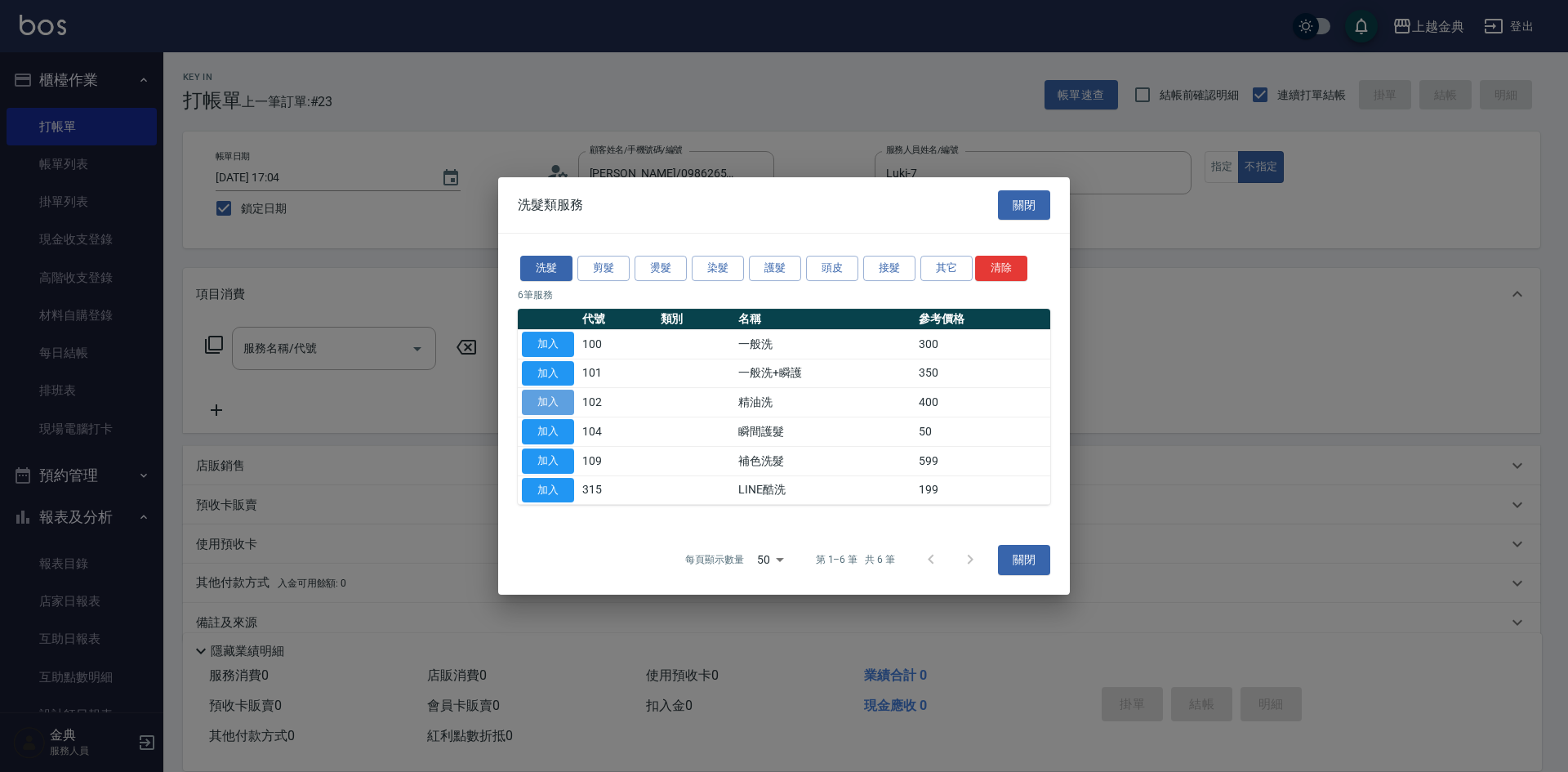
click at [563, 402] on button "加入" at bounding box center [548, 402] width 53 height 25
type input "精油洗(102)"
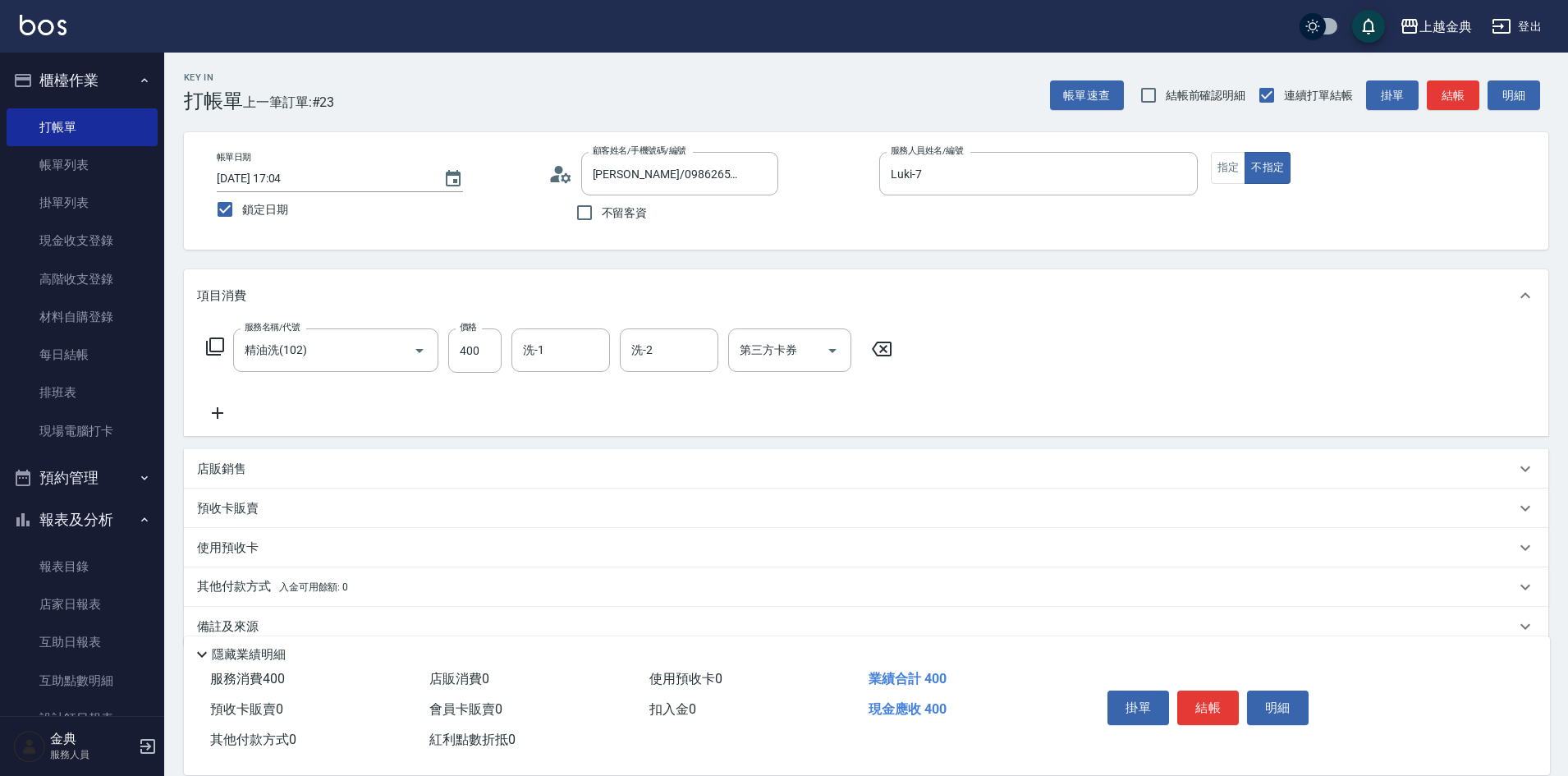
click at [253, 497] on div "預收卡販賣" at bounding box center [865, 508] width 1364 height 39
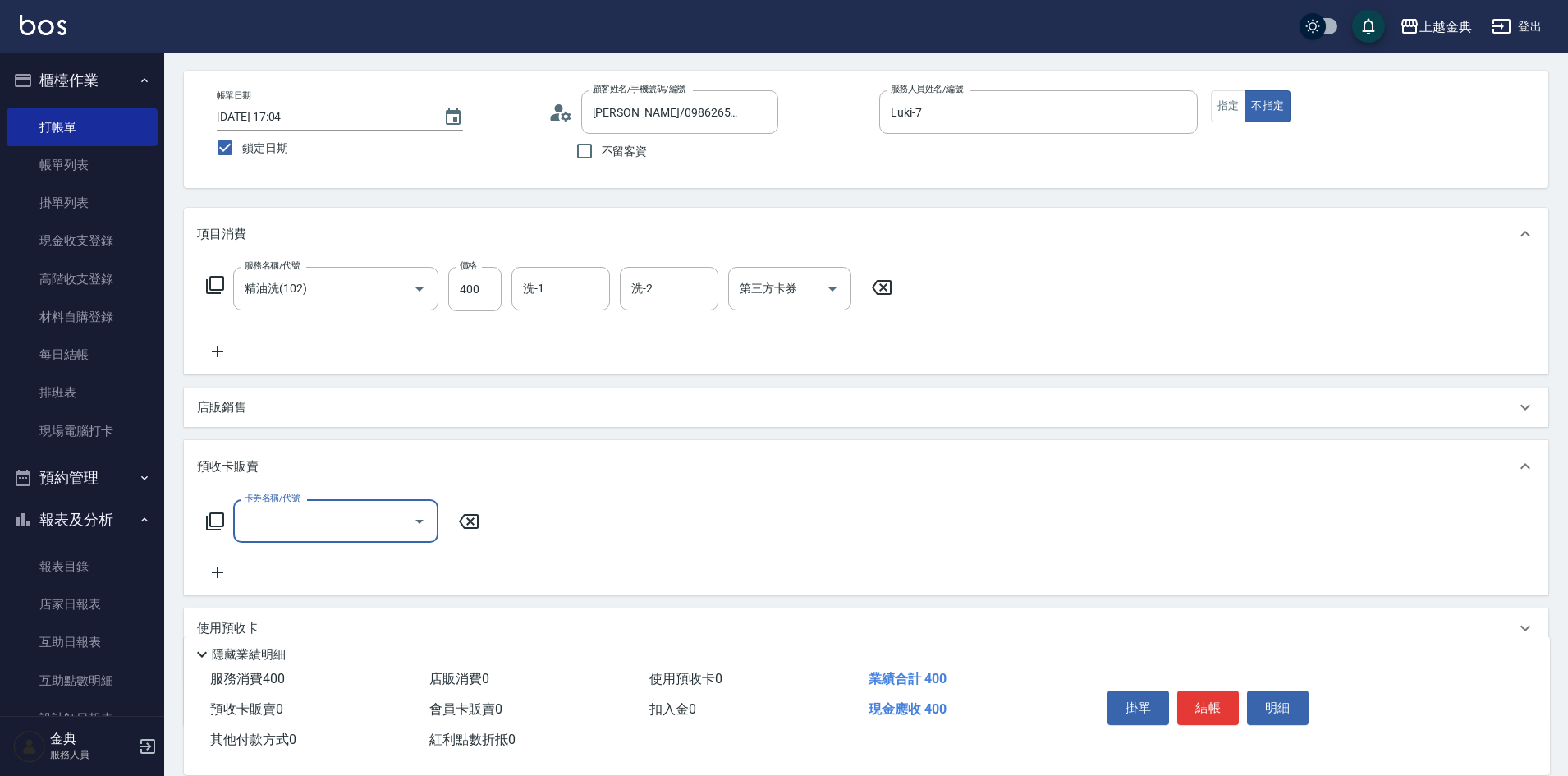
scroll to position [164, 0]
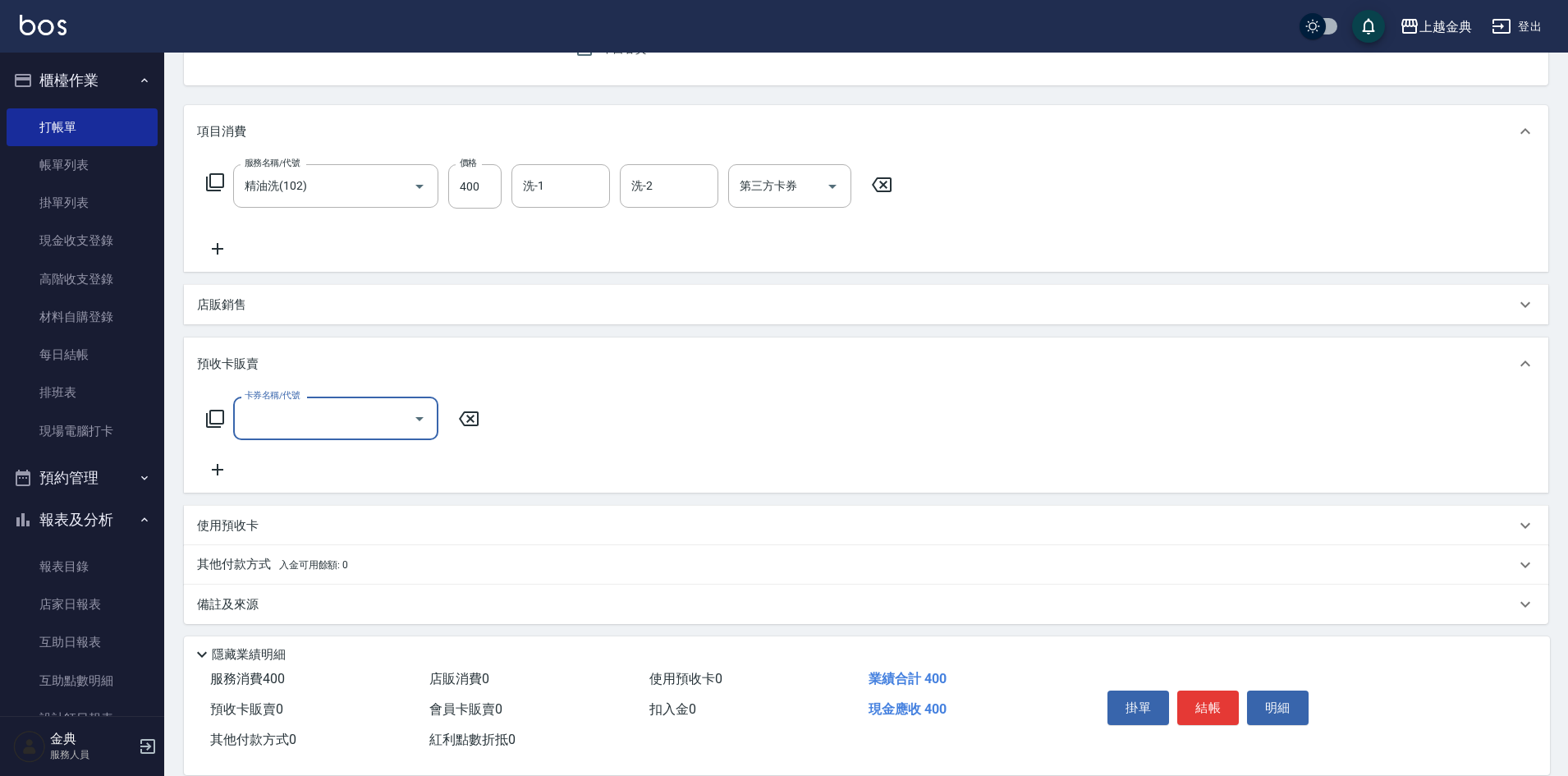
click at [213, 417] on icon at bounding box center [215, 418] width 19 height 19
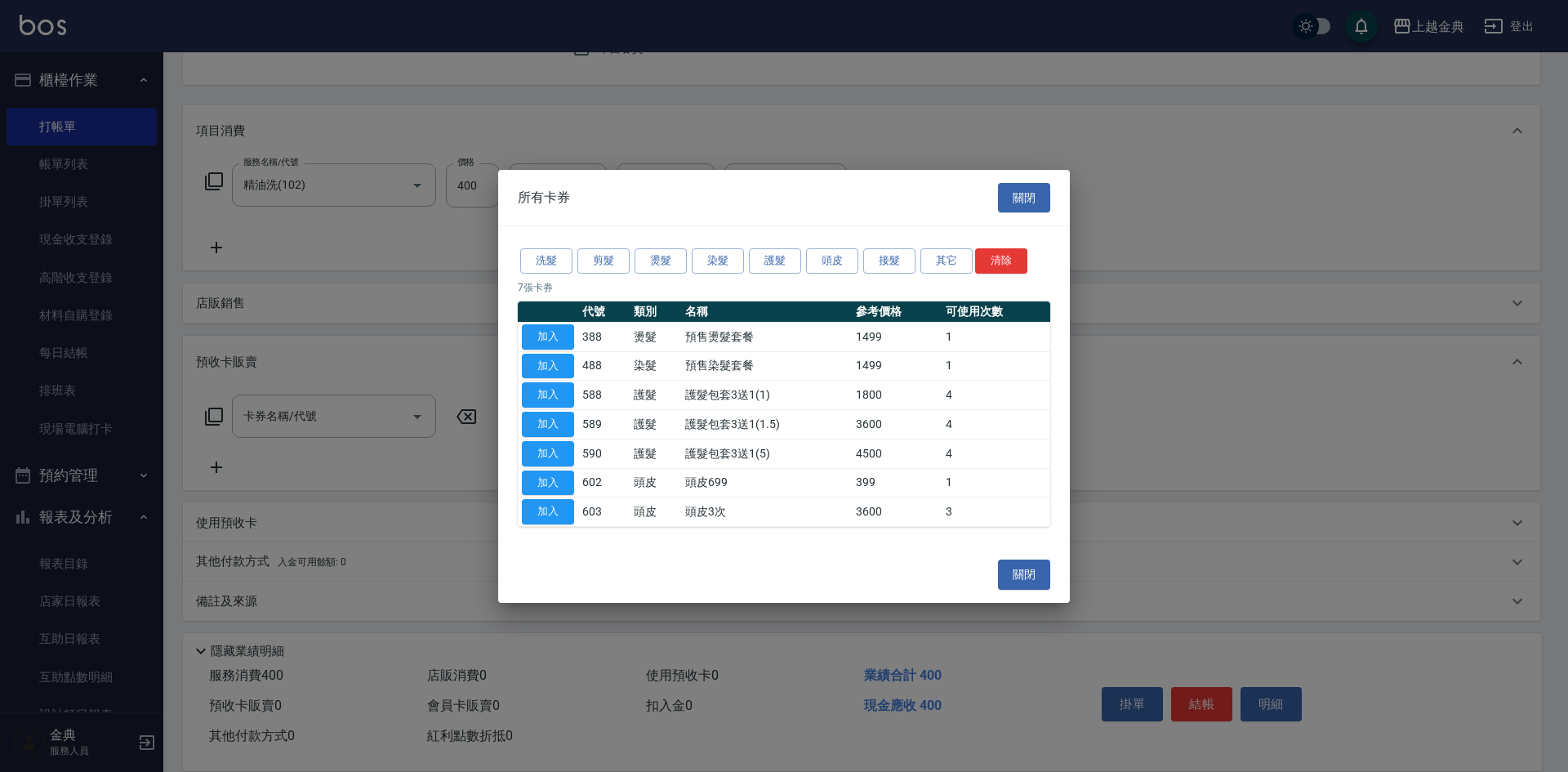
click at [630, 257] on div "洗髮 剪髮 燙髮 染髮 護髮 頭皮 接髮 其它 清除" at bounding box center [784, 261] width 532 height 30
click at [682, 257] on button "燙髮" at bounding box center [661, 261] width 53 height 25
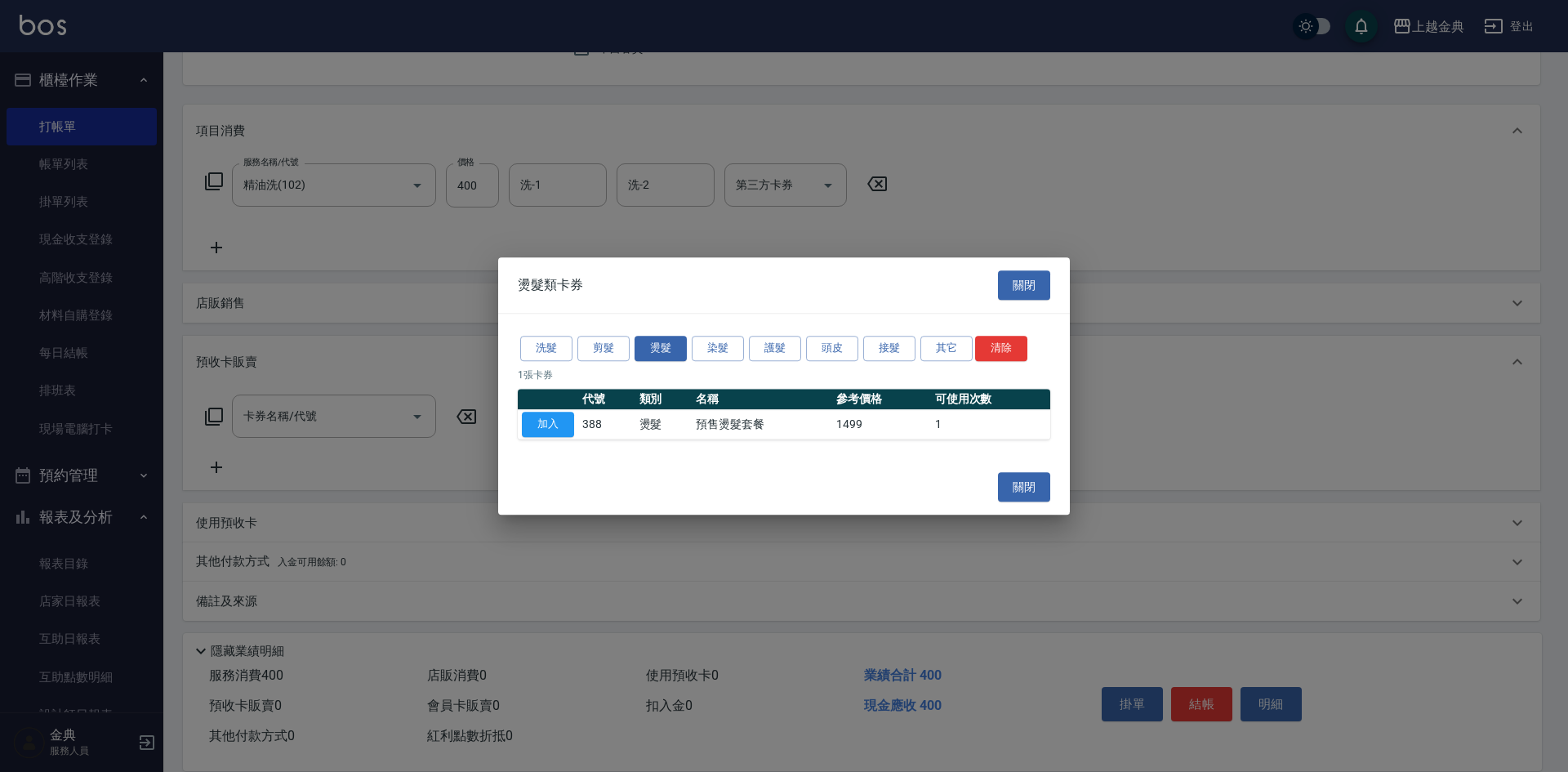
click at [566, 447] on div "洗髮 剪髮 燙髮 染髮 護髮 頭皮 接髮 其它 清除 1 [PERSON_NAME] 代號 類別 名稱 參考價格 可使用次數 加入 388 燙髮 預售燙髮套餐…" at bounding box center [784, 386] width 572 height 145
click at [551, 423] on button "加入" at bounding box center [548, 424] width 53 height 25
type input "預售燙髮套餐(388)"
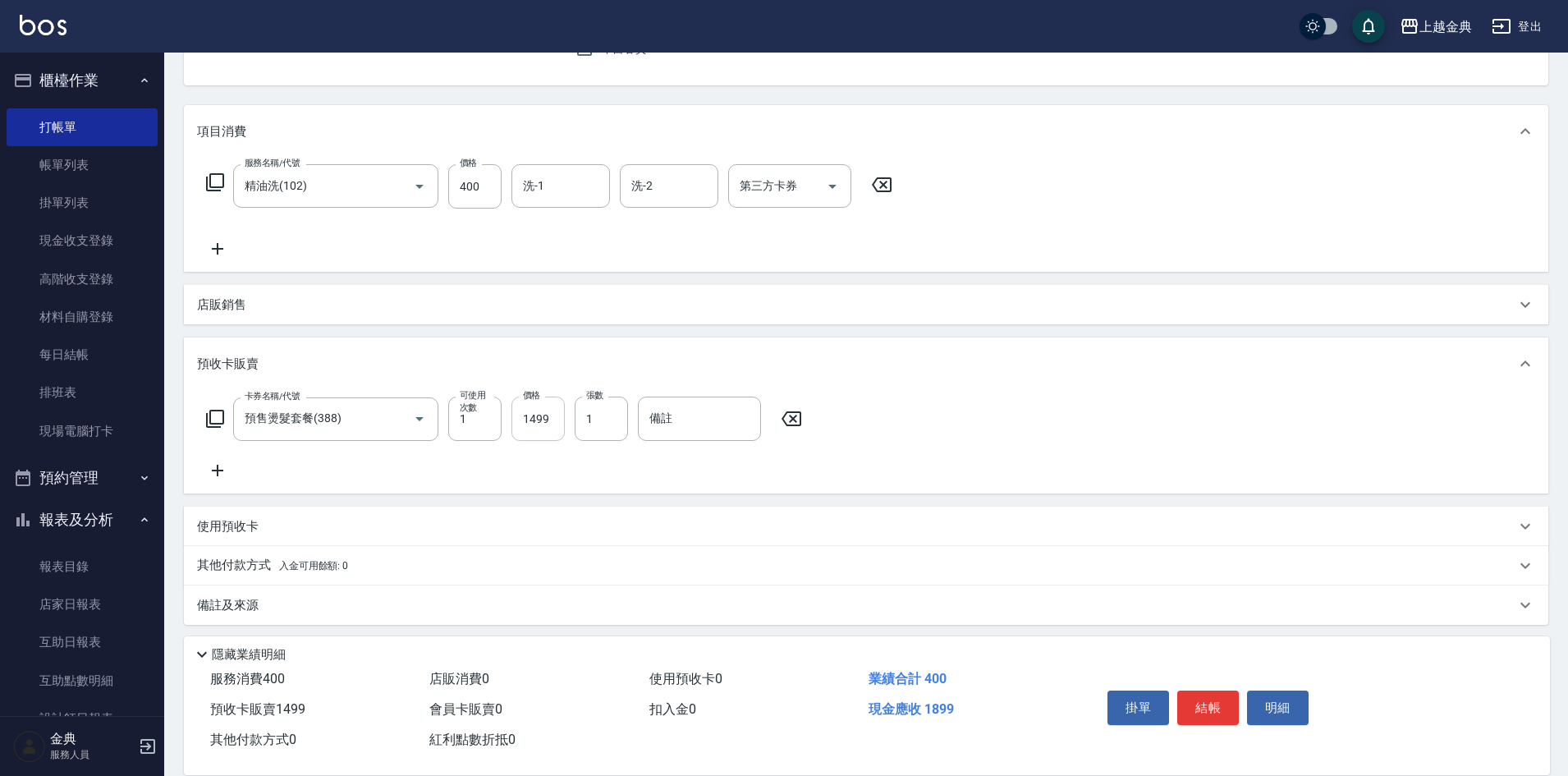
click at [518, 419] on input "1499" at bounding box center [538, 419] width 54 height 44
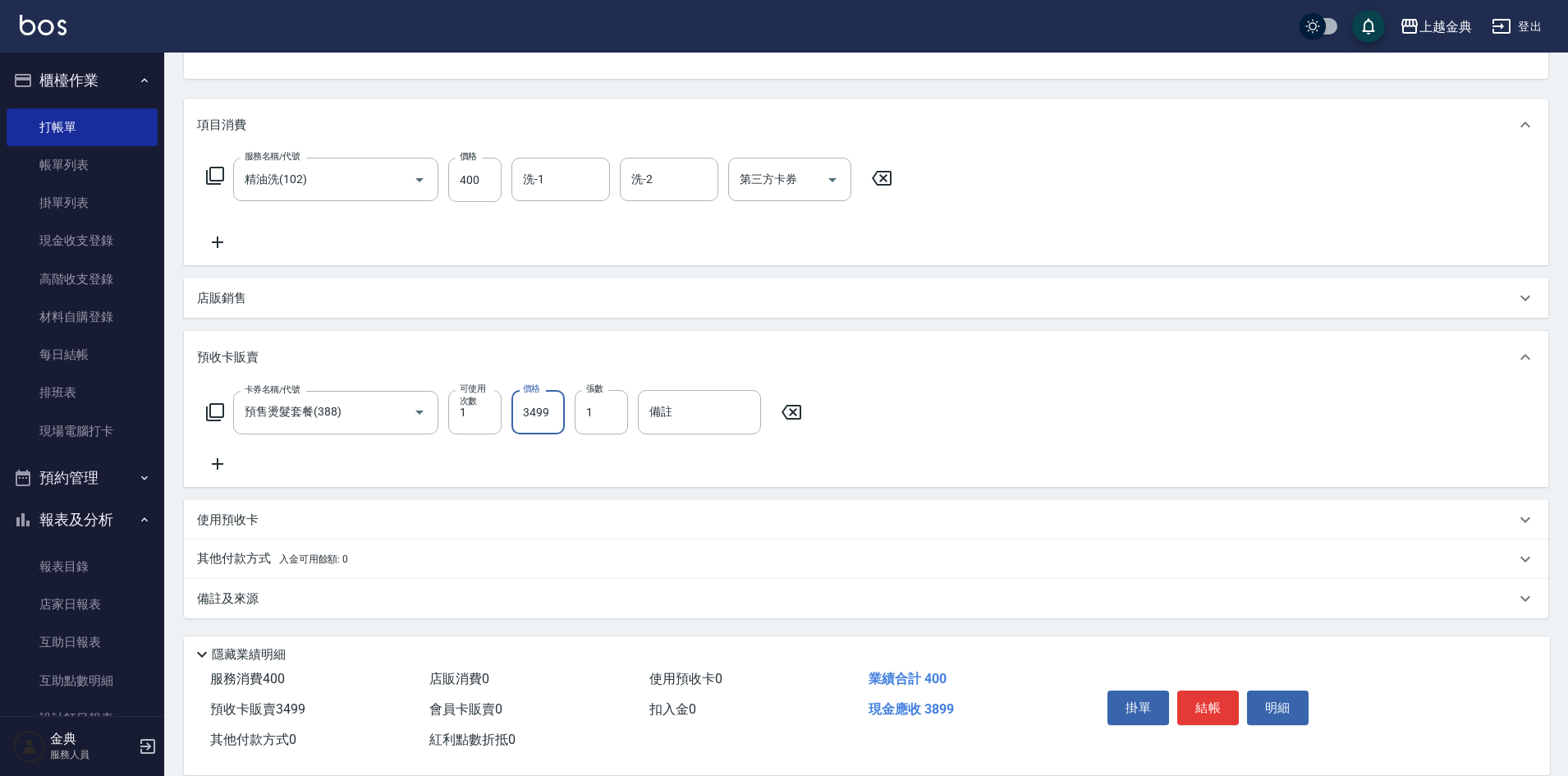
type input "3499"
click at [283, 548] on div "其他付款方式 入金可用餘額: 0" at bounding box center [865, 559] width 1364 height 39
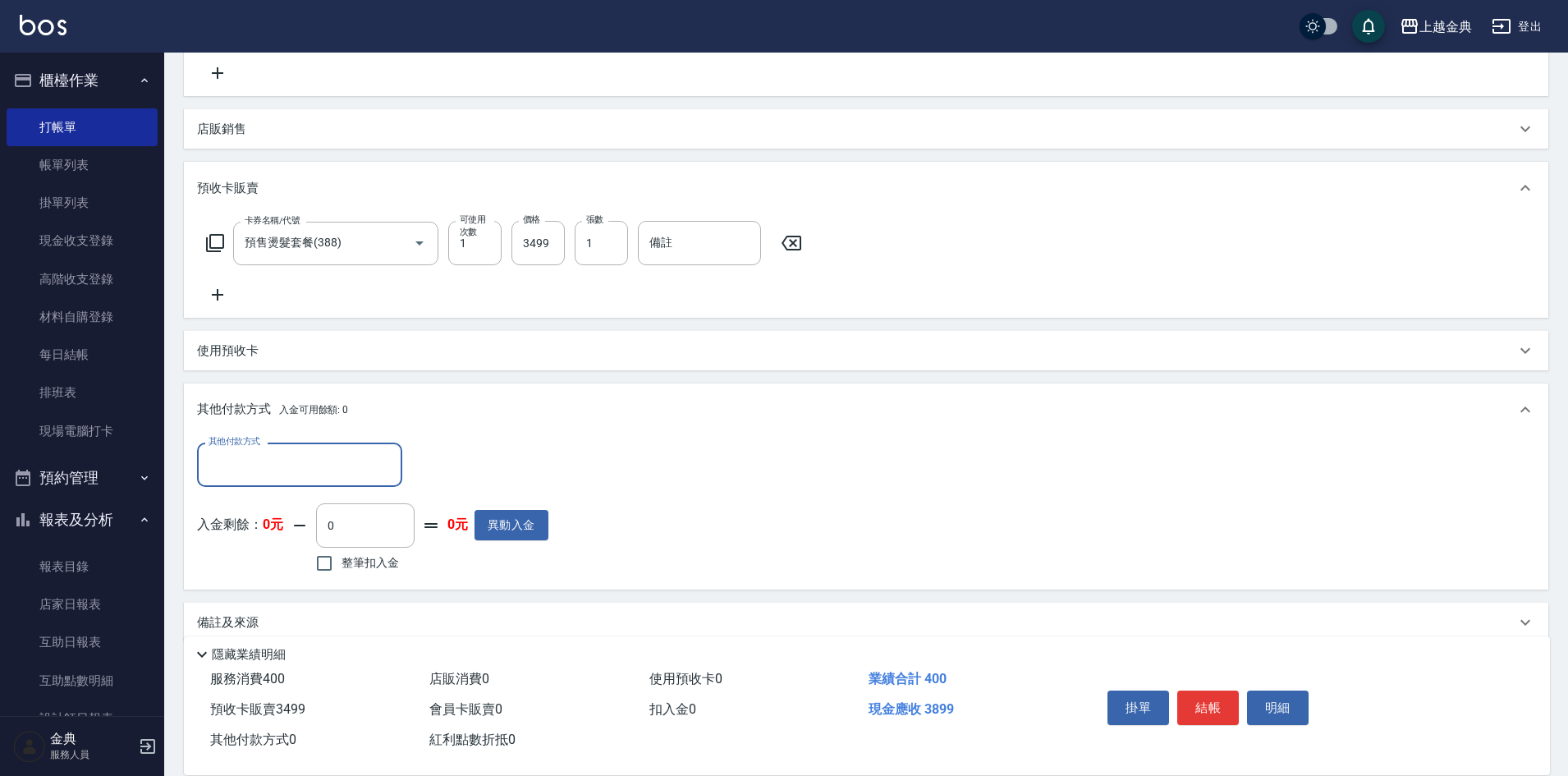
scroll to position [363, 0]
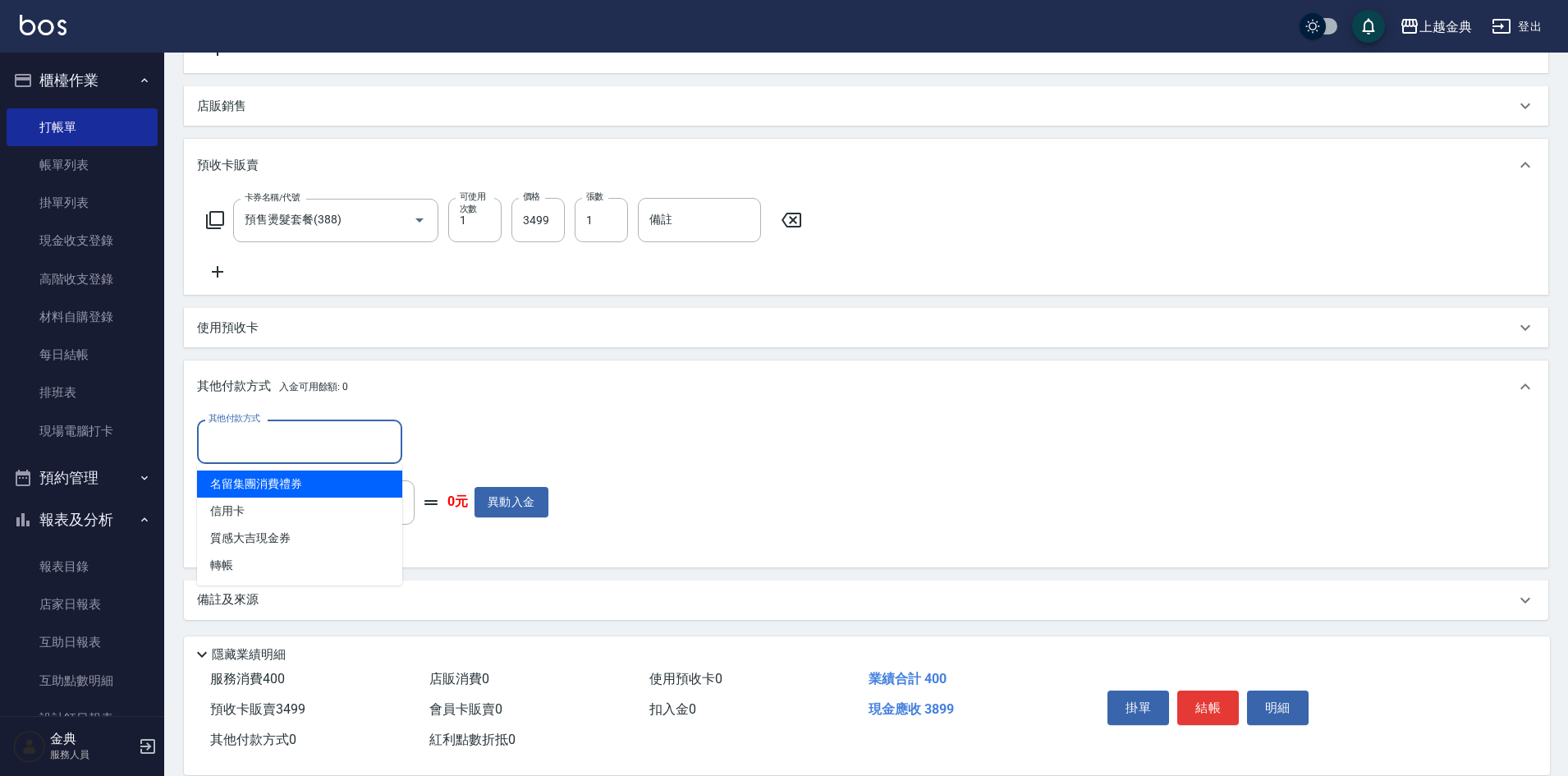
drag, startPoint x: 252, startPoint y: 445, endPoint x: 254, endPoint y: 456, distance: 11.2
click at [252, 444] on input "其他付款方式" at bounding box center [299, 441] width 190 height 29
click at [257, 522] on span "信用卡" at bounding box center [299, 511] width 205 height 27
type input "信用卡"
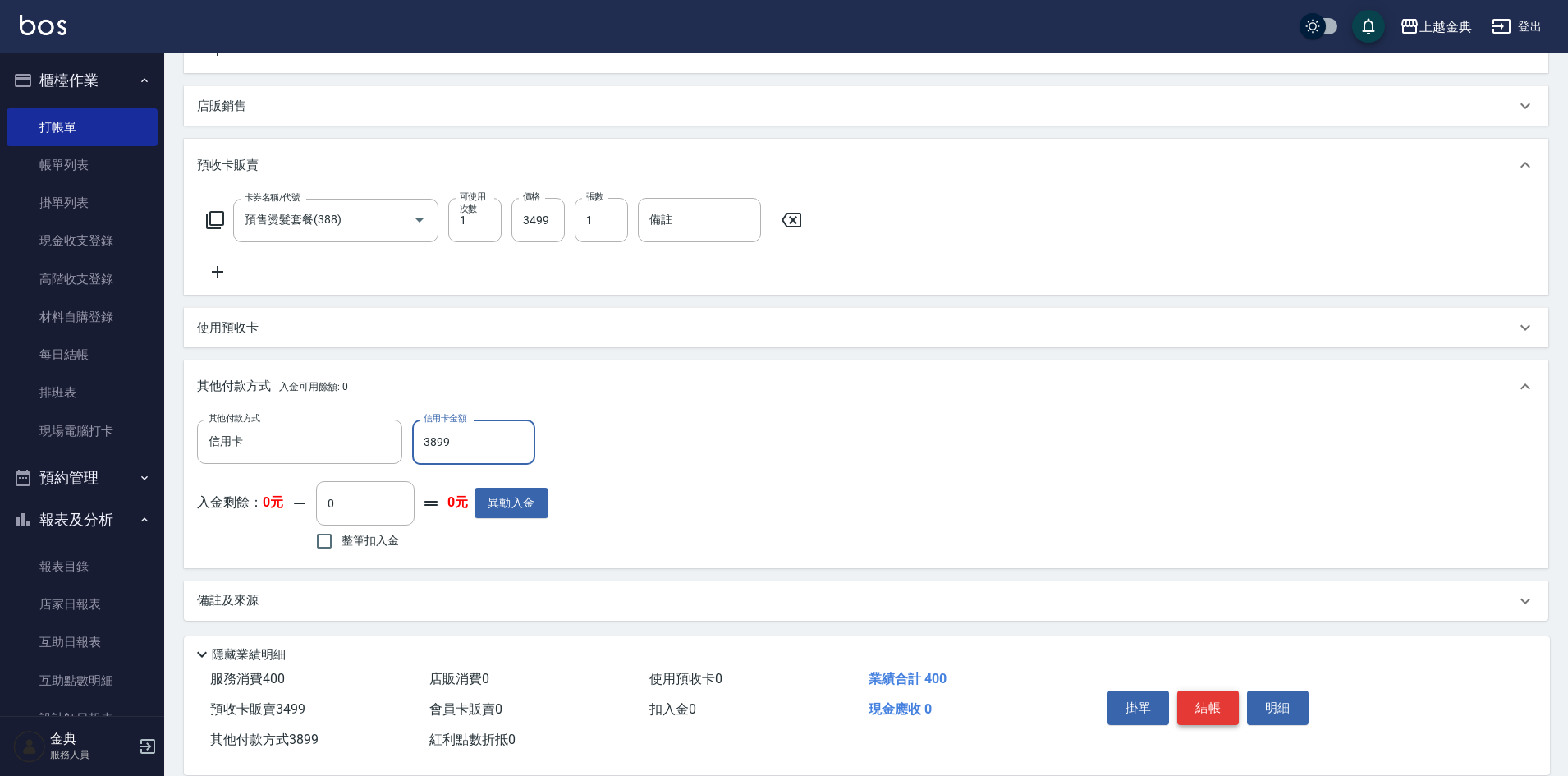
type input "3899"
click at [1196, 690] on button "結帳" at bounding box center [1207, 707] width 61 height 34
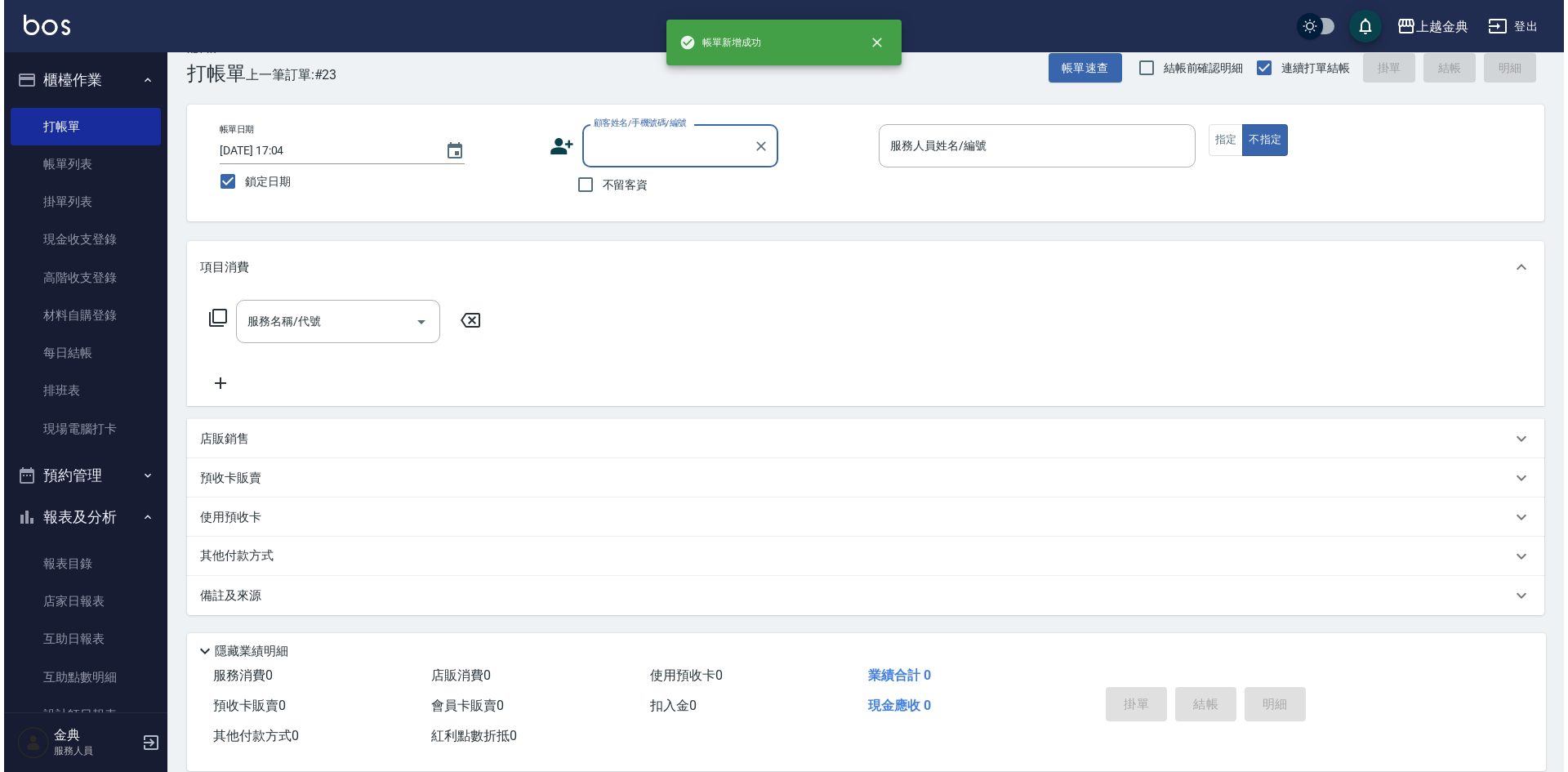
scroll to position [0, 0]
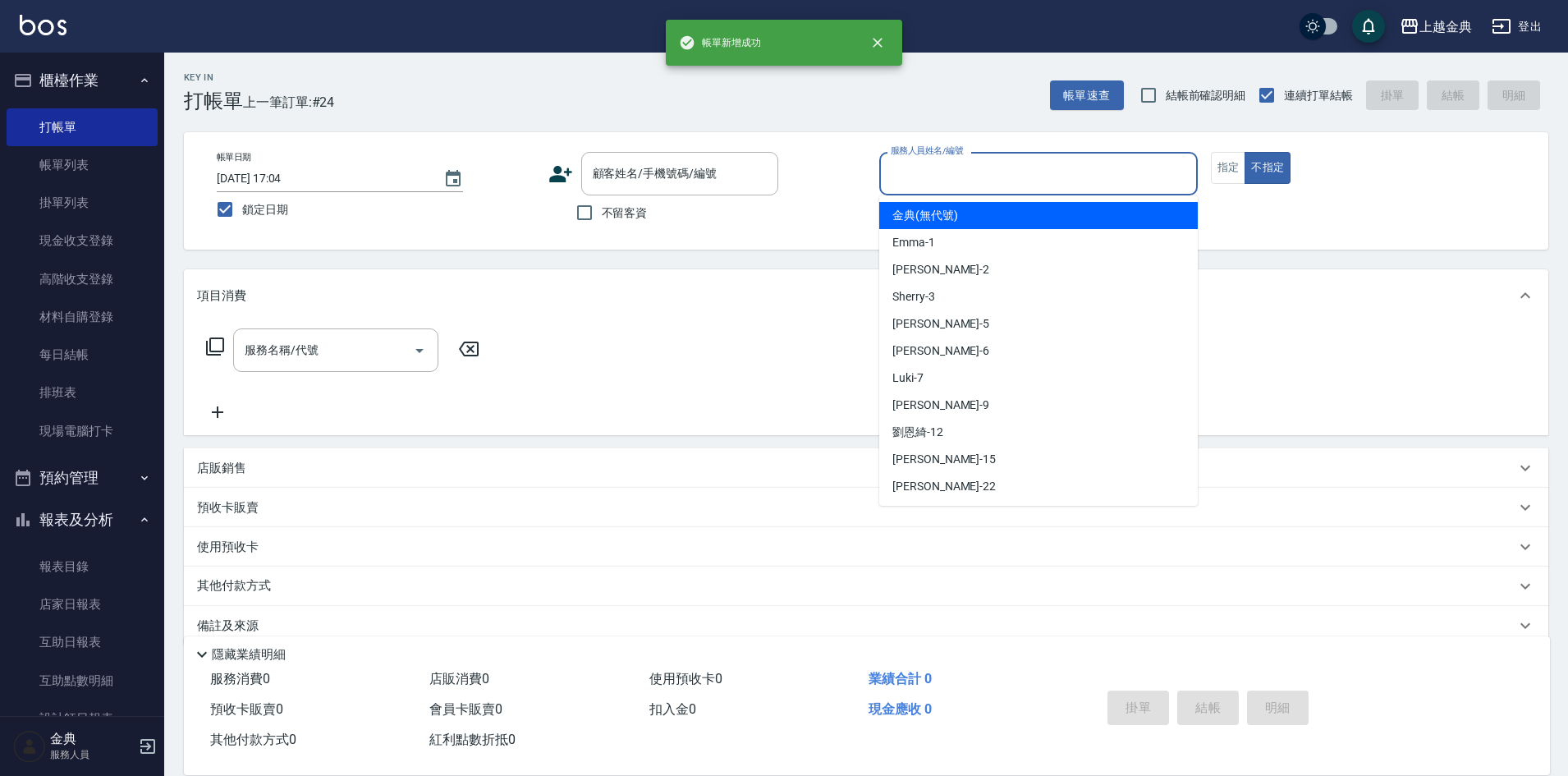
click at [1114, 165] on input "服務人員姓名/編號" at bounding box center [1038, 174] width 304 height 29
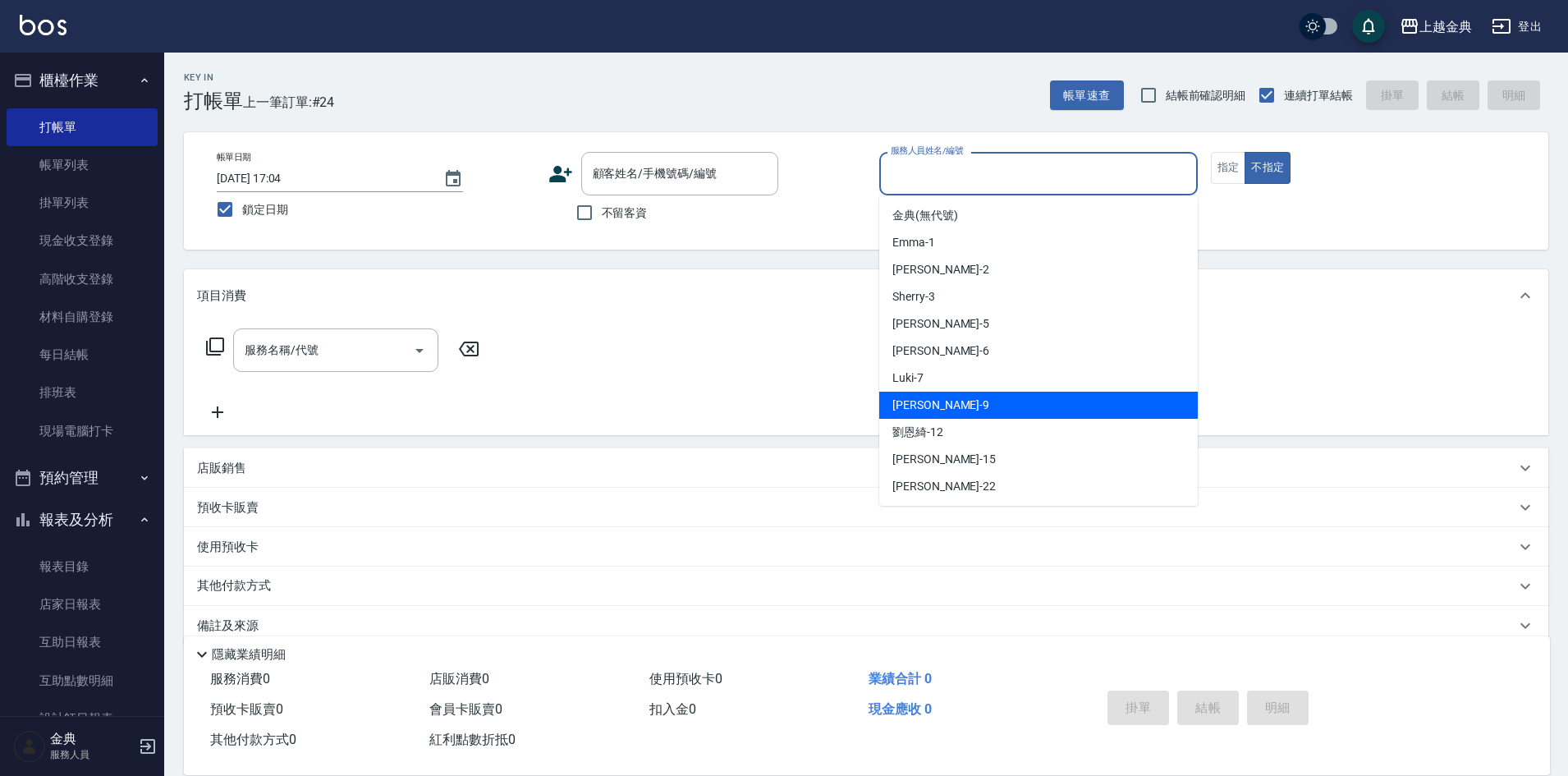
click at [1048, 398] on div "[PERSON_NAME] -9" at bounding box center [1038, 405] width 319 height 27
type input "[PERSON_NAME]-9"
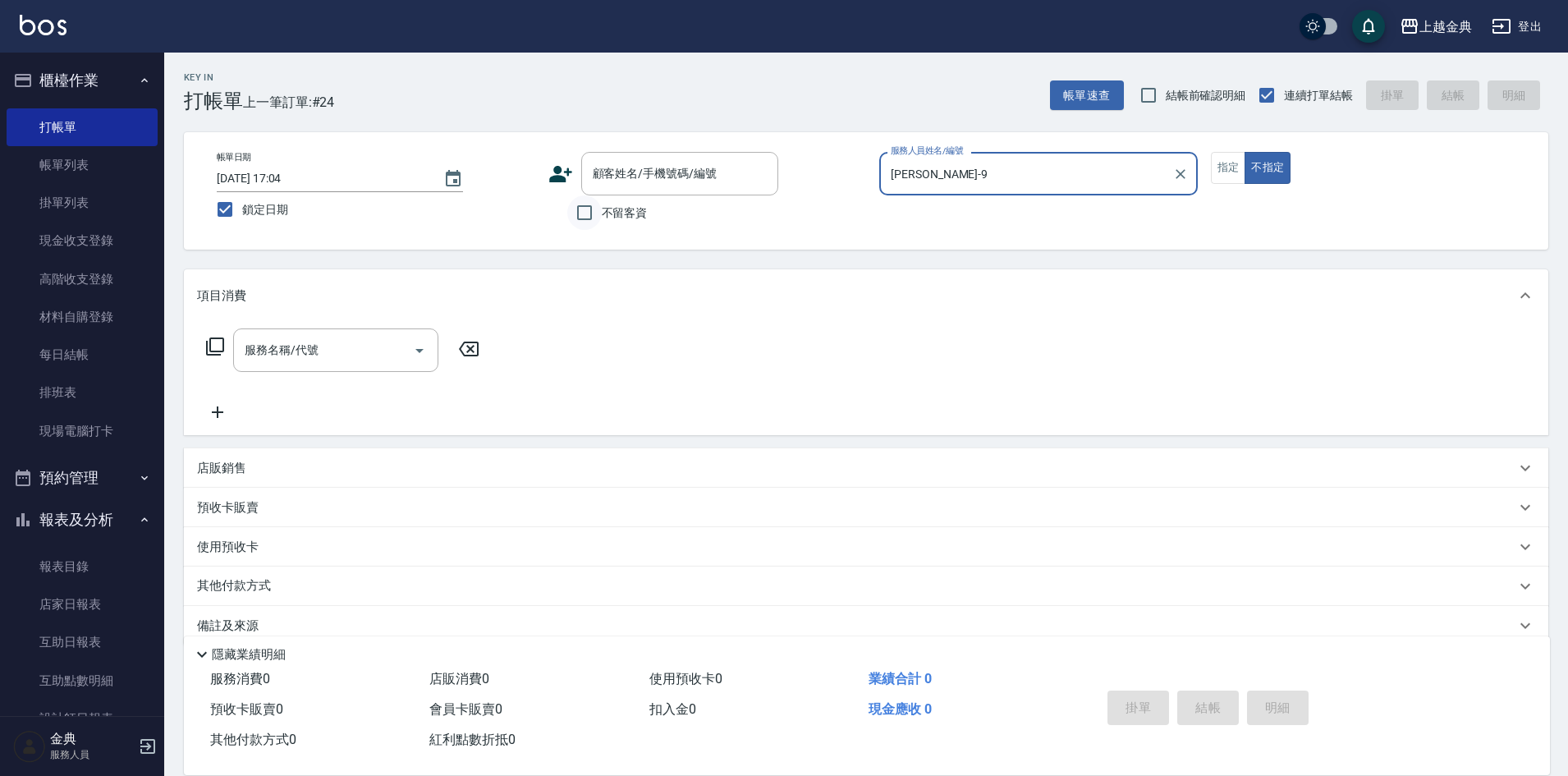
click at [597, 227] on input "不留客資" at bounding box center [584, 212] width 34 height 34
checkbox input "true"
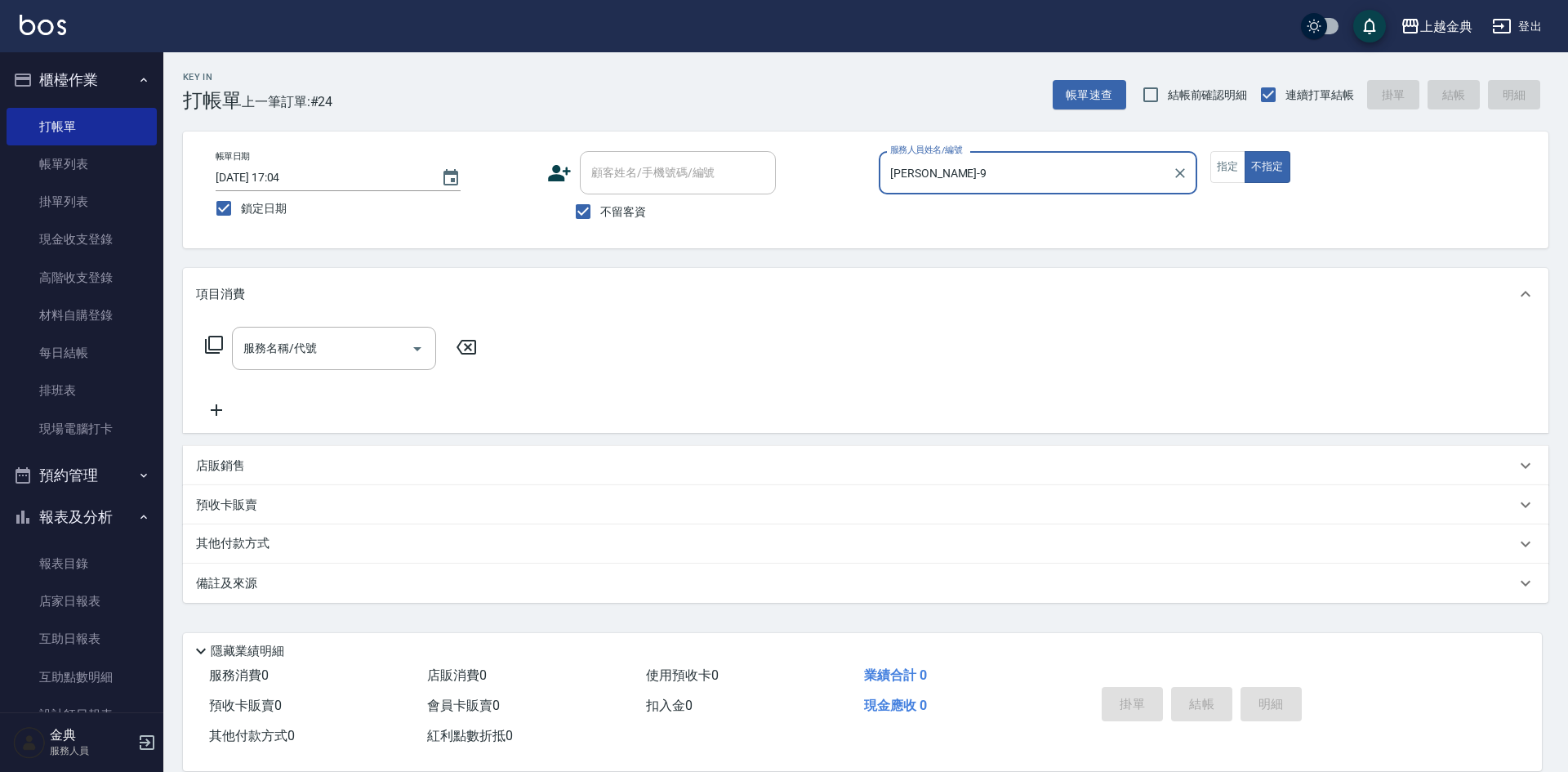
click at [214, 344] on icon at bounding box center [214, 344] width 19 height 19
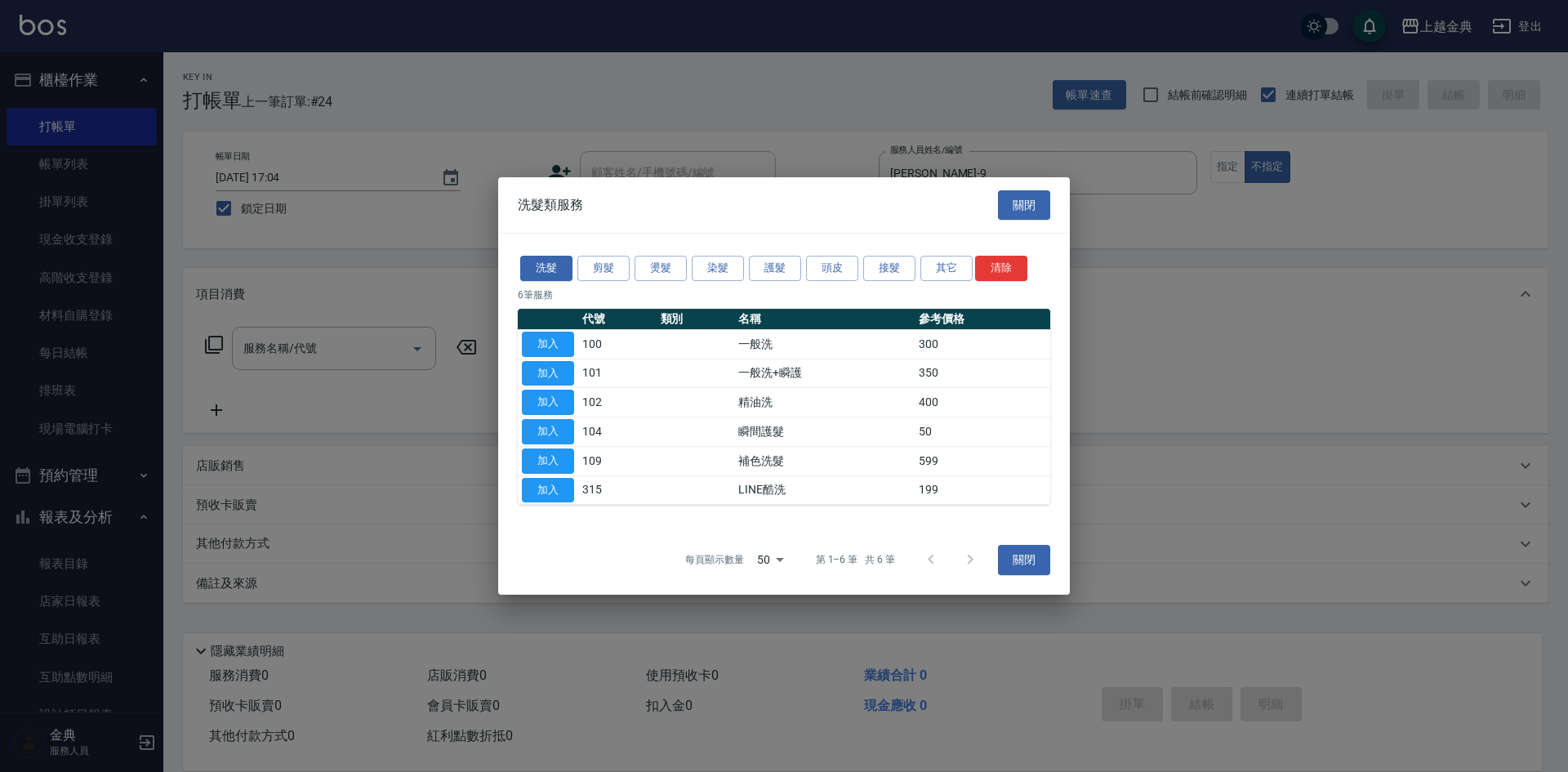
click at [561, 401] on button "加入" at bounding box center [548, 402] width 53 height 25
type input "精油洗(102)"
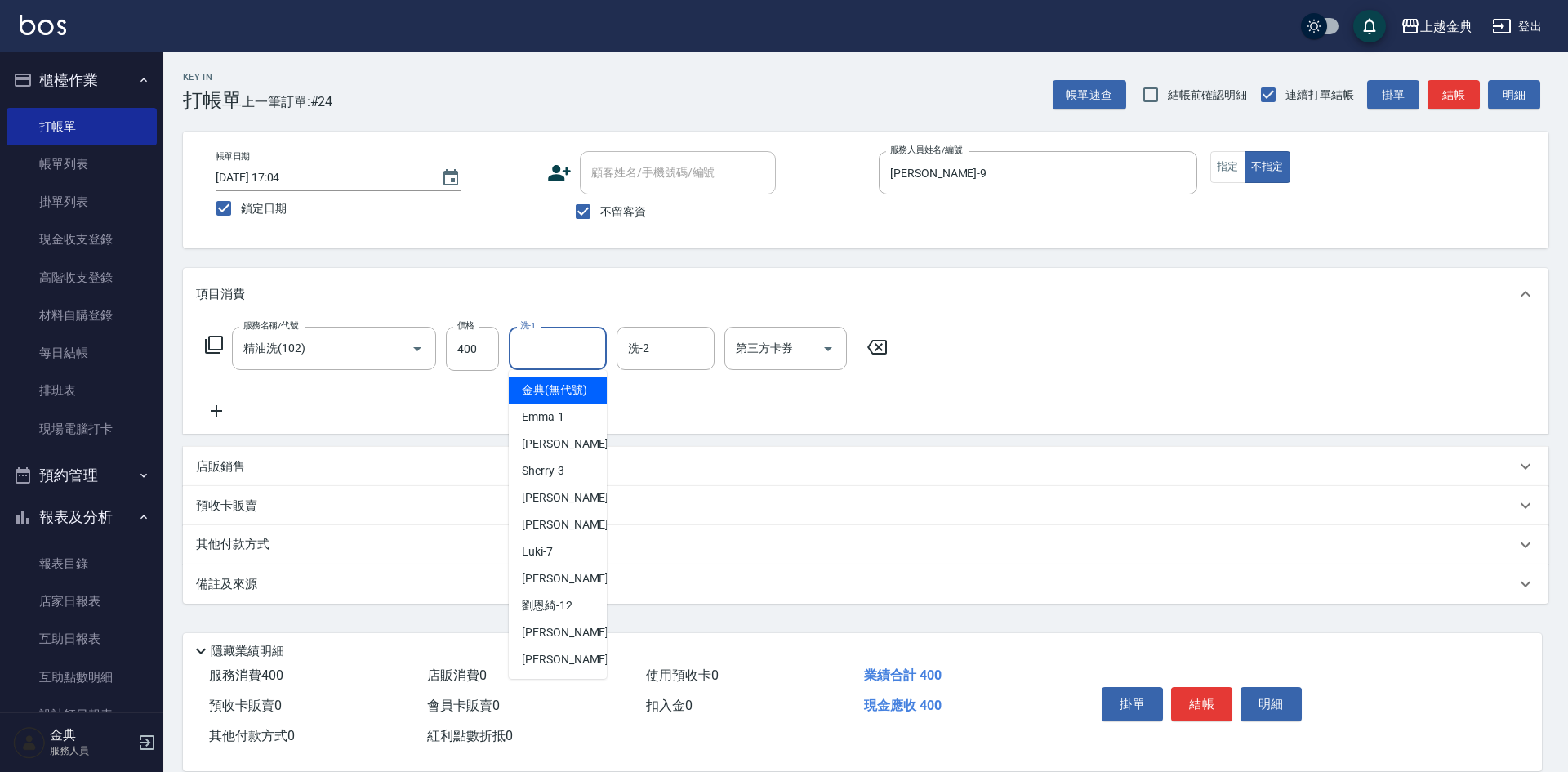
click at [552, 347] on input "洗-1" at bounding box center [558, 348] width 83 height 28
click at [573, 617] on div "[PERSON_NAME]-12" at bounding box center [557, 606] width 98 height 27
type input "[PERSON_NAME]-12"
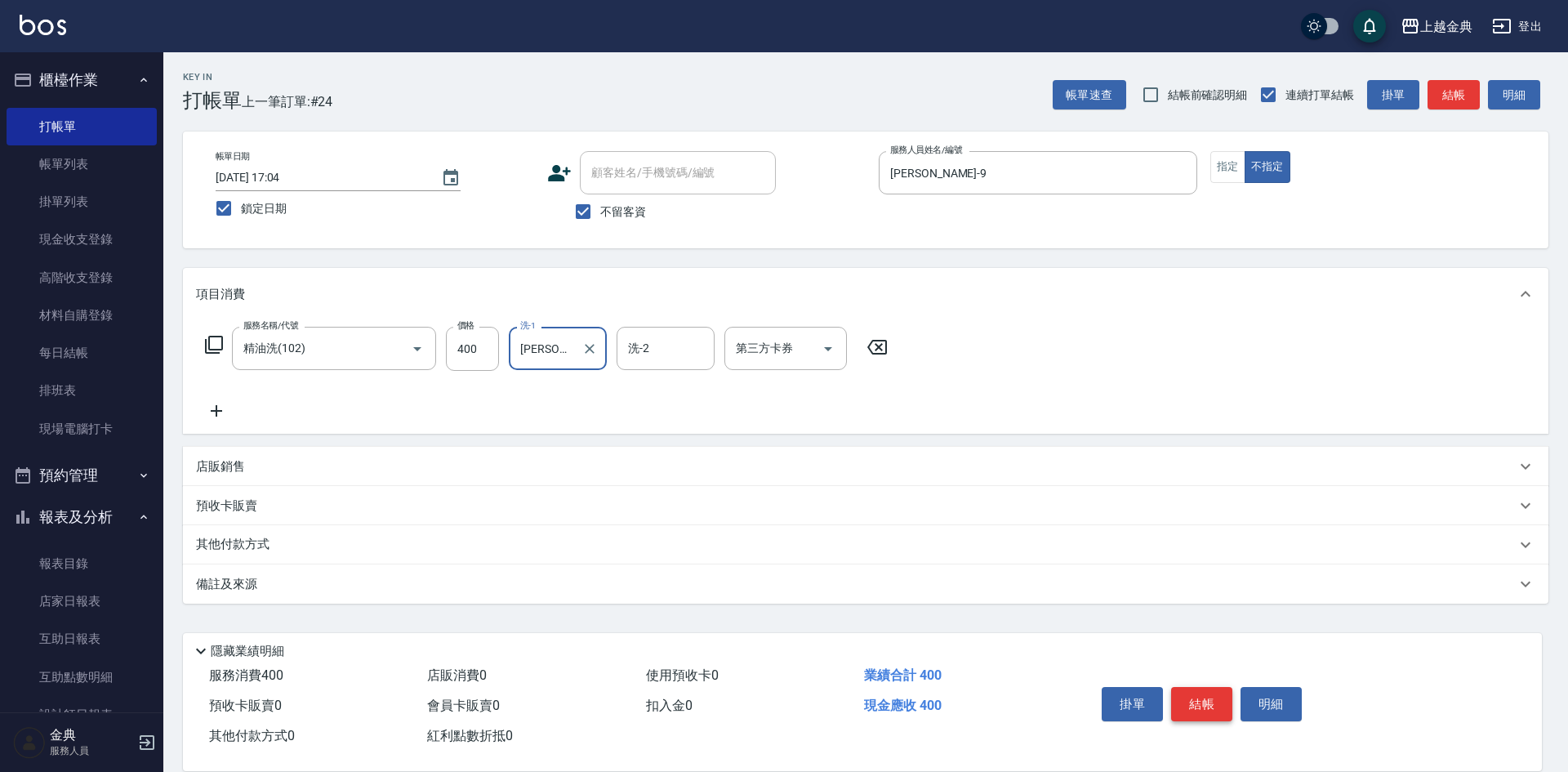
click at [1190, 697] on button "結帳" at bounding box center [1202, 704] width 61 height 34
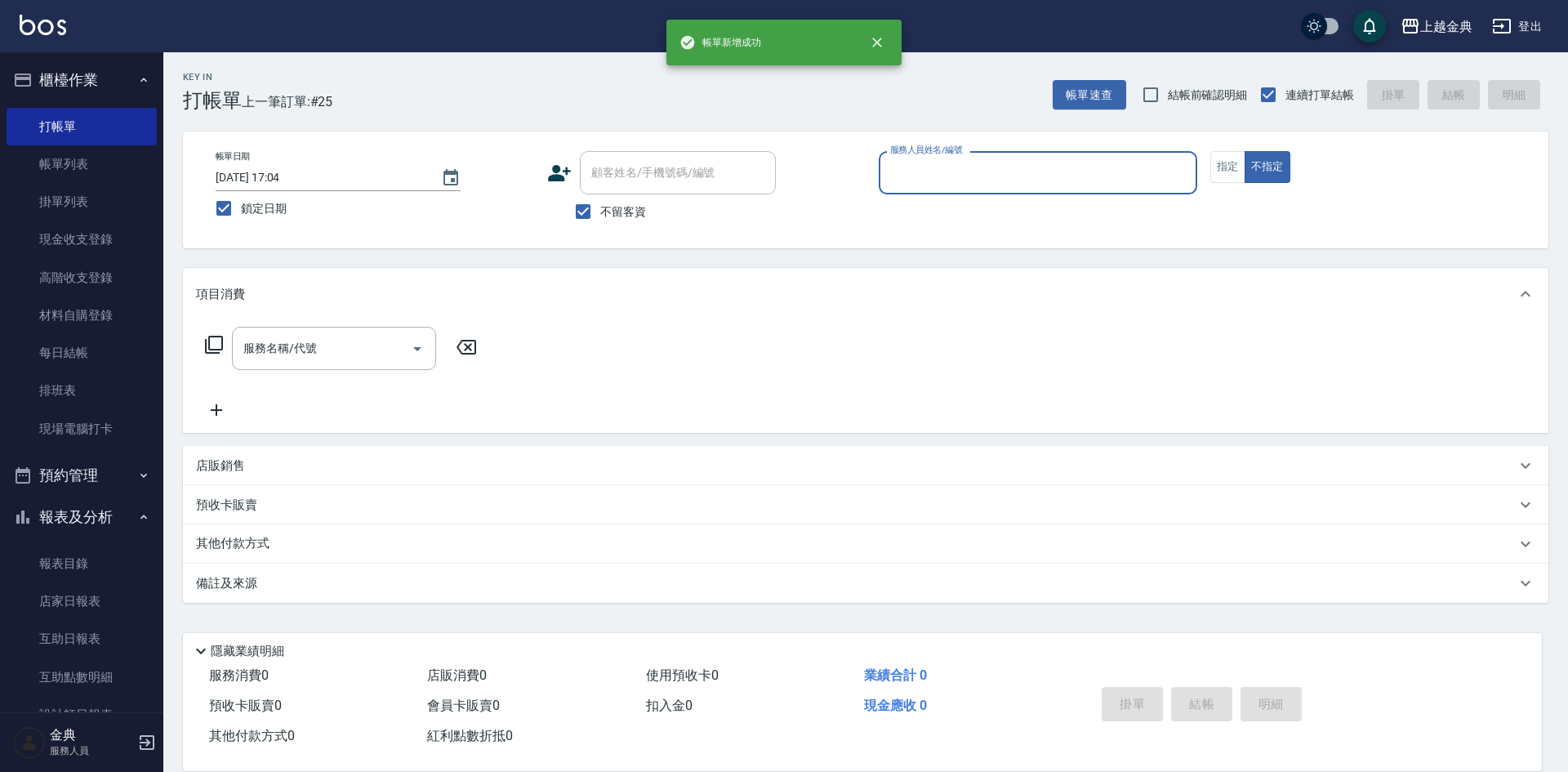
click at [1095, 170] on input "服務人員姓名/編號" at bounding box center [1038, 173] width 304 height 28
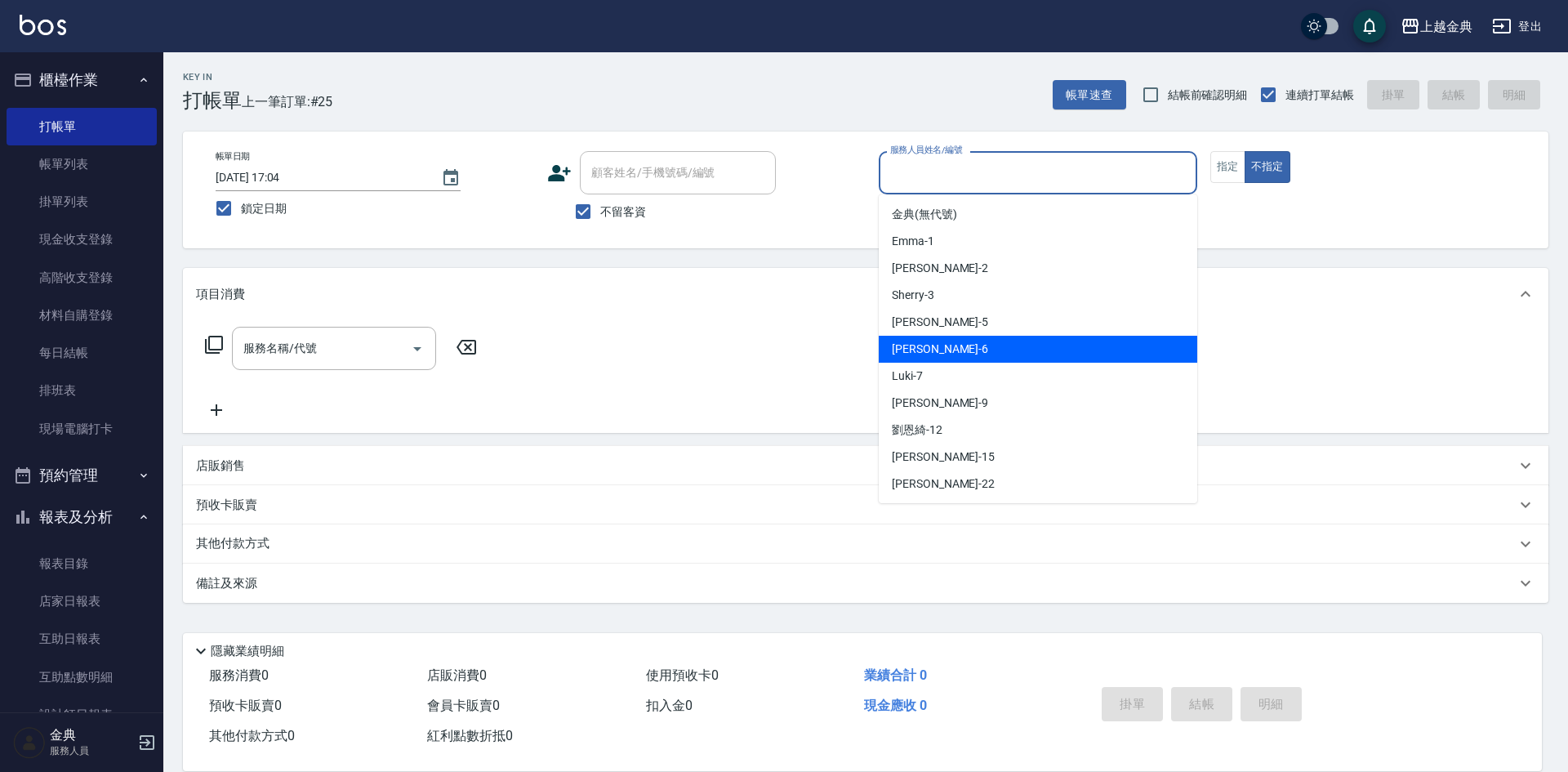
click at [1071, 362] on div "[PERSON_NAME] -6" at bounding box center [1038, 349] width 319 height 27
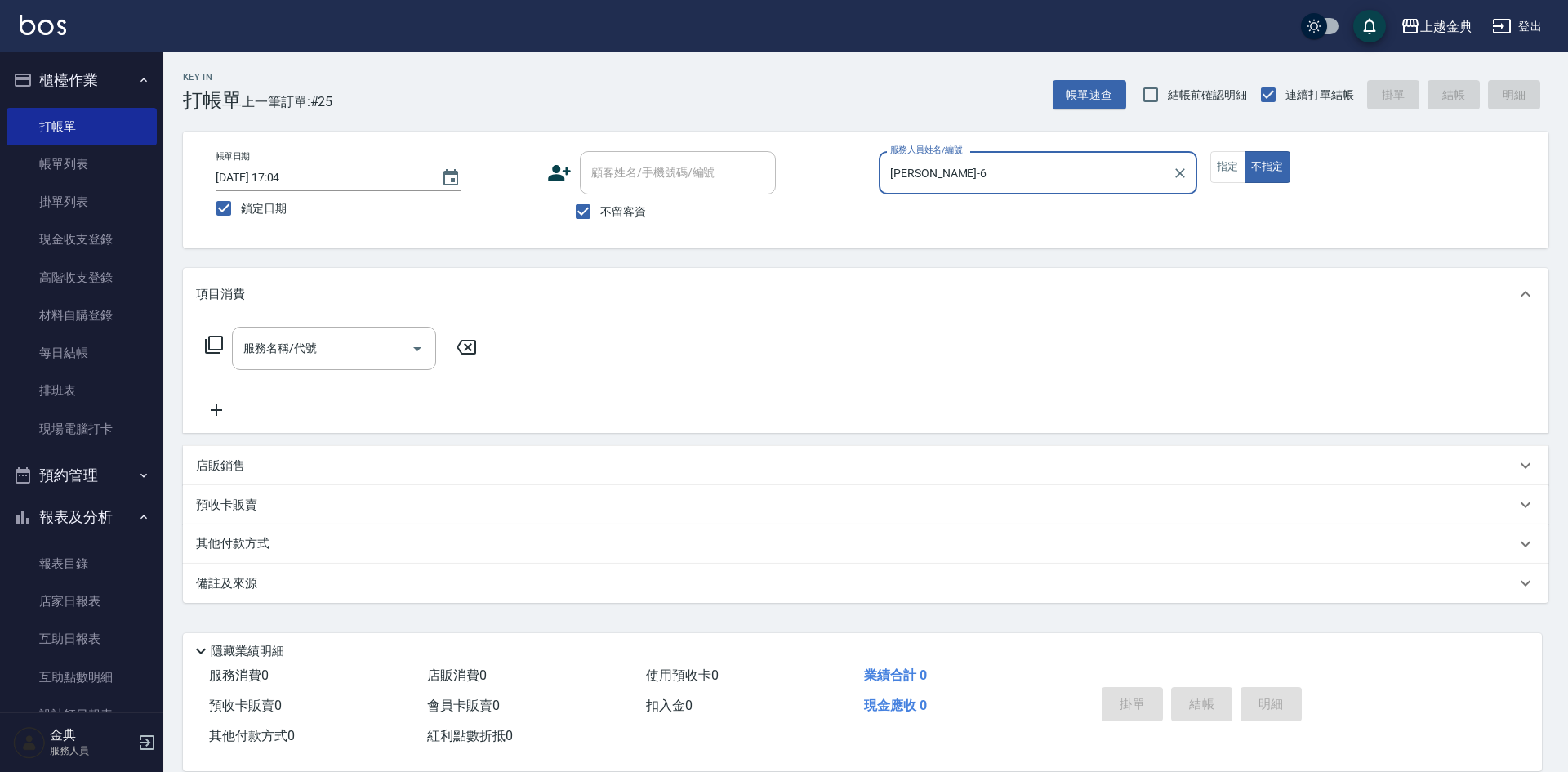
click at [966, 181] on input "[PERSON_NAME]-6" at bounding box center [1026, 173] width 280 height 28
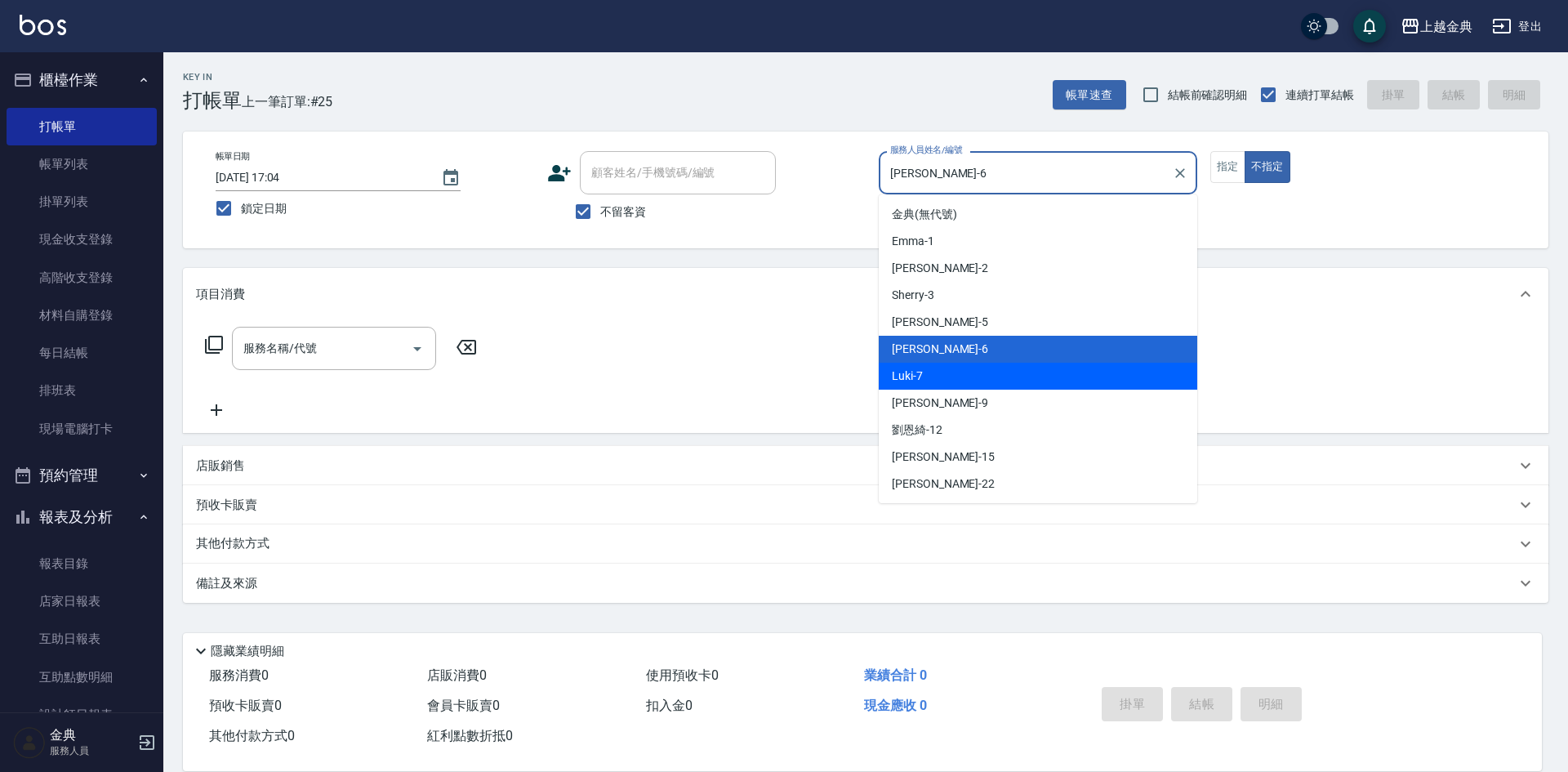
click at [993, 371] on div "Luki -7" at bounding box center [1038, 376] width 319 height 27
type input "Luki-7"
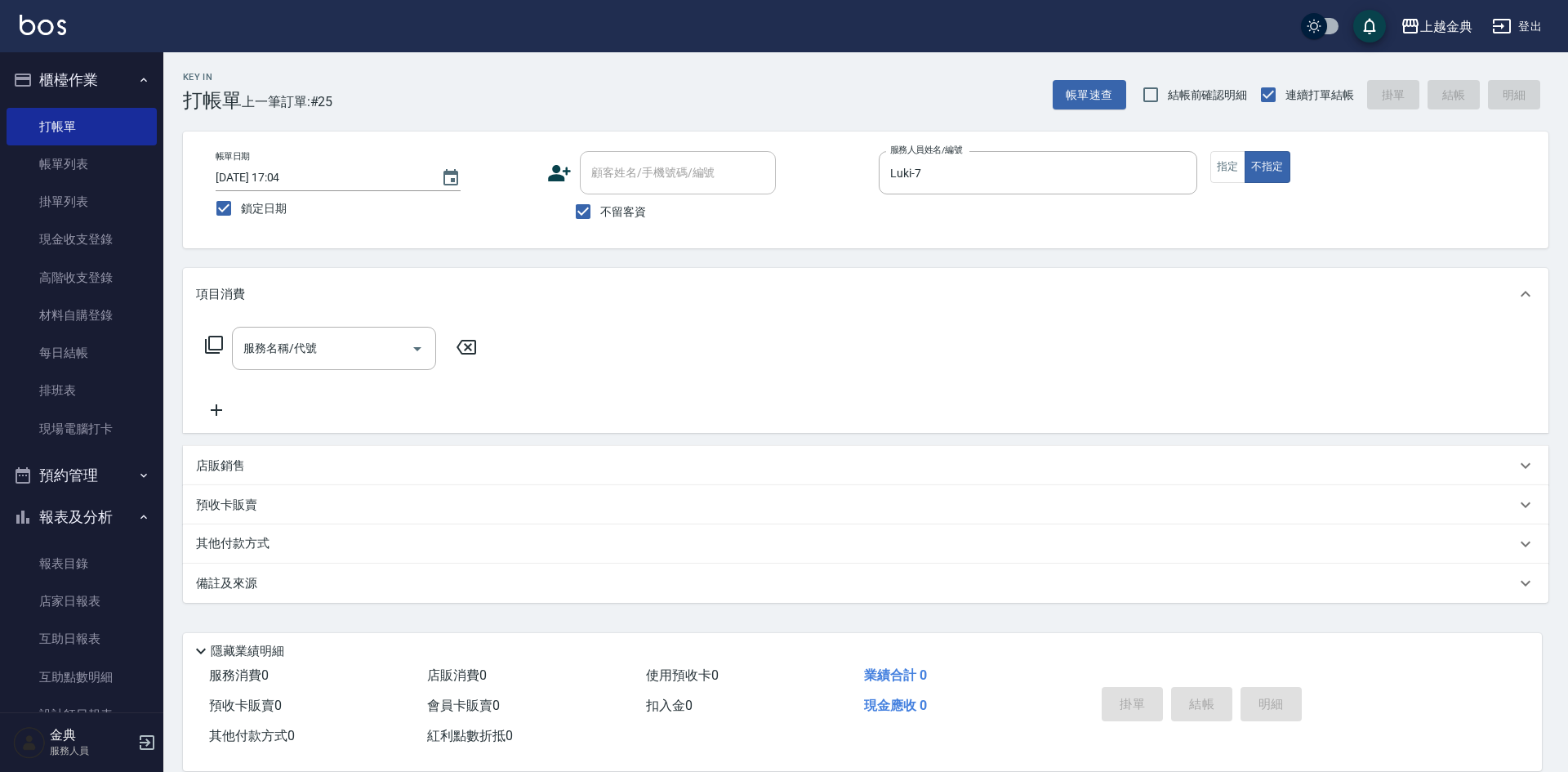
click at [216, 346] on icon at bounding box center [214, 344] width 19 height 19
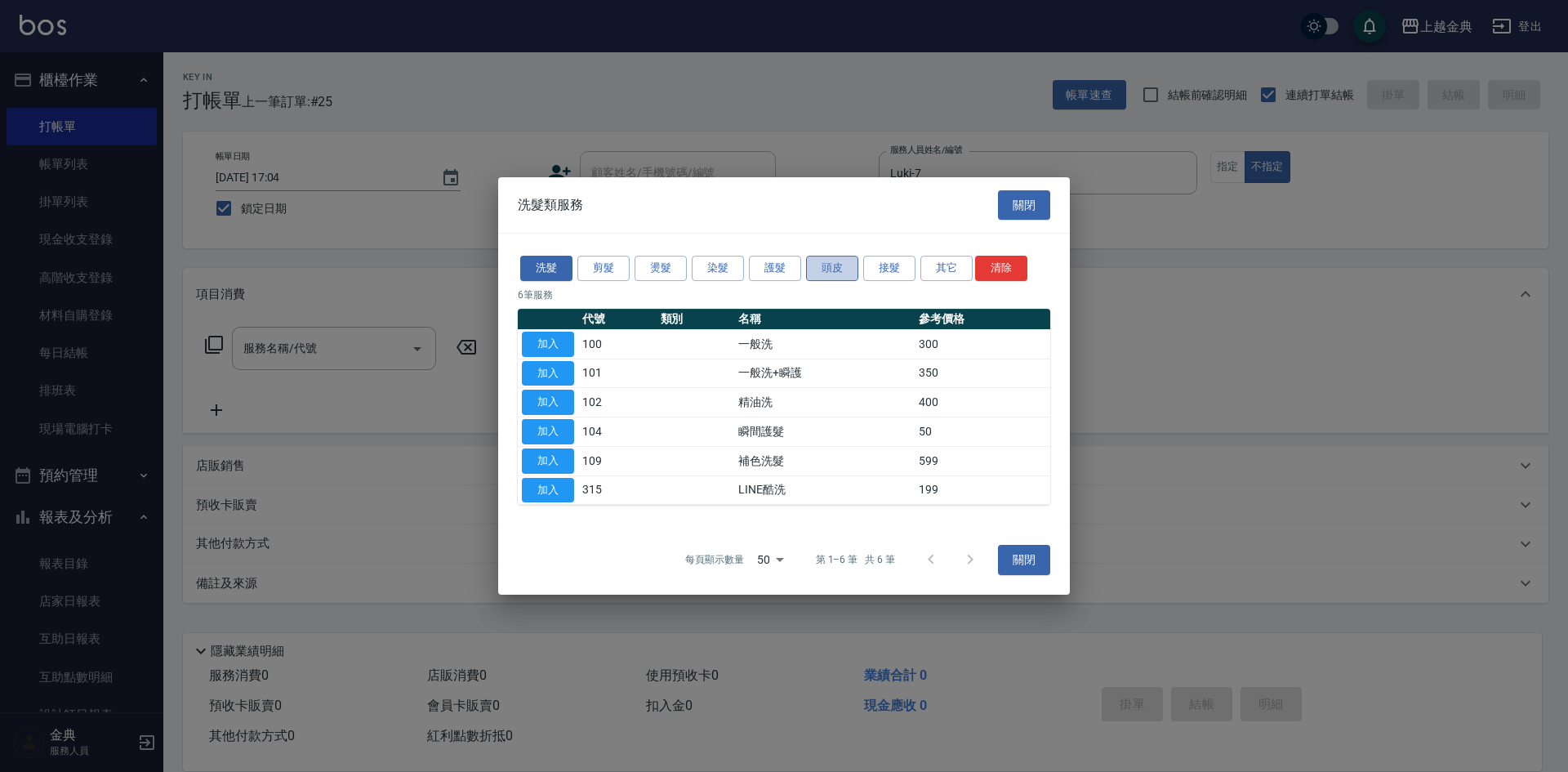
click at [821, 262] on button "頭皮" at bounding box center [832, 268] width 53 height 25
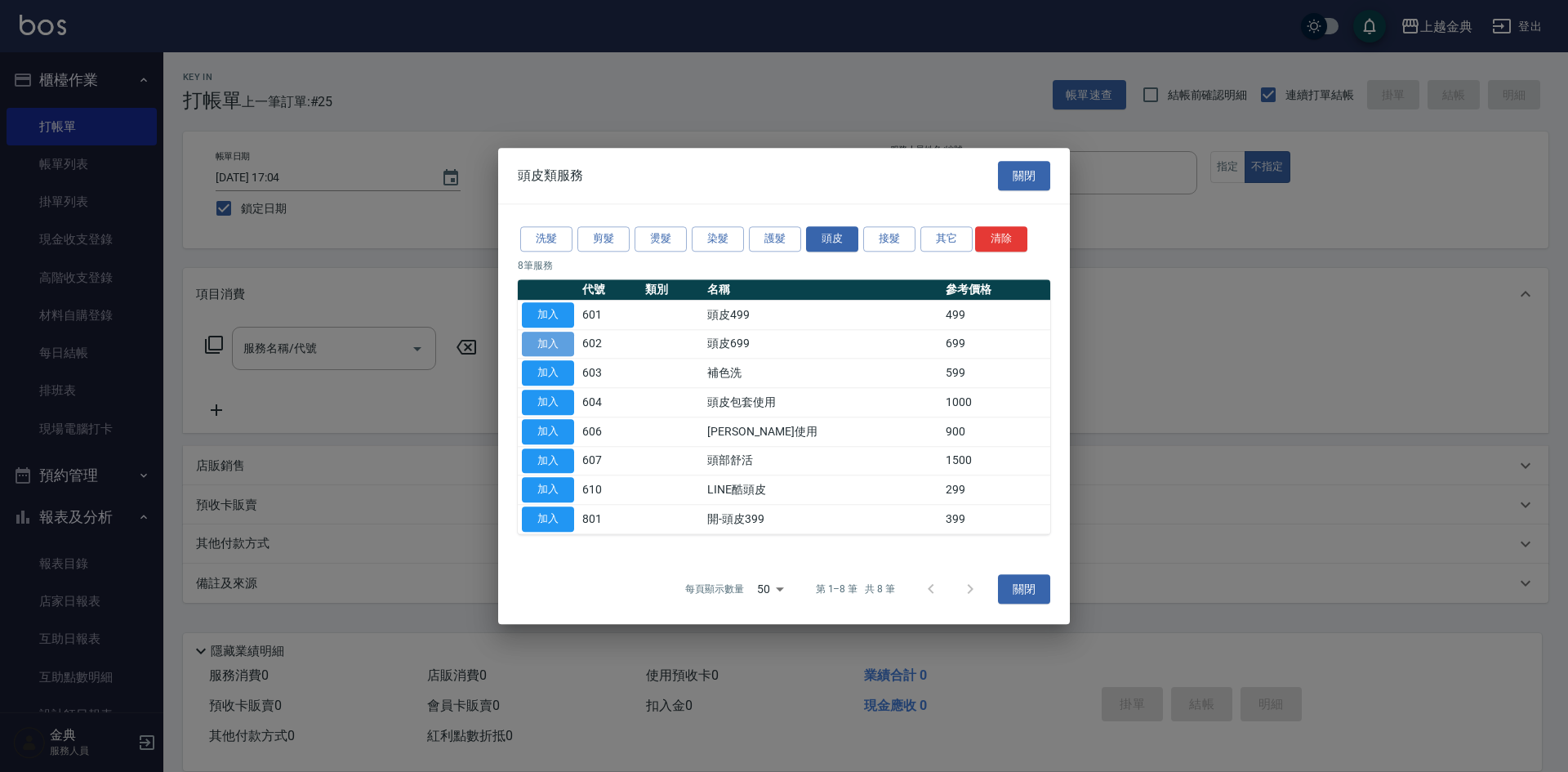
click at [539, 341] on button "加入" at bounding box center [548, 344] width 53 height 25
type input "頭皮699(602)"
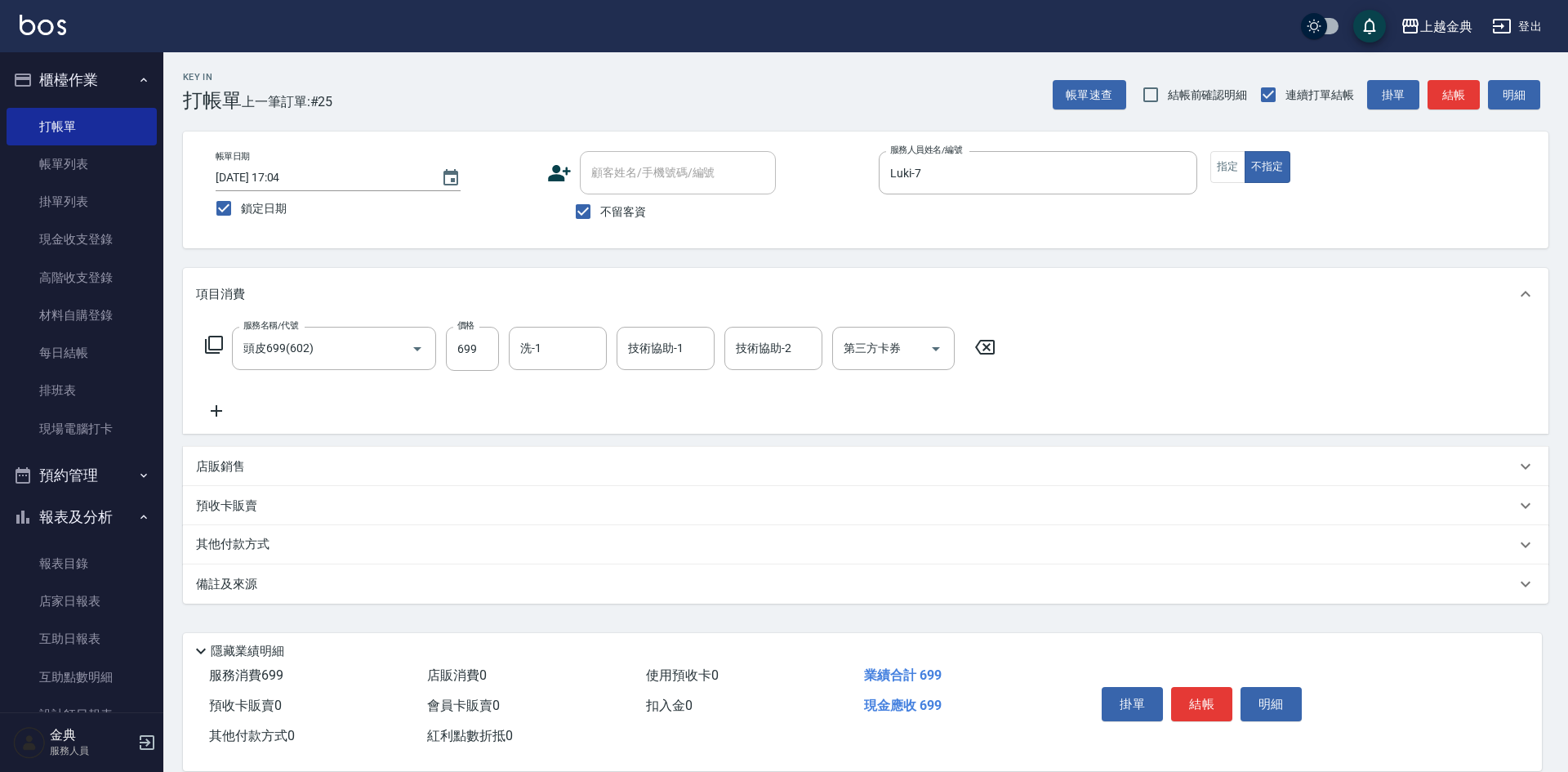
click at [504, 334] on div "服務名稱/代號 頭皮699(602) 服務名稱/代號 價格 699 價格 洗-1 洗-1 技術協助-1 技術協助-1 技術協助-2 技術協助-2 第三方卡券 …" at bounding box center [601, 349] width 809 height 44
click at [457, 340] on input "699" at bounding box center [472, 349] width 53 height 44
type input "700"
drag, startPoint x: 562, startPoint y: 325, endPoint x: 554, endPoint y: 354, distance: 30.1
click at [563, 329] on div "服務名稱/代號 頭皮699(602) 服務名稱/代號 價格 700 價格 洗-1 洗-1 技術協助-1 技術協助-1 技術協助-2 技術協助-2 第三方卡券 …" at bounding box center [865, 377] width 1366 height 114
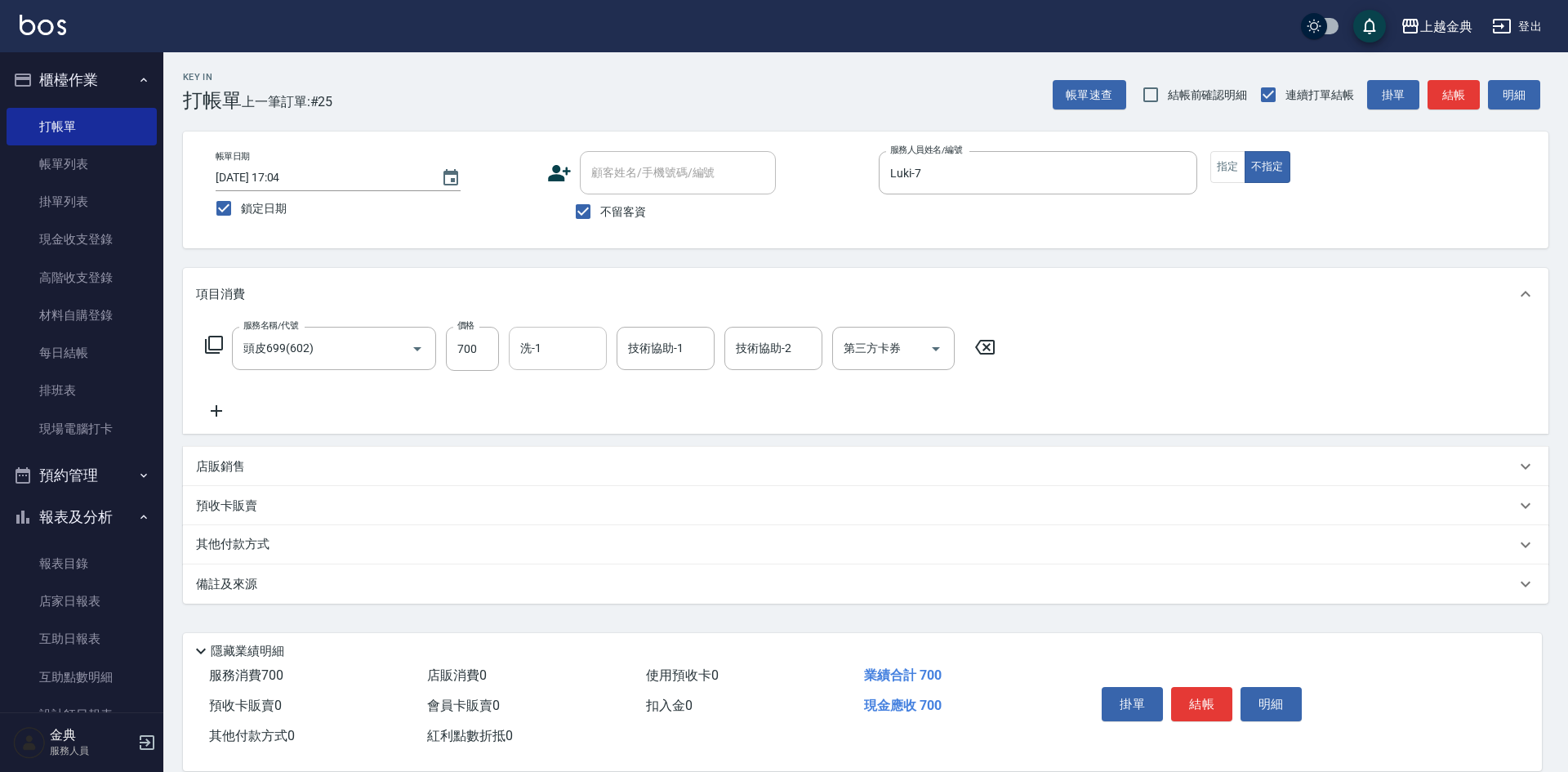
click at [553, 369] on div "洗-1" at bounding box center [557, 349] width 98 height 43
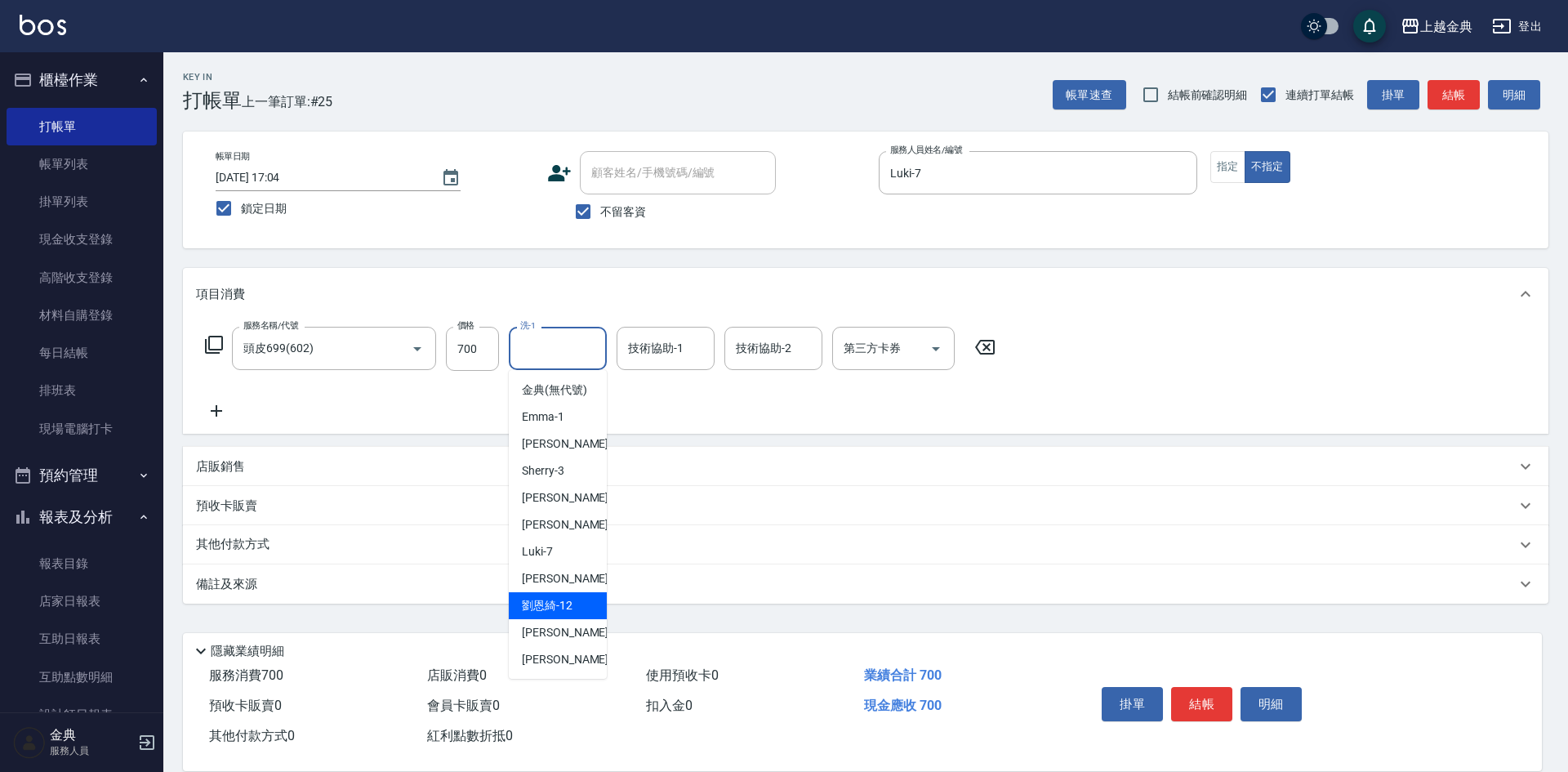
click at [587, 619] on div "[PERSON_NAME]-12" at bounding box center [557, 606] width 98 height 27
type input "[PERSON_NAME]-12"
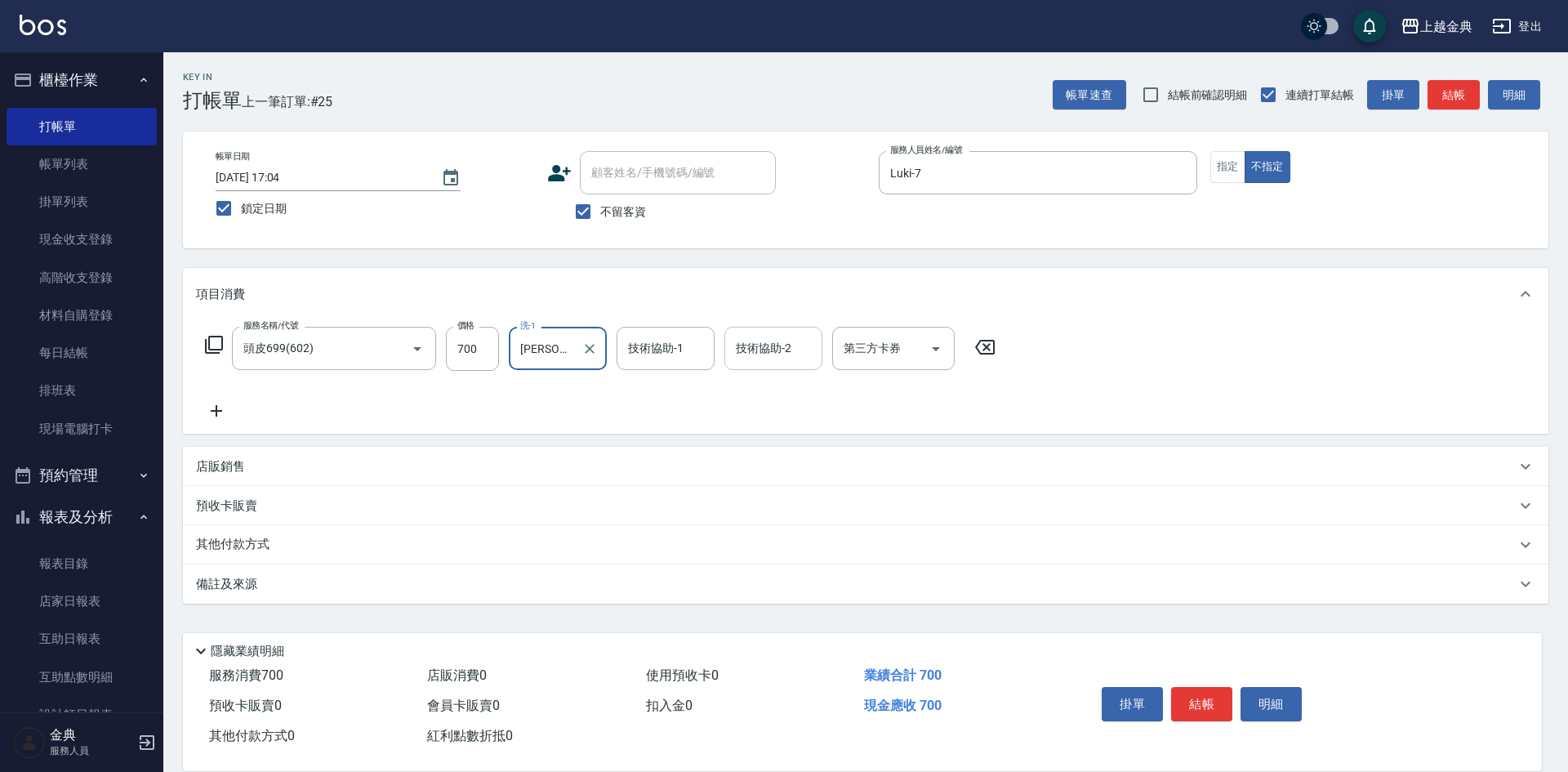
click at [779, 349] on input "技術協助-2" at bounding box center [774, 348] width 83 height 28
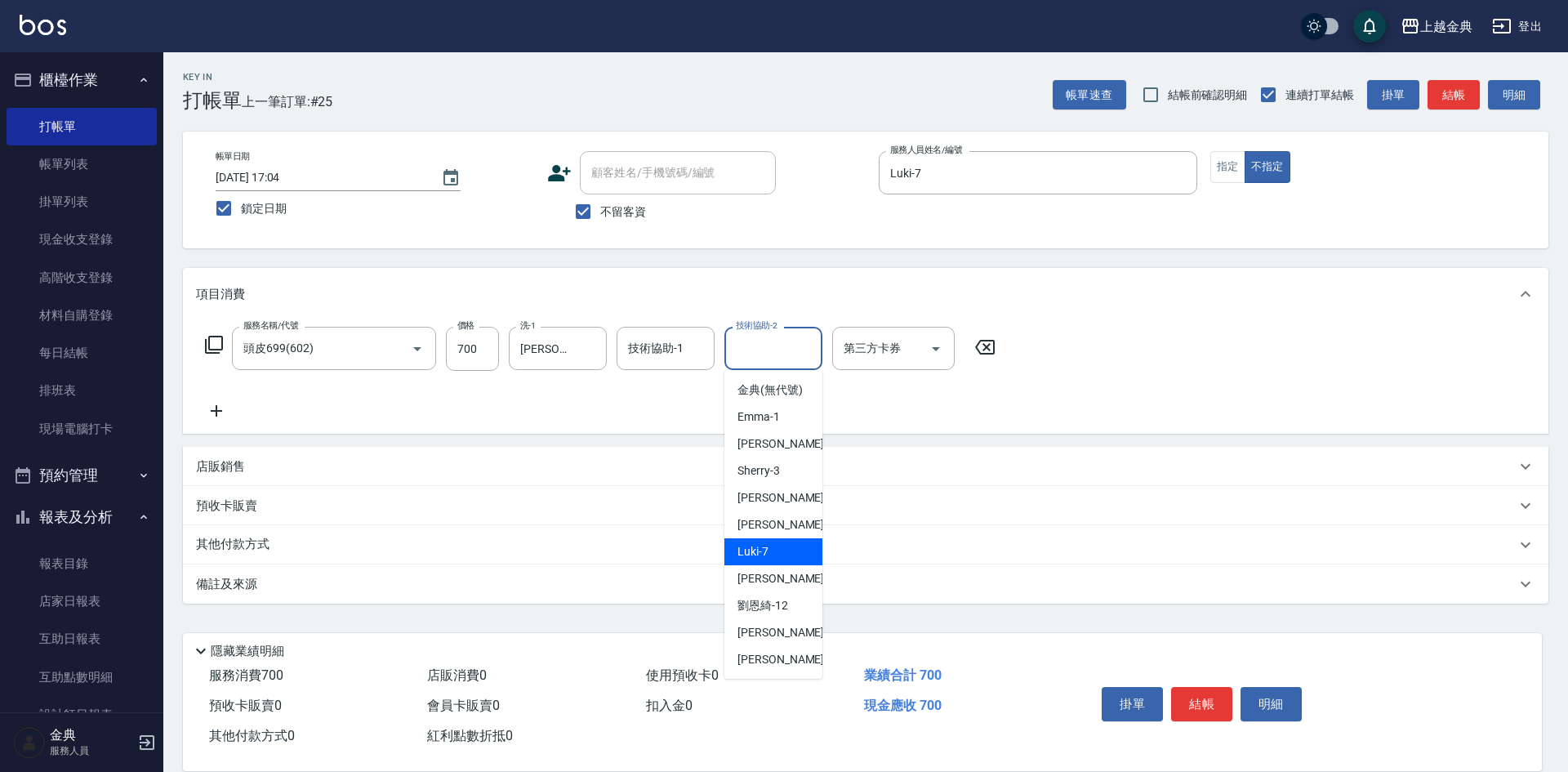
click at [794, 563] on div "Luki -7" at bounding box center [773, 552] width 98 height 27
type input "Luki-7"
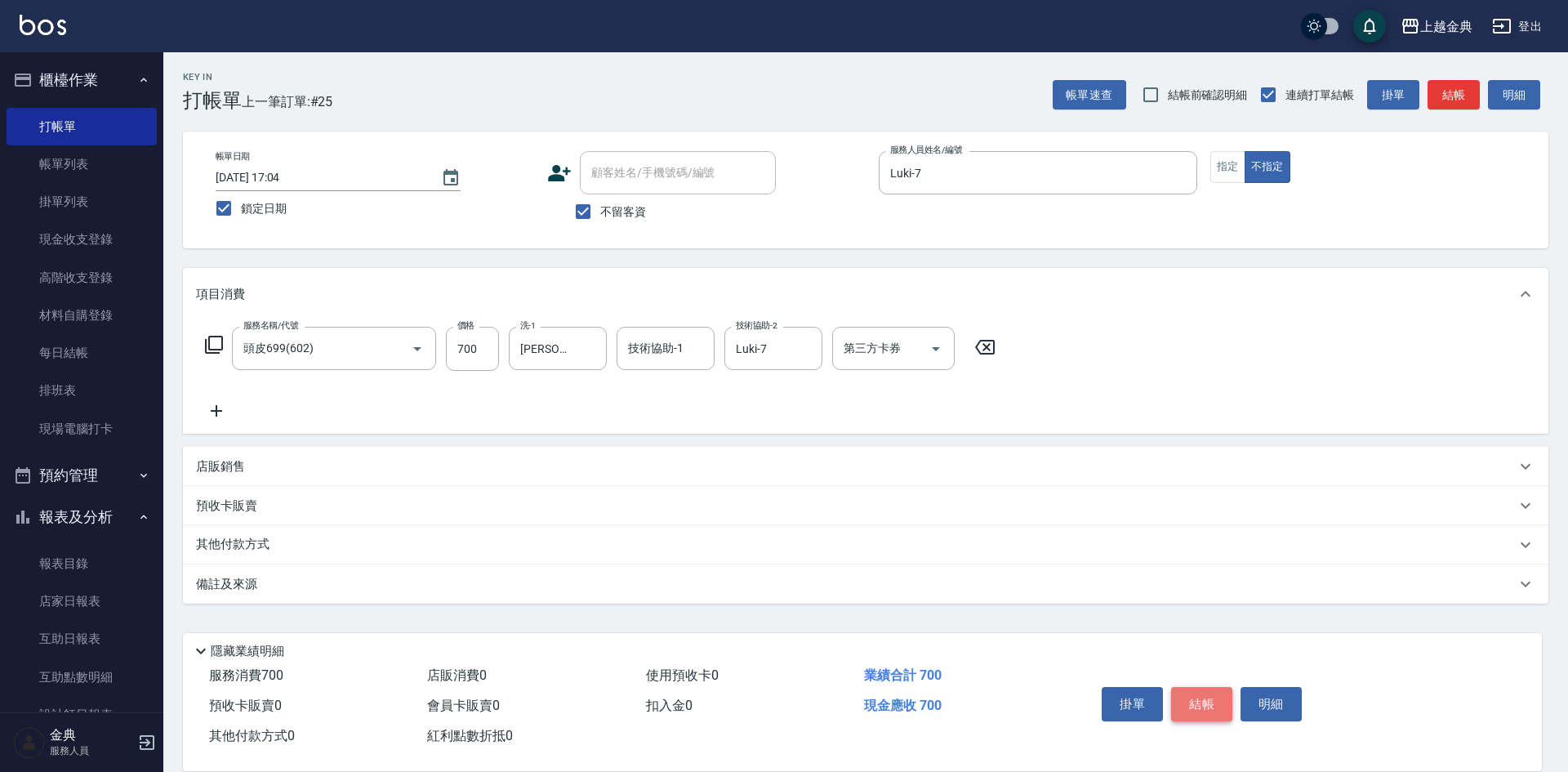
click at [1202, 697] on button "結帳" at bounding box center [1202, 704] width 61 height 34
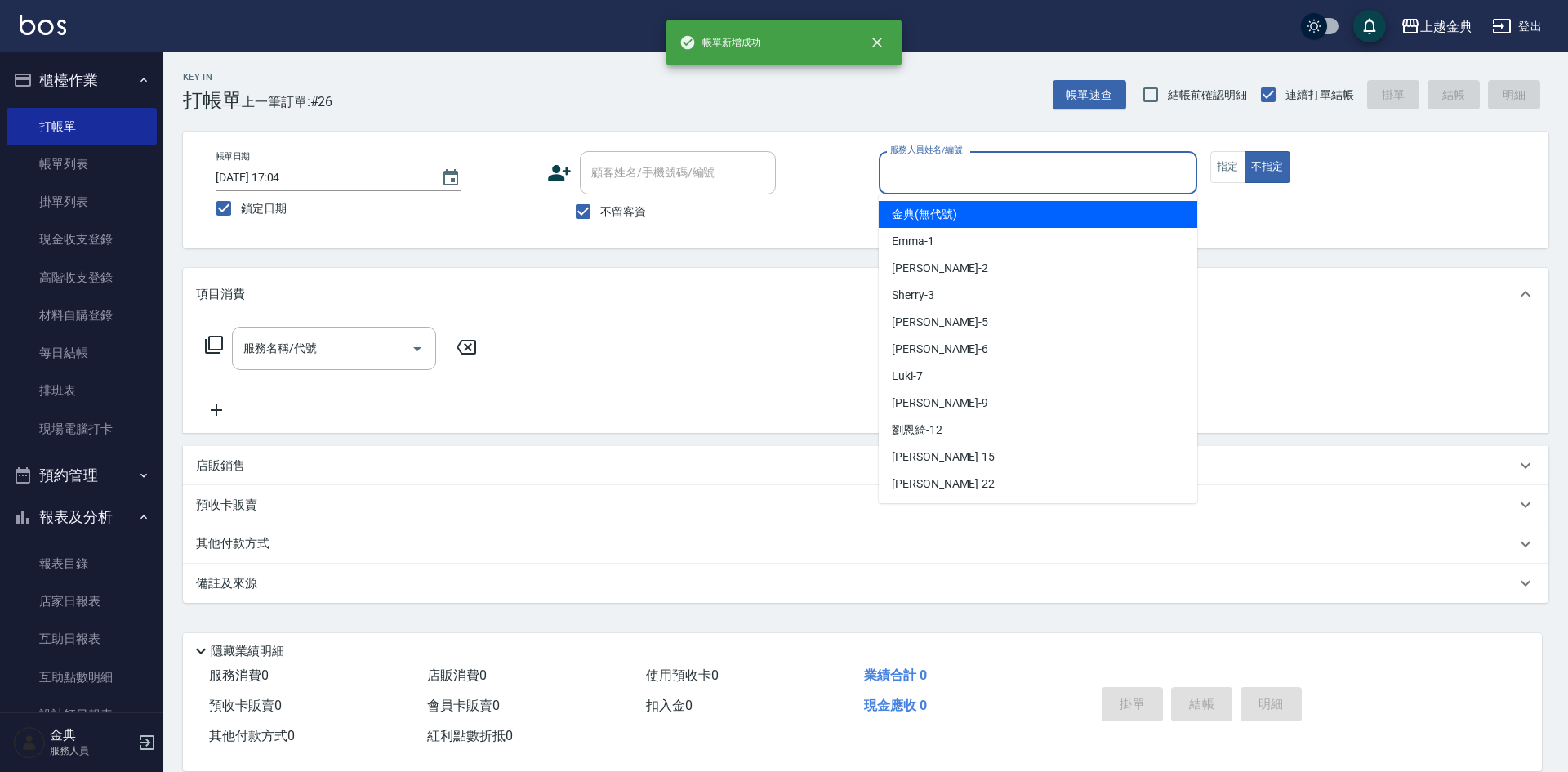
click at [1064, 179] on input "服務人員姓名/編號" at bounding box center [1038, 173] width 304 height 28
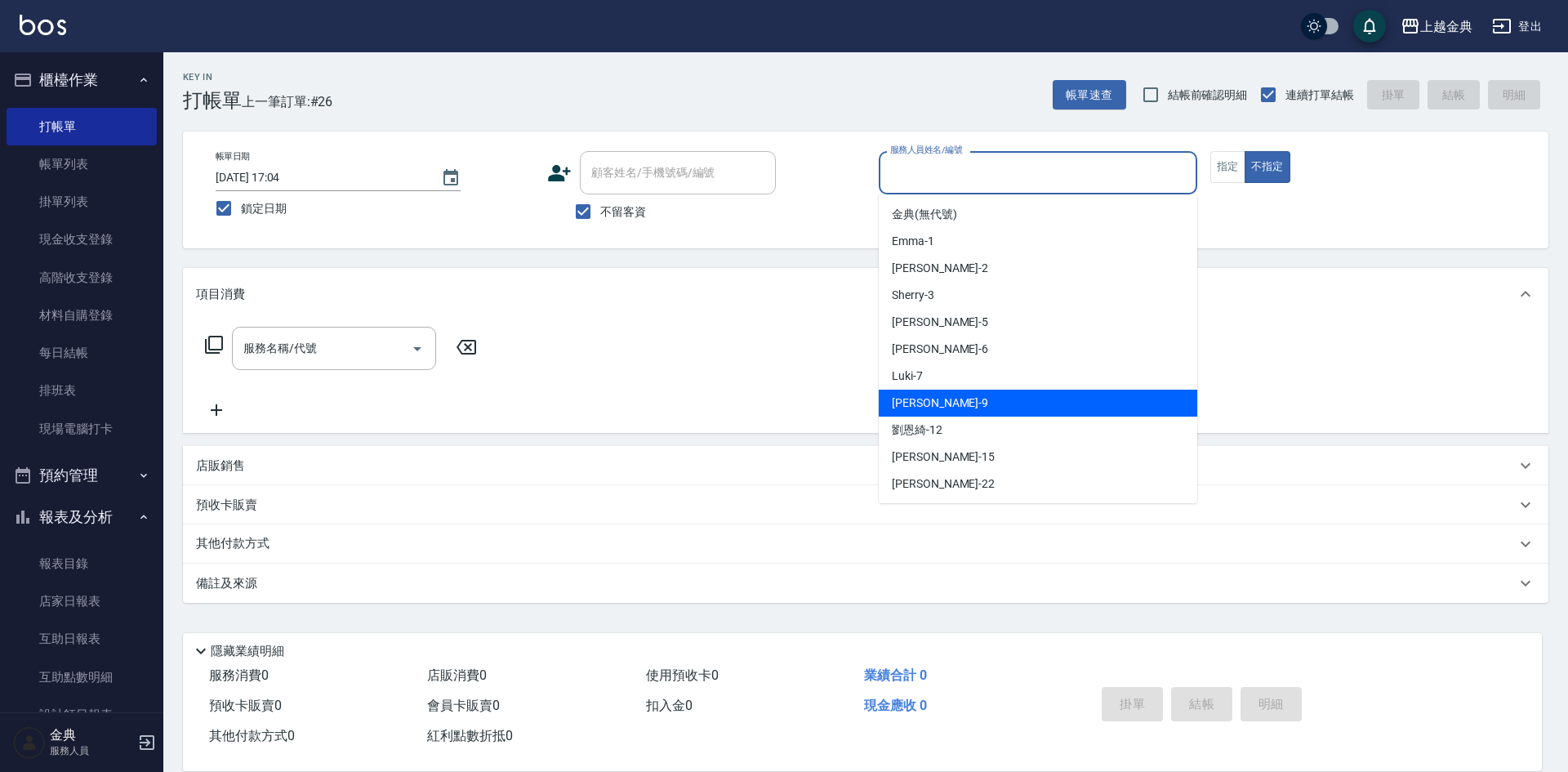
click at [1016, 405] on div "[PERSON_NAME] -9" at bounding box center [1038, 403] width 319 height 27
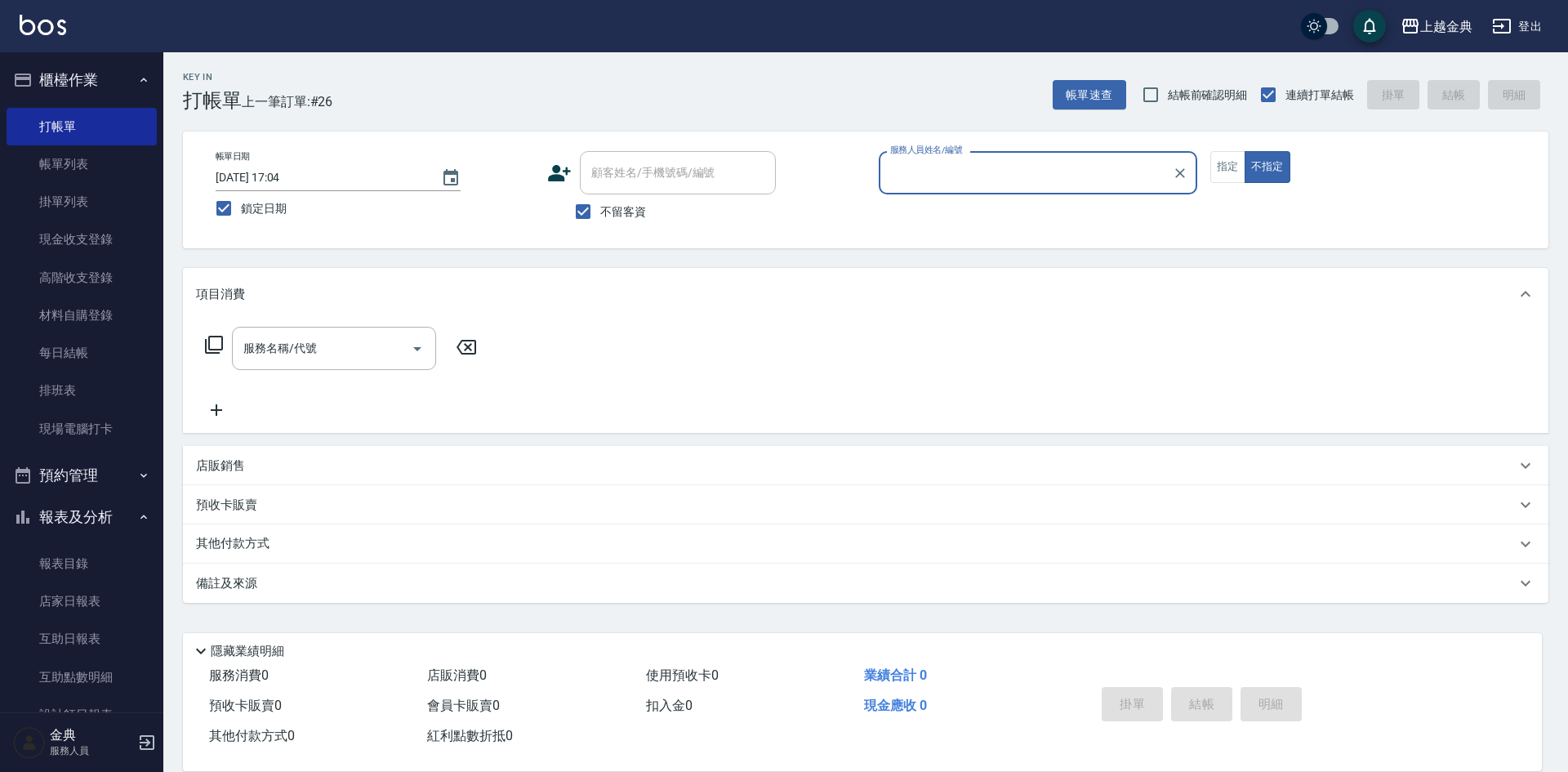
type input "[PERSON_NAME]-9"
click at [206, 345] on icon at bounding box center [214, 345] width 18 height 18
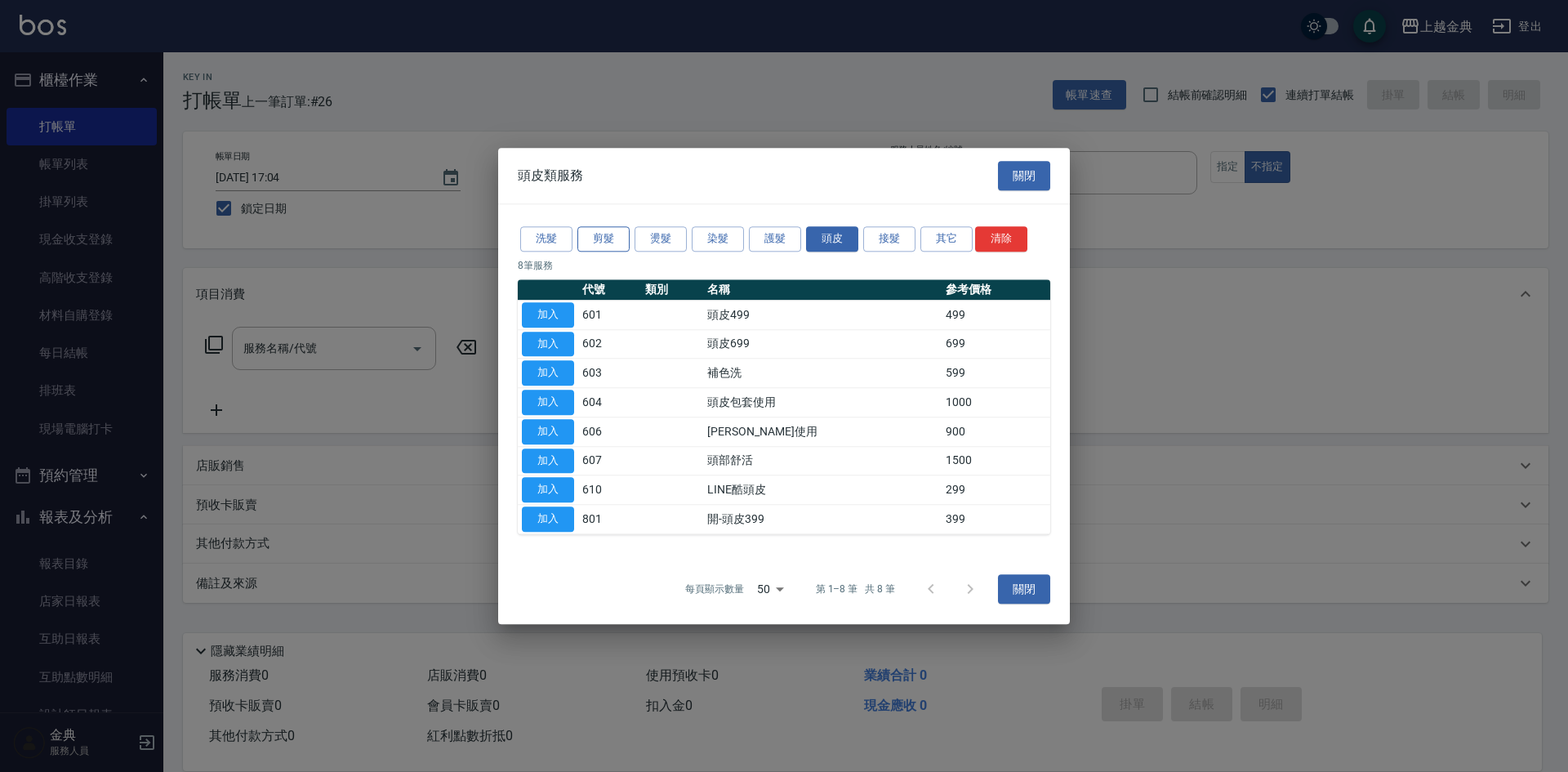
click at [595, 241] on button "剪髮" at bounding box center [603, 239] width 53 height 25
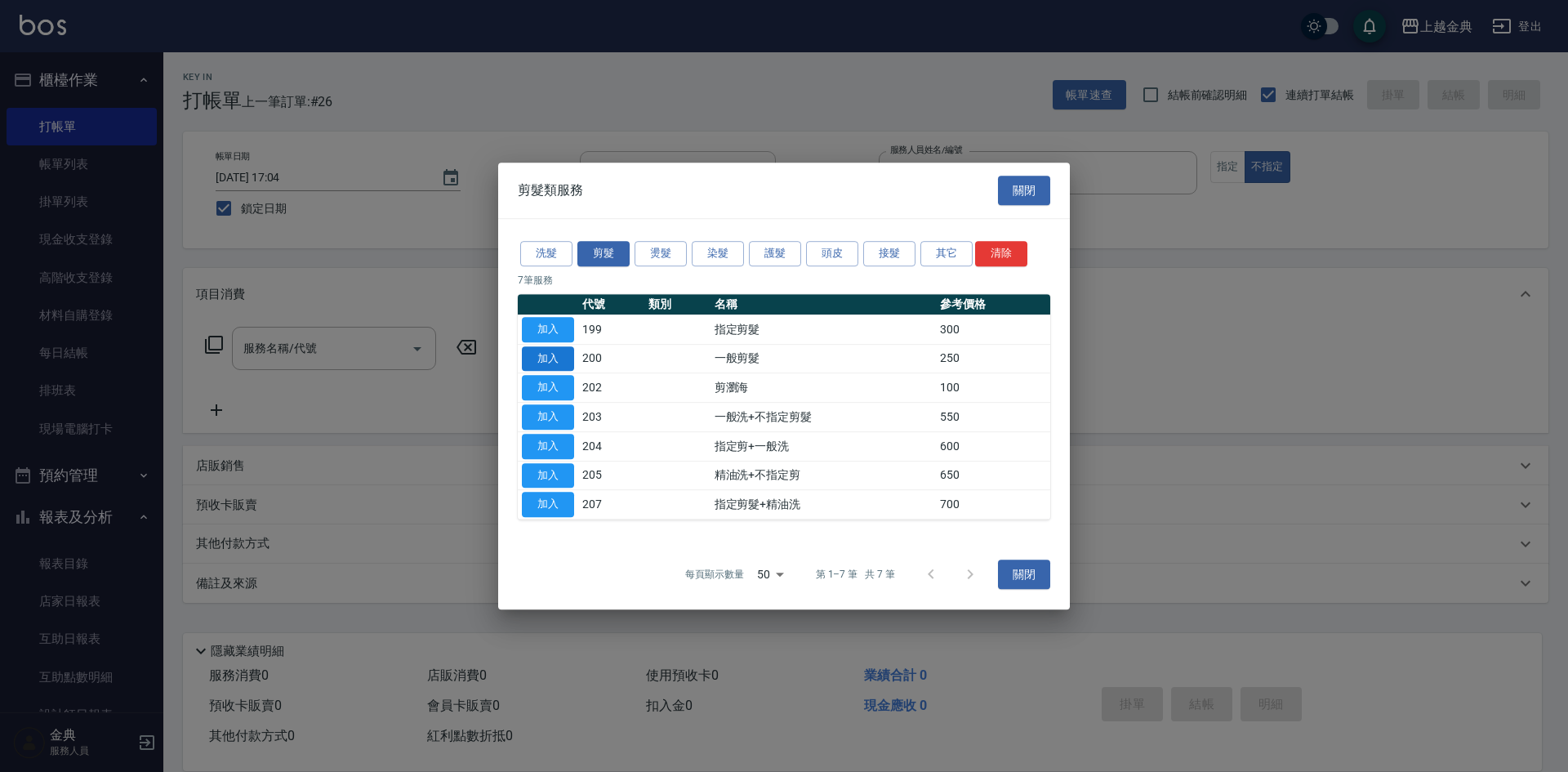
click at [557, 358] on button "加入" at bounding box center [548, 359] width 53 height 25
type input "一般剪髮(200)"
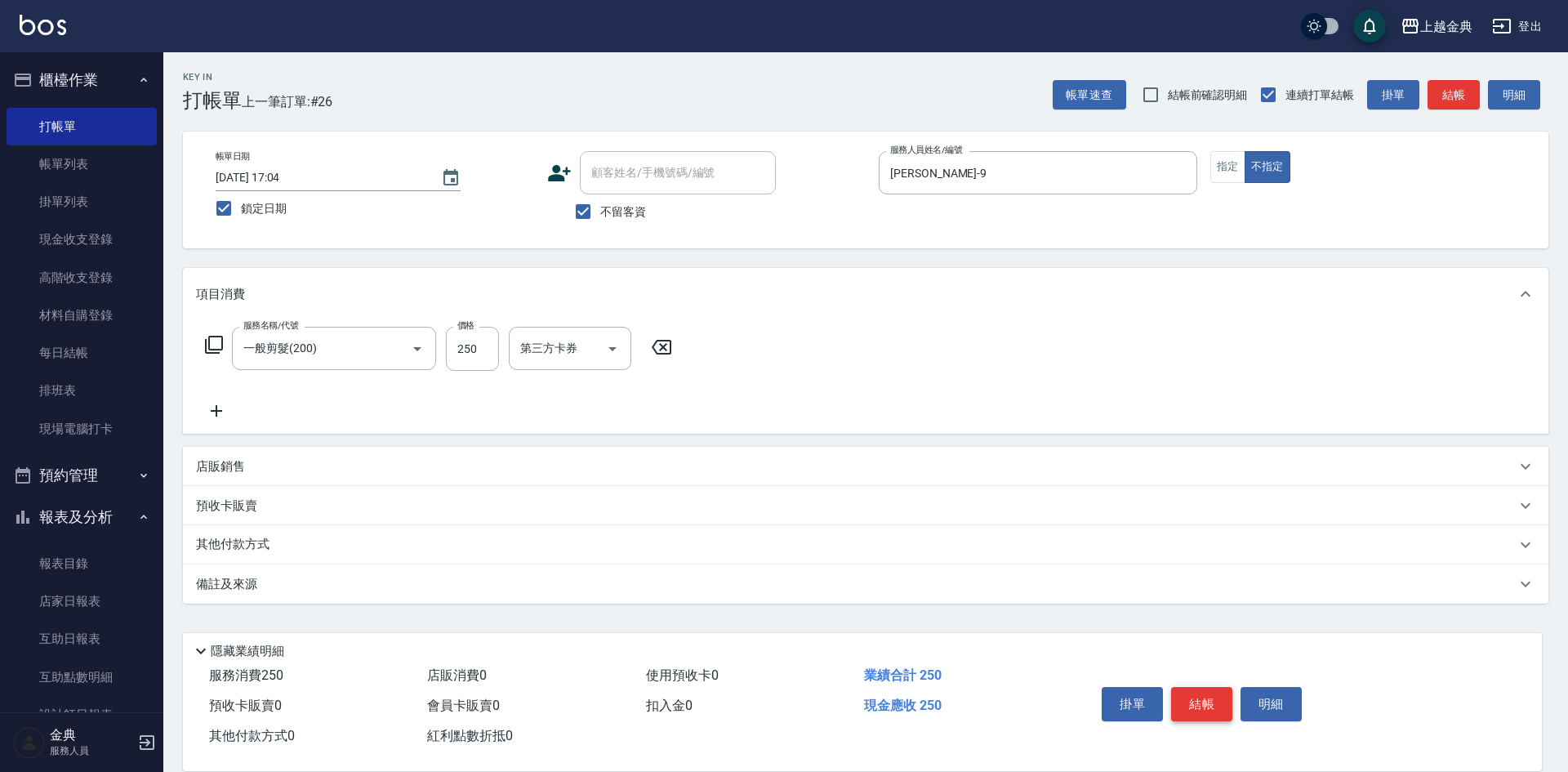
click at [1178, 702] on button "結帳" at bounding box center [1202, 704] width 61 height 34
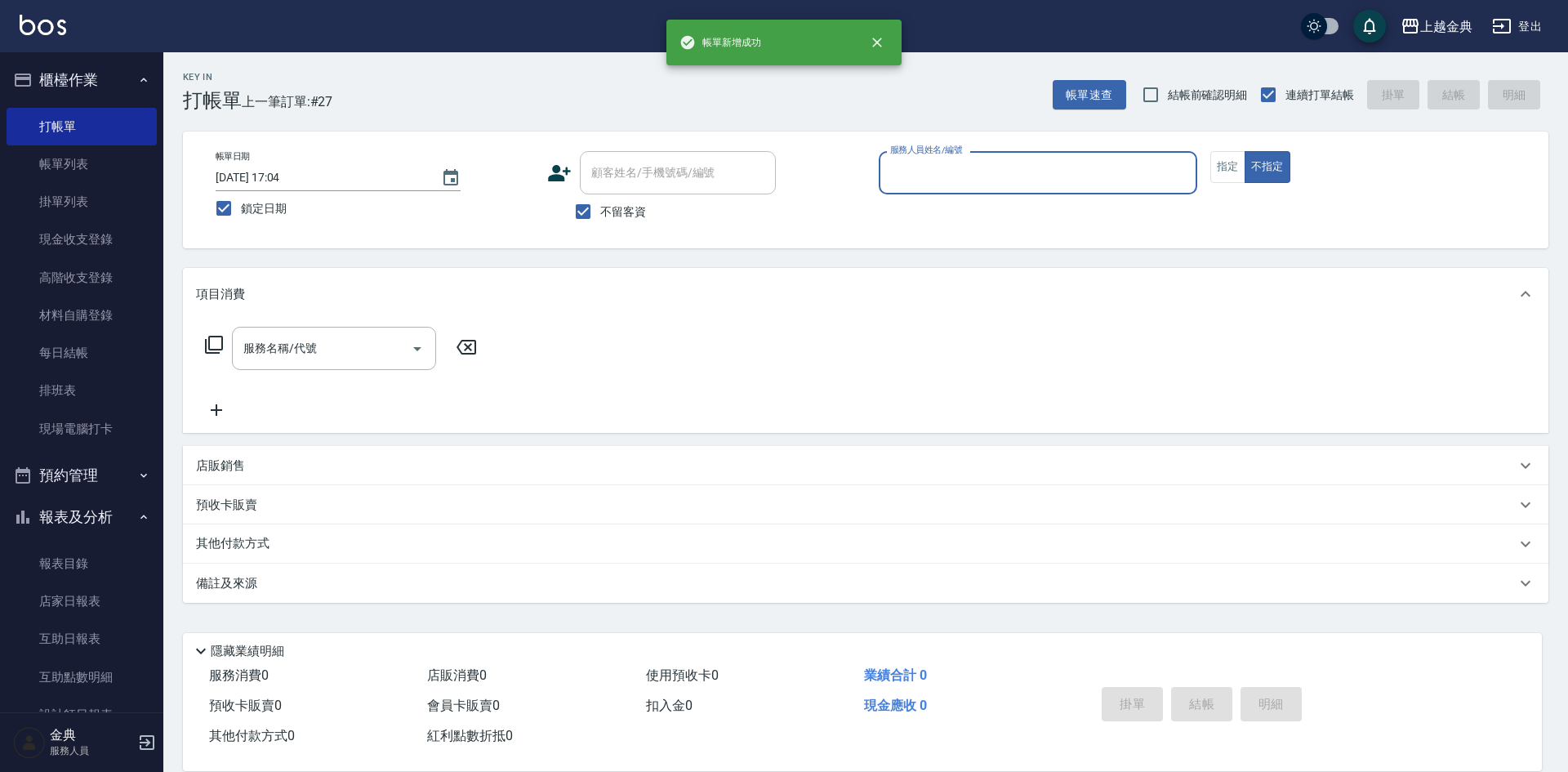
click at [1036, 179] on input "服務人員姓名/編號" at bounding box center [1038, 173] width 304 height 28
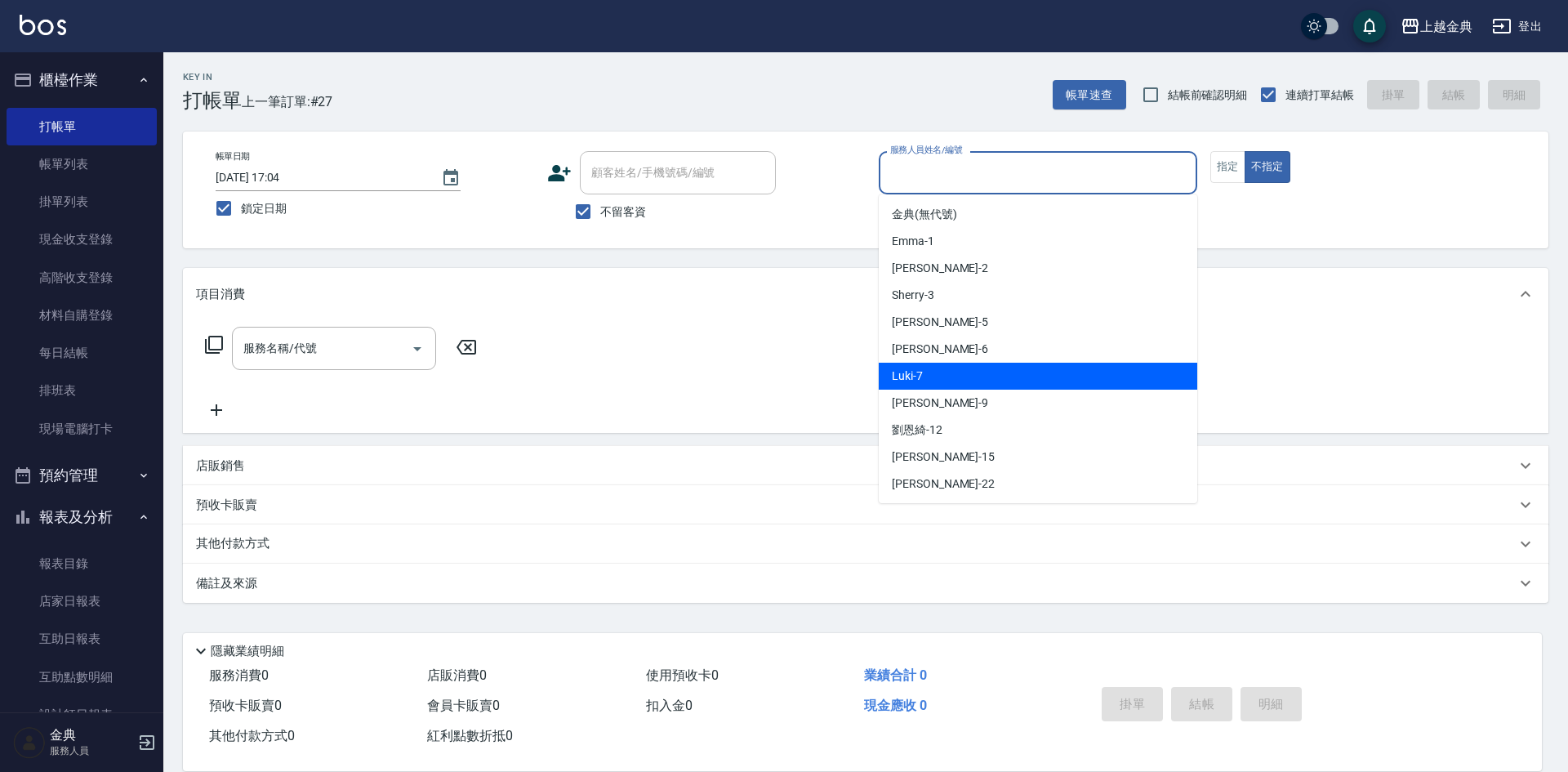
click at [999, 386] on div "Luki -7" at bounding box center [1038, 376] width 319 height 27
type input "Luki-7"
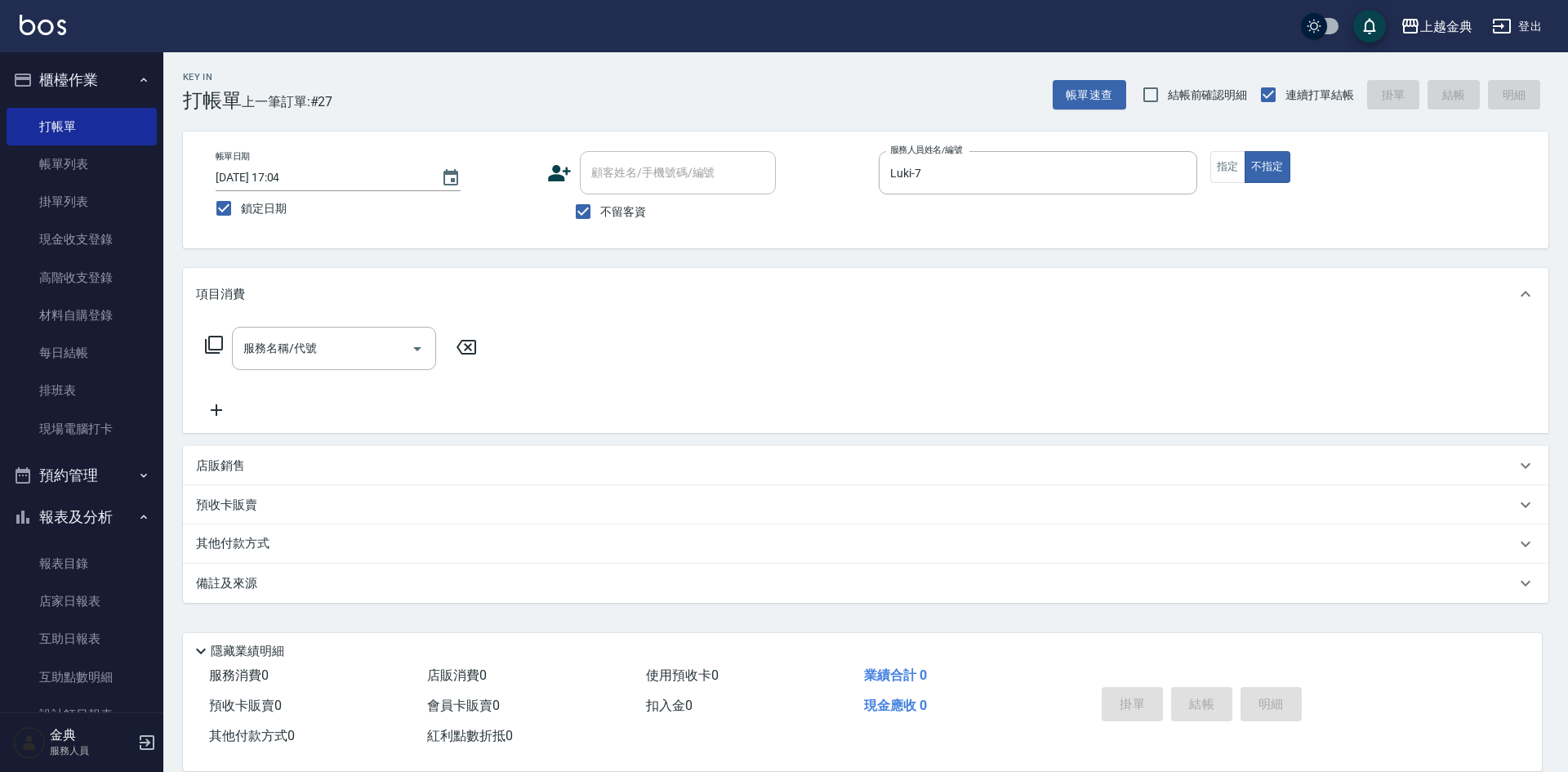
click at [214, 349] on icon at bounding box center [214, 344] width 19 height 19
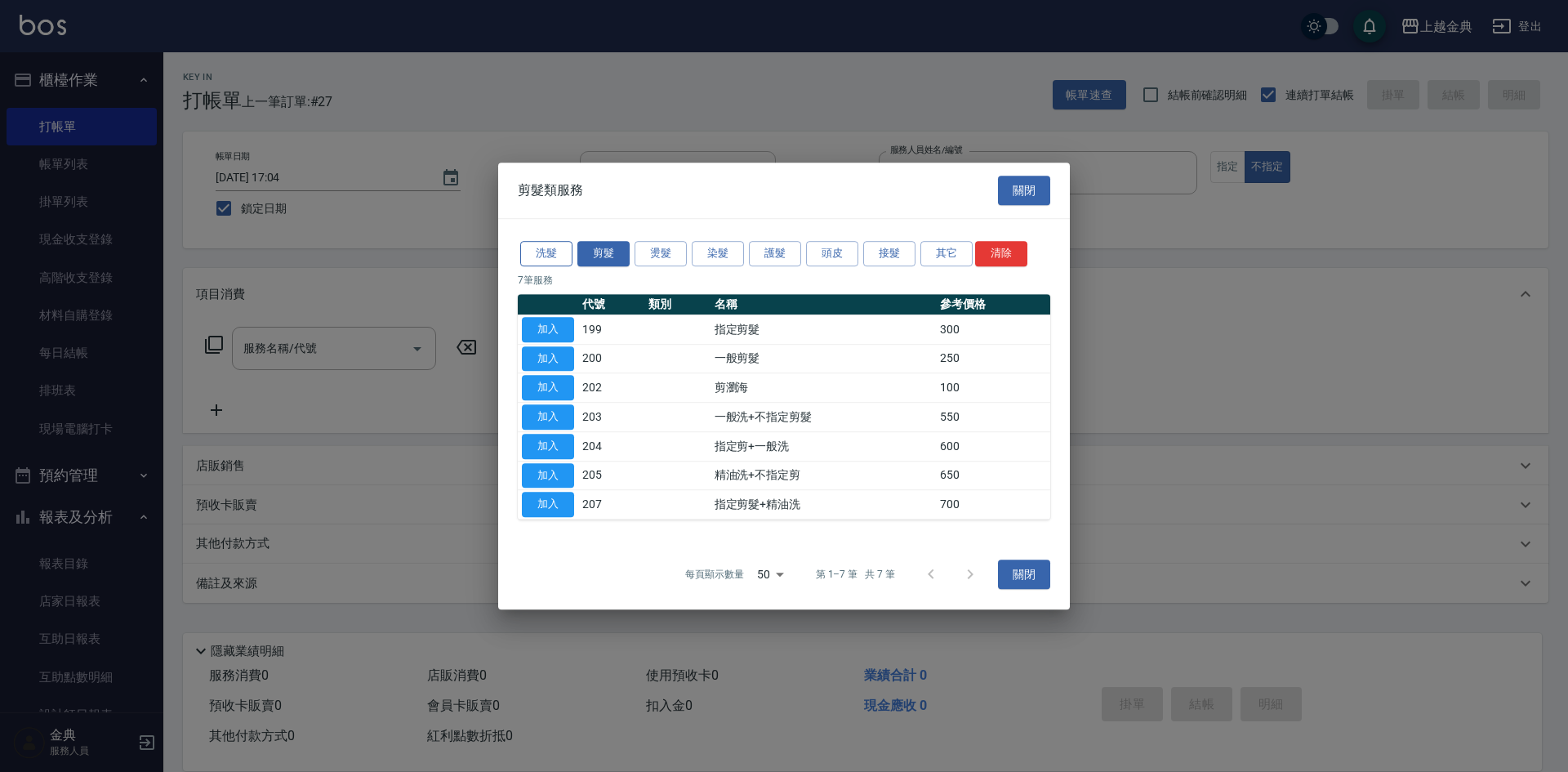
click at [563, 255] on button "洗髮" at bounding box center [547, 254] width 53 height 25
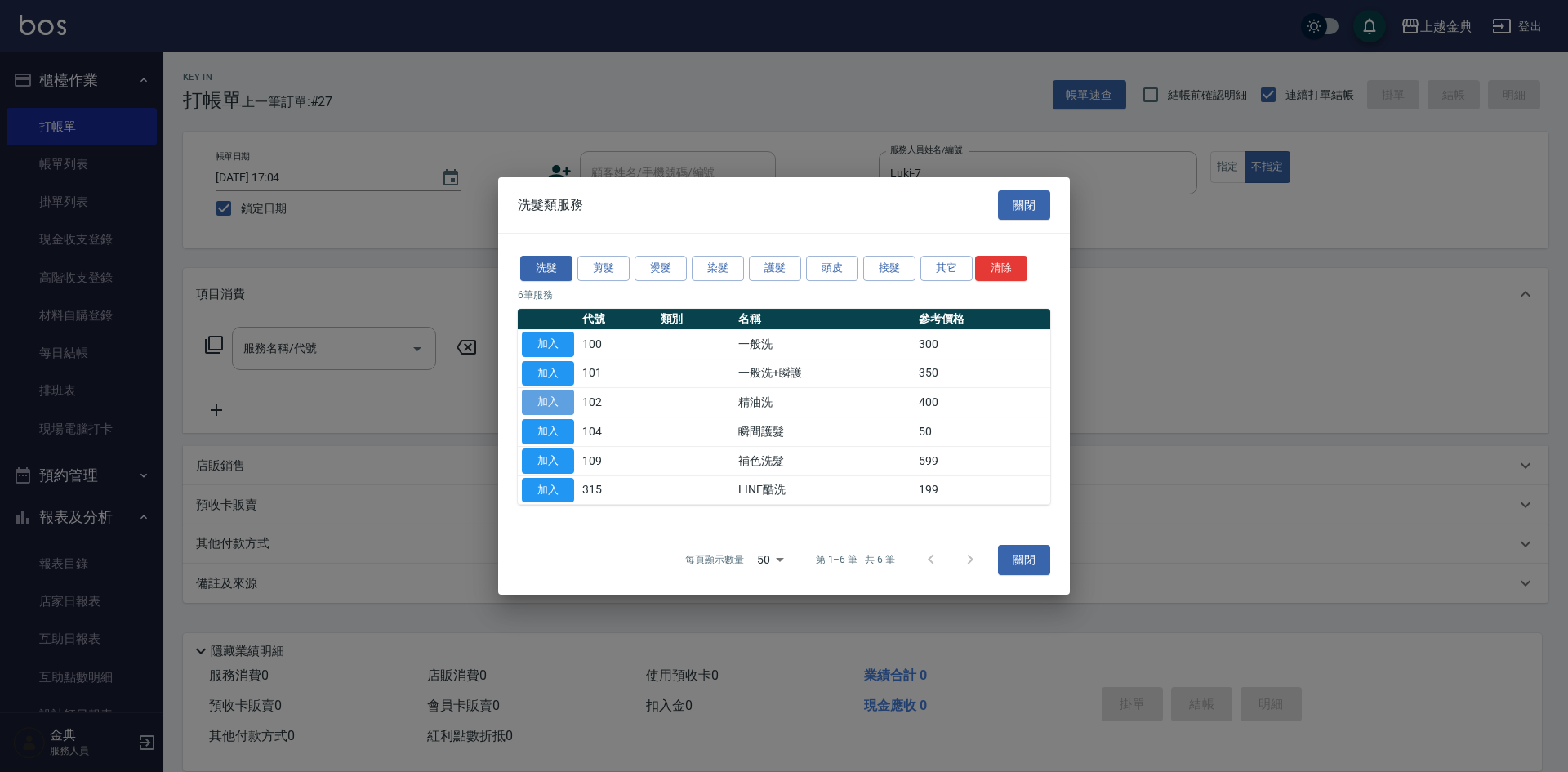
click at [541, 406] on button "加入" at bounding box center [548, 402] width 53 height 25
type input "精油洗(102)"
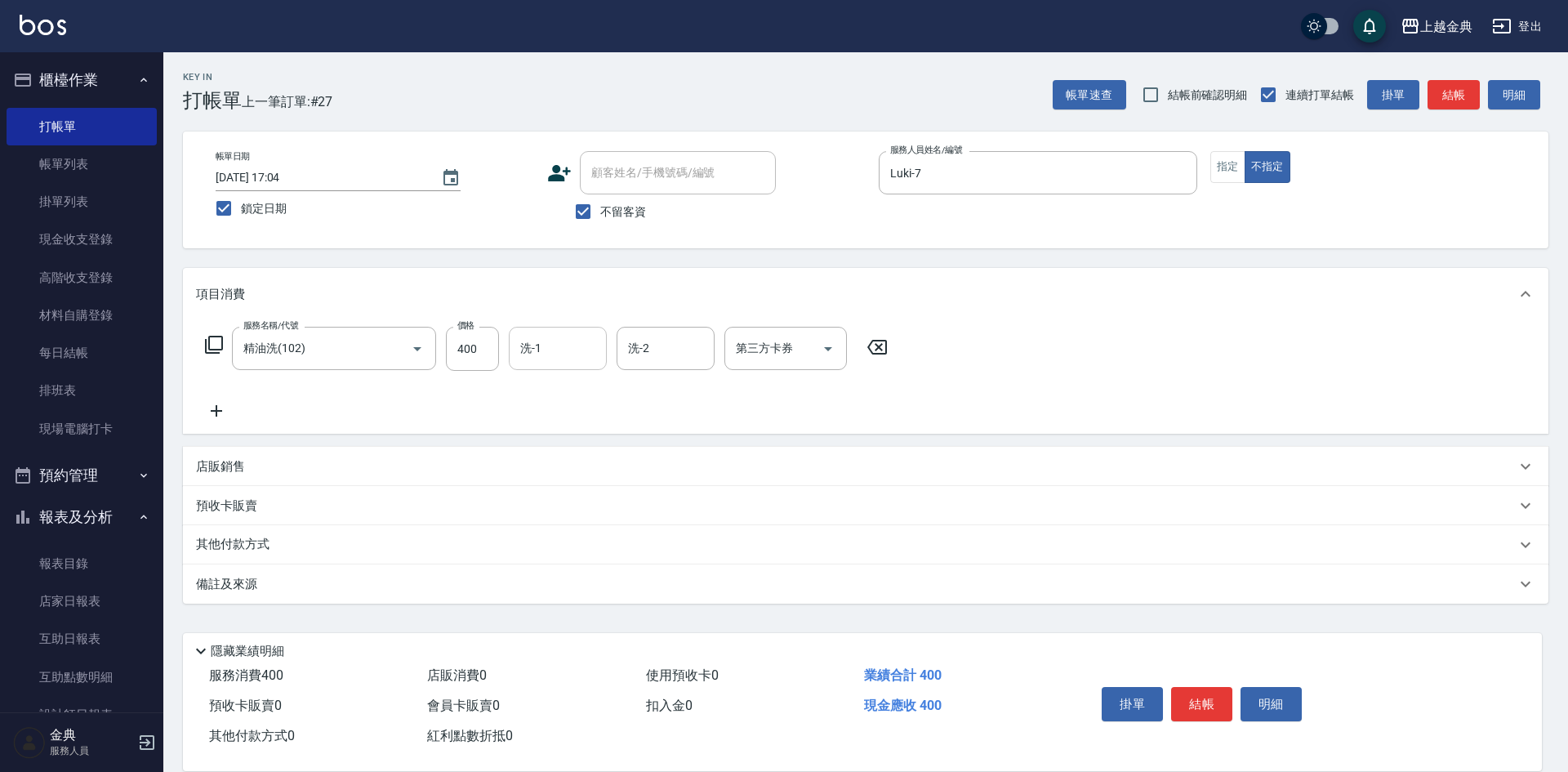
click at [561, 363] on input "洗-1" at bounding box center [558, 348] width 83 height 28
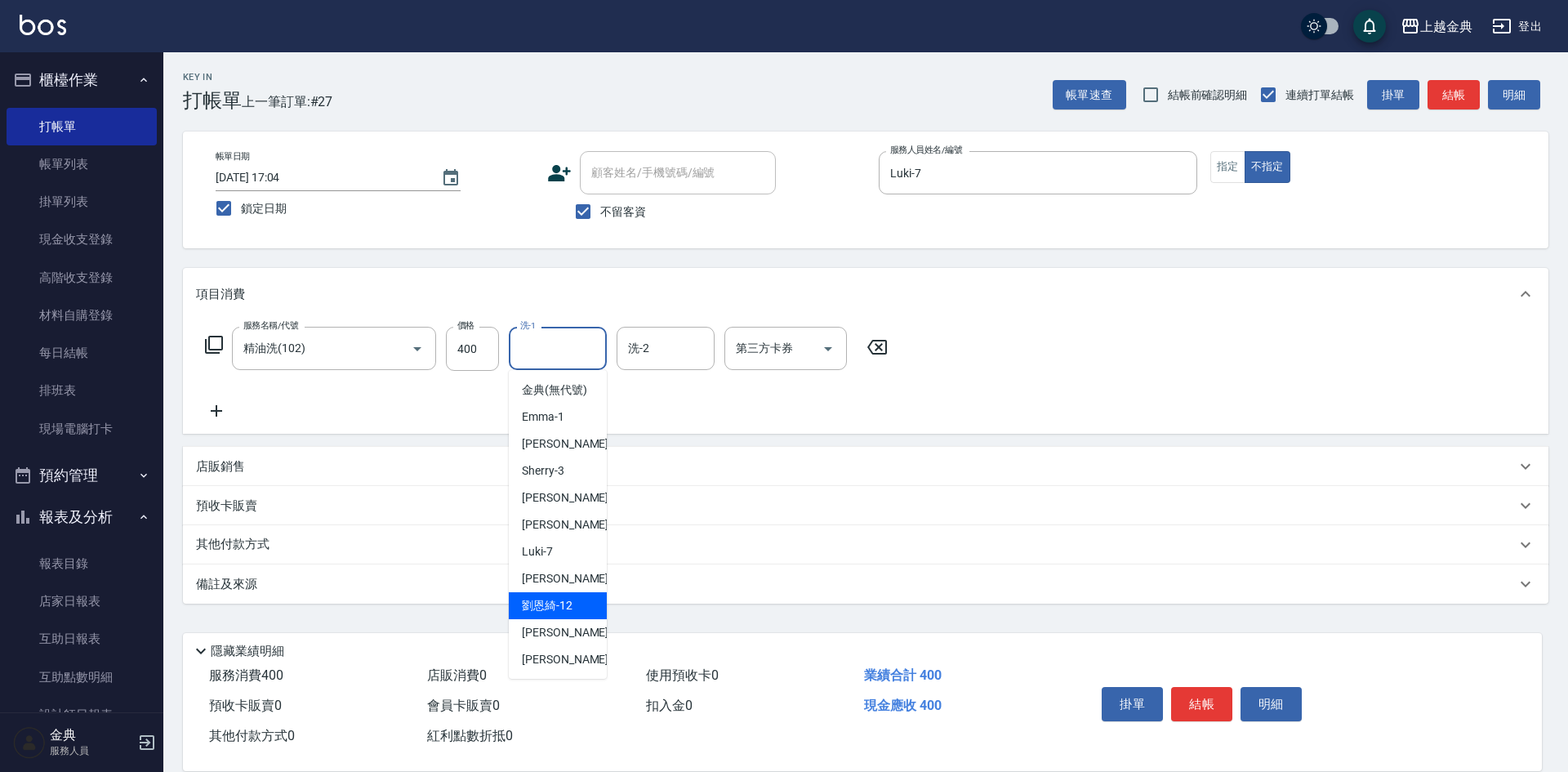
click at [540, 614] on span "[PERSON_NAME]-12" at bounding box center [547, 606] width 51 height 18
type input "[PERSON_NAME]-12"
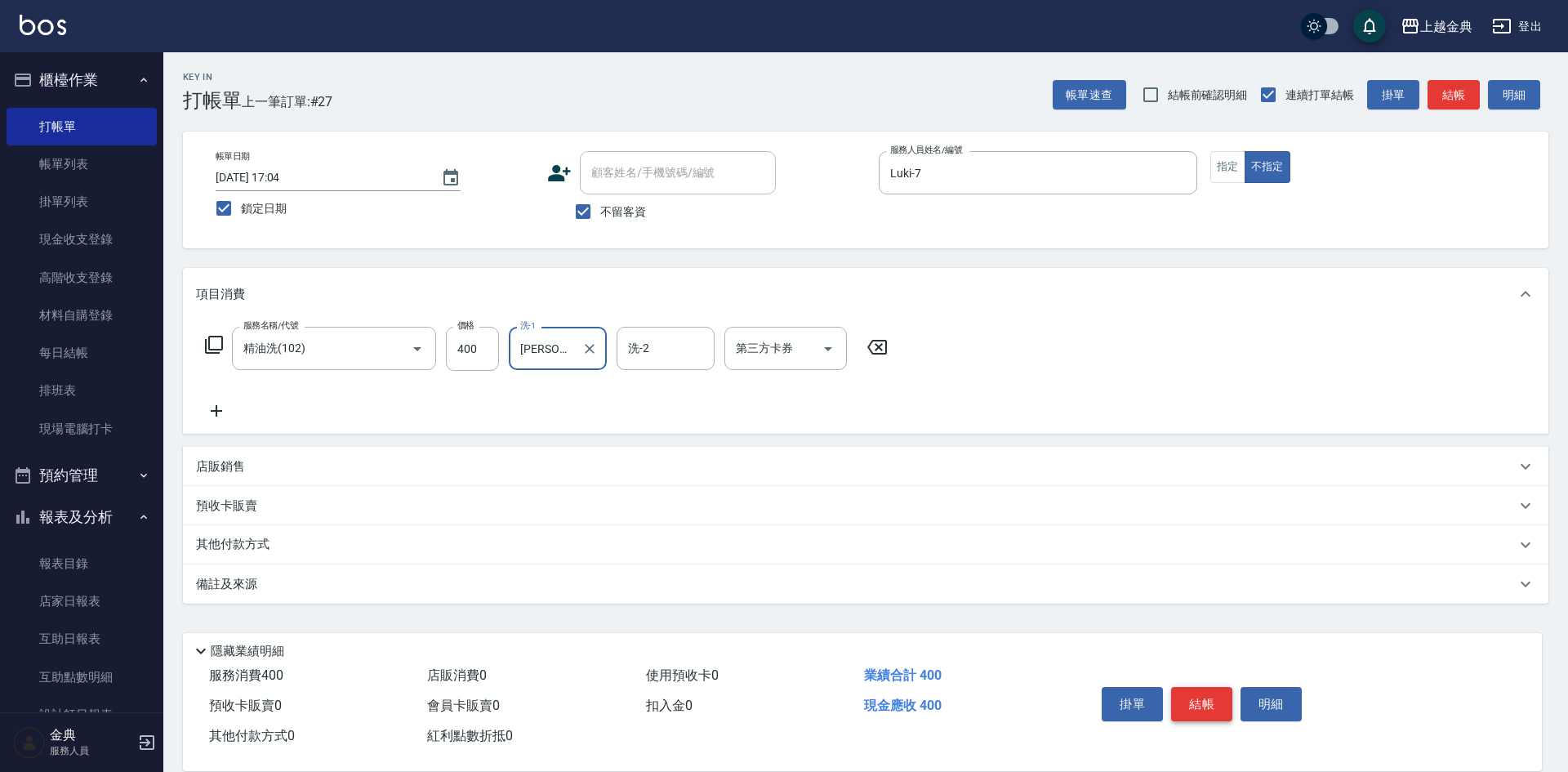
click at [1219, 701] on button "結帳" at bounding box center [1202, 704] width 61 height 34
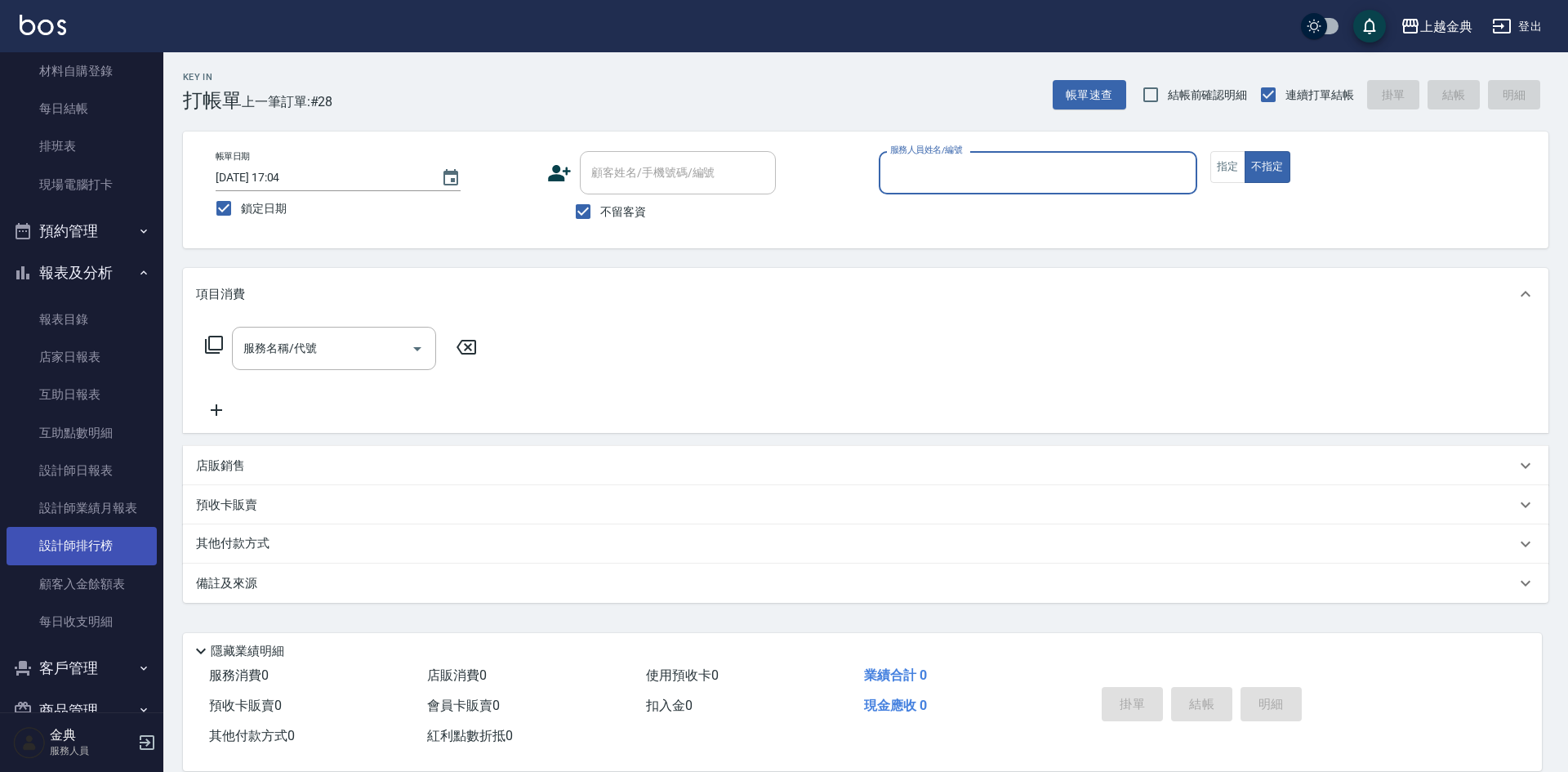
scroll to position [245, 0]
click at [78, 509] on link "設計師業績月報表" at bounding box center [82, 507] width 150 height 38
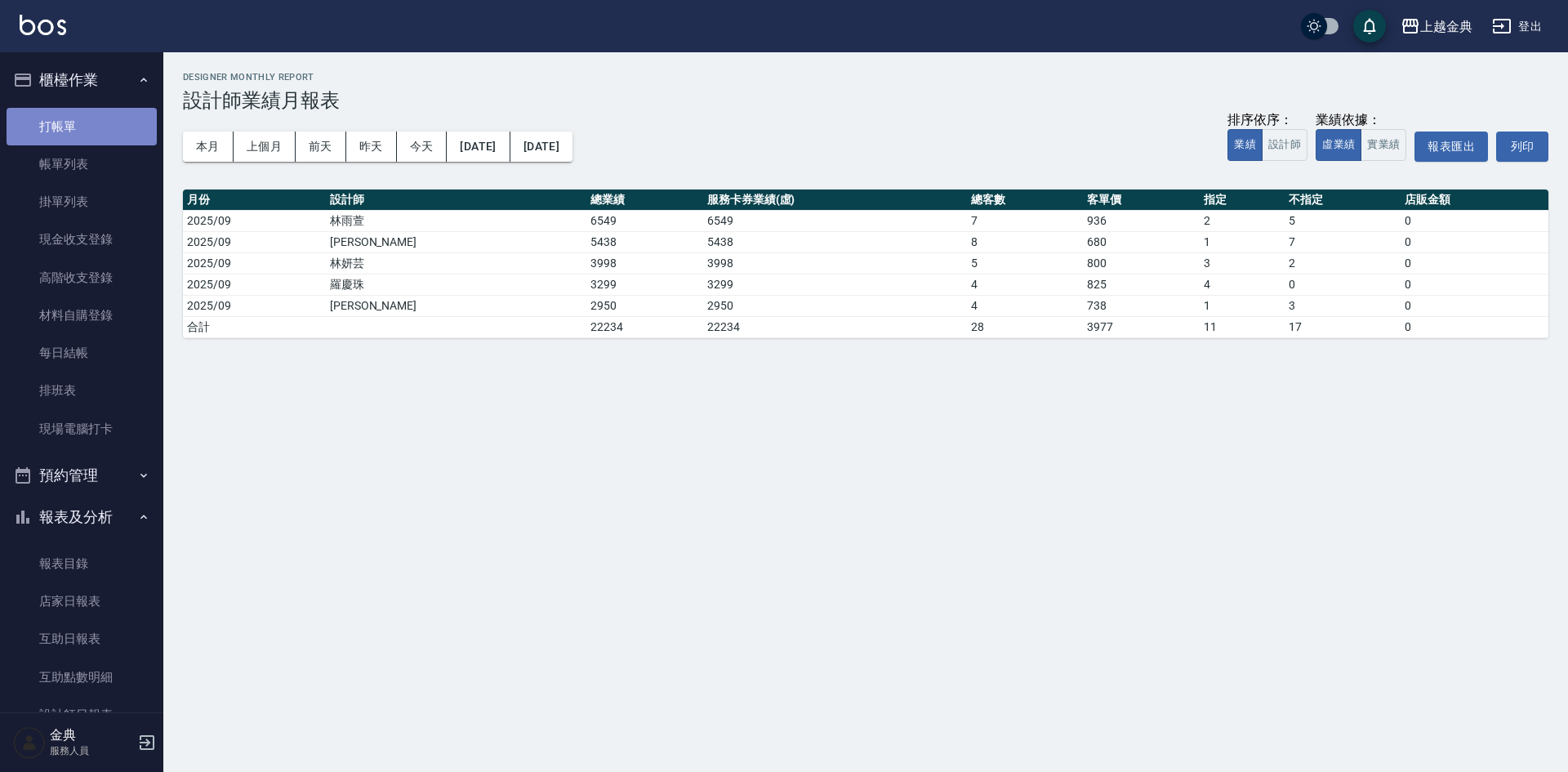
click at [115, 129] on link "打帳單" at bounding box center [82, 126] width 150 height 38
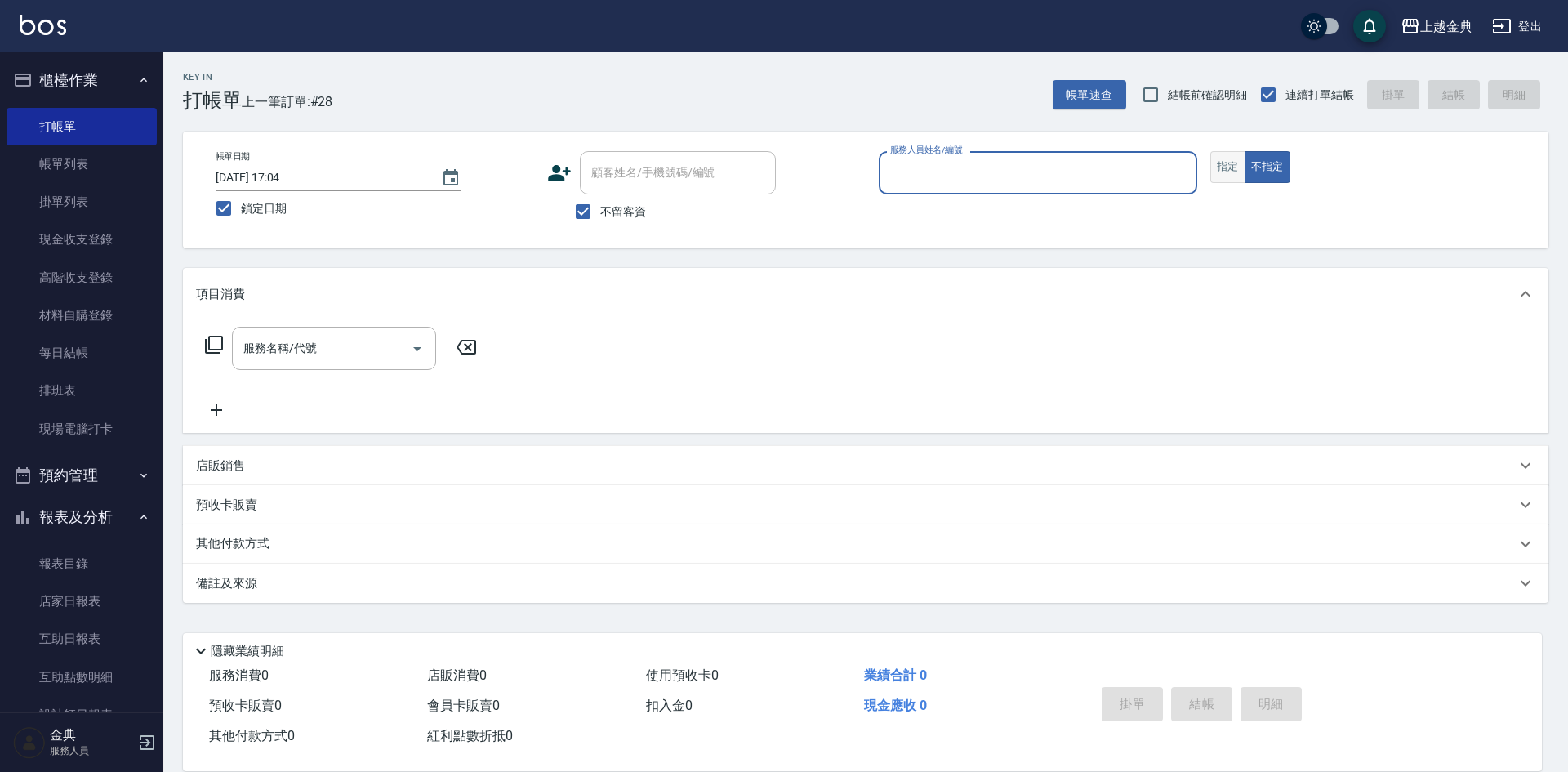
click at [1230, 173] on button "指定" at bounding box center [1228, 167] width 35 height 32
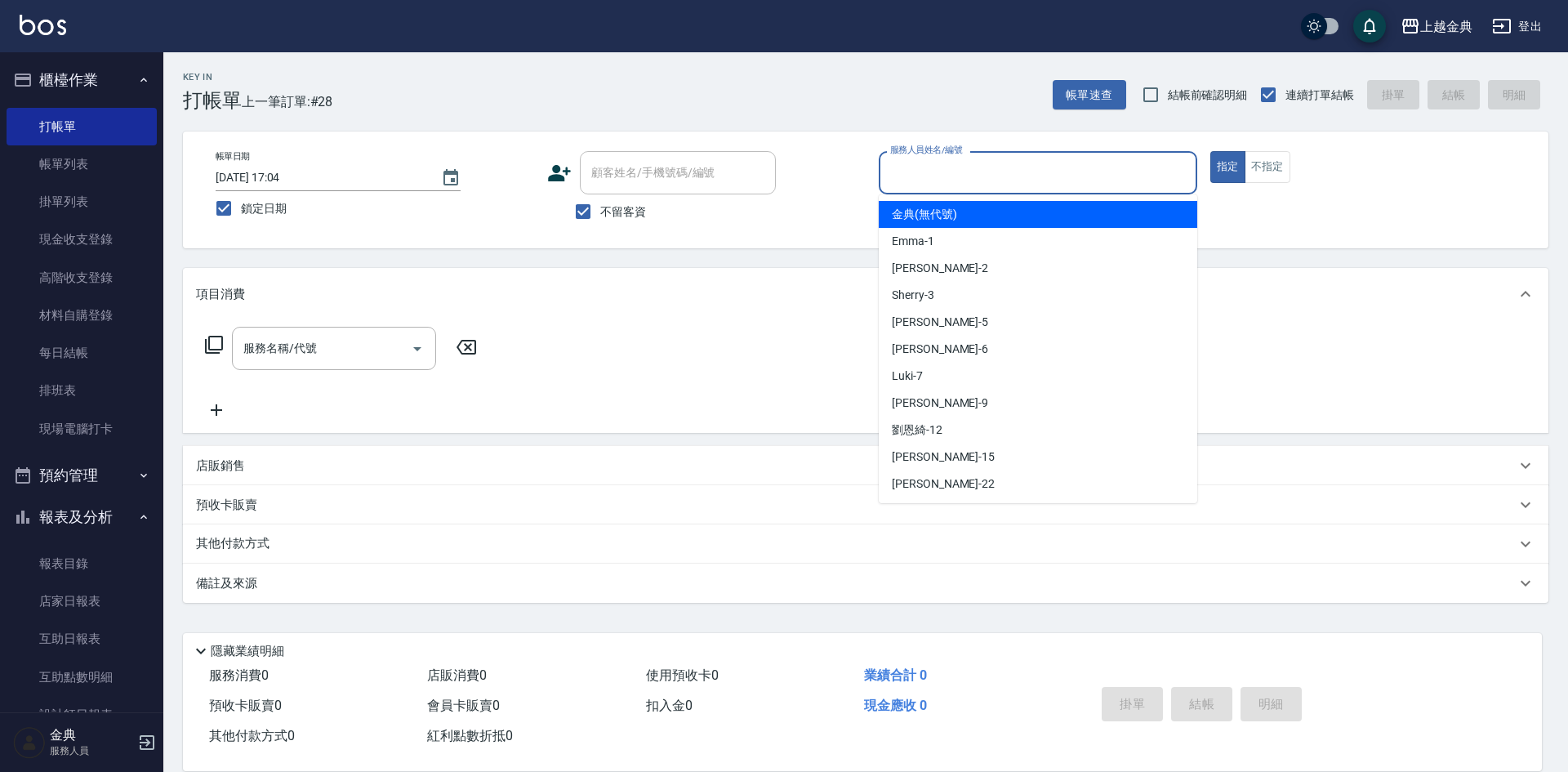
click at [1136, 172] on input "服務人員姓名/編號" at bounding box center [1038, 173] width 304 height 28
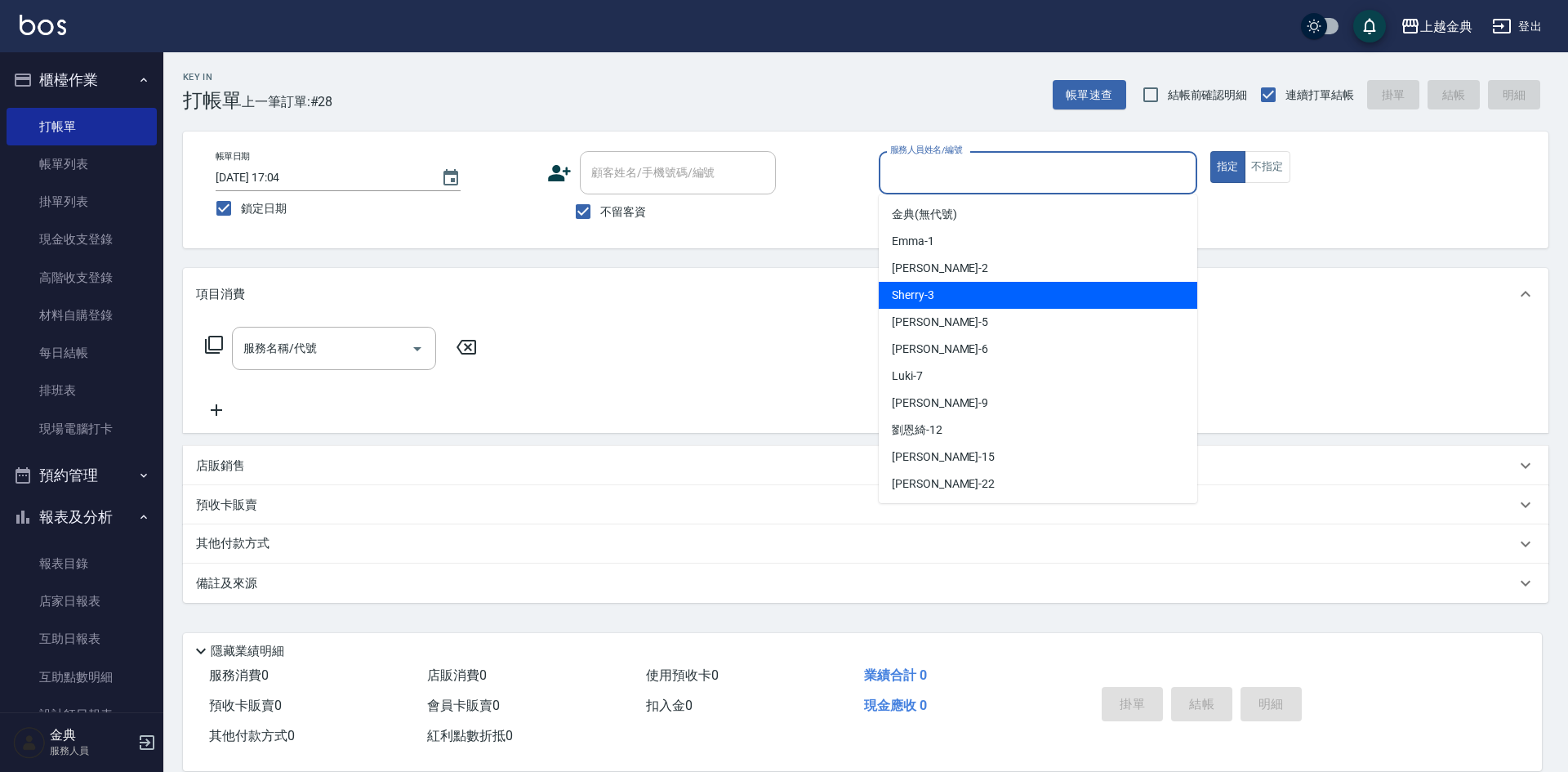
click at [1081, 289] on div "Sherry -3" at bounding box center [1038, 295] width 319 height 27
type input "Sherry-3"
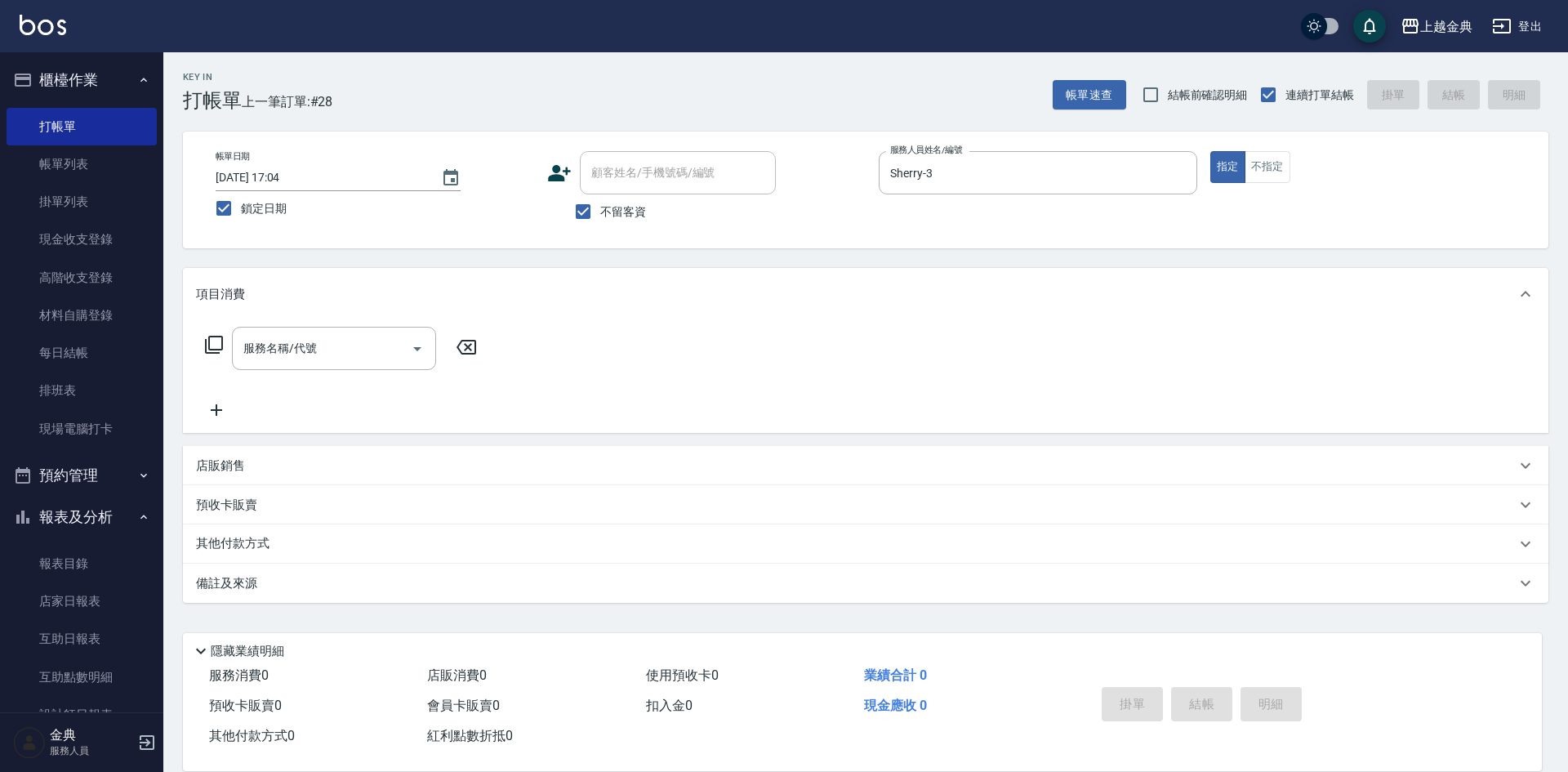
click at [215, 338] on icon at bounding box center [214, 344] width 19 height 19
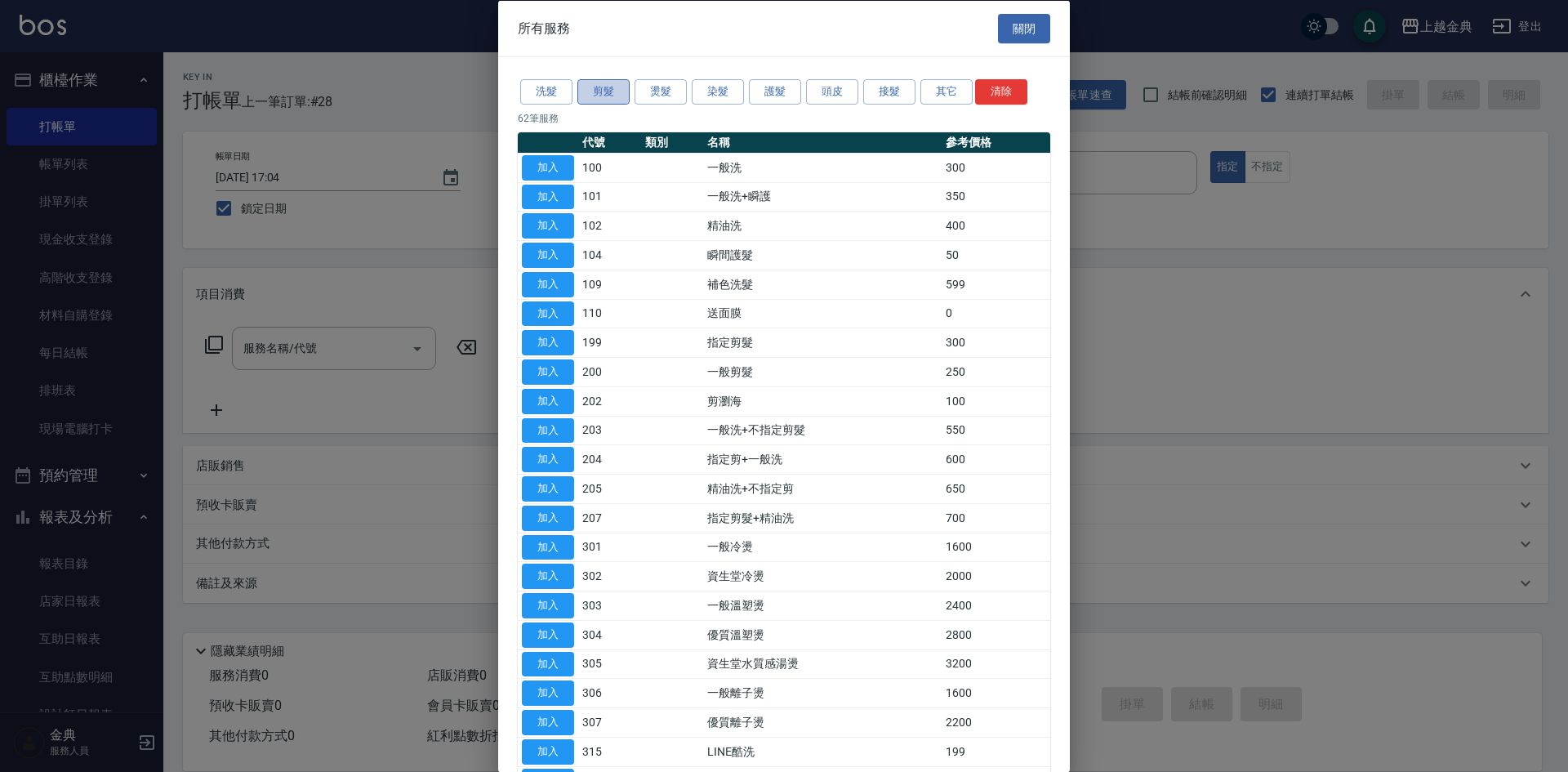
click at [605, 97] on button "剪髮" at bounding box center [603, 92] width 53 height 25
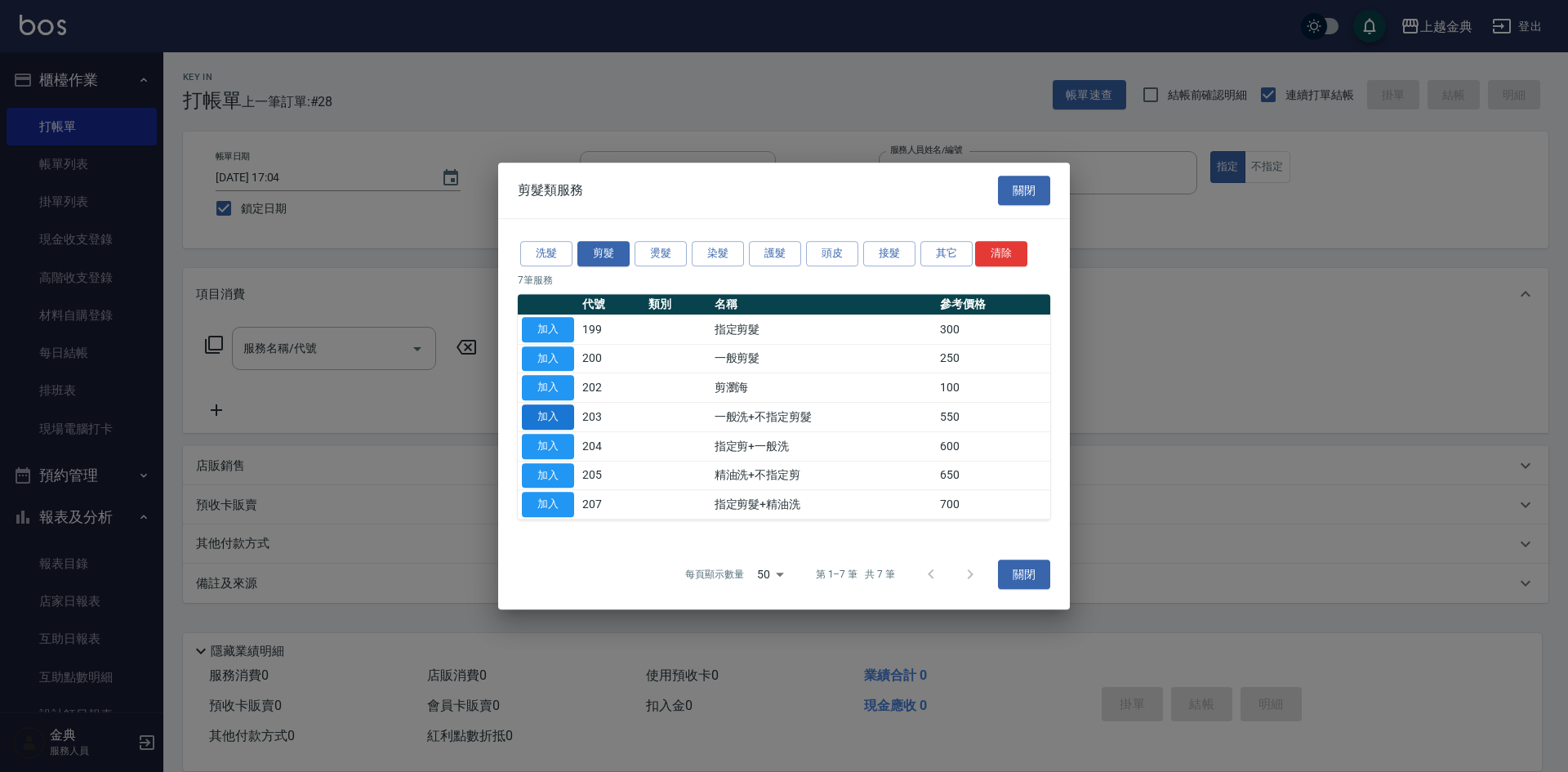
click at [548, 449] on button "加入" at bounding box center [548, 447] width 53 height 25
type input "指定剪+一般洗(204)"
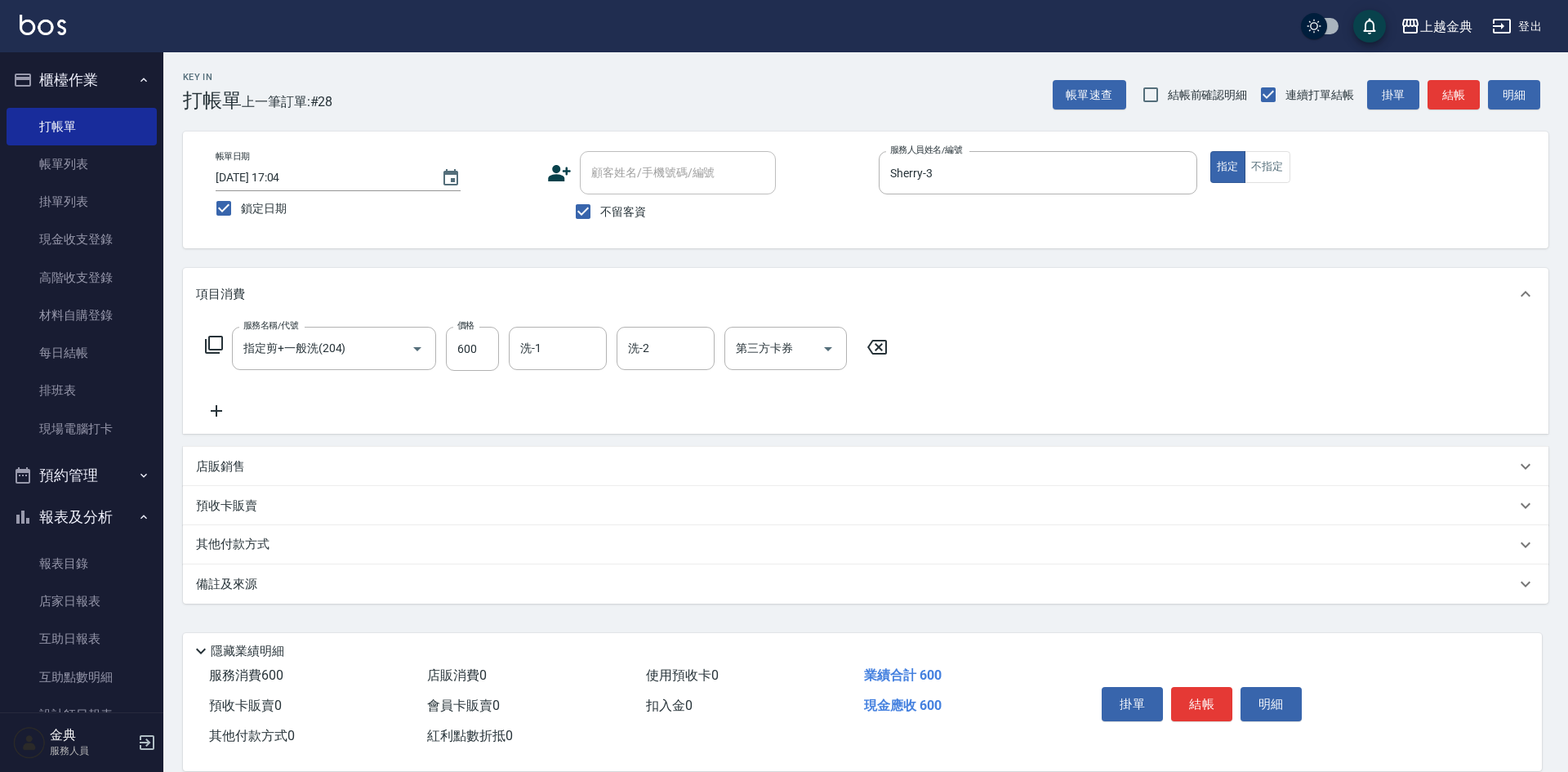
click at [1209, 694] on button "結帳" at bounding box center [1202, 704] width 61 height 34
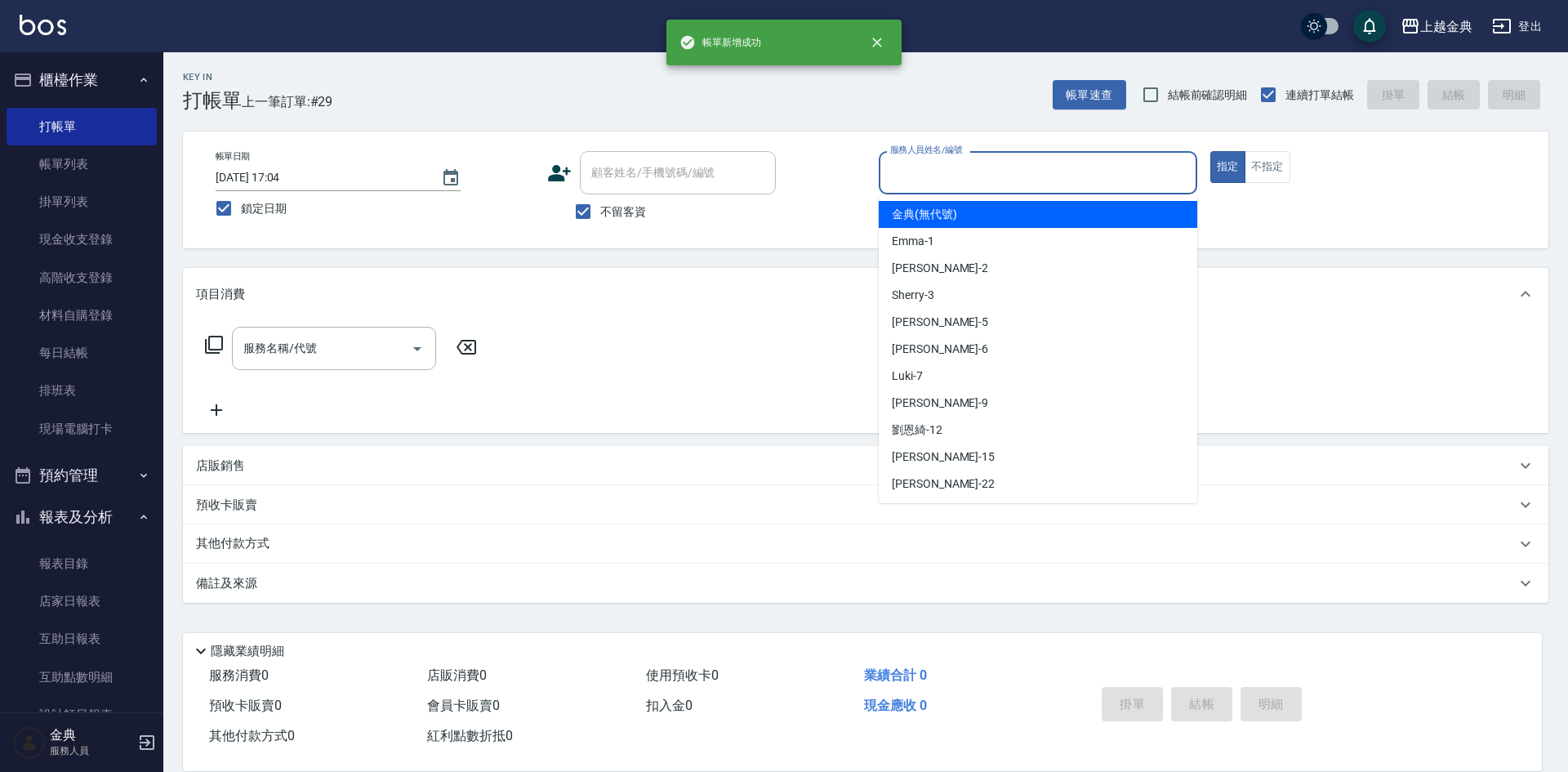
drag, startPoint x: 1081, startPoint y: 182, endPoint x: 1075, endPoint y: 265, distance: 83.2
click at [1081, 183] on input "服務人員姓名/編號" at bounding box center [1038, 173] width 304 height 28
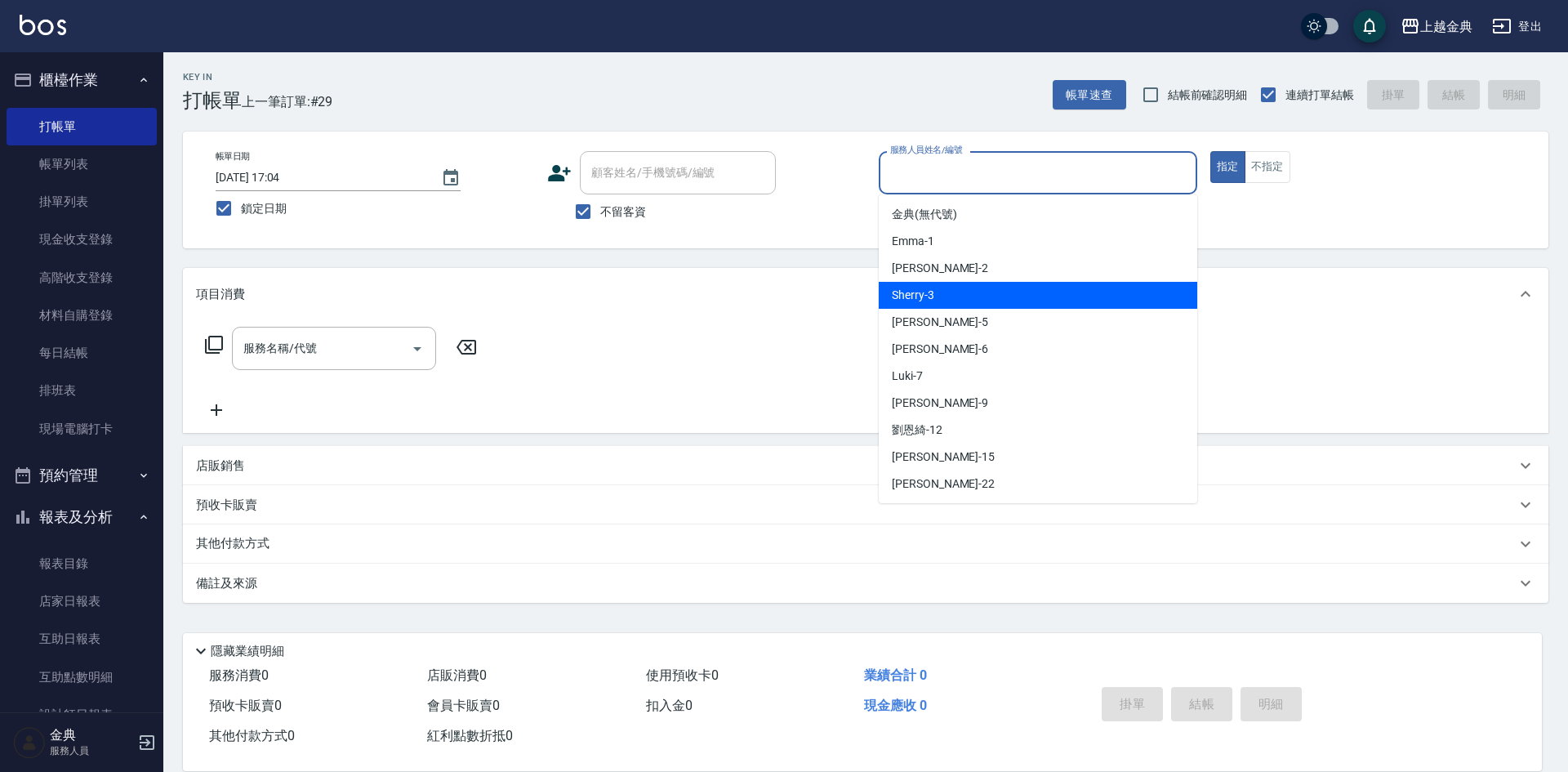
click at [1056, 304] on div "Sherry -3" at bounding box center [1038, 295] width 319 height 27
type input "Sherry-3"
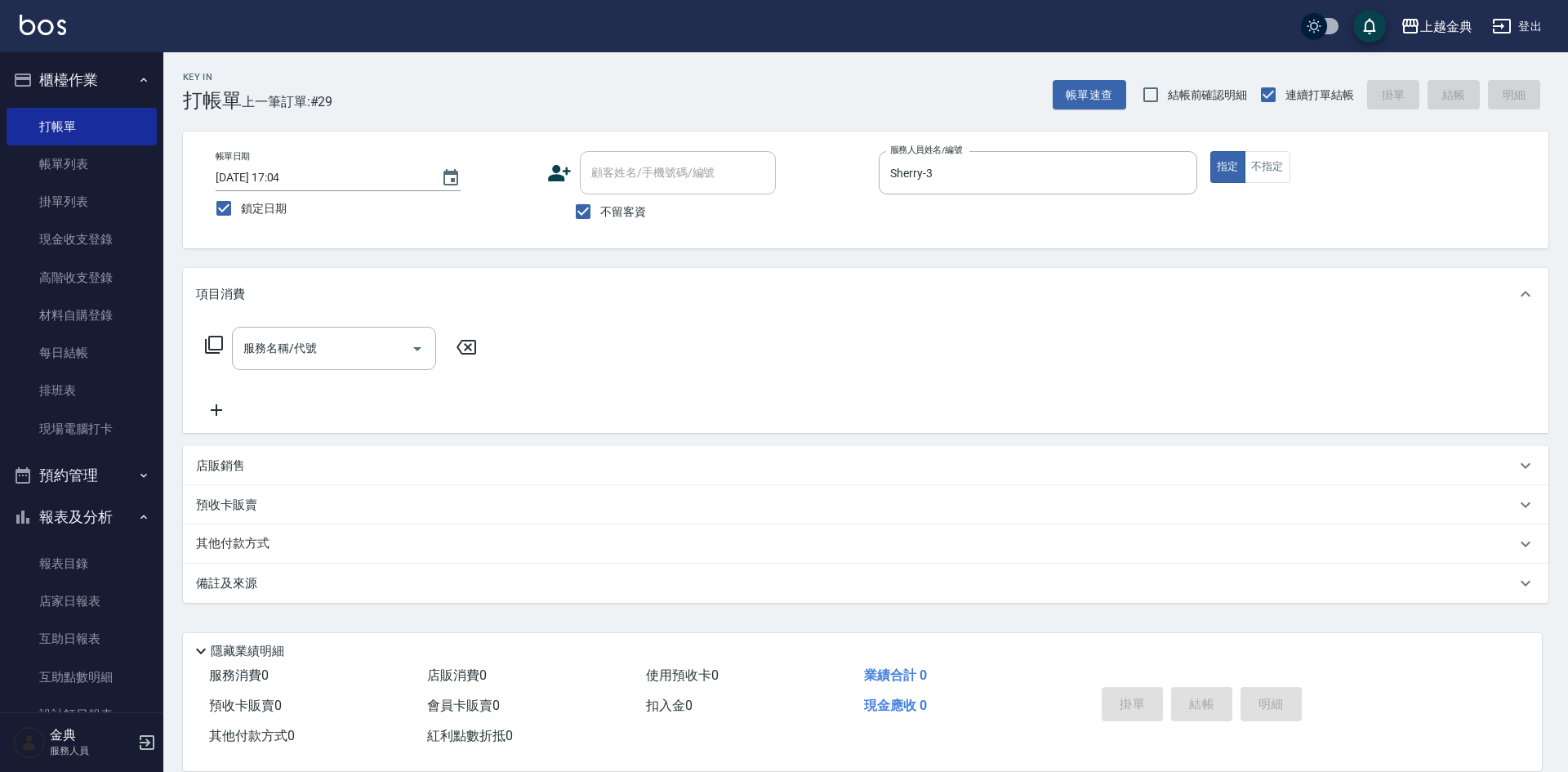
click at [220, 345] on icon at bounding box center [214, 344] width 19 height 19
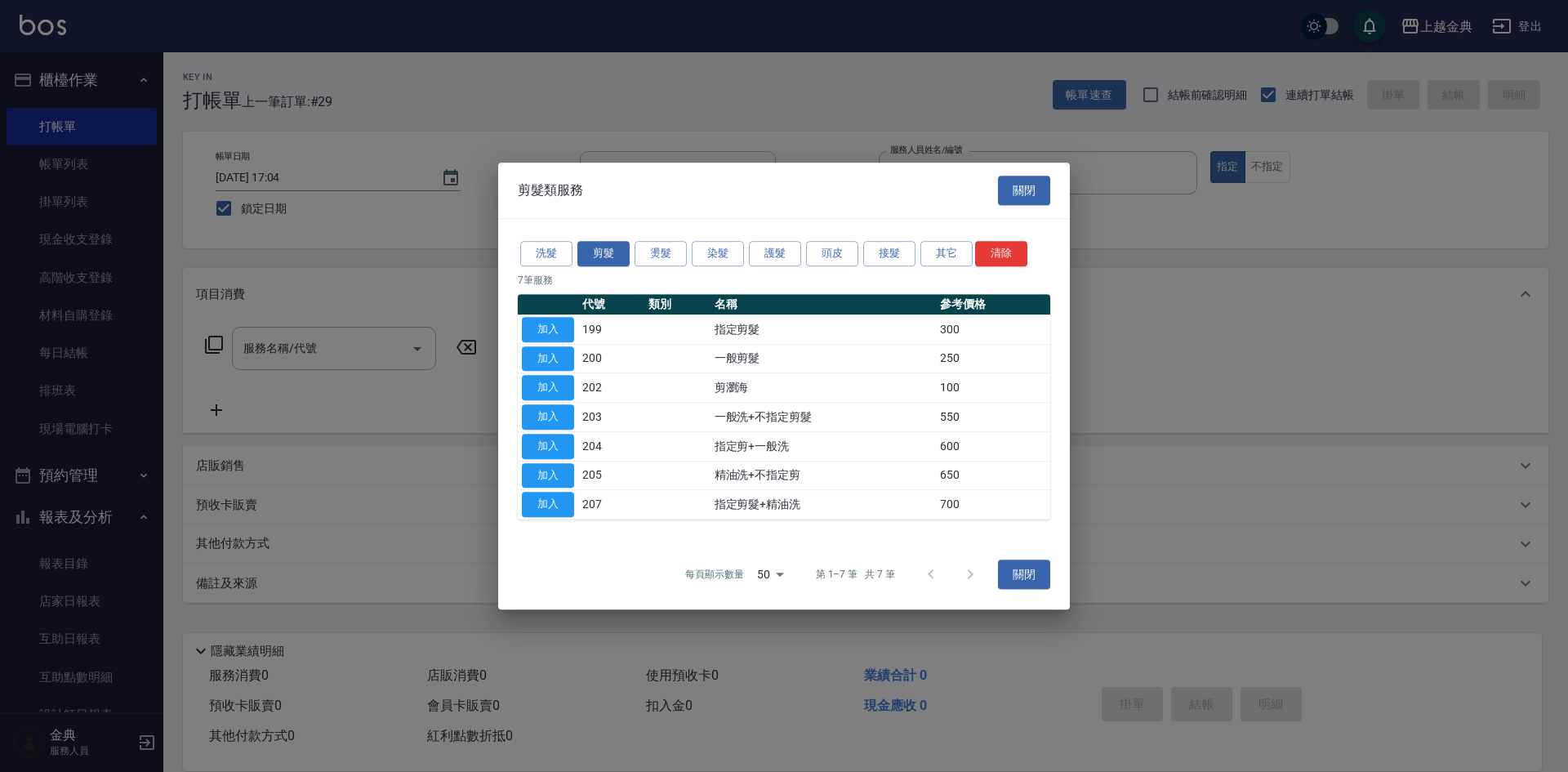
click at [850, 237] on div "洗髮 剪髮 燙髮 染髮 護髮 頭皮 接髮 其它 清除 7 筆服務 代號 類別 名稱 參考價格 加入 199 指定剪髮 300 加入 200 一般剪髮 250 …" at bounding box center [784, 379] width 572 height 320
click at [850, 238] on div "洗髮 剪髮 燙髮 染髮 護髮 頭皮 接髮 其它 清除 7 筆服務 代號 類別 名稱 參考價格 加入 199 指定剪髮 300 加入 200 一般剪髮 250 …" at bounding box center [784, 379] width 572 height 320
click at [844, 244] on button "頭皮" at bounding box center [832, 254] width 53 height 25
click at [837, 250] on button "頭皮" at bounding box center [832, 254] width 53 height 25
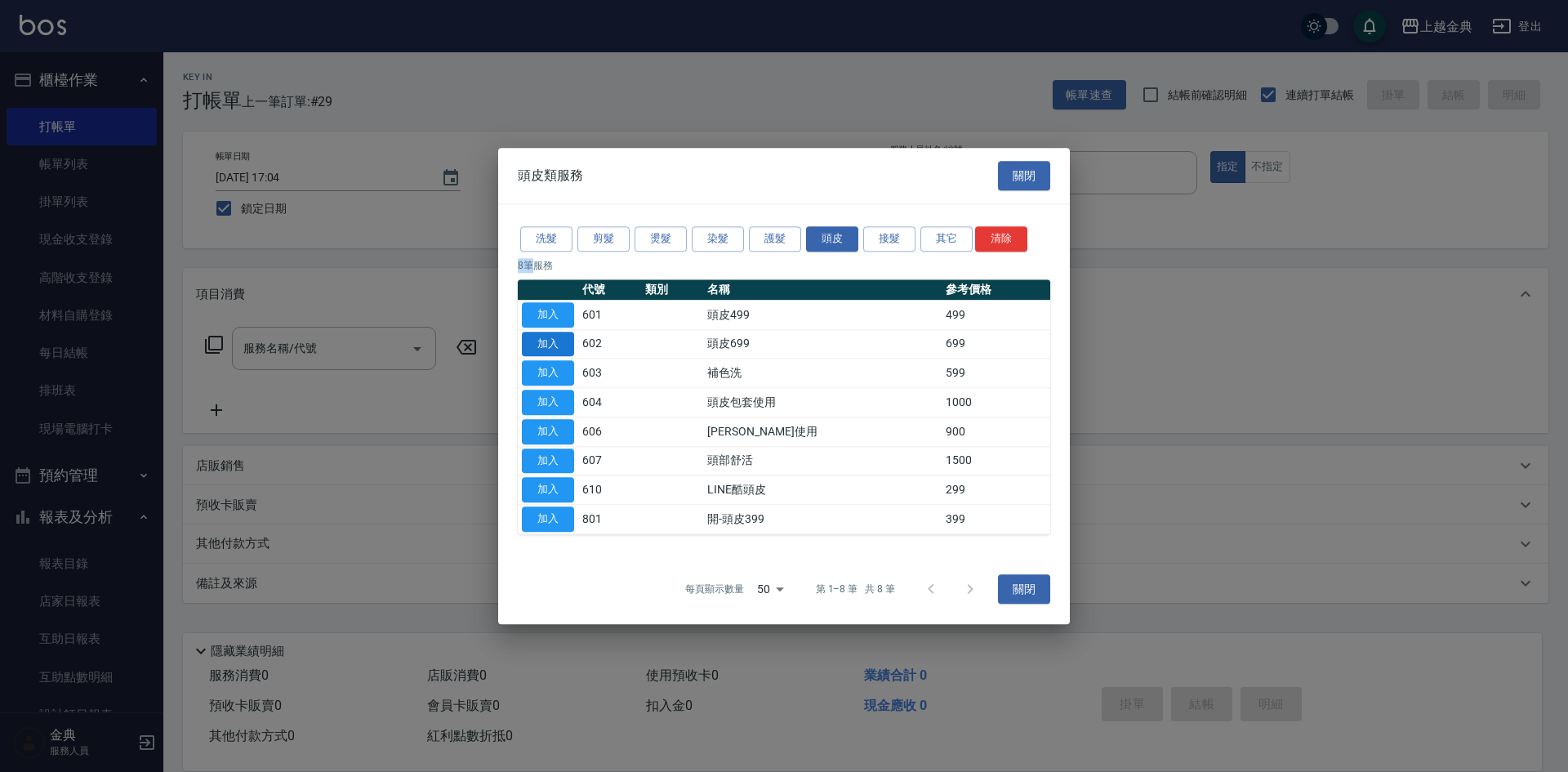
click at [545, 350] on button "加入" at bounding box center [548, 344] width 53 height 25
type input "頭皮699(602)"
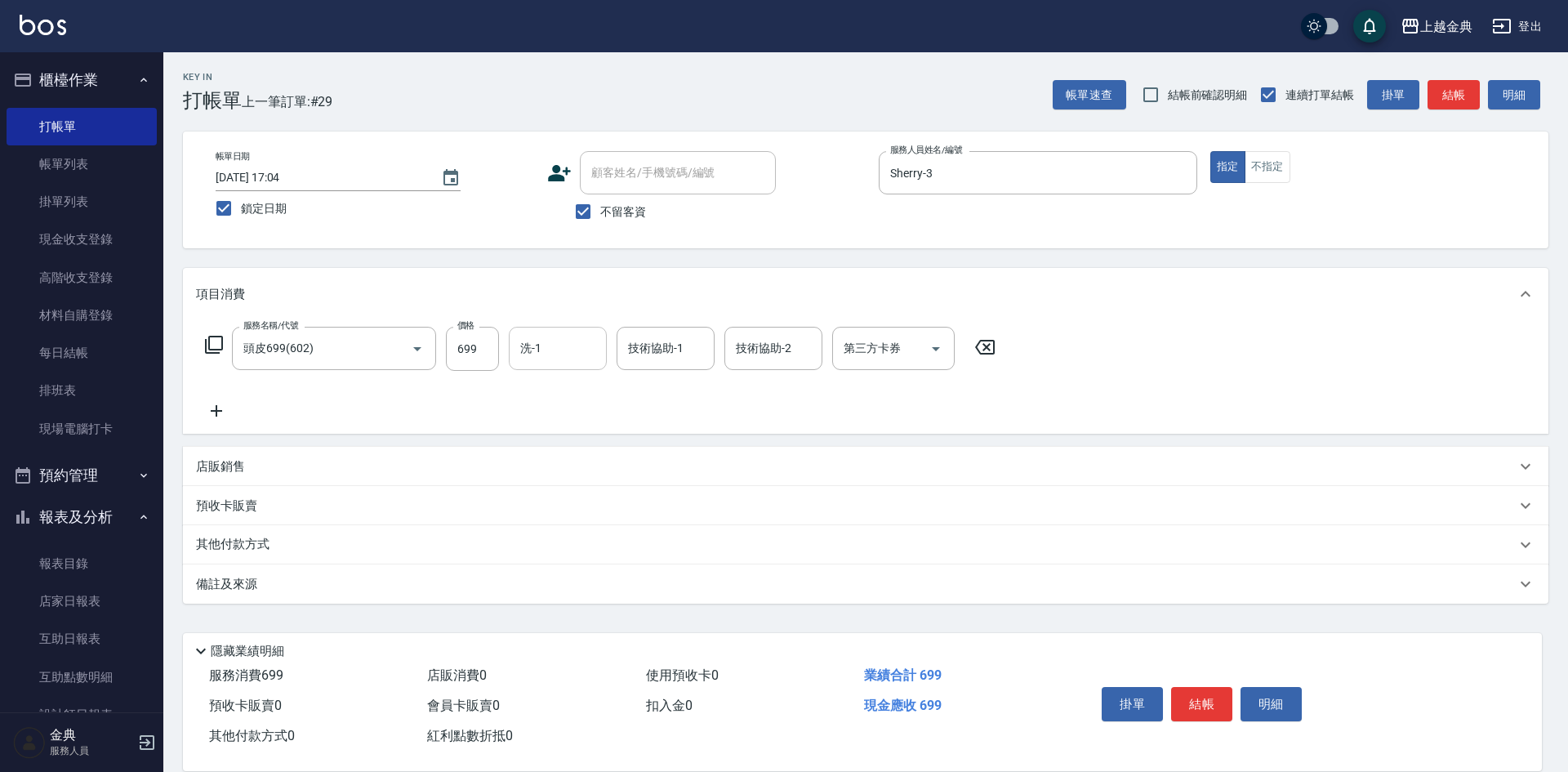
click at [545, 348] on input "洗-1" at bounding box center [558, 348] width 83 height 28
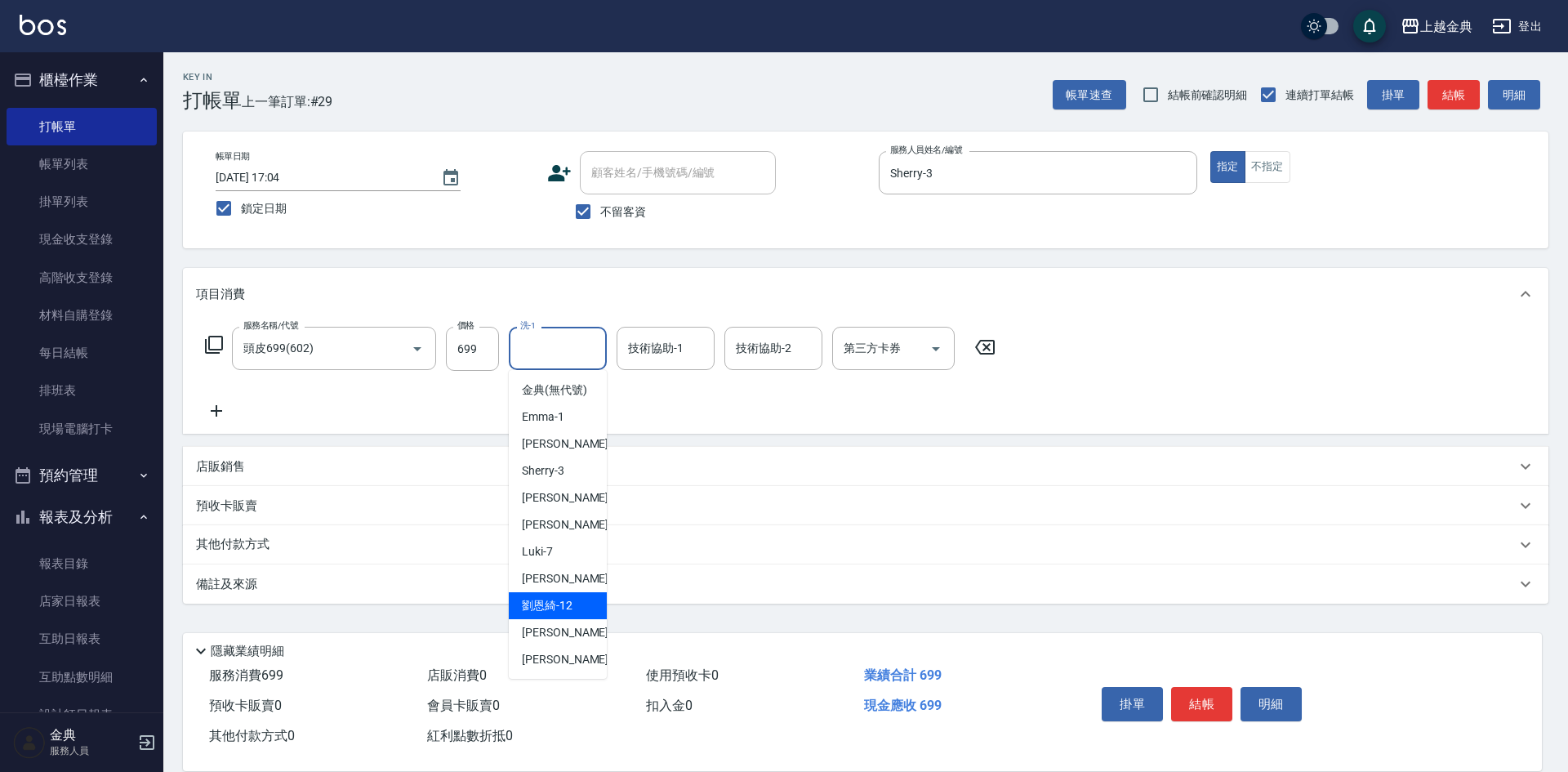
click at [563, 610] on div "[PERSON_NAME]-12" at bounding box center [557, 606] width 98 height 27
type input "[PERSON_NAME]-12"
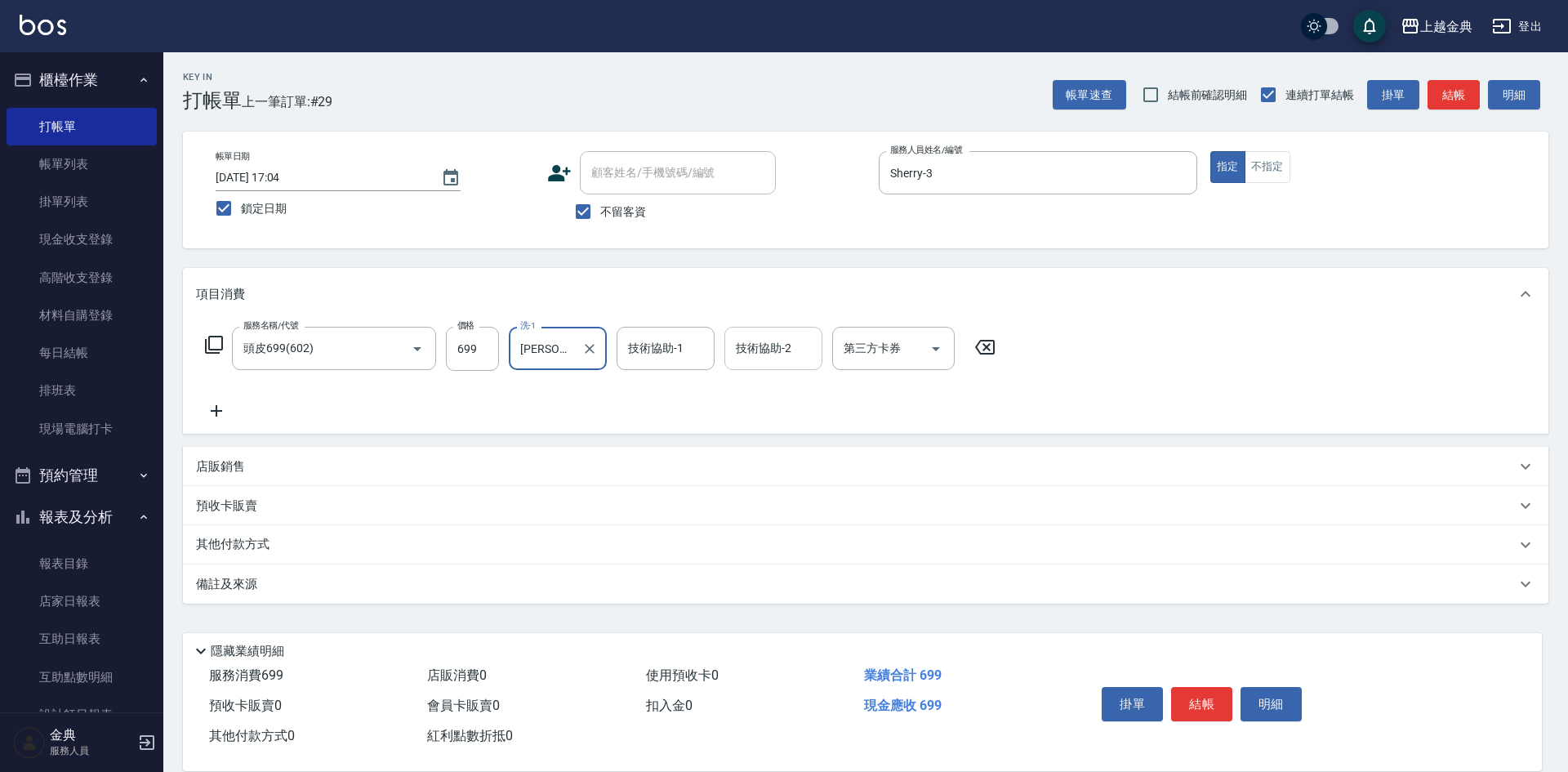
click at [770, 346] on input "技術協助-2" at bounding box center [774, 348] width 83 height 28
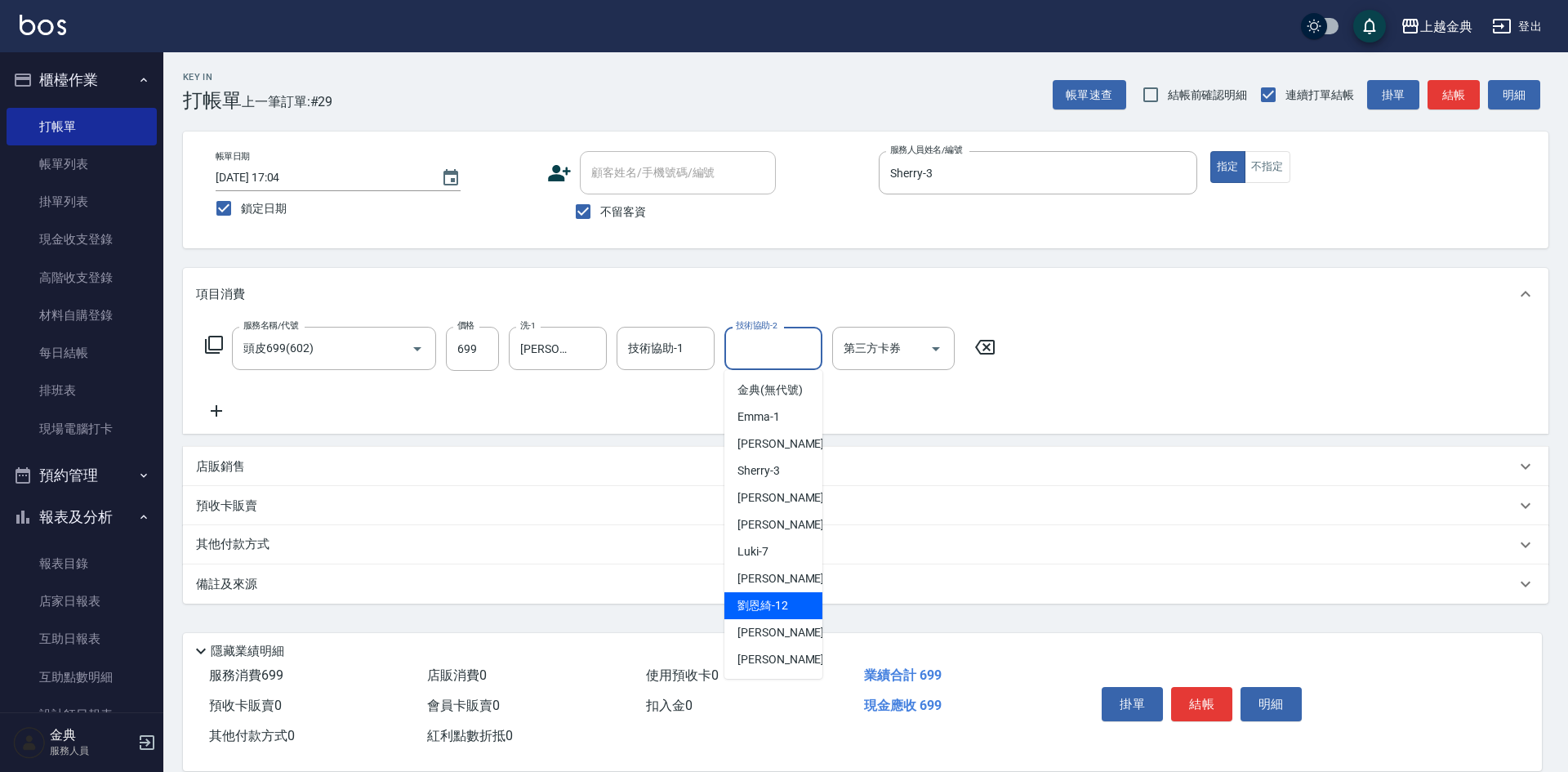
click at [776, 614] on span "[PERSON_NAME]-12" at bounding box center [763, 606] width 51 height 18
type input "[PERSON_NAME]-12"
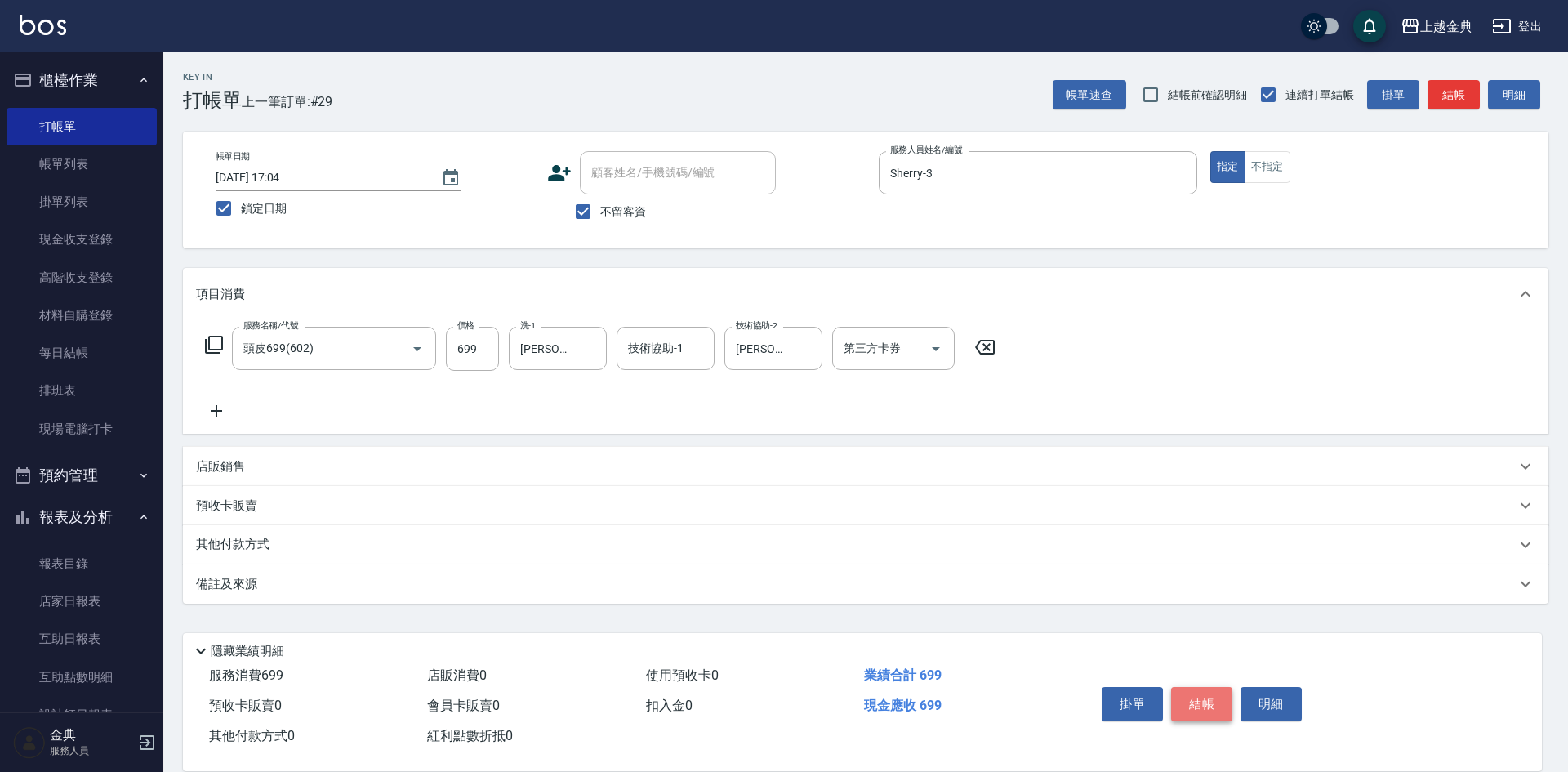
click at [1183, 693] on button "結帳" at bounding box center [1202, 704] width 61 height 34
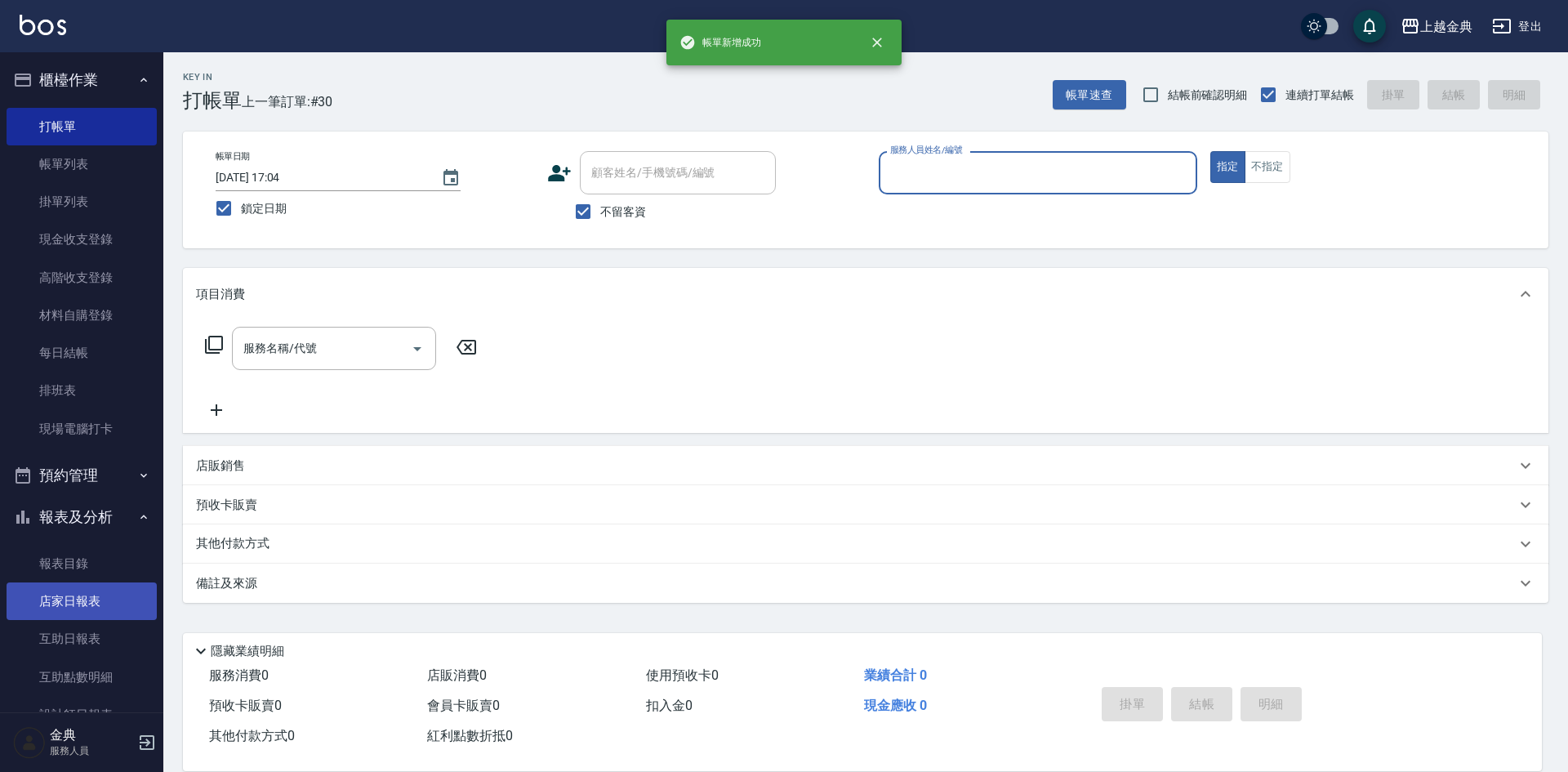
click at [64, 598] on link "店家日報表" at bounding box center [82, 601] width 150 height 38
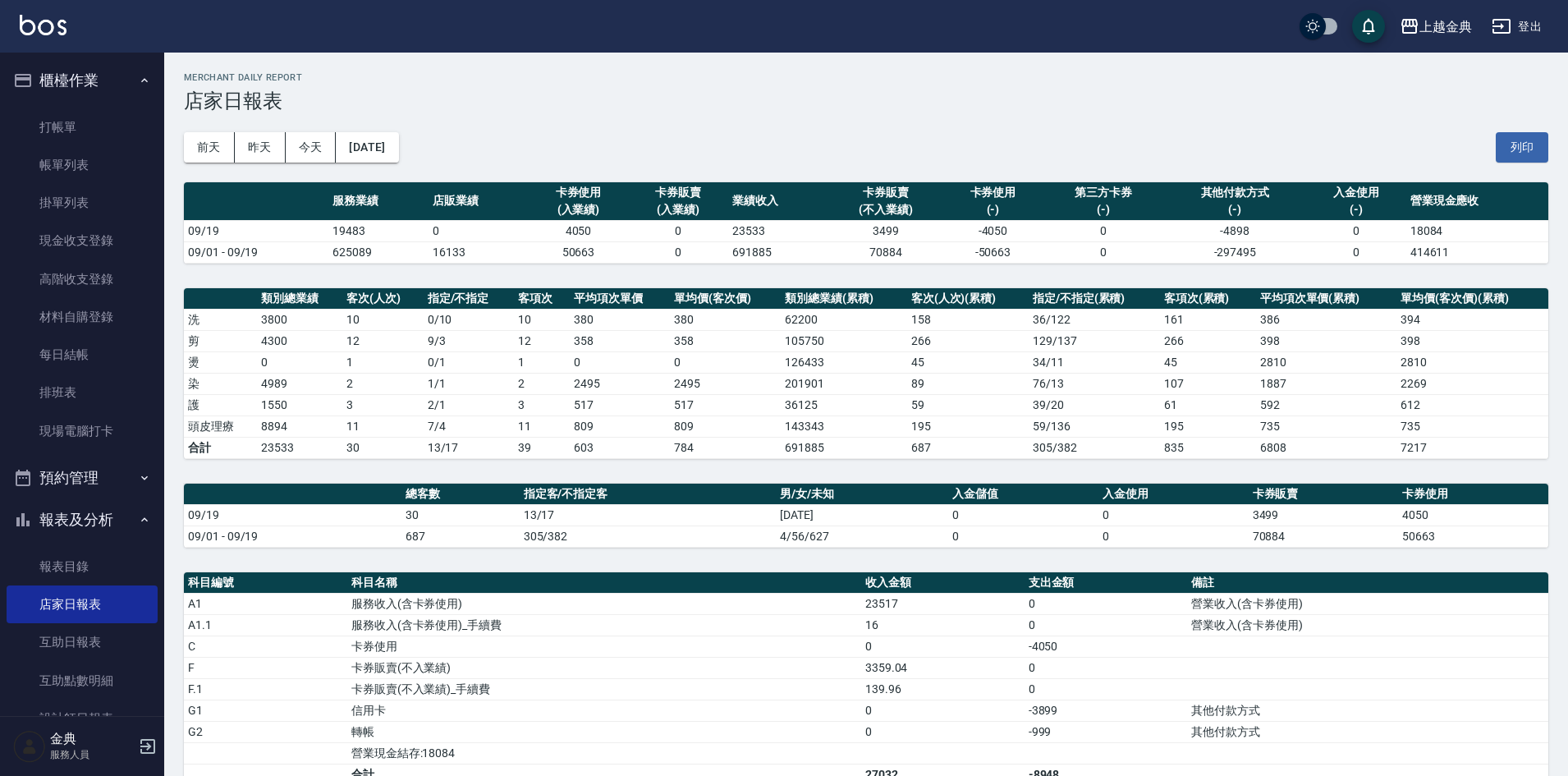
click at [1166, 121] on div "[DATE] [DATE] [DATE] [DATE] 列印" at bounding box center [865, 147] width 1364 height 70
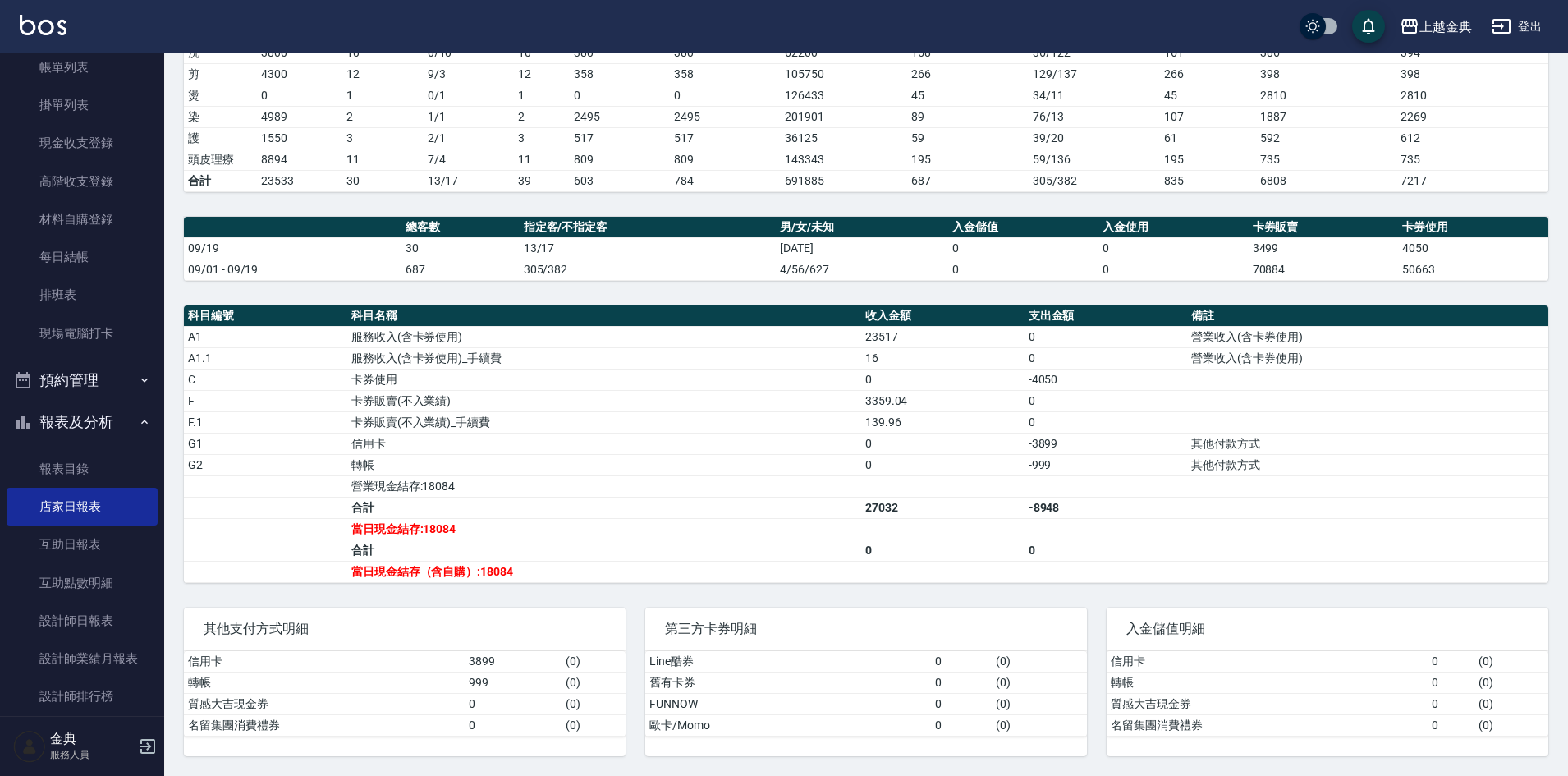
scroll to position [247, 0]
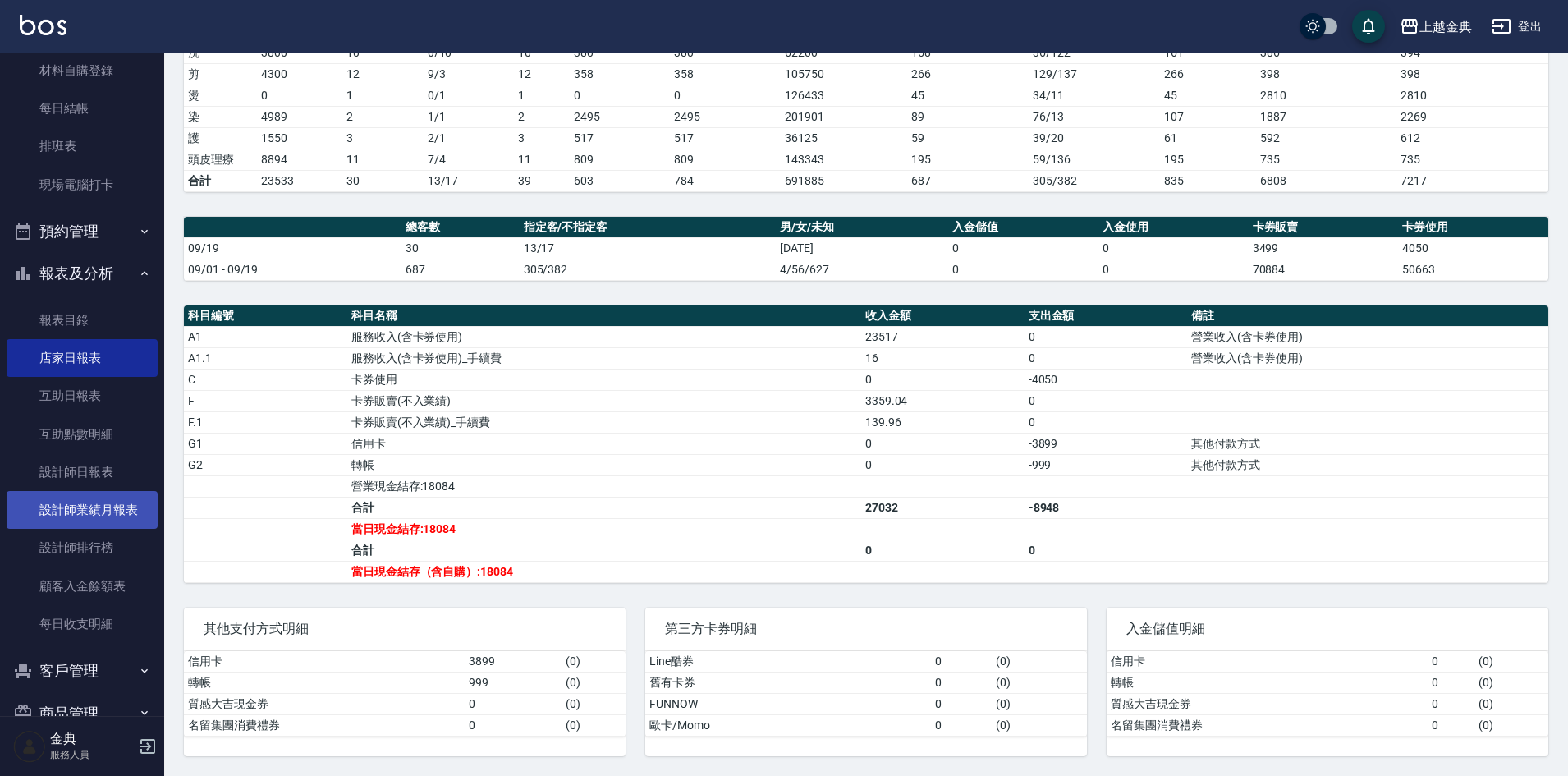
click at [96, 512] on link "設計師業績月報表" at bounding box center [82, 509] width 151 height 38
